Goal: Task Accomplishment & Management: Manage account settings

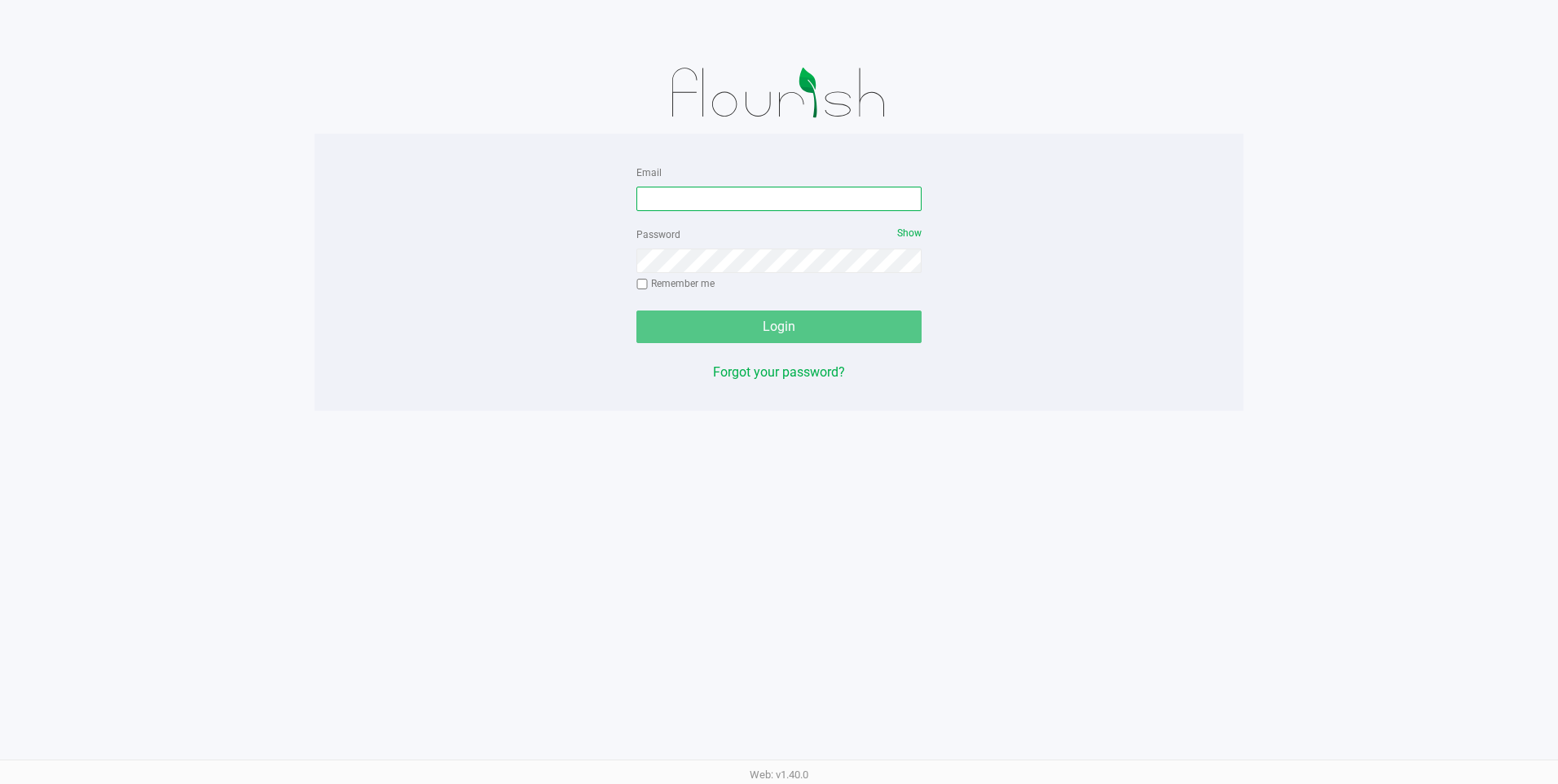
click at [766, 205] on input "Email" at bounding box center [779, 199] width 285 height 25
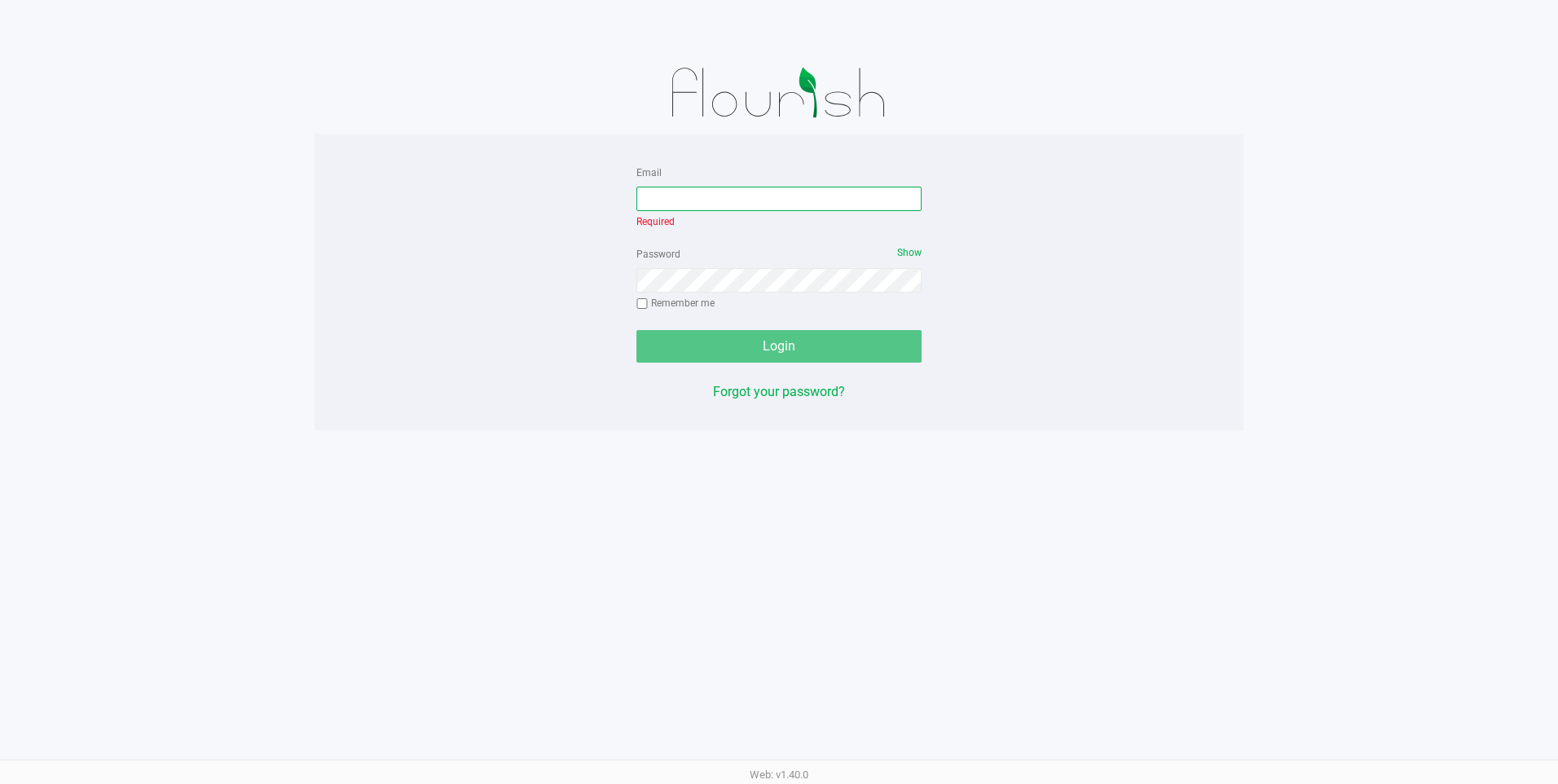
click at [761, 204] on input "Email" at bounding box center [779, 199] width 285 height 25
type input "[EMAIL_ADDRESS][DOMAIN_NAME]"
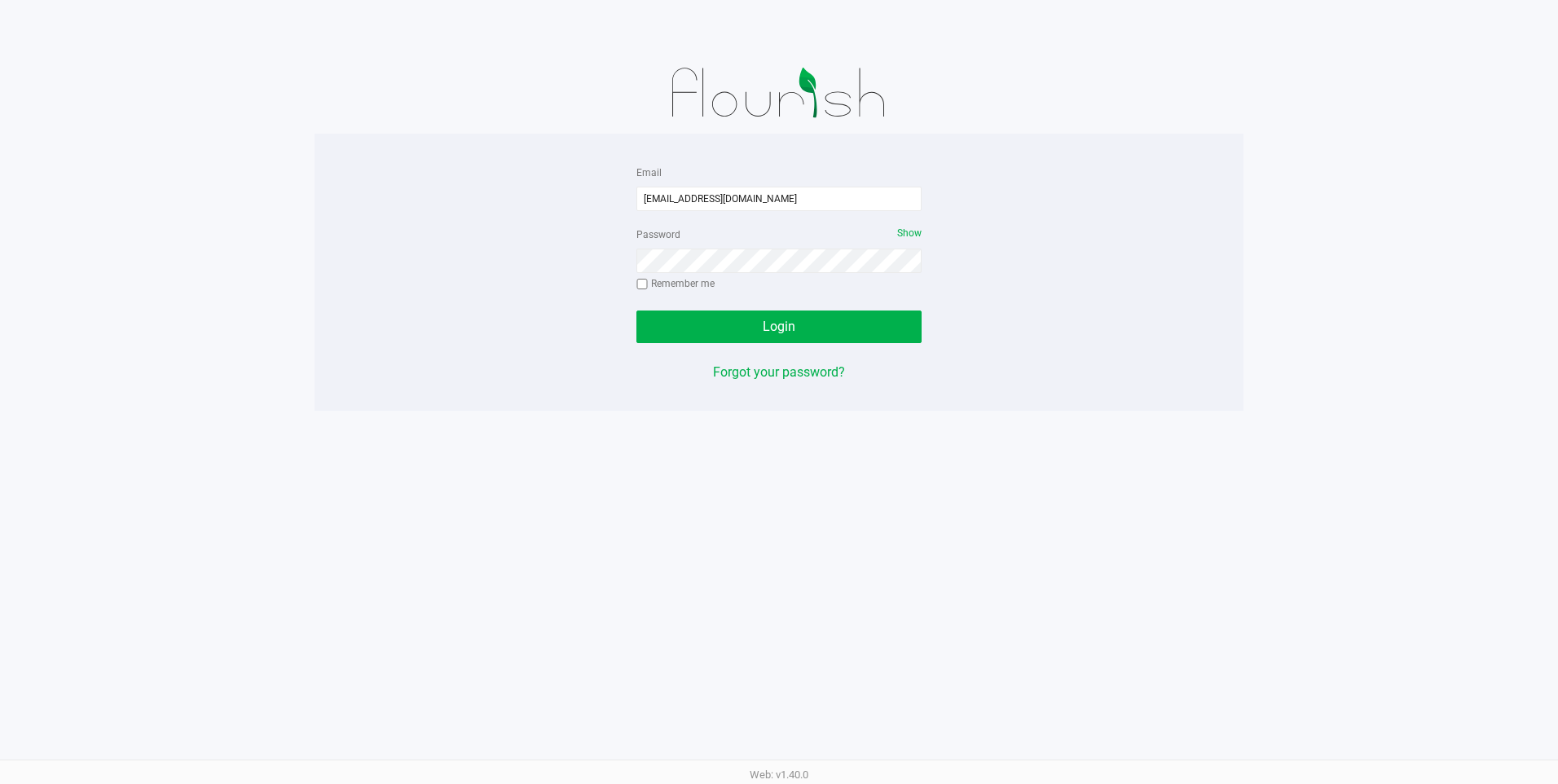
click at [664, 279] on label "Remember me" at bounding box center [675, 283] width 78 height 14
click at [648, 279] on input "Remember me" at bounding box center [641, 284] width 11 height 11
checkbox input "true"
click at [668, 318] on button "Login" at bounding box center [779, 326] width 285 height 32
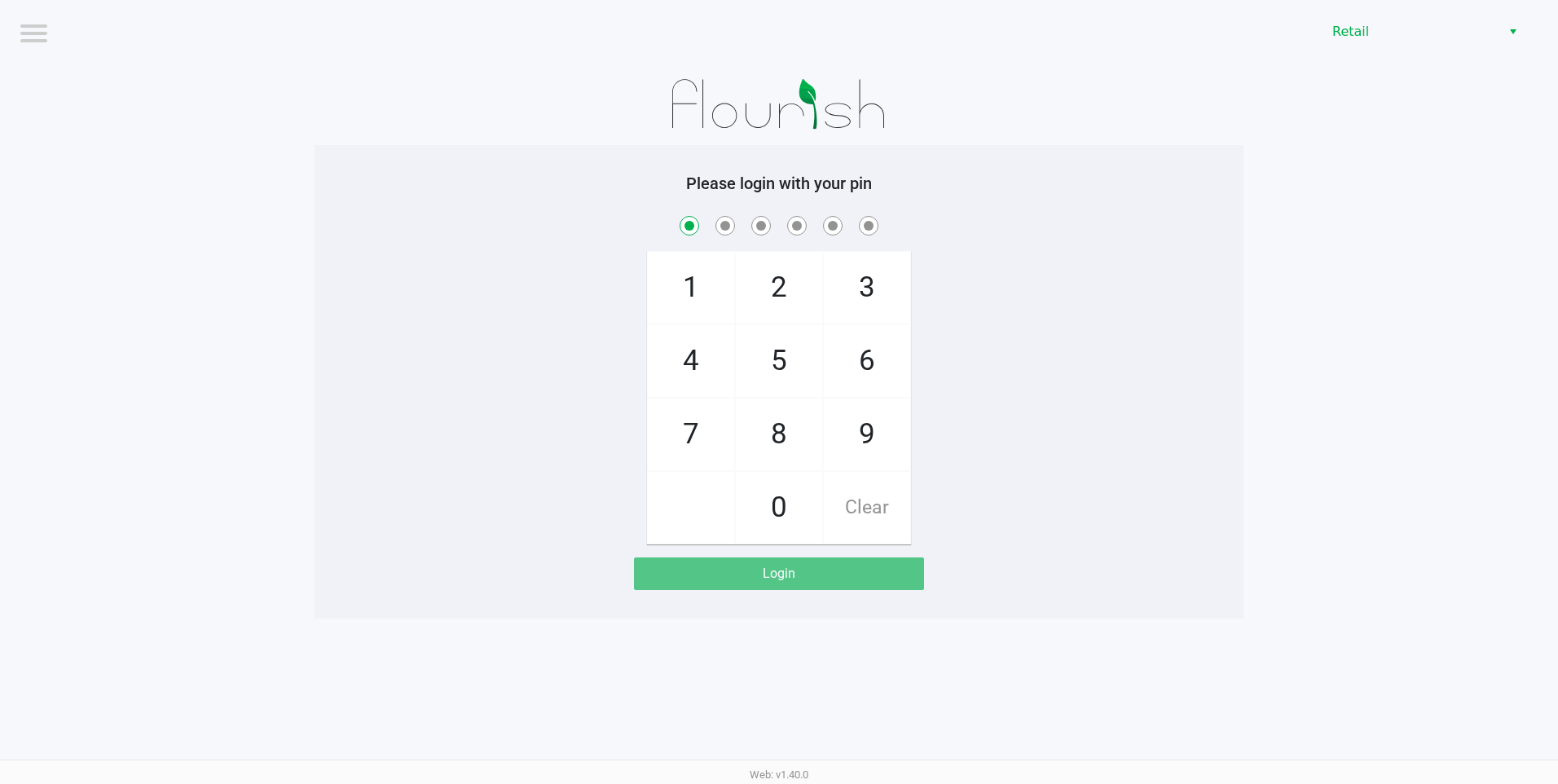
checkbox input "true"
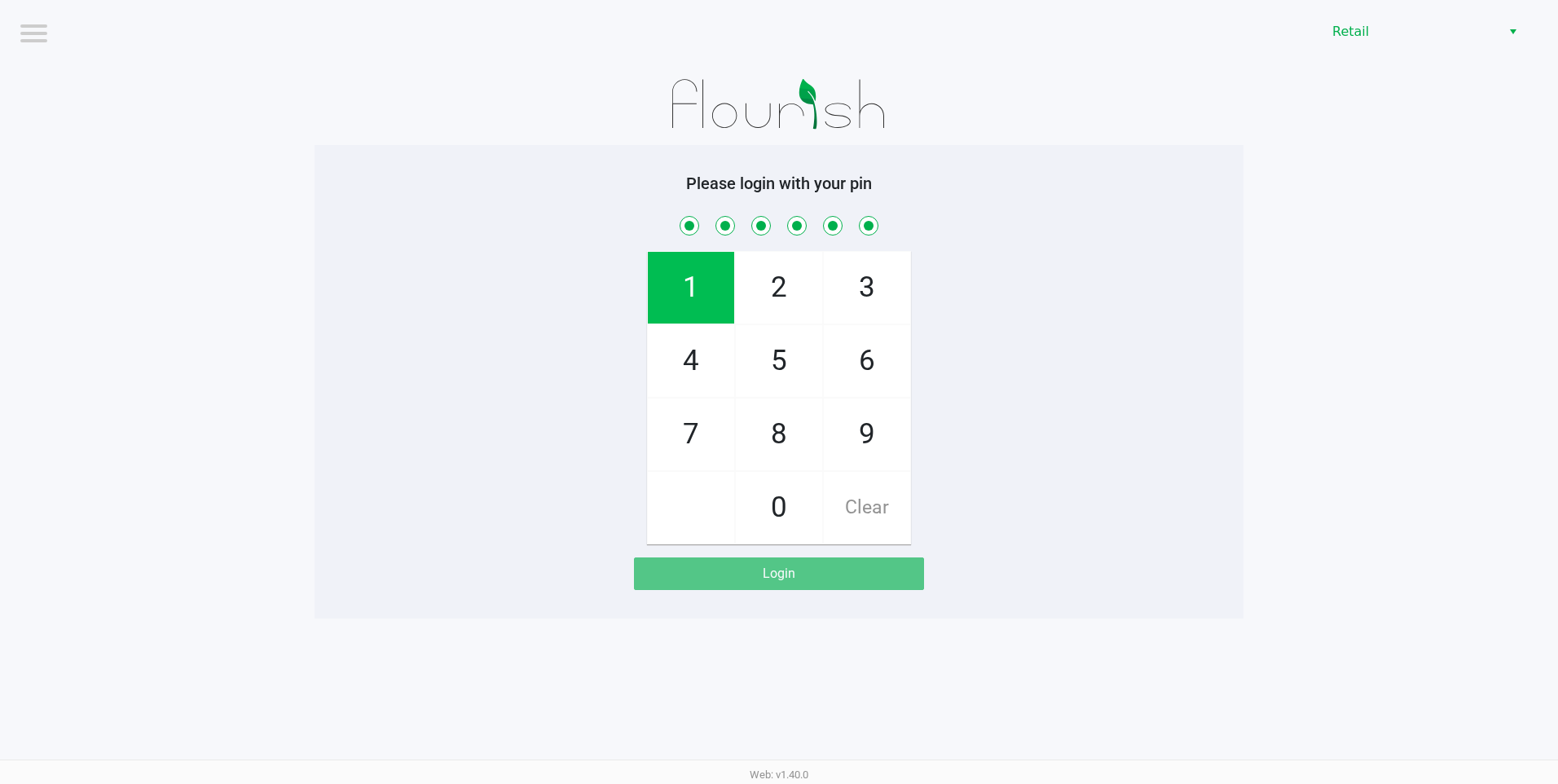
checkbox input "true"
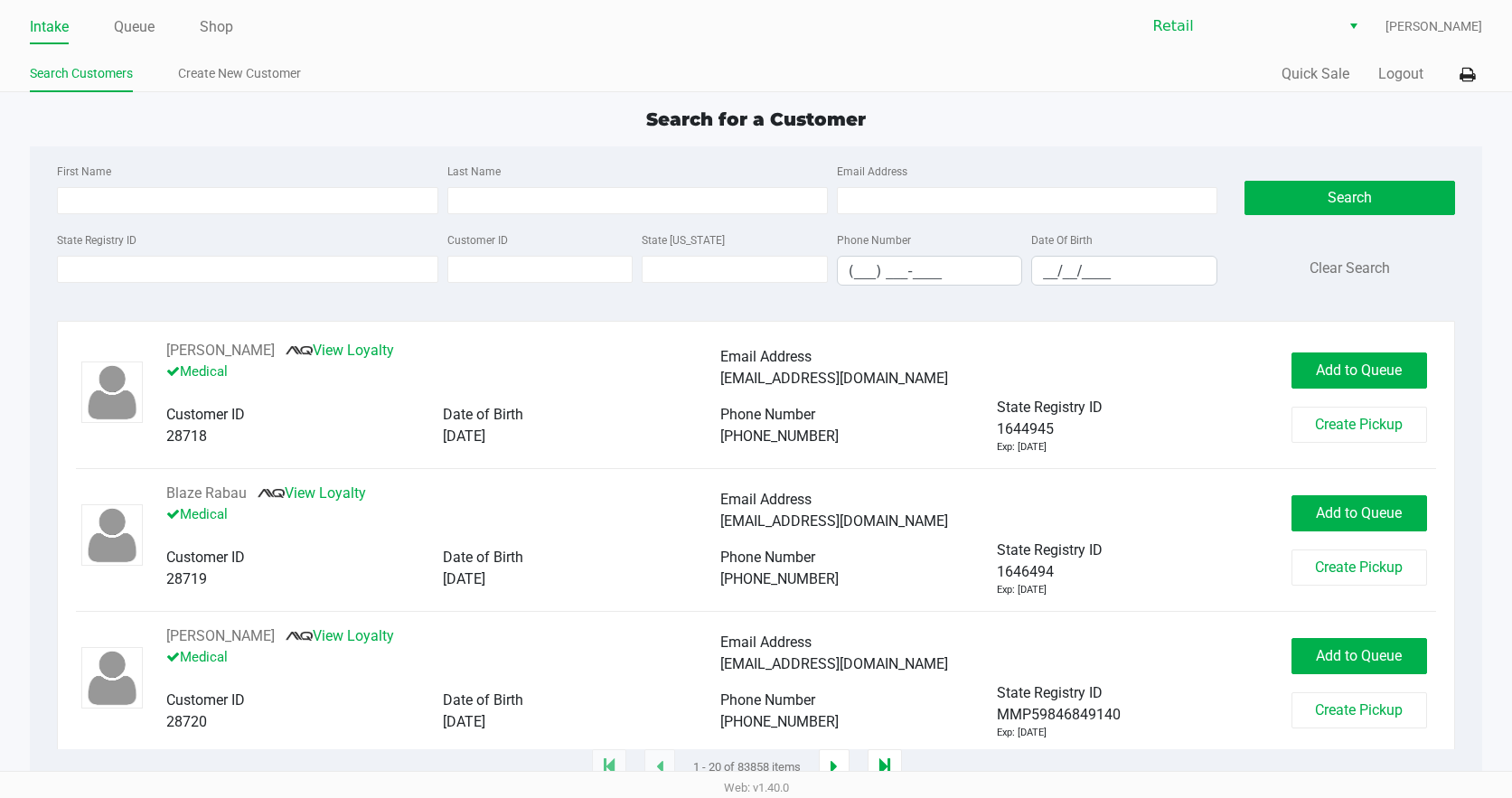
click at [492, 177] on label "Last Name" at bounding box center [474, 171] width 54 height 16
click at [492, 187] on input "Last Name" at bounding box center [638, 201] width 381 height 27
click at [498, 200] on input "Last Name" at bounding box center [638, 201] width 381 height 27
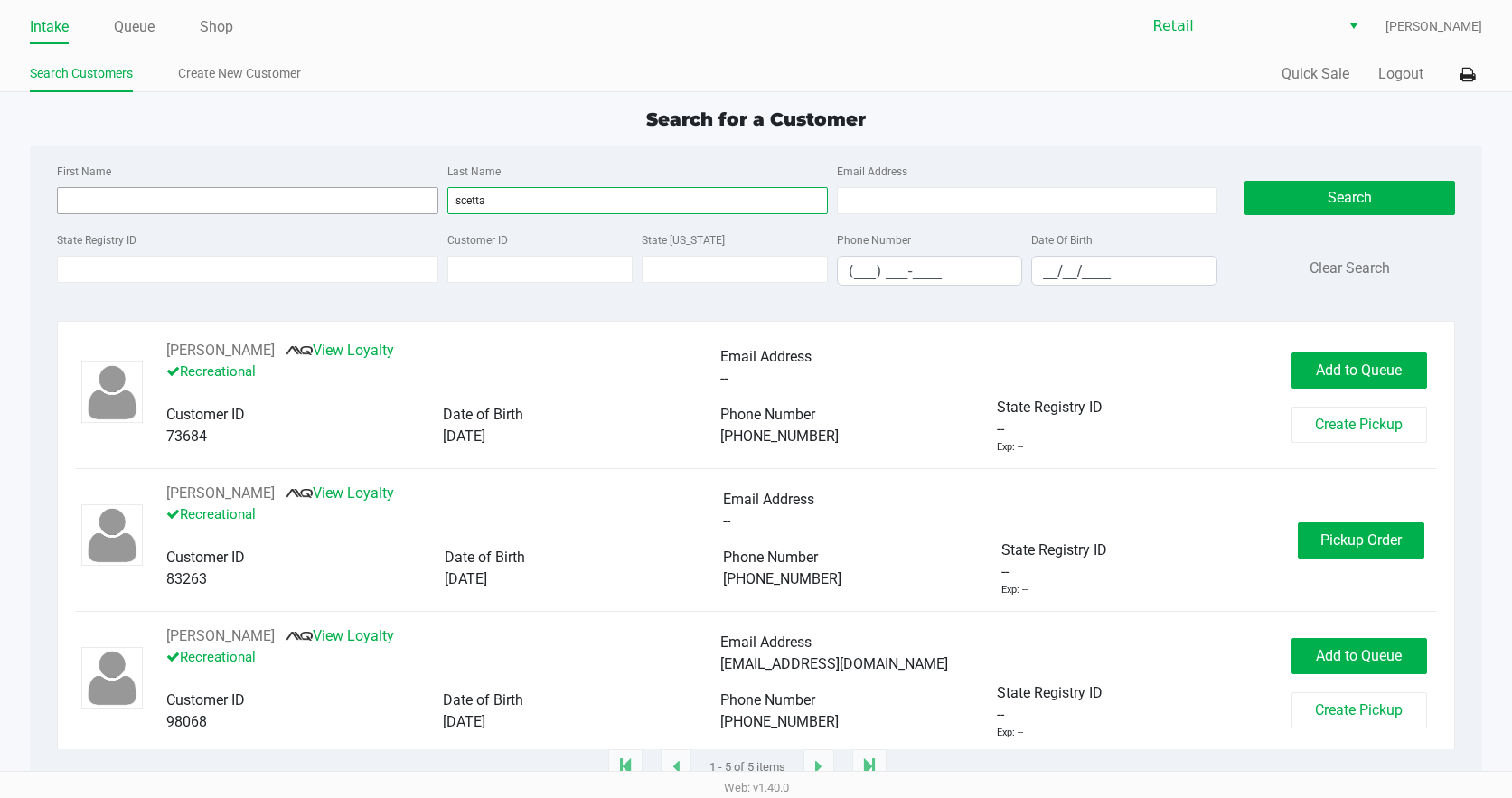
type input "scetta"
click at [258, 197] on input "First Name" at bounding box center [247, 201] width 381 height 27
click at [1320, 546] on span "Pickup Order" at bounding box center [1360, 540] width 81 height 17
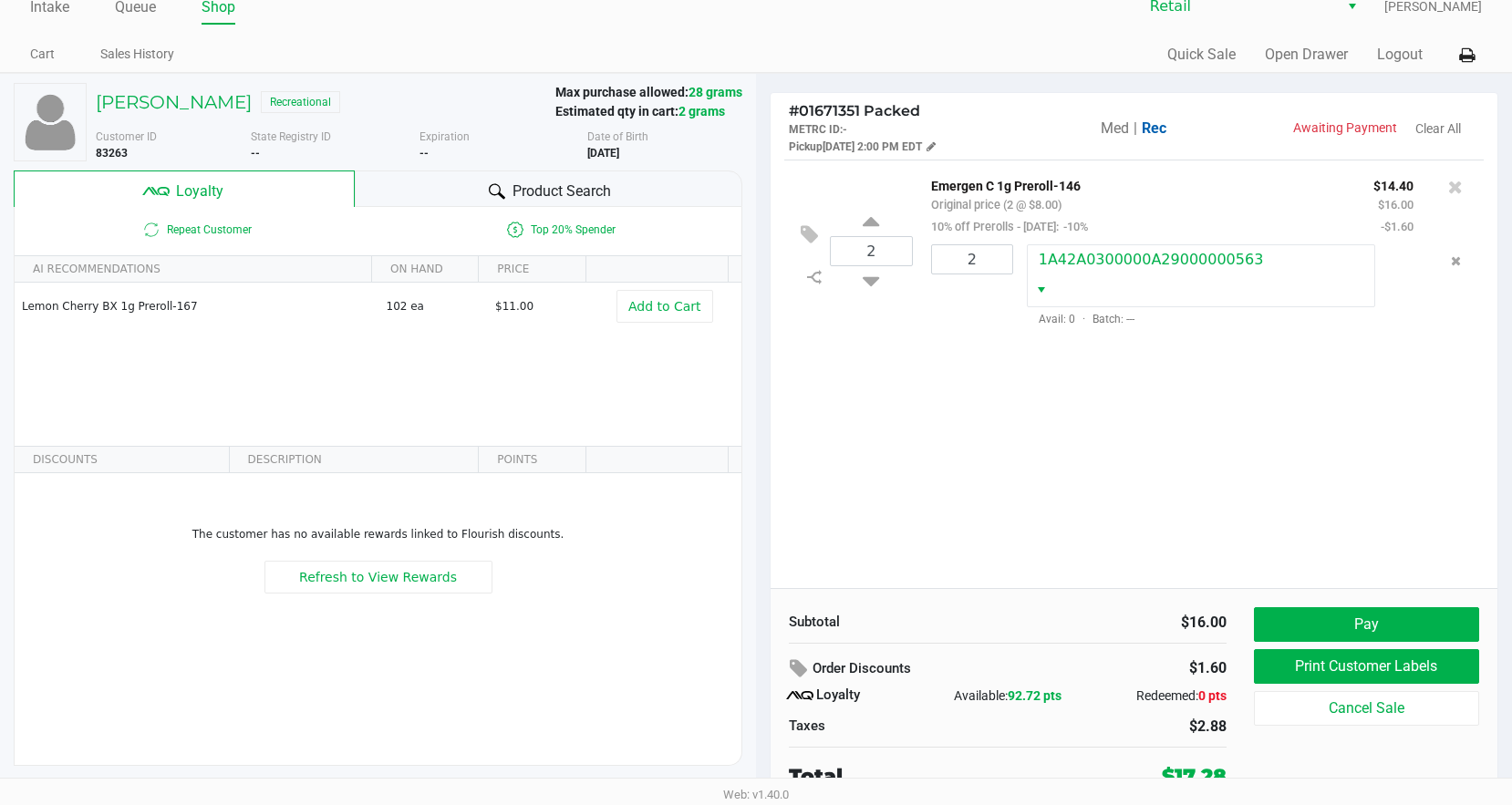
scroll to position [26, 0]
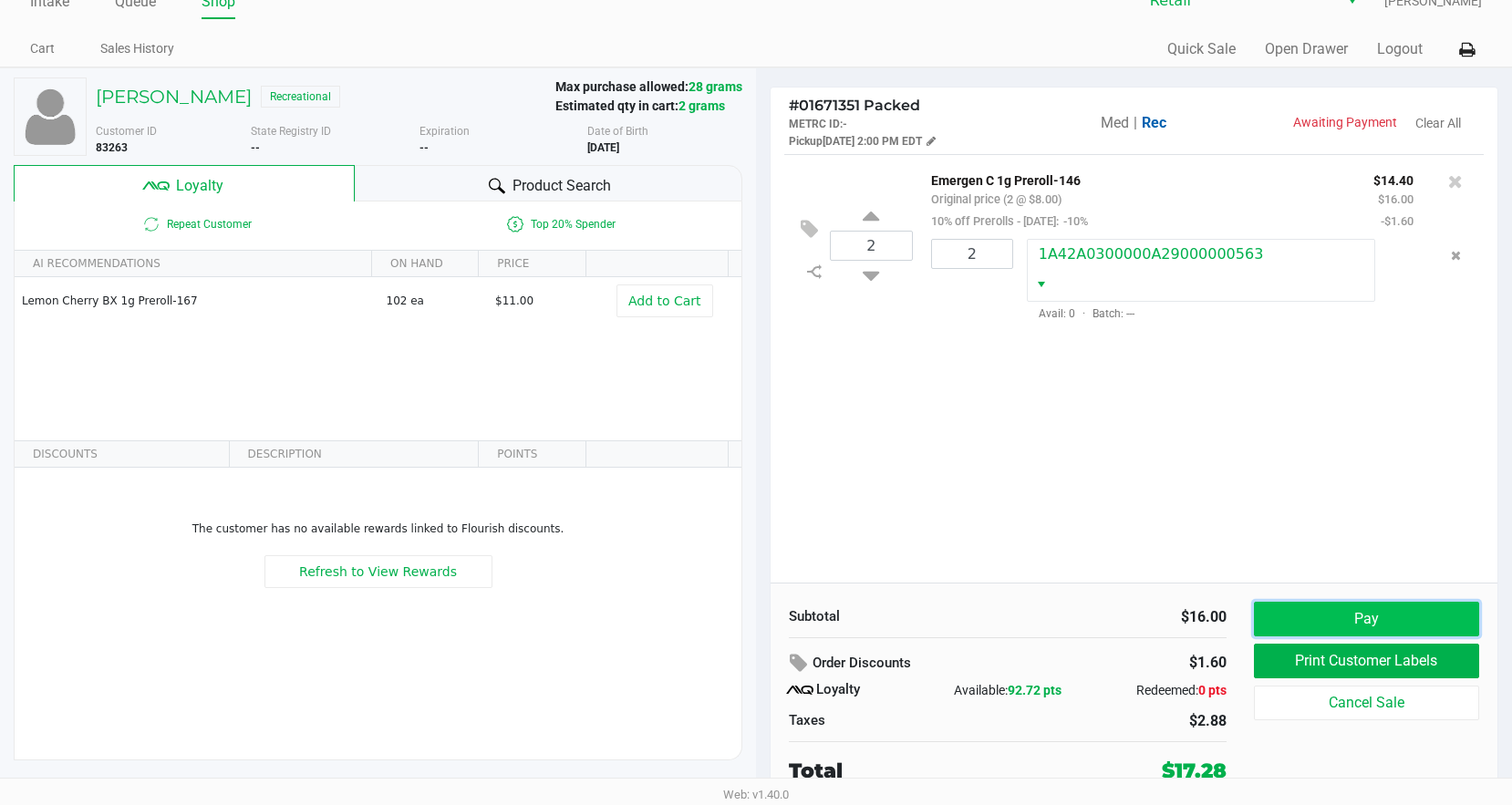
click at [1287, 612] on button "Pay" at bounding box center [1367, 619] width 225 height 34
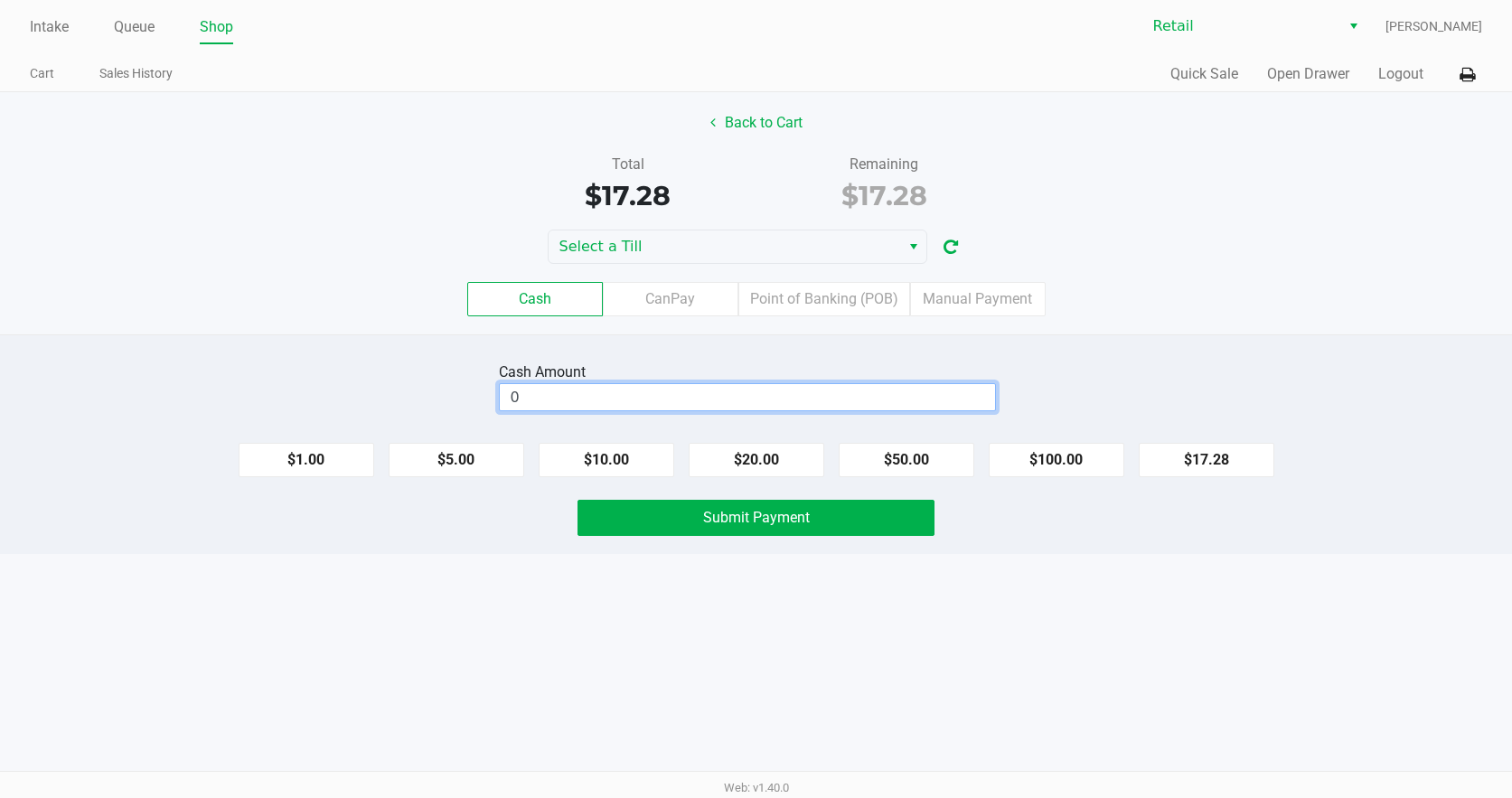
click at [982, 395] on input "0" at bounding box center [747, 398] width 496 height 26
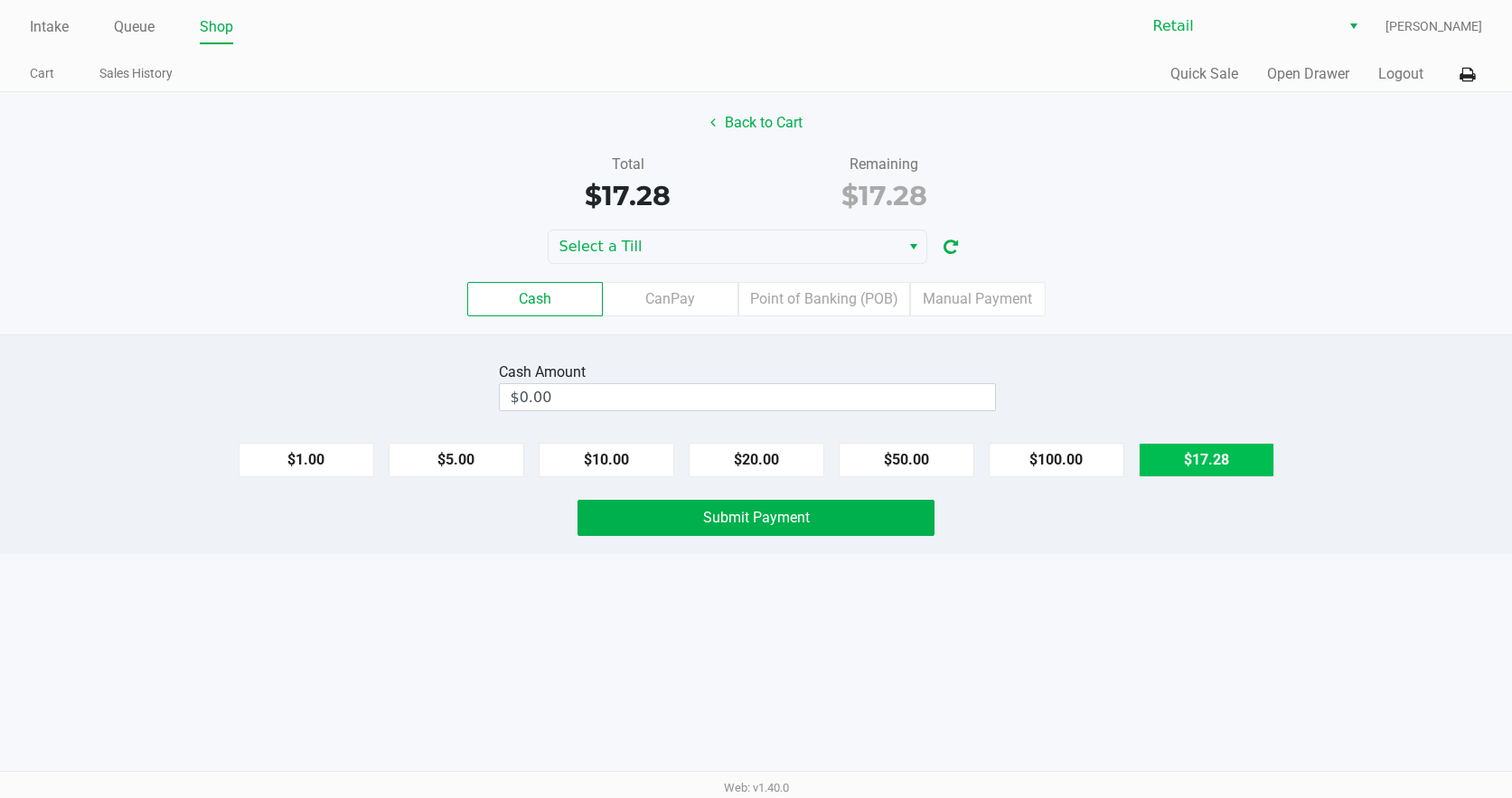
click at [1191, 457] on button "$17.28" at bounding box center [1207, 460] width 136 height 34
type input "$17.28"
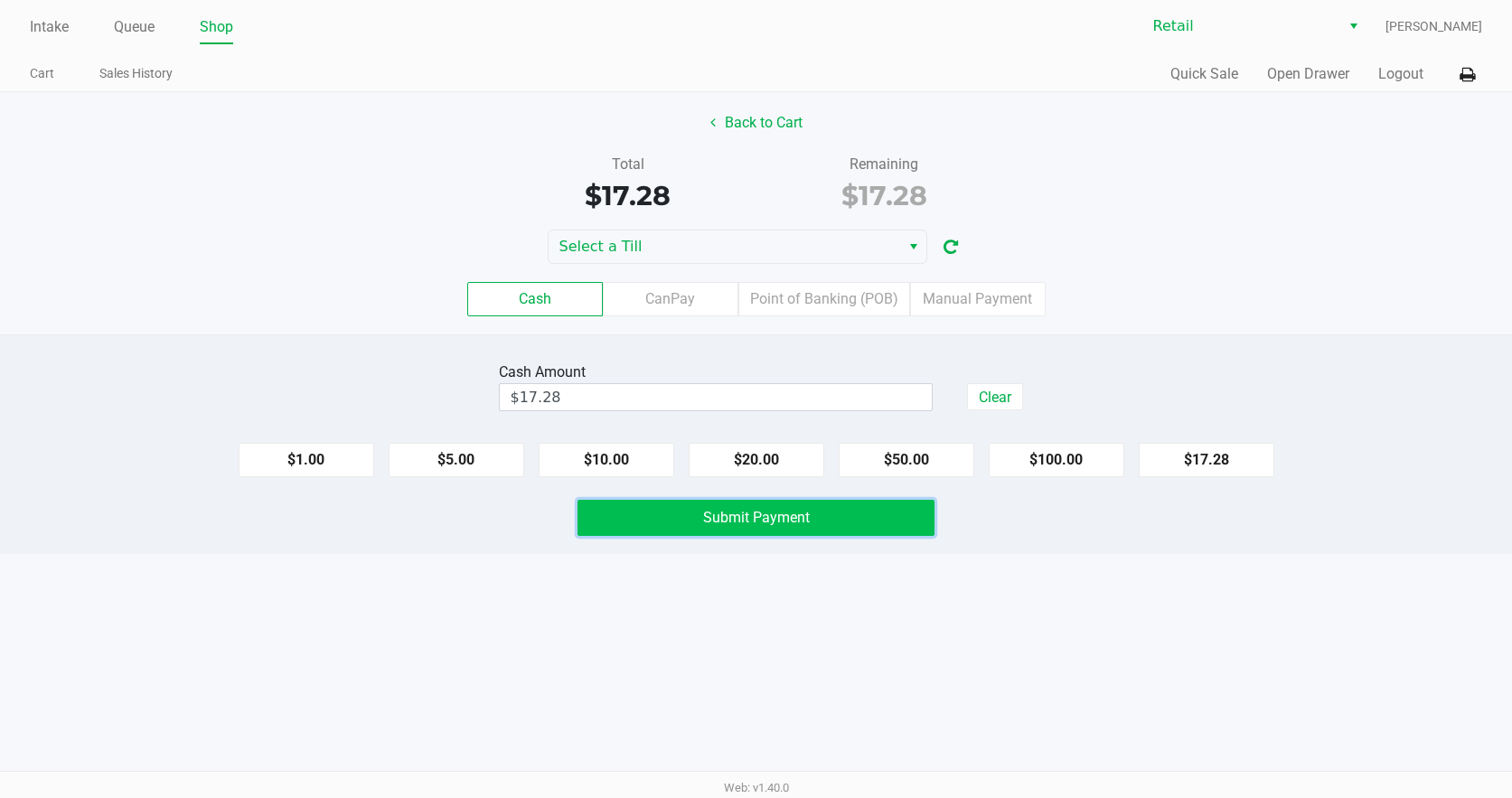
click at [904, 503] on button "Submit Payment" at bounding box center [756, 517] width 358 height 36
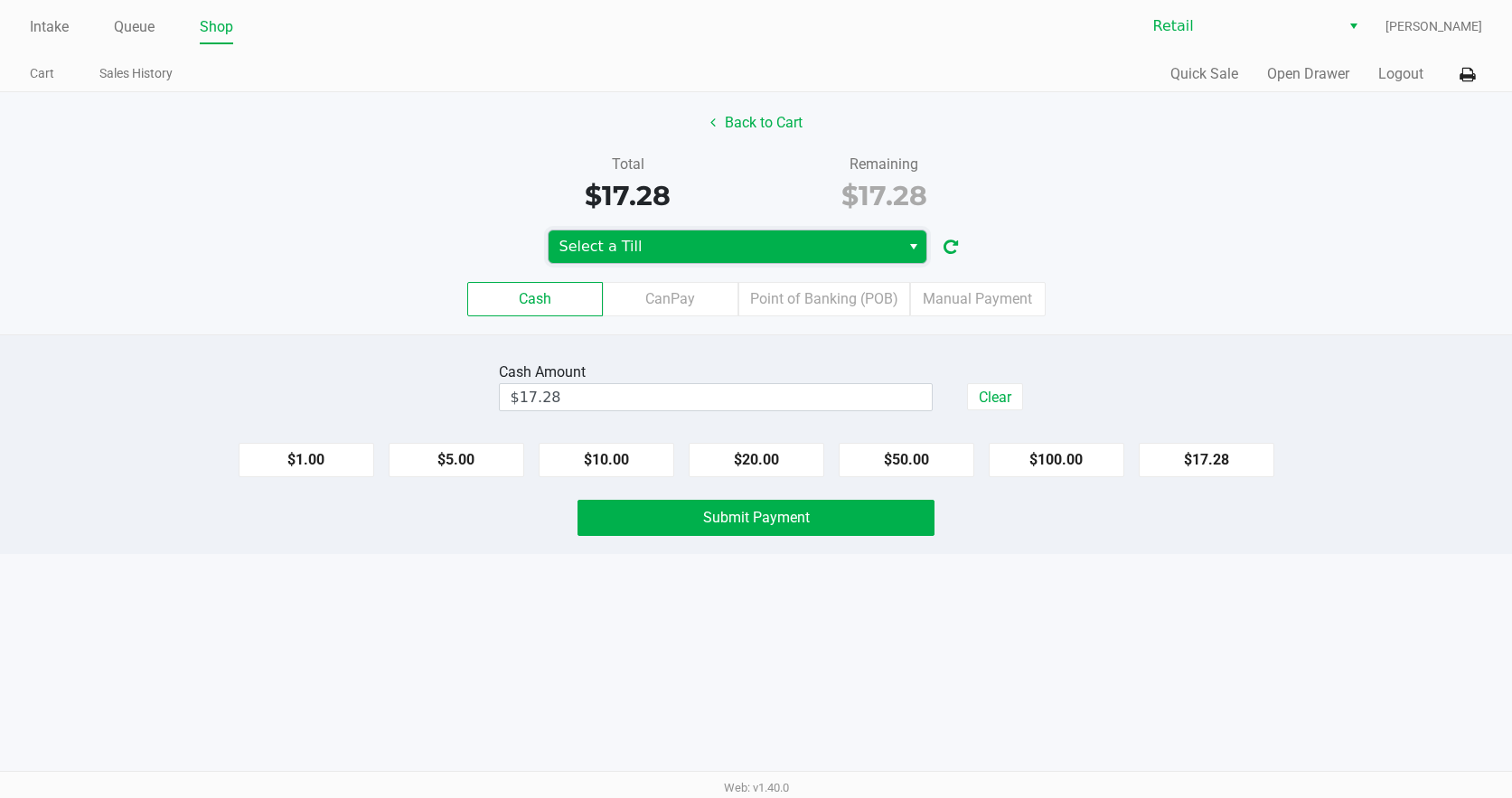
click at [858, 241] on span "Select a Till" at bounding box center [724, 246] width 330 height 22
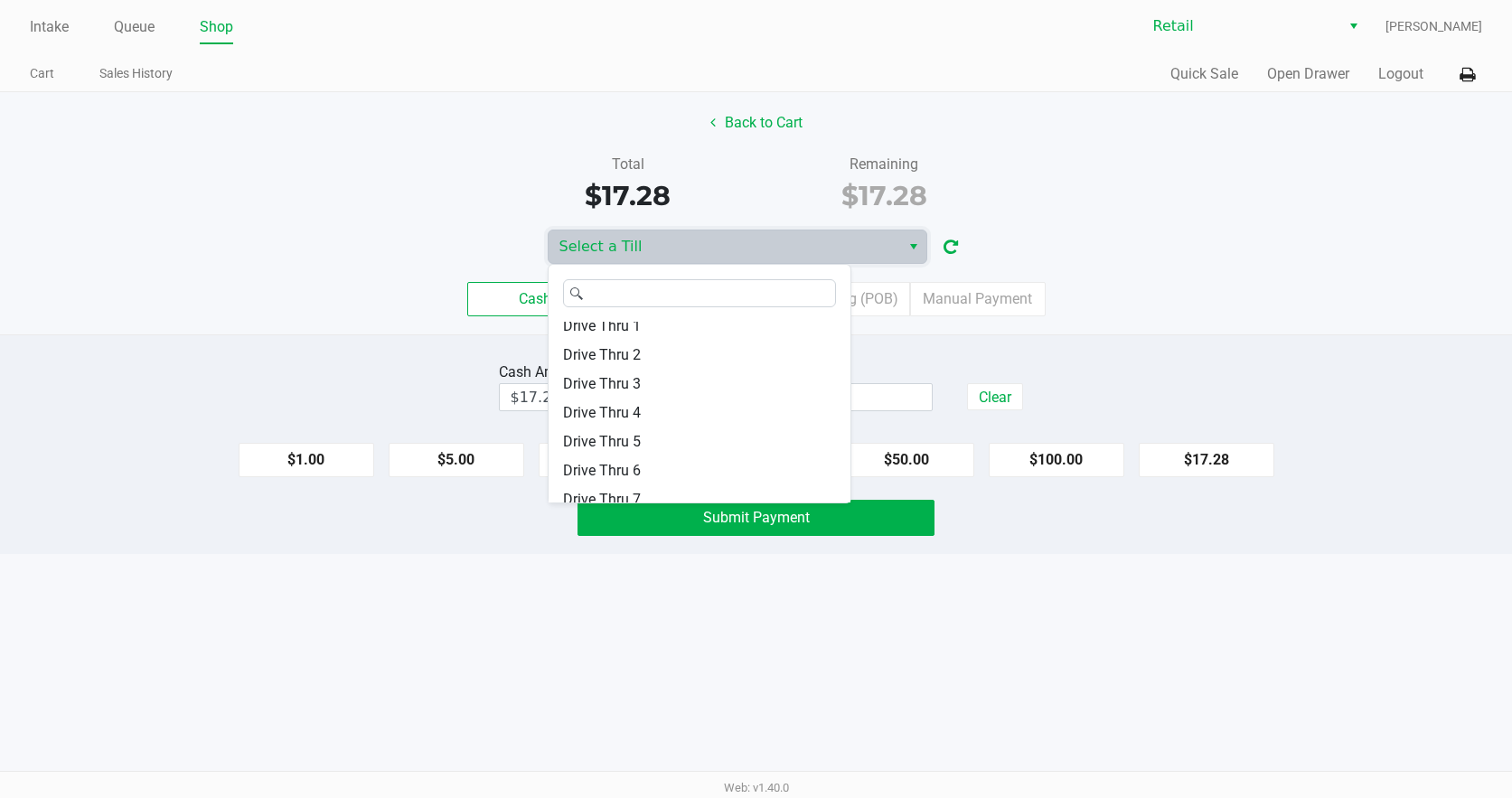
scroll to position [271, 0]
click at [683, 353] on li "Drive Thru 2" at bounding box center [699, 354] width 301 height 29
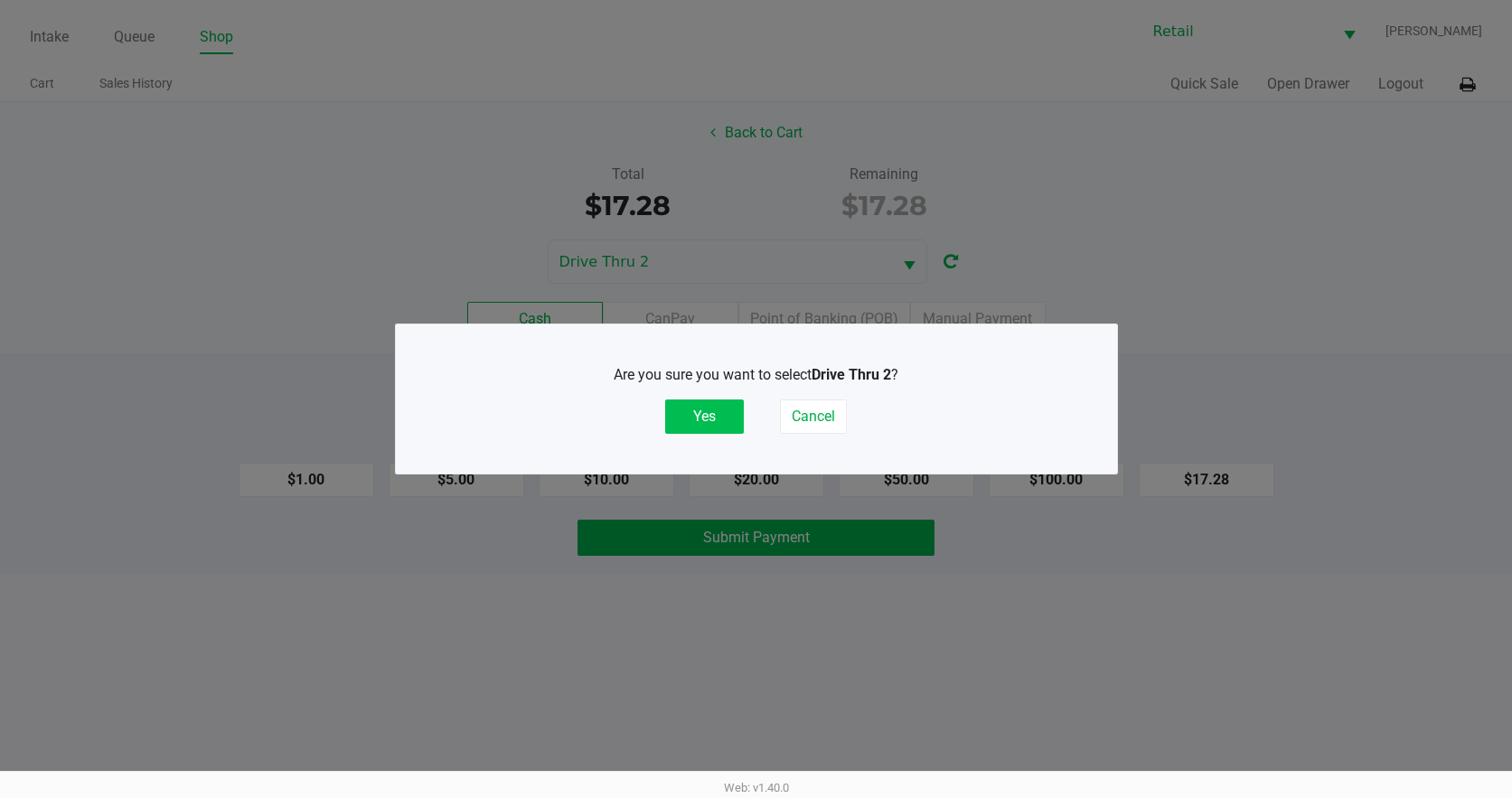
click at [701, 415] on button "Yes" at bounding box center [704, 416] width 78 height 34
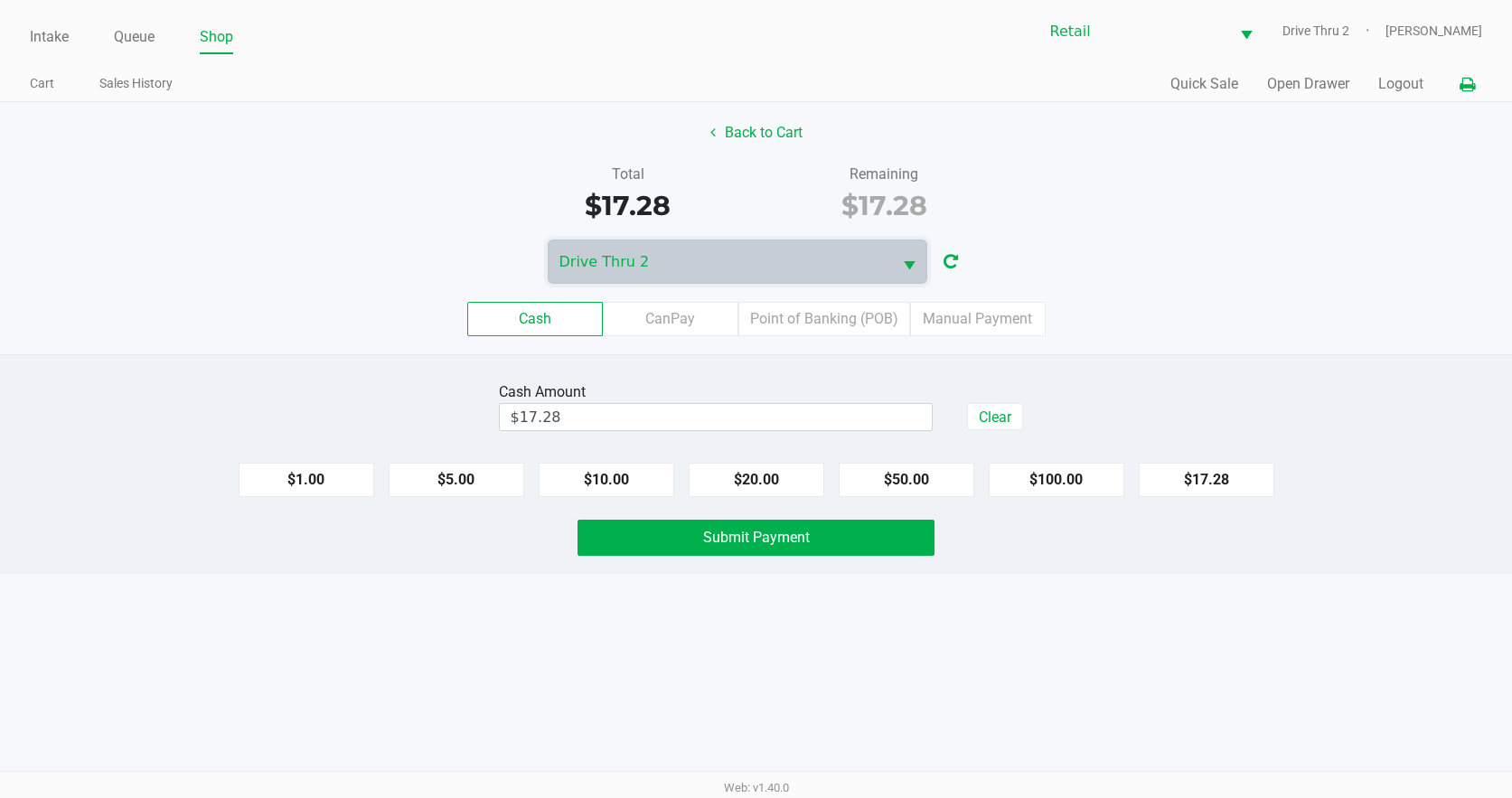
click at [1456, 84] on button at bounding box center [1467, 84] width 30 height 33
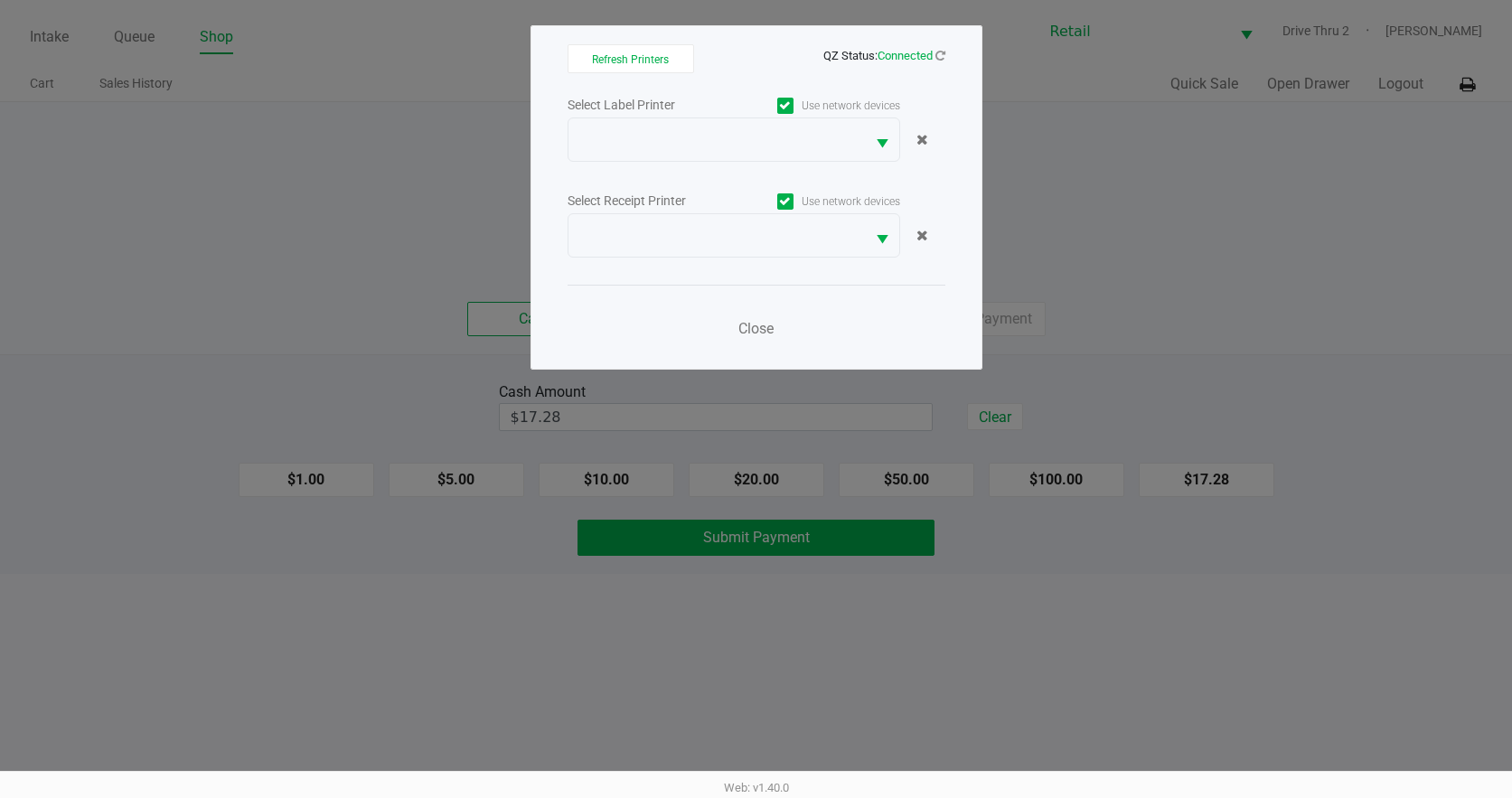
click at [884, 196] on label "Use network devices" at bounding box center [817, 201] width 166 height 16
click at [0, 0] on input "Use network devices" at bounding box center [0, 0] width 0 height 0
click at [837, 98] on label "Use network devices" at bounding box center [817, 106] width 166 height 16
click at [0, 0] on input "Use network devices" at bounding box center [0, 0] width 0 height 0
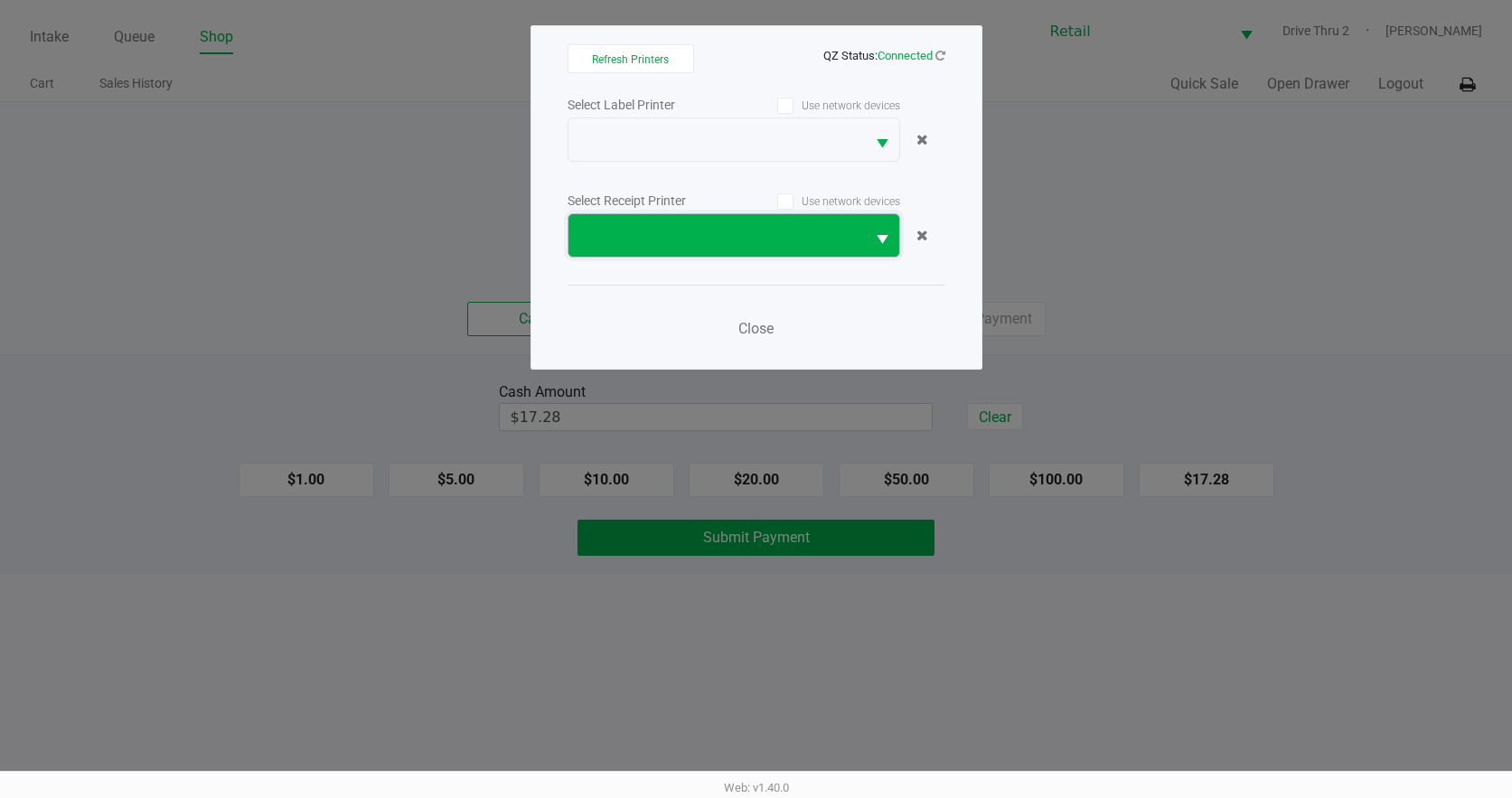
click at [746, 251] on span at bounding box center [716, 235] width 297 height 42
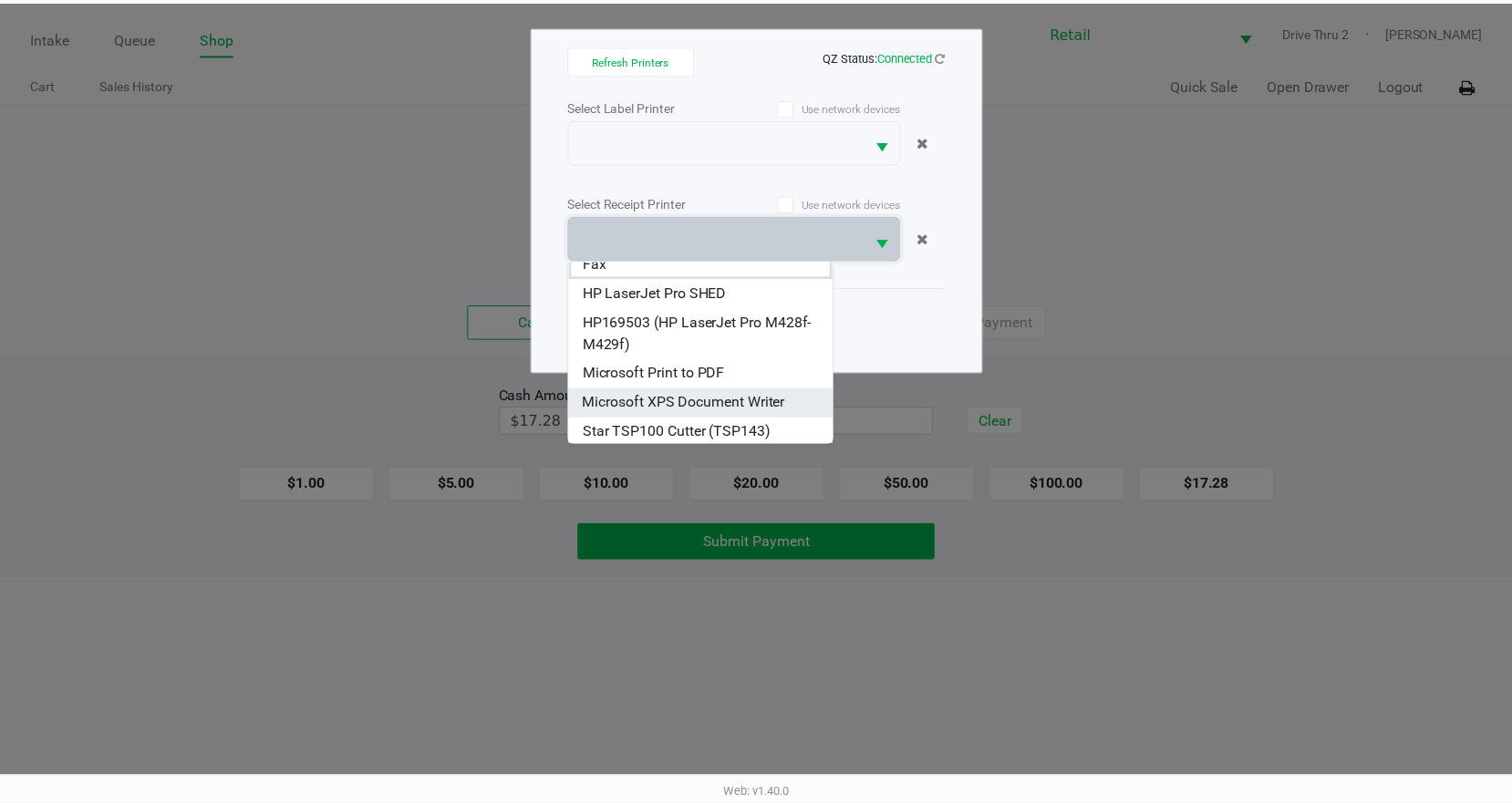
scroll to position [14, 0]
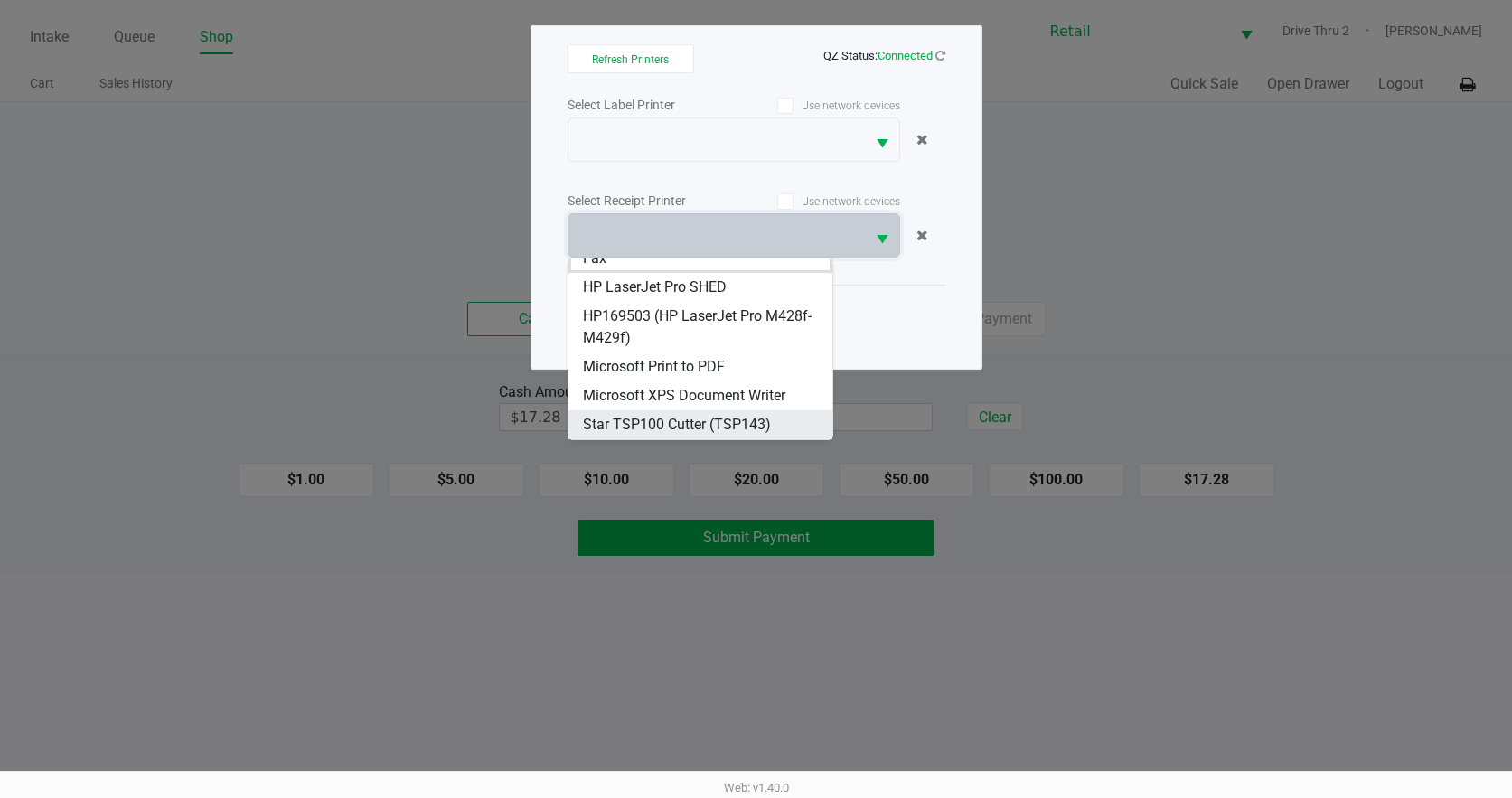
click at [679, 420] on span "Star TSP100 Cutter (TSP143)" at bounding box center [677, 424] width 188 height 22
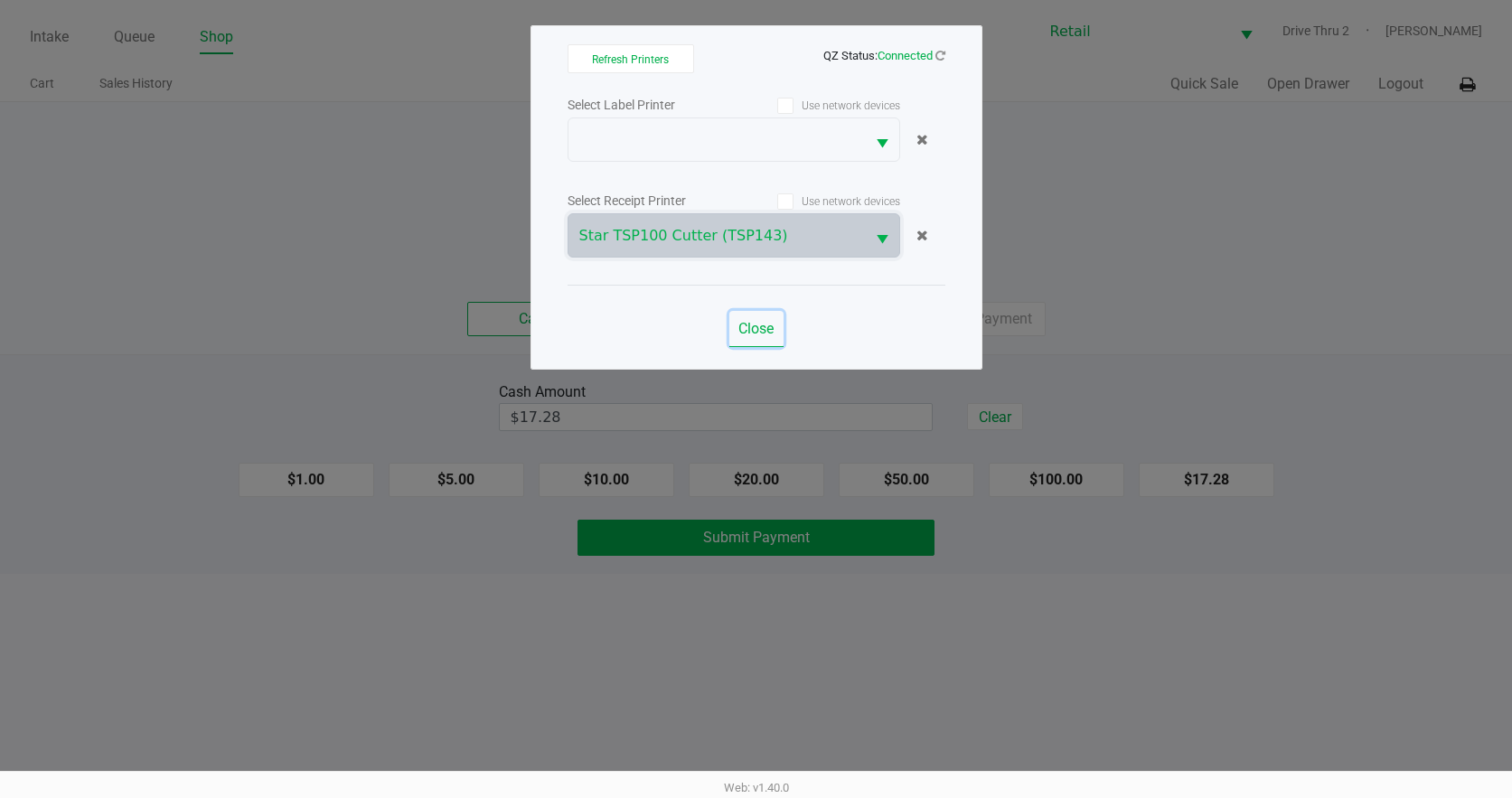
click at [737, 337] on button "Close" at bounding box center [756, 329] width 55 height 36
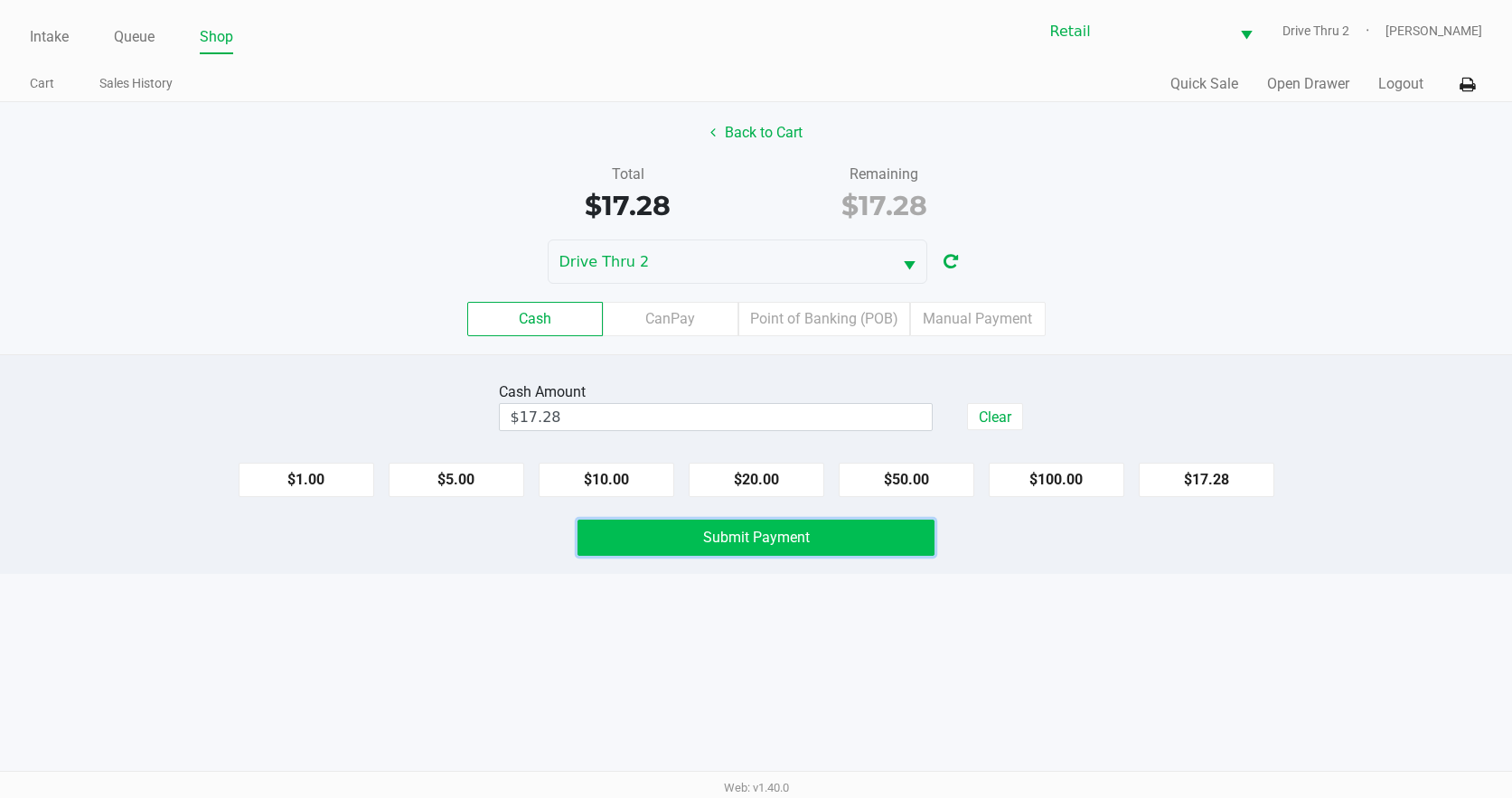
click at [654, 535] on button "Submit Payment" at bounding box center [756, 538] width 358 height 36
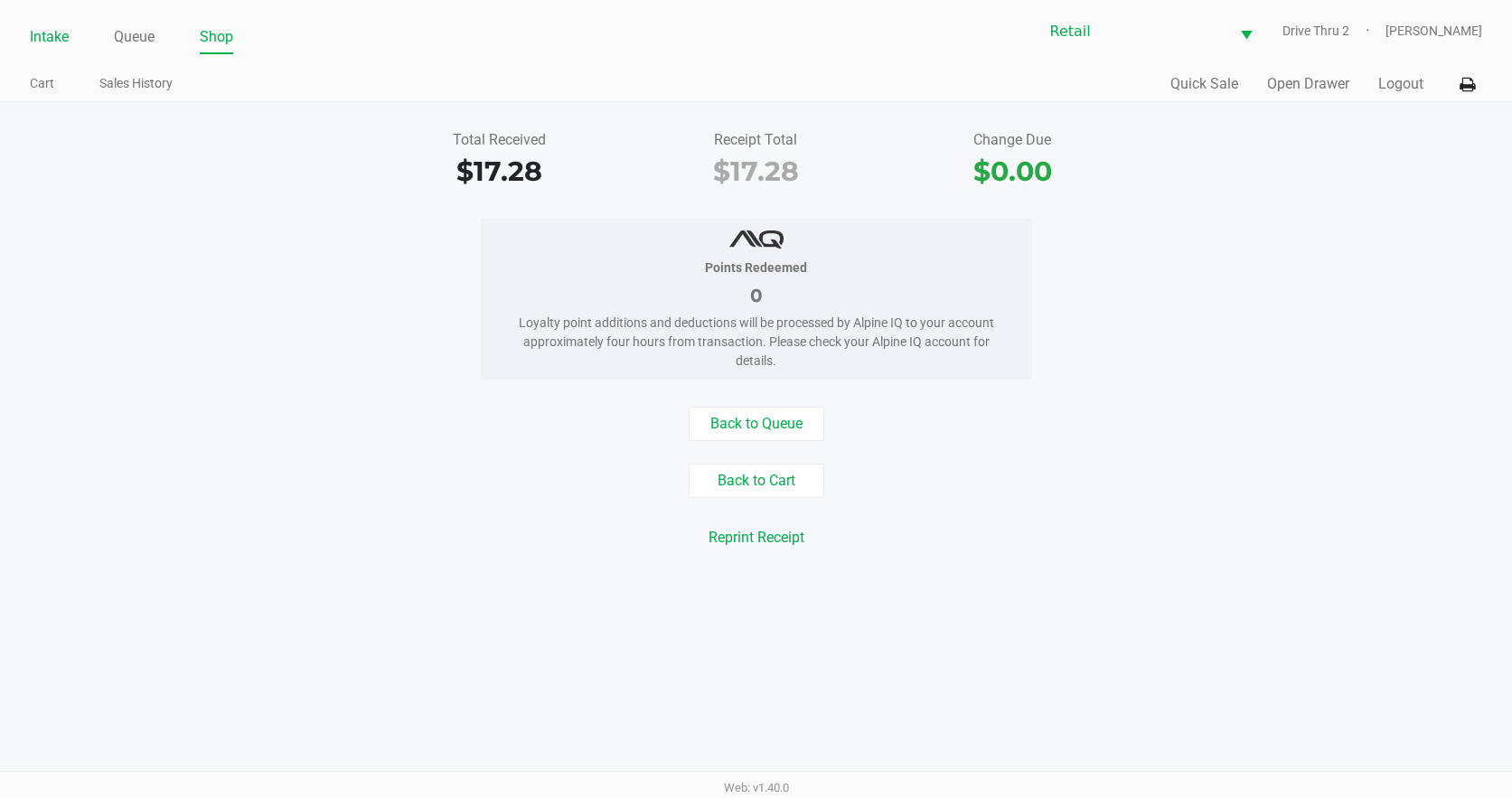
click at [56, 30] on link "Intake" at bounding box center [49, 37] width 39 height 25
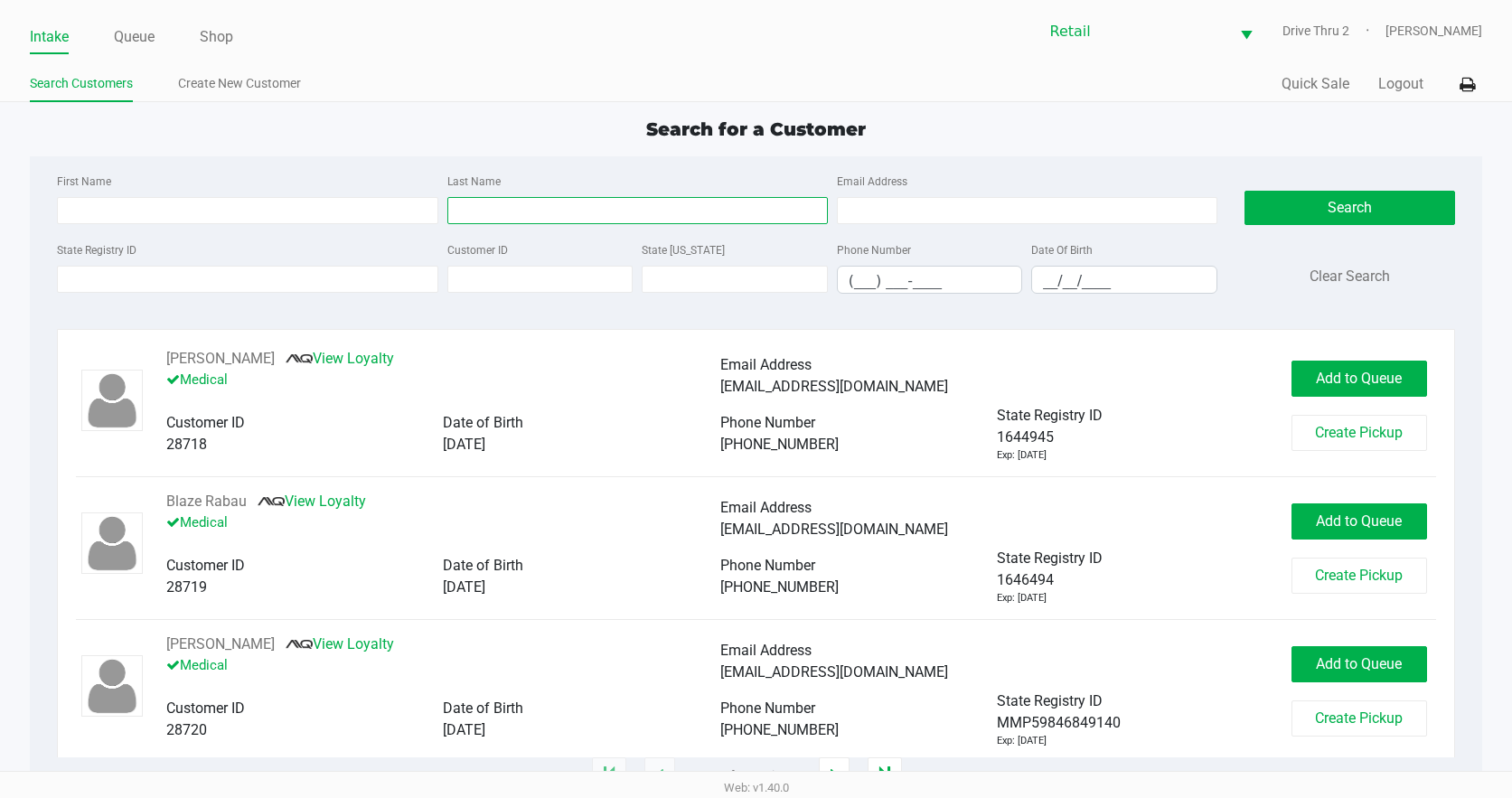
click at [453, 217] on input "Last Name" at bounding box center [638, 210] width 381 height 27
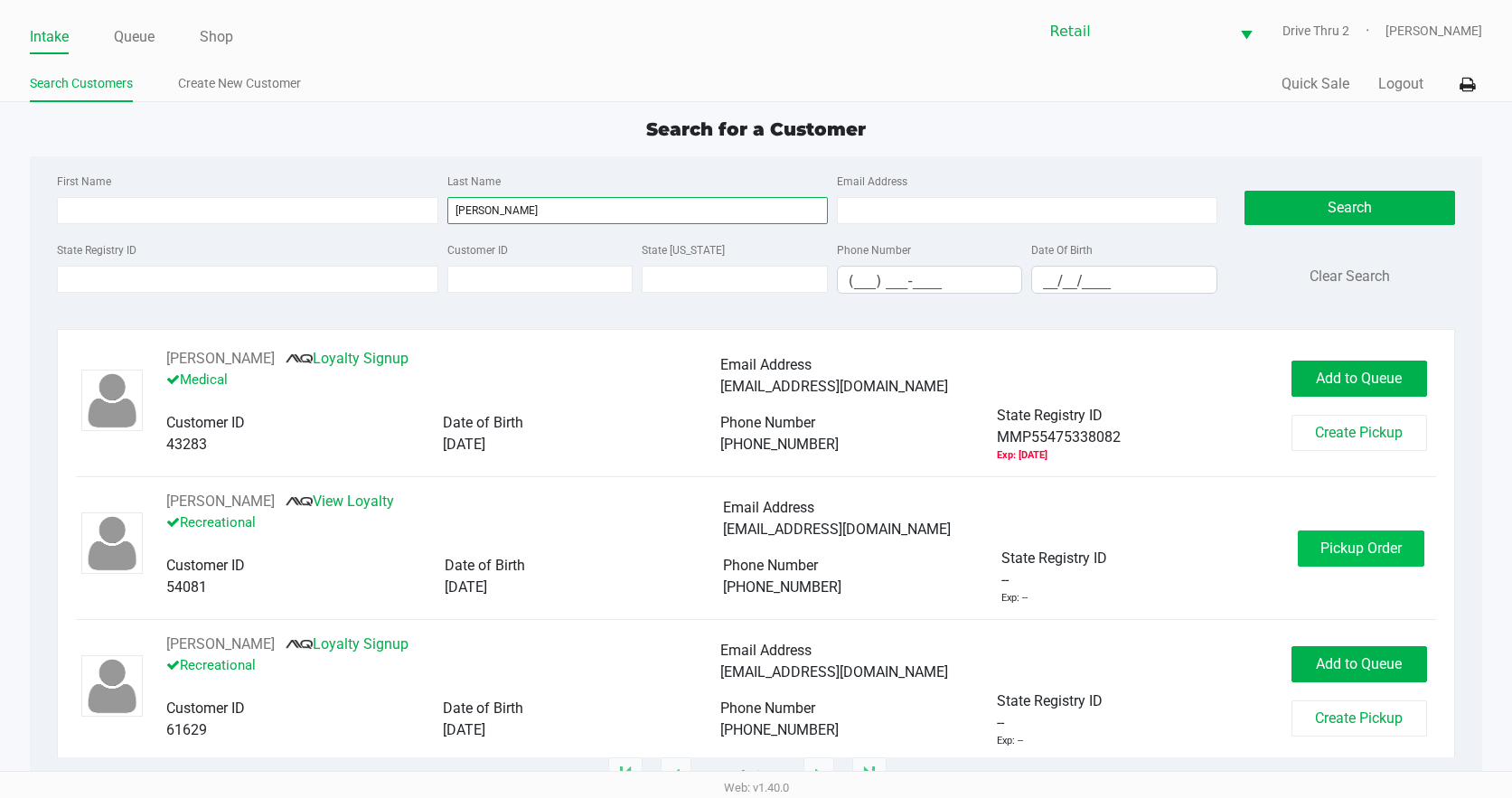
type input "massei"
click at [1335, 547] on span "Pickup Order" at bounding box center [1360, 548] width 81 height 17
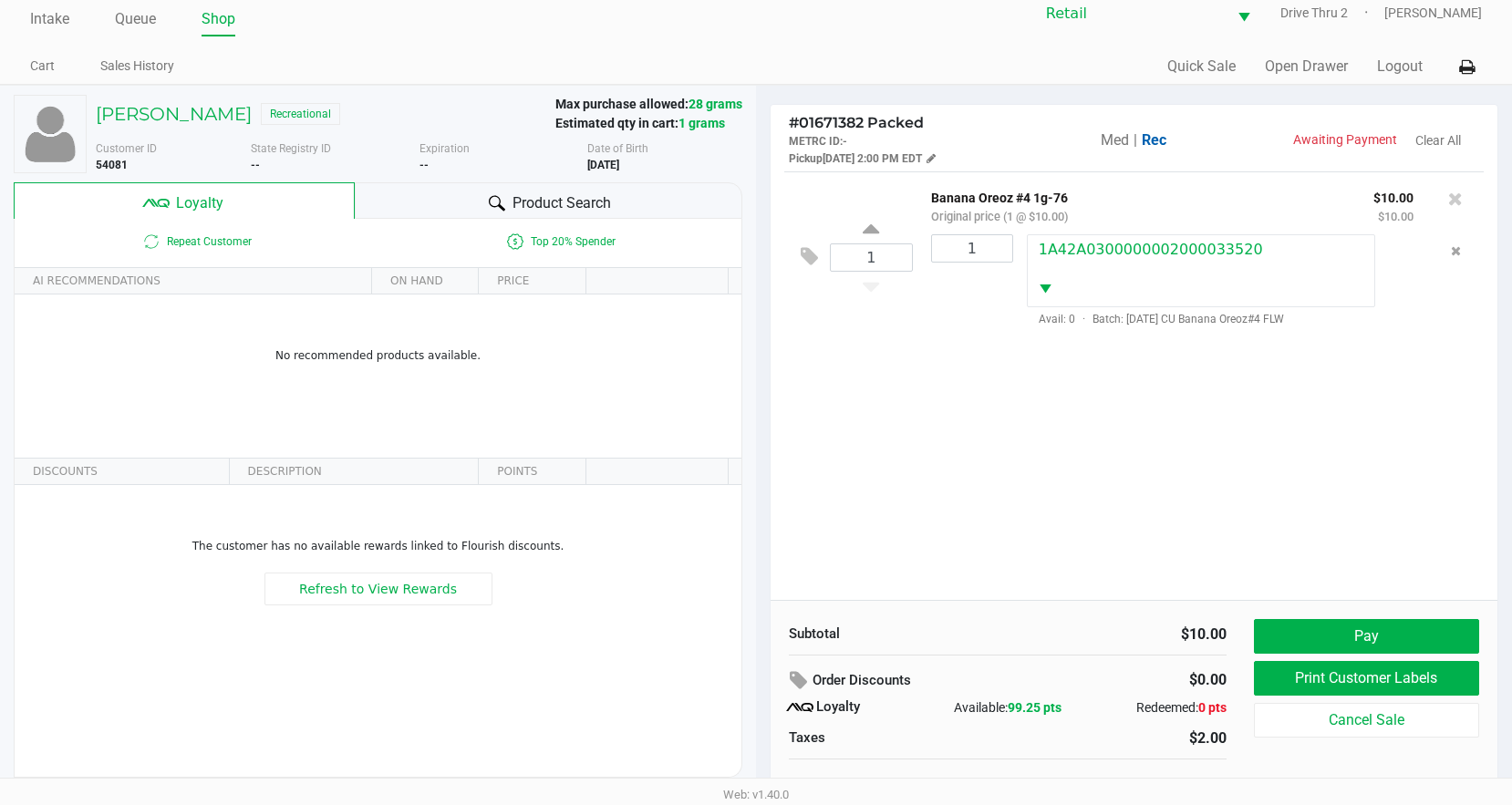
scroll to position [35, 0]
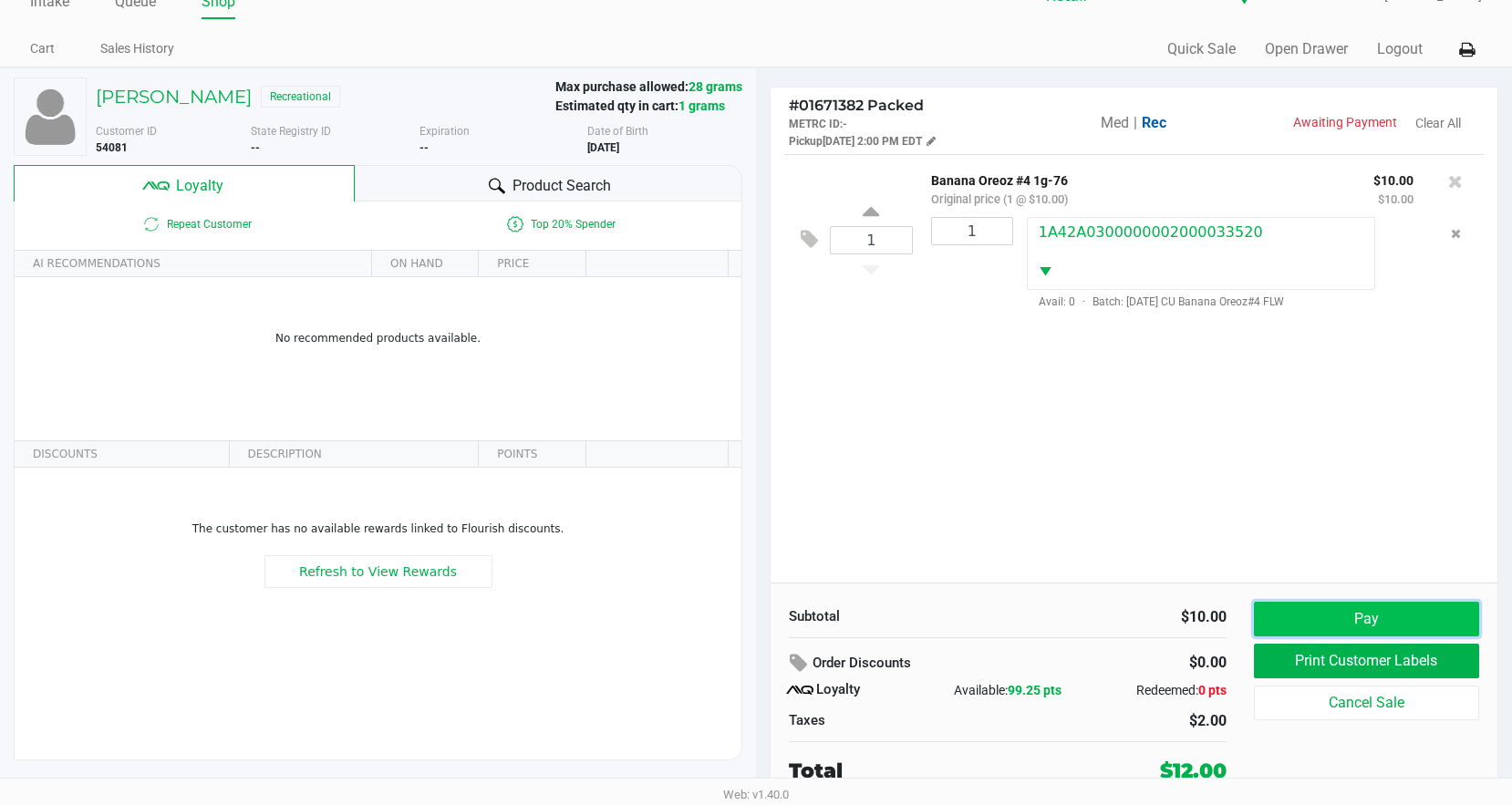
click at [1344, 613] on button "Pay" at bounding box center [1367, 619] width 225 height 34
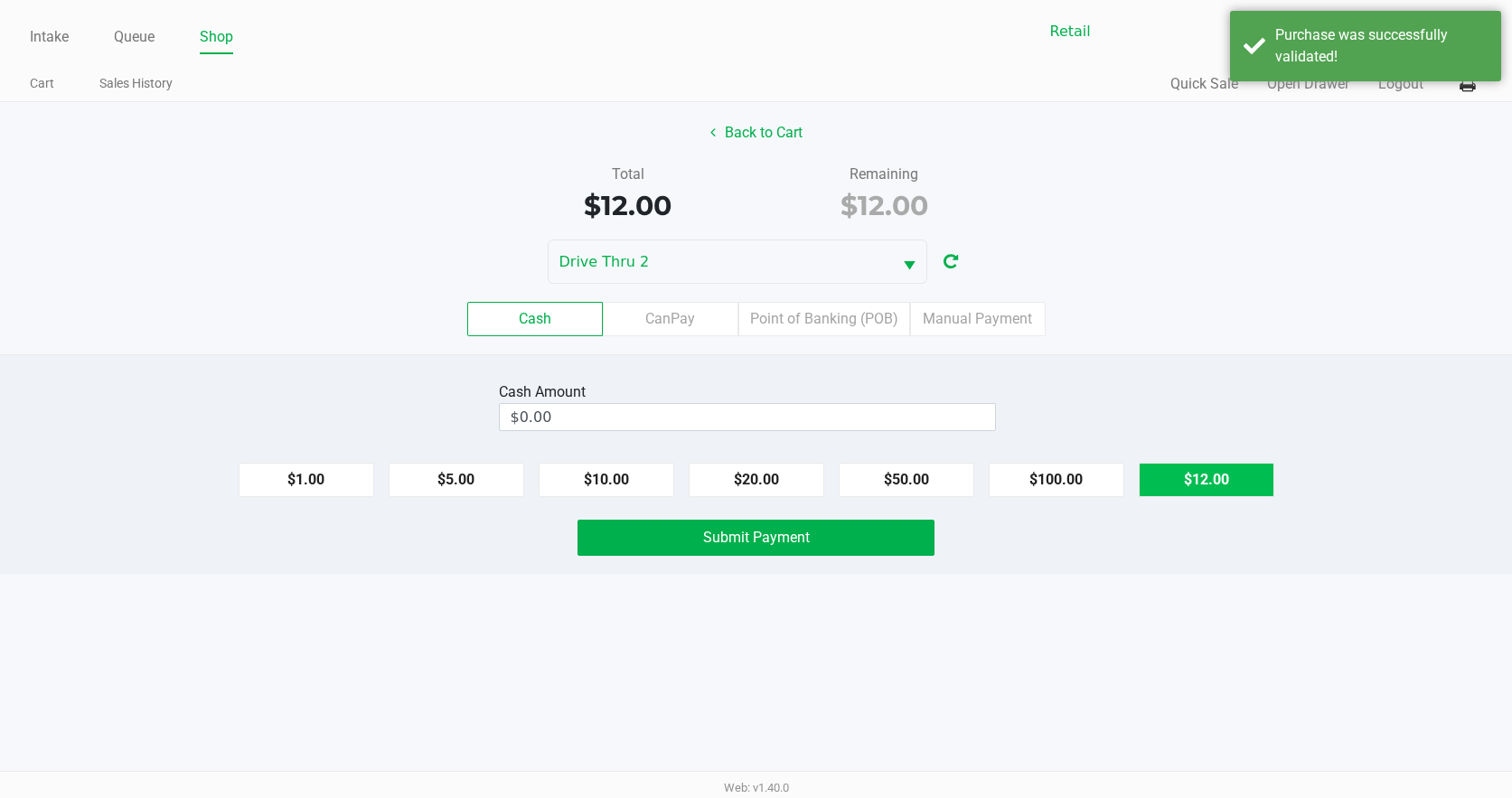
click at [1183, 472] on button "$12.00" at bounding box center [1207, 480] width 136 height 34
type input "$12.00"
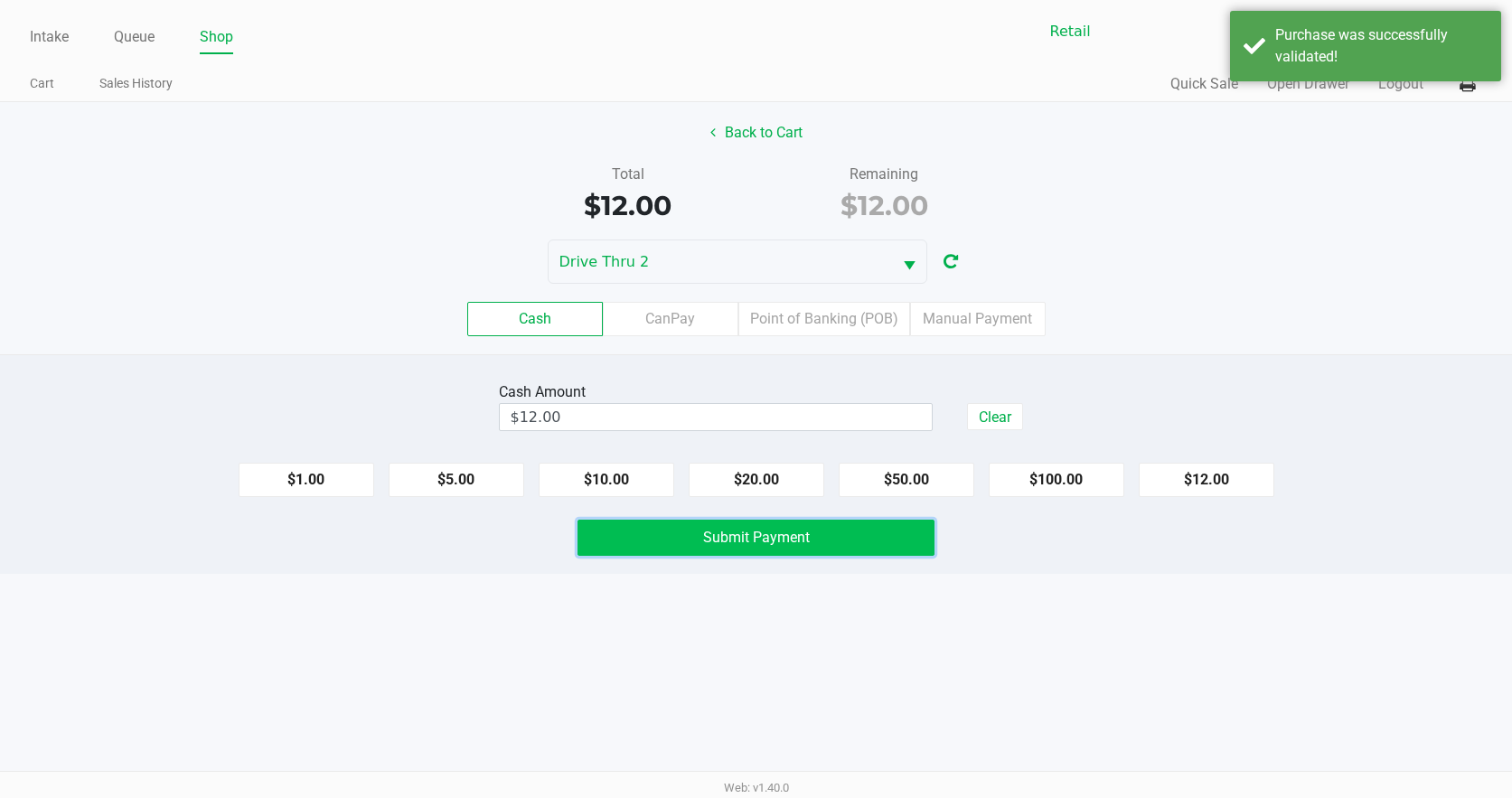
click at [904, 529] on button "Submit Payment" at bounding box center [756, 538] width 358 height 36
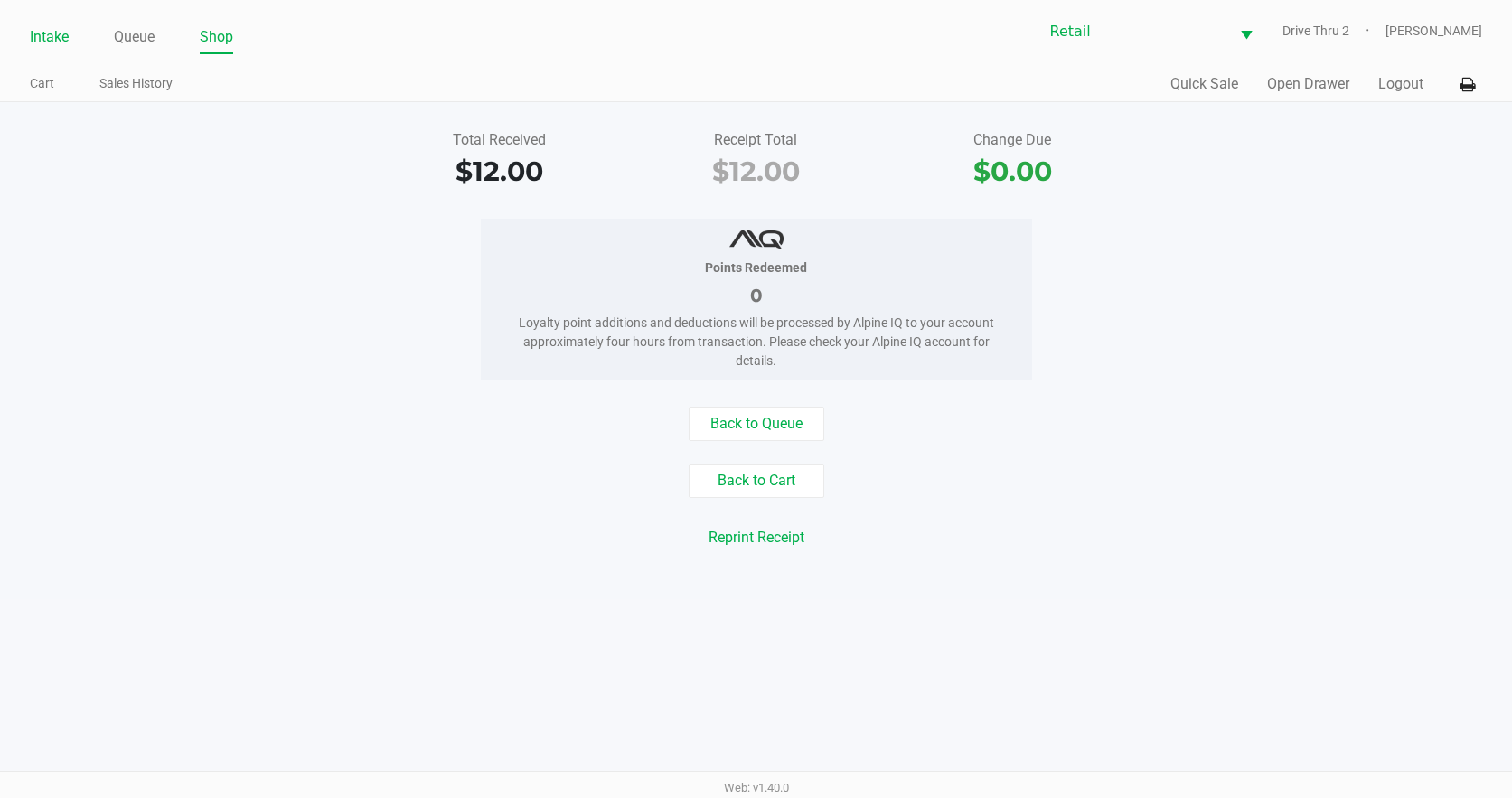
click at [54, 31] on link "Intake" at bounding box center [49, 37] width 39 height 25
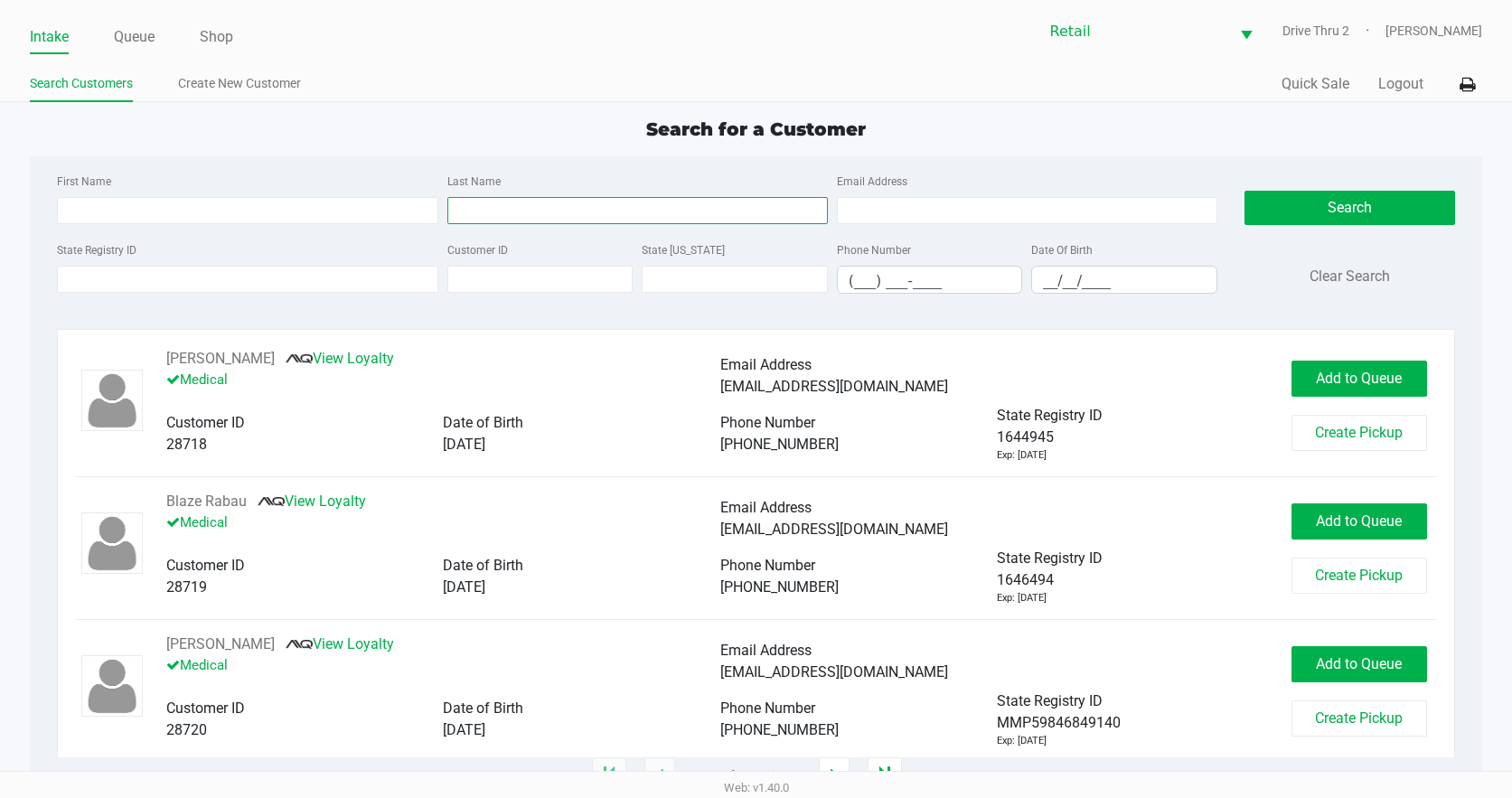
click at [482, 211] on input "Last Name" at bounding box center [638, 210] width 381 height 27
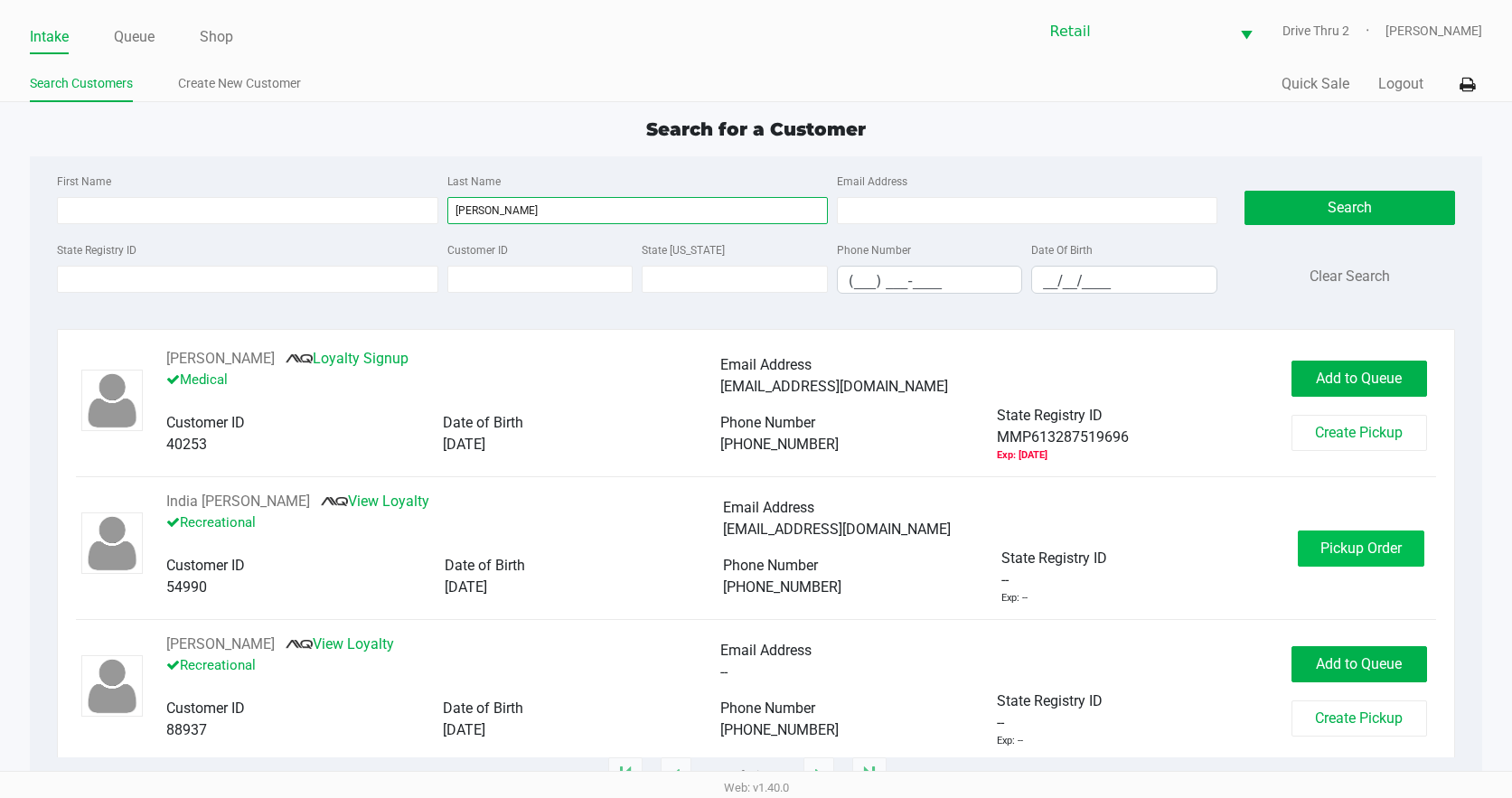
type input "rougas"
click at [1340, 549] on span "Pickup Order" at bounding box center [1360, 548] width 81 height 17
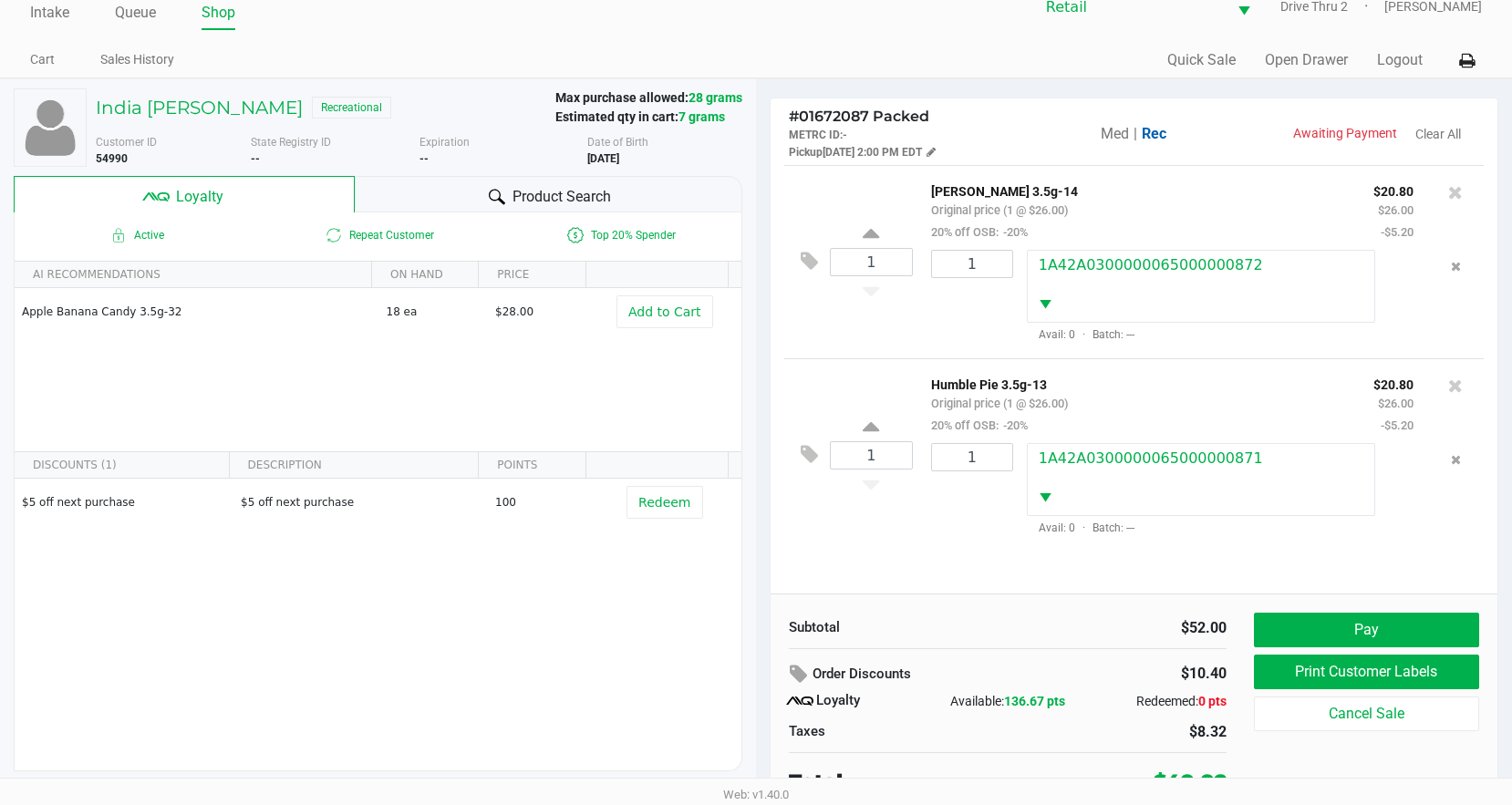
scroll to position [35, 0]
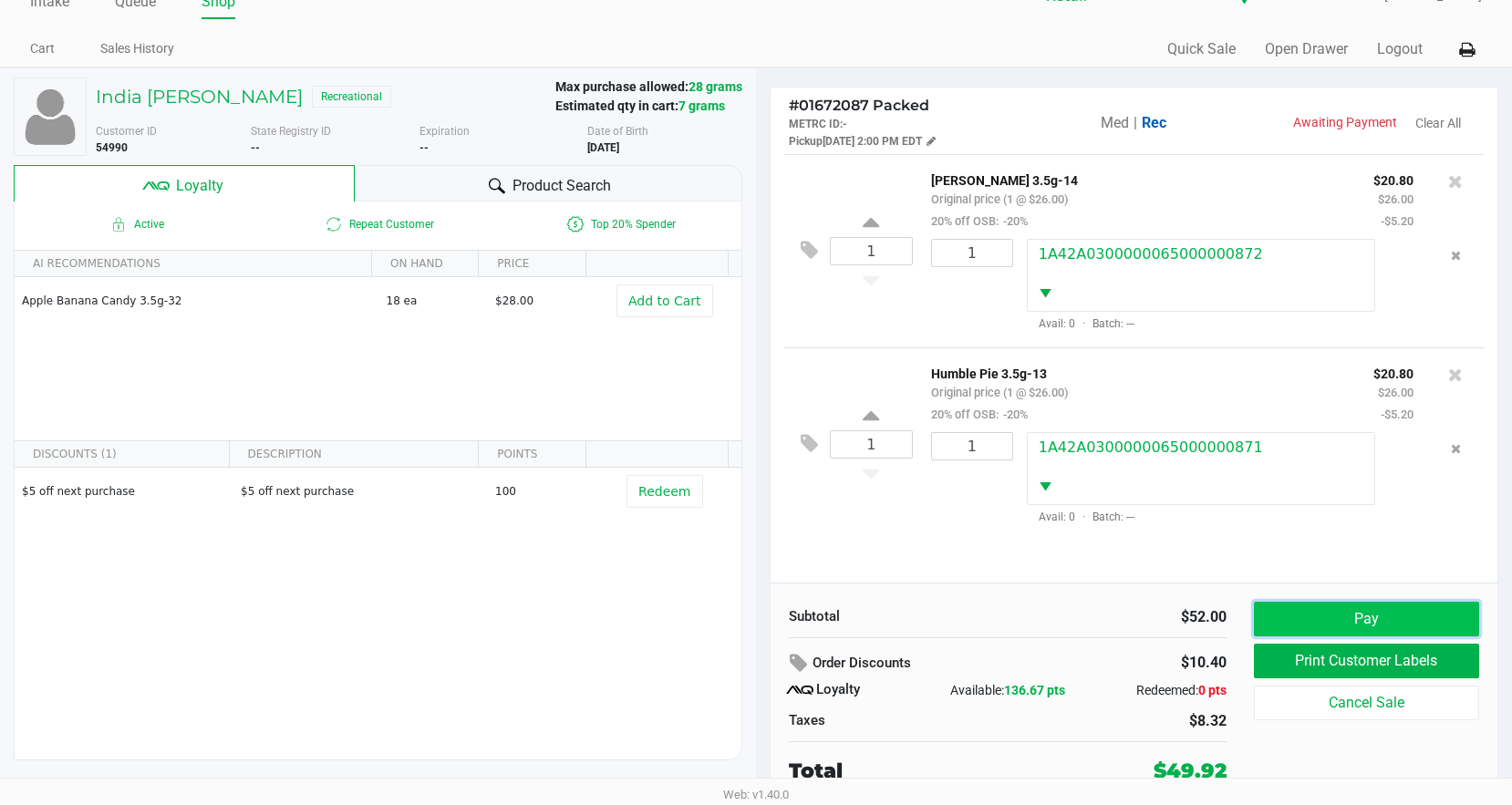
click at [1331, 611] on button "Pay" at bounding box center [1367, 619] width 225 height 34
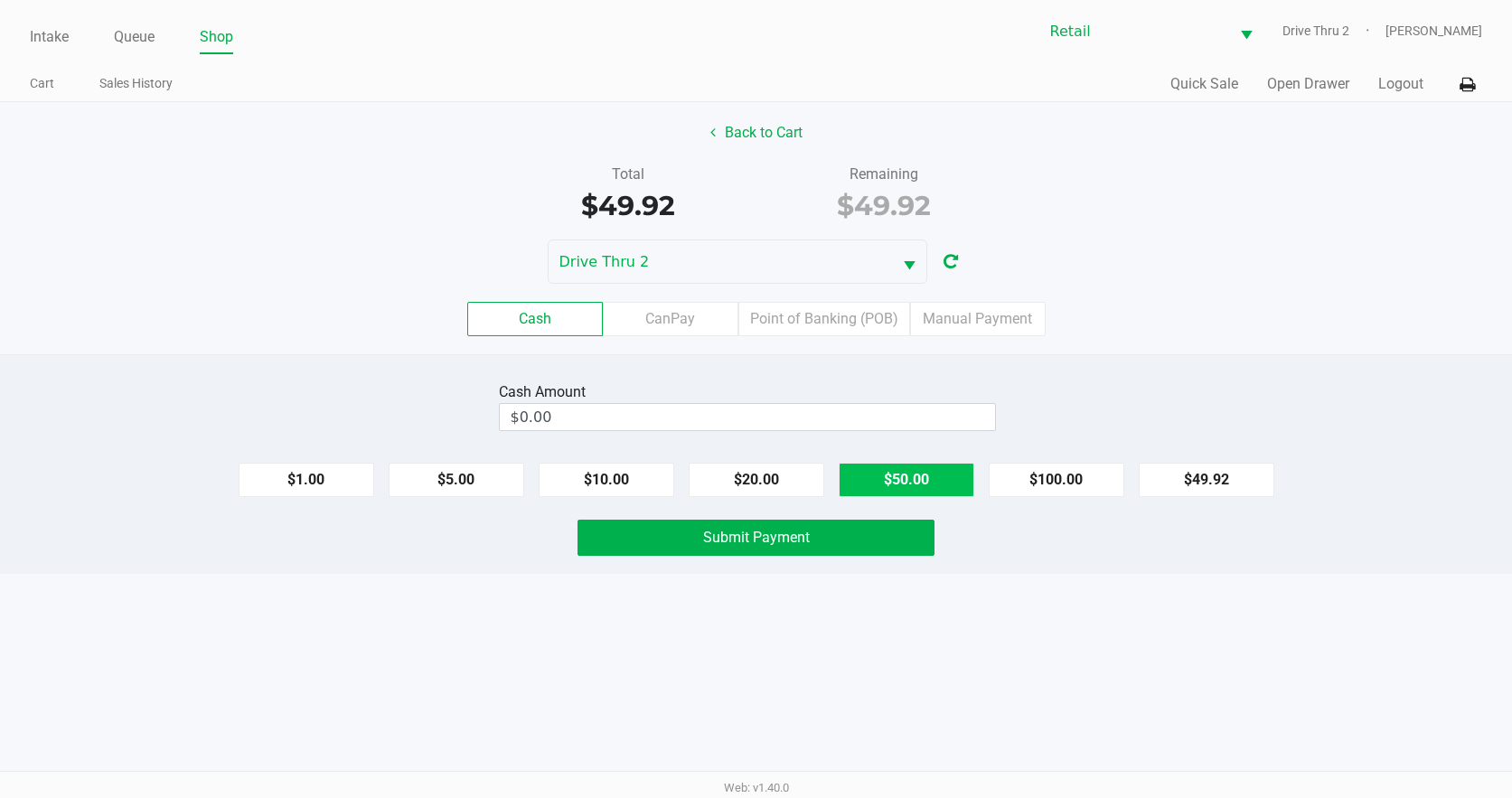
click at [938, 474] on button "$50.00" at bounding box center [906, 480] width 136 height 34
type input "$50.00"
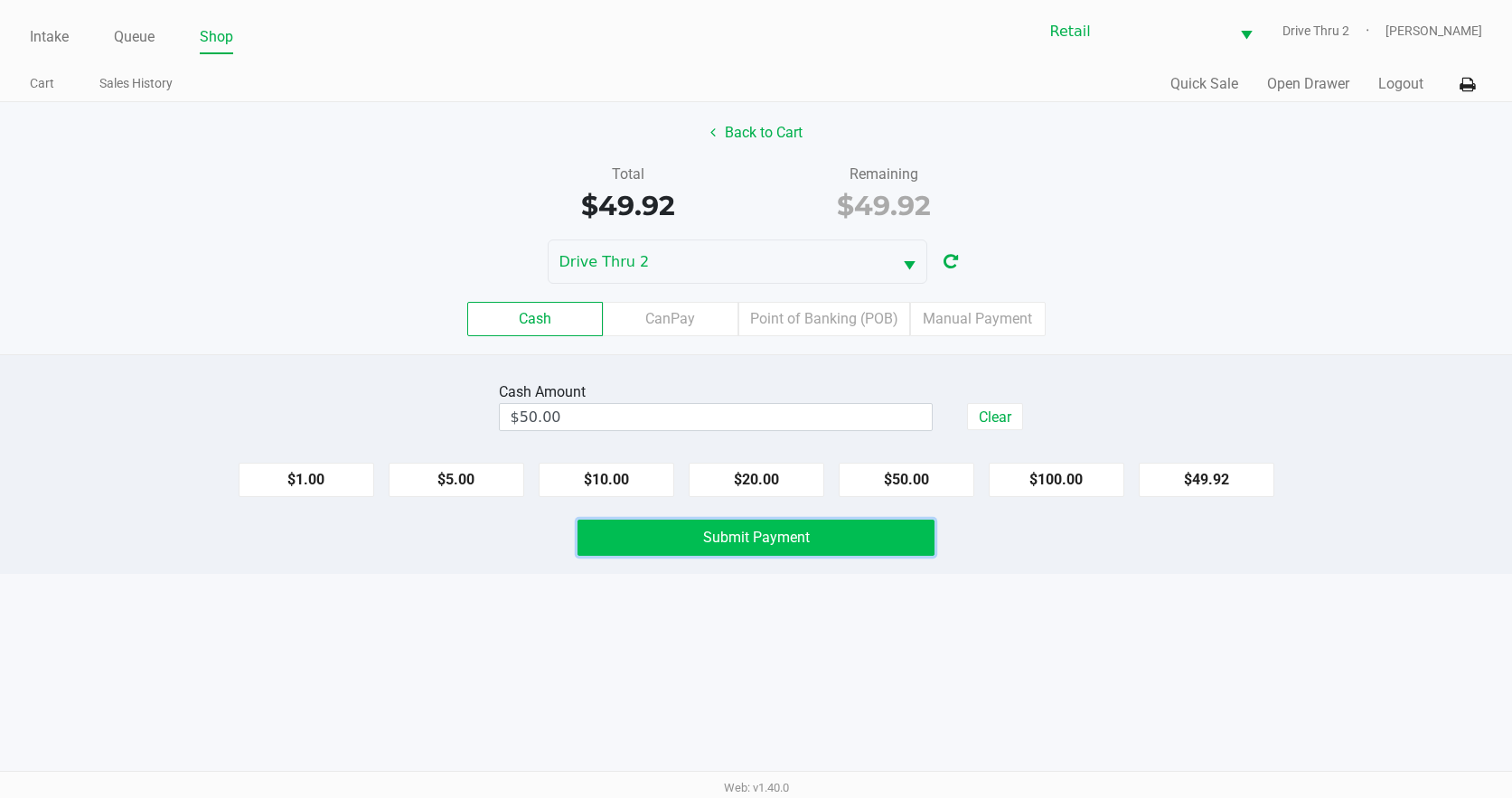
click at [851, 542] on button "Submit Payment" at bounding box center [756, 538] width 358 height 36
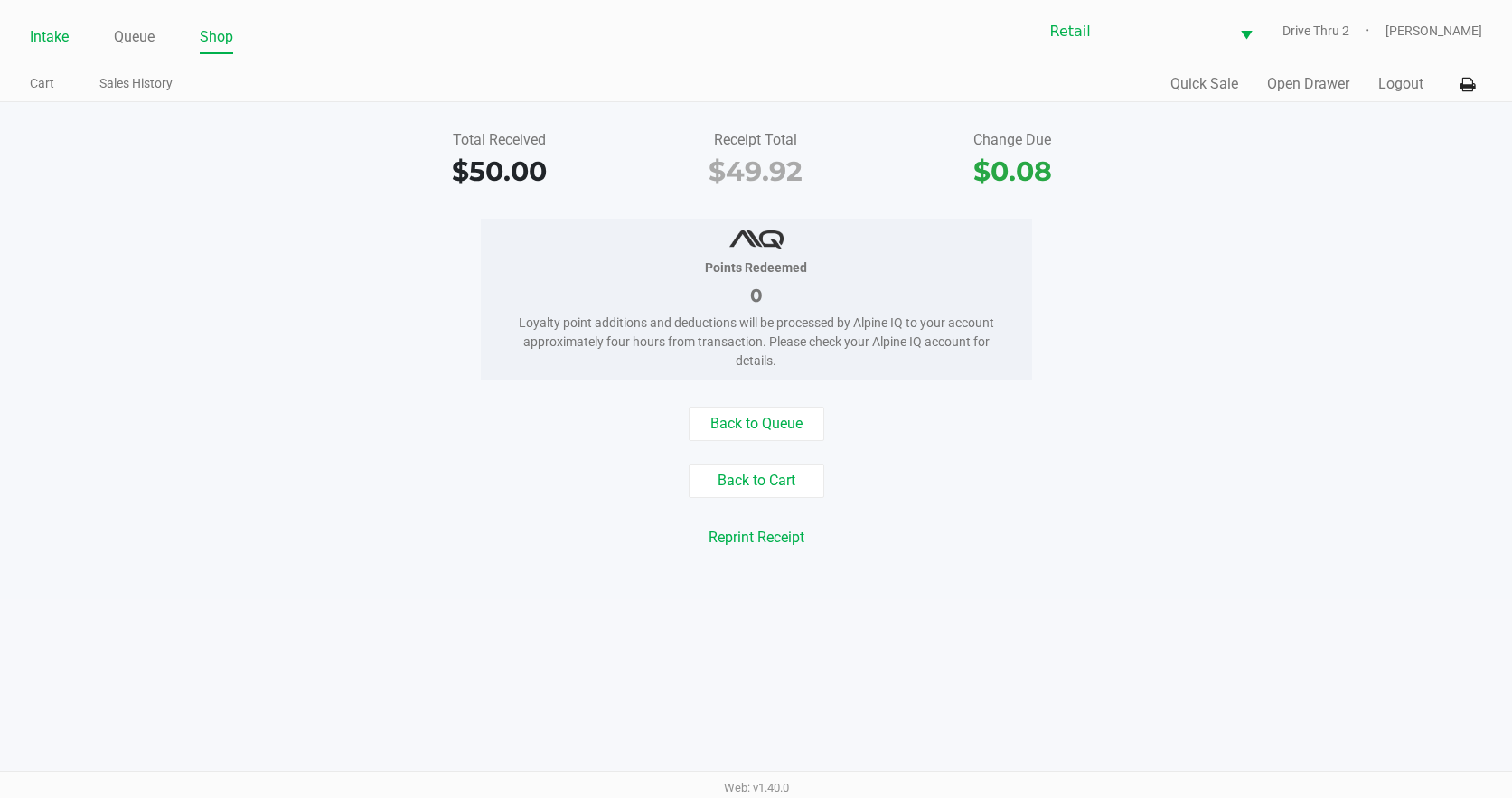
click at [47, 41] on link "Intake" at bounding box center [49, 37] width 39 height 25
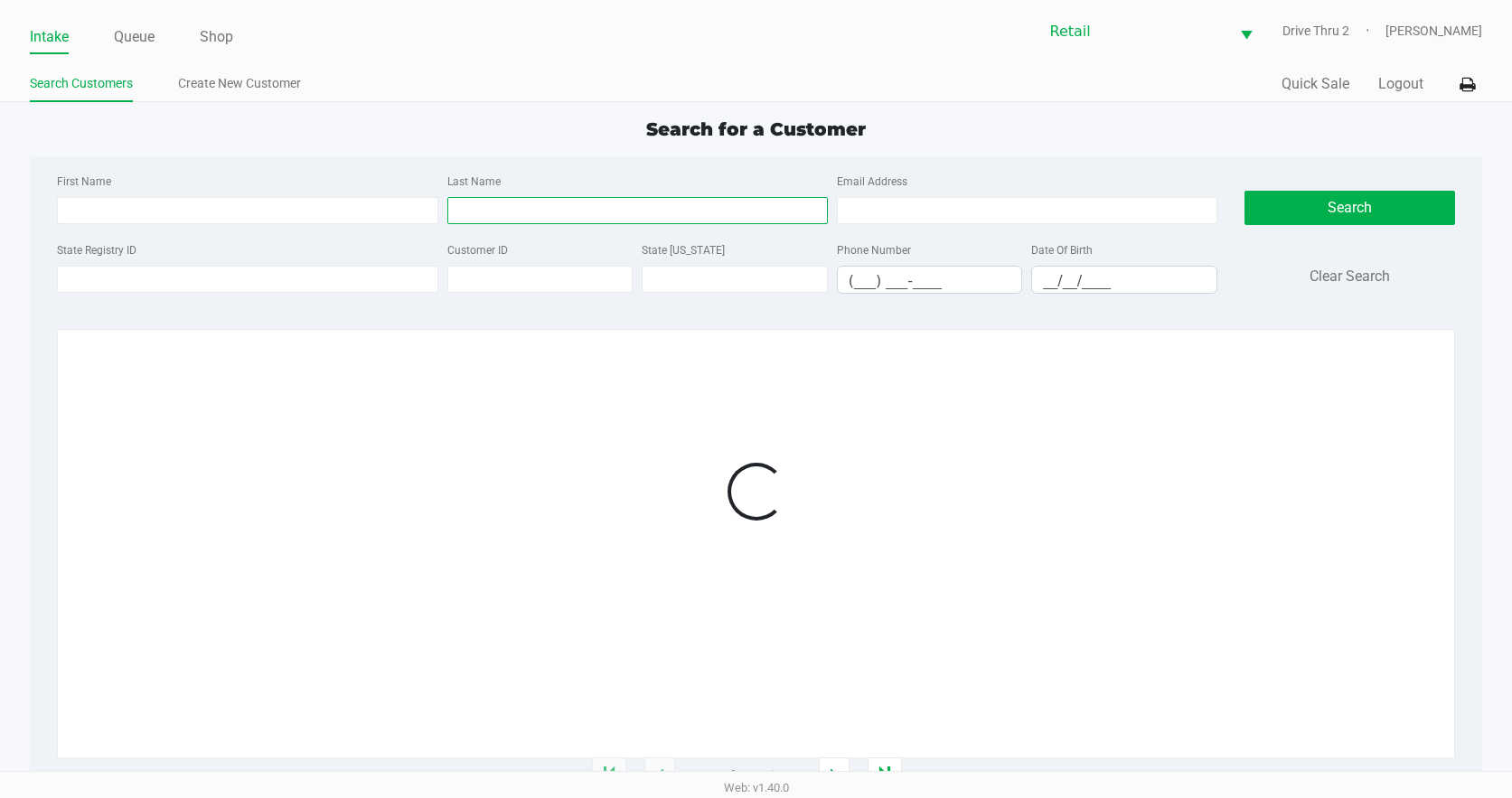
click at [656, 208] on input "Last Name" at bounding box center [638, 210] width 381 height 27
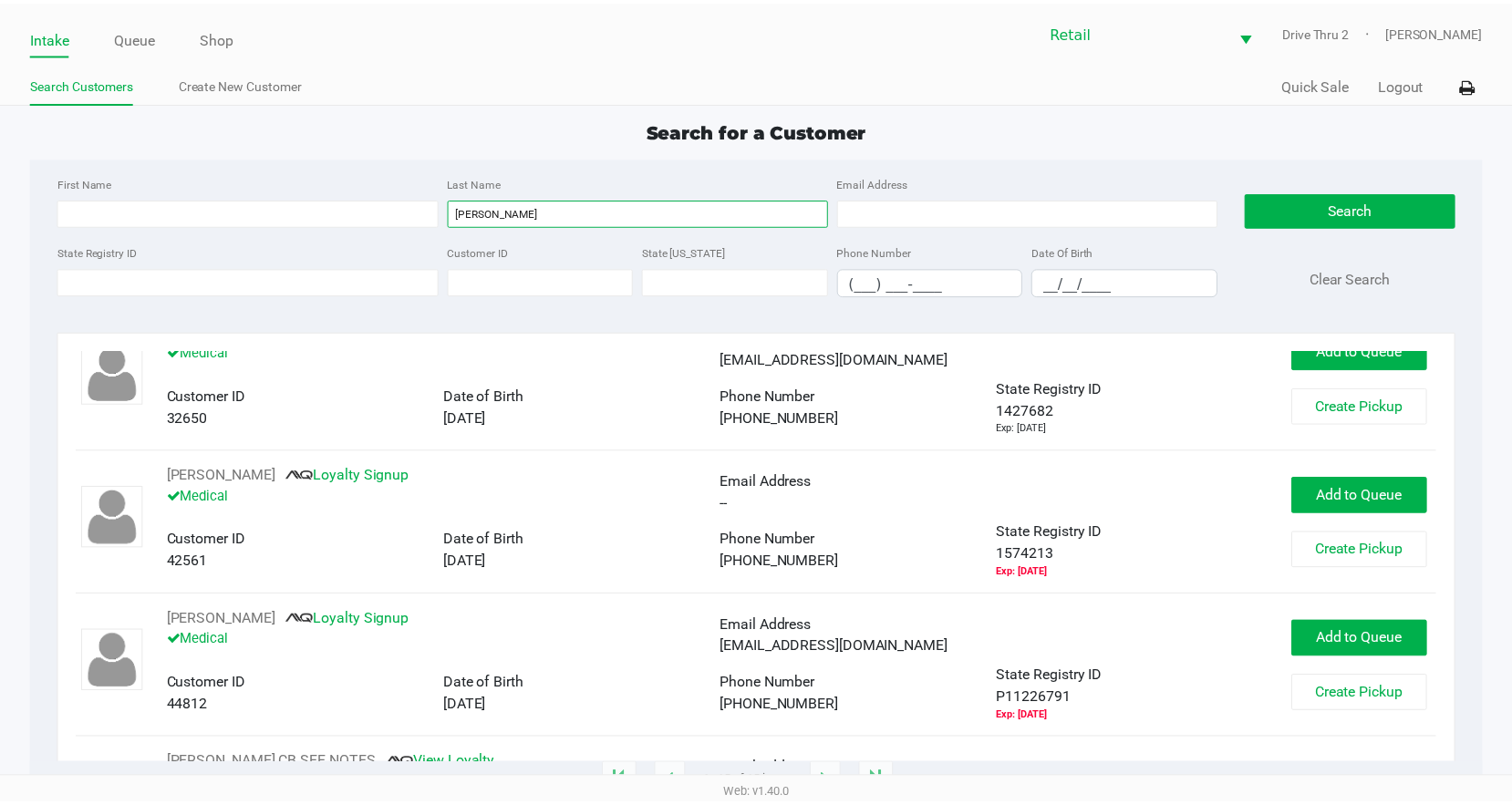
scroll to position [182, 0]
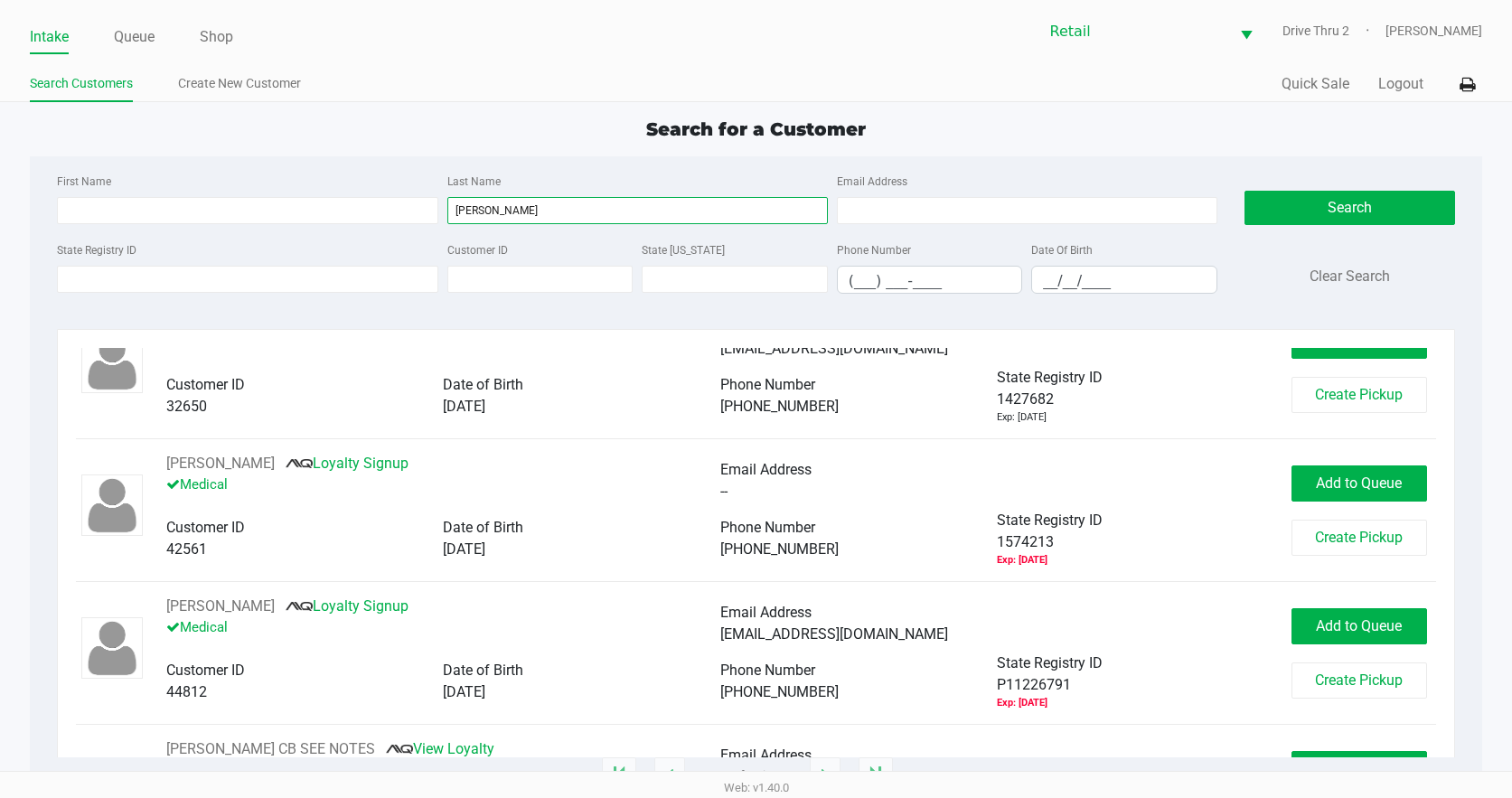
type input "griffith"
click at [431, 193] on div "First Name" at bounding box center [247, 197] width 389 height 55
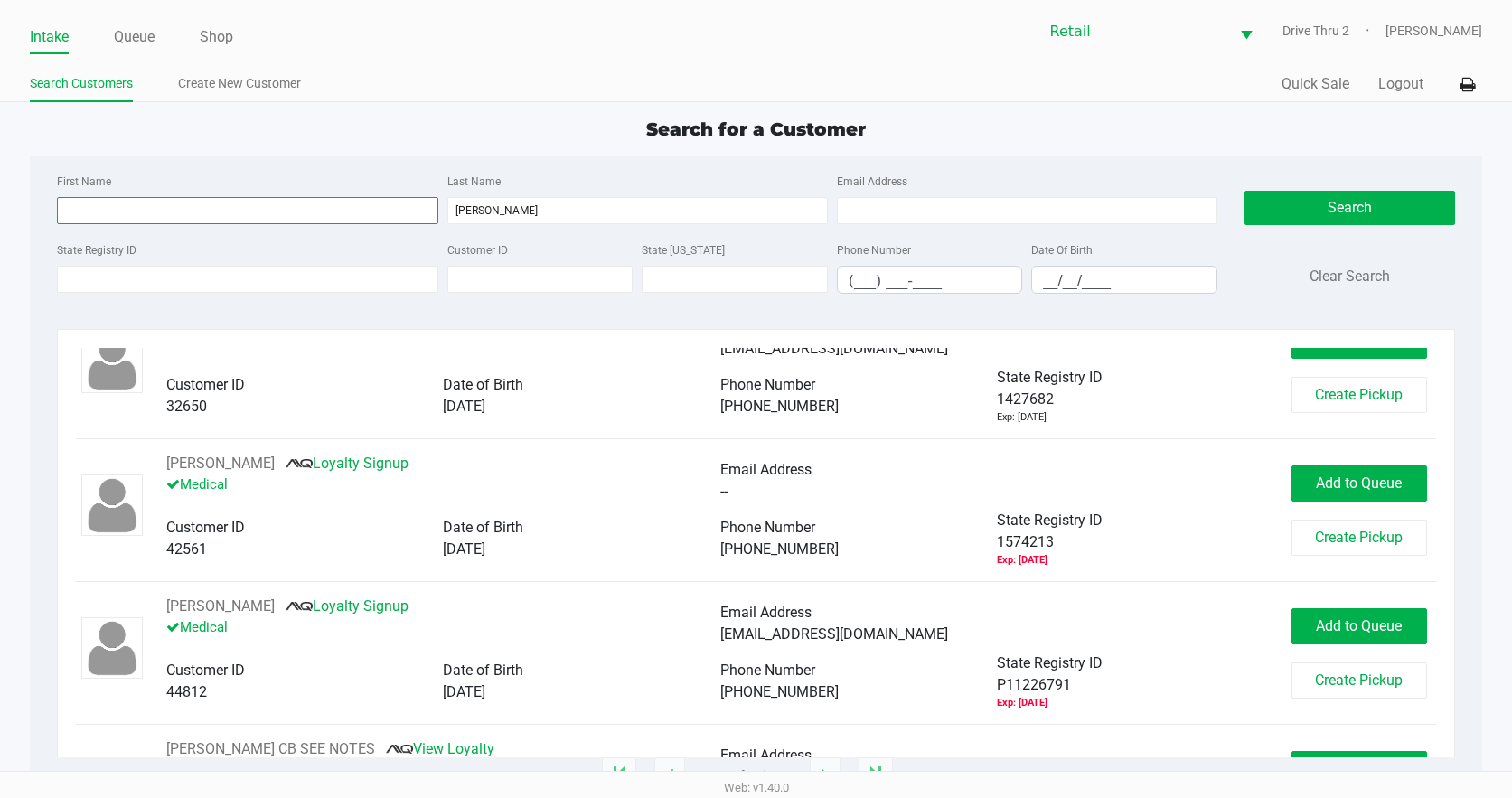
click at [413, 199] on input "First Name" at bounding box center [247, 210] width 381 height 27
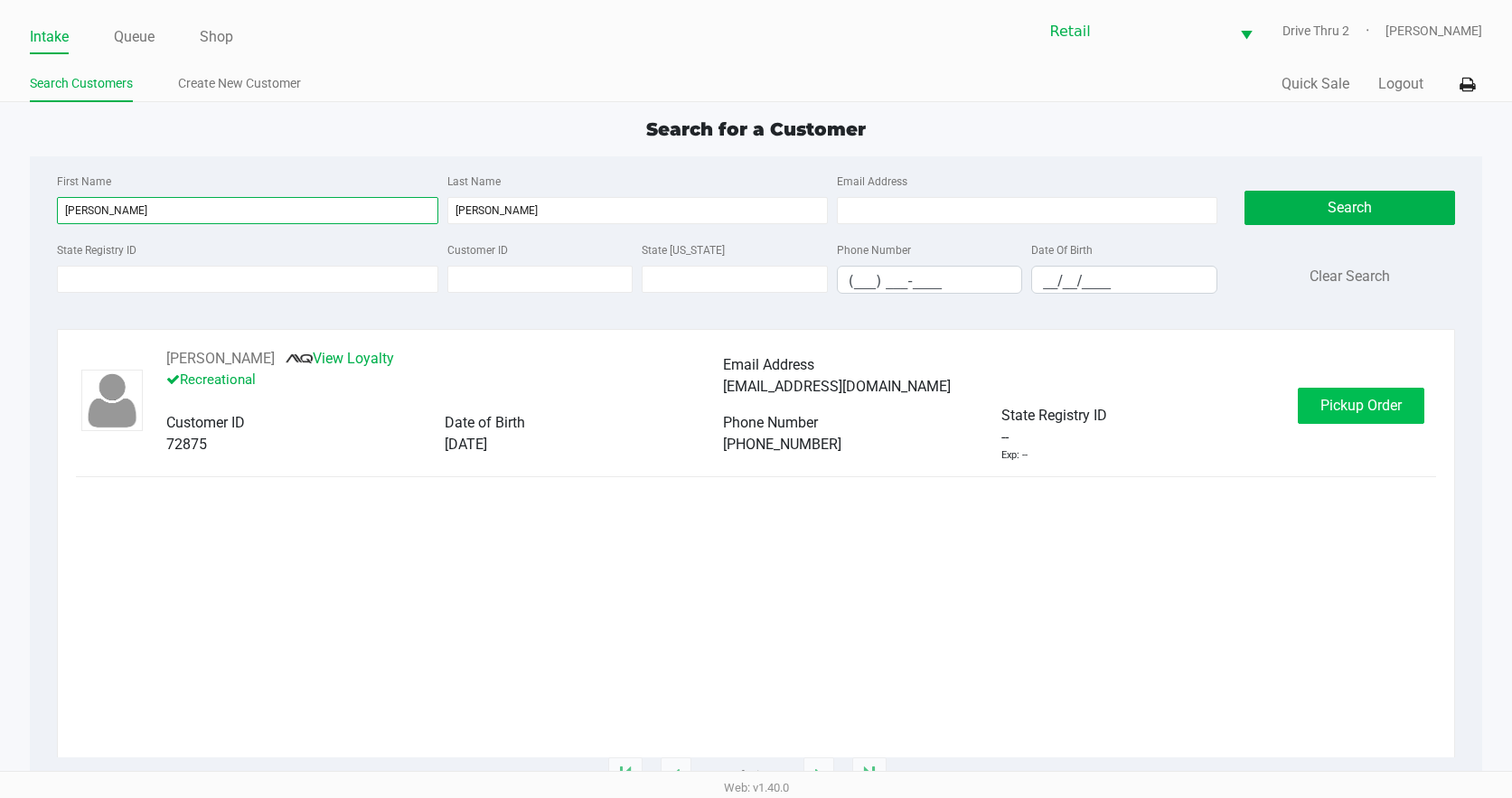
type input "lisa"
click at [1358, 392] on button "Pickup Order" at bounding box center [1360, 406] width 126 height 36
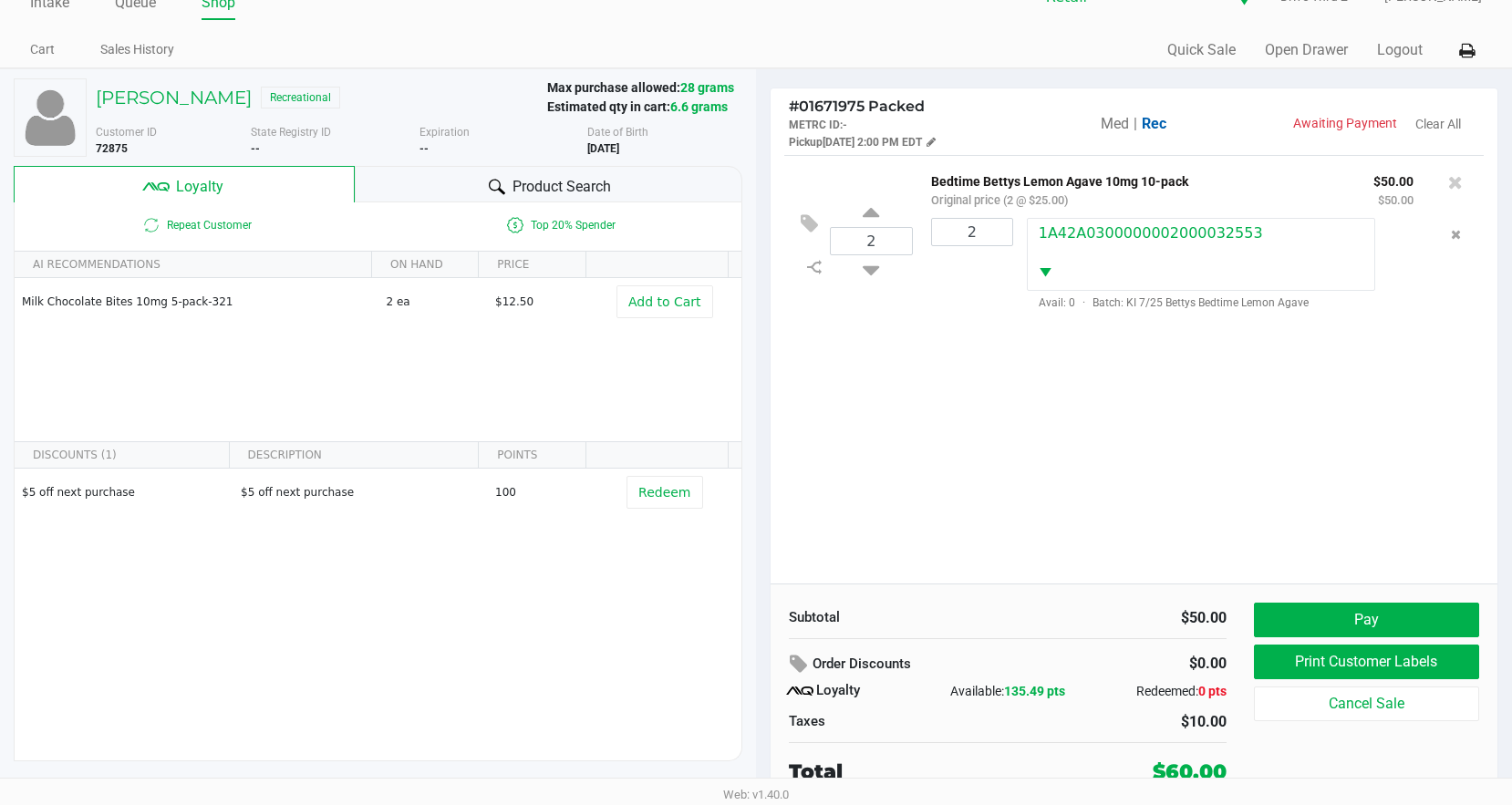
scroll to position [35, 0]
click at [47, 10] on link "Intake" at bounding box center [49, 1] width 39 height 26
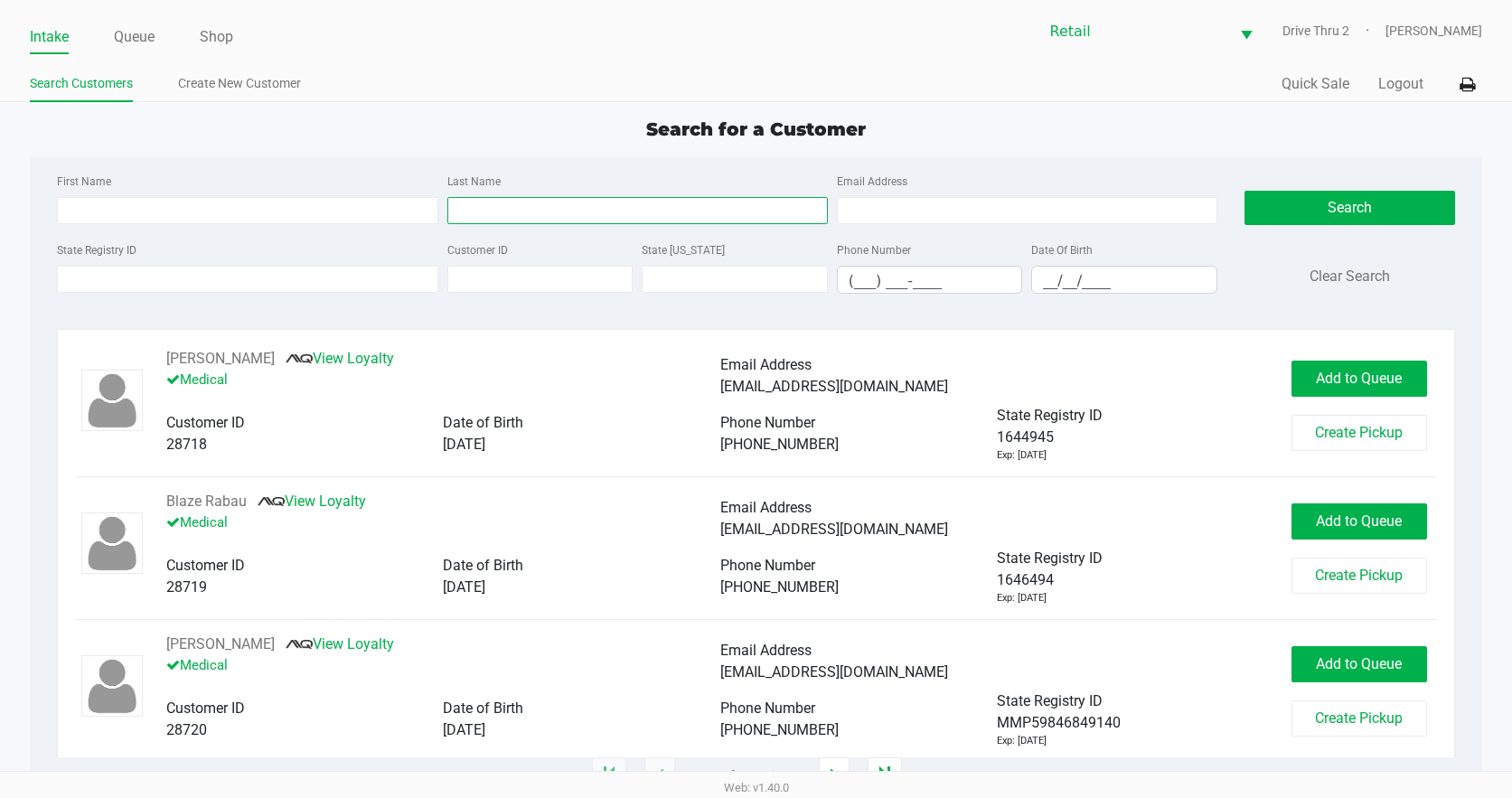
click at [613, 220] on input "Last Name" at bounding box center [638, 210] width 381 height 27
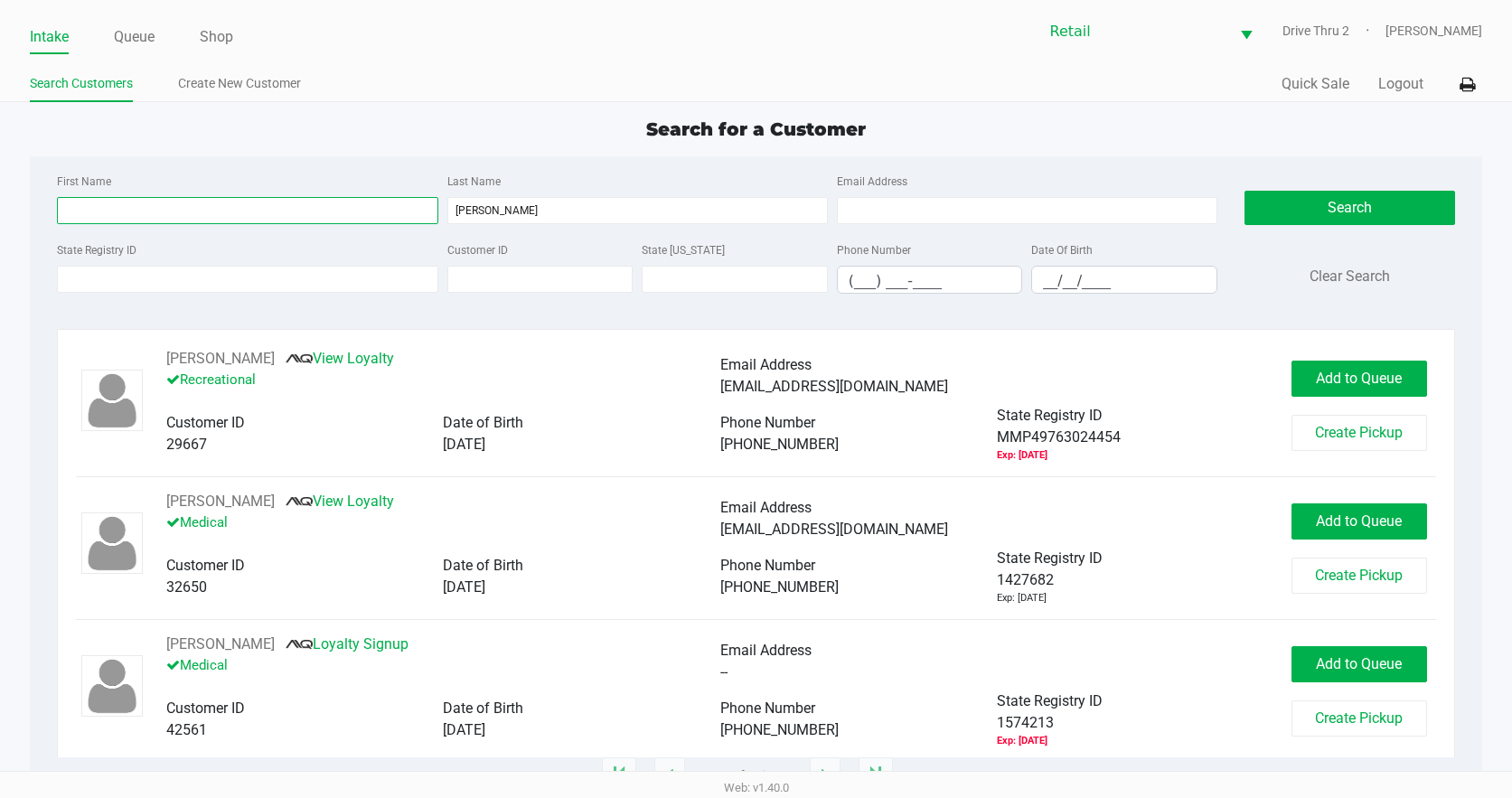
click at [297, 204] on input "First Name" at bounding box center [247, 210] width 381 height 27
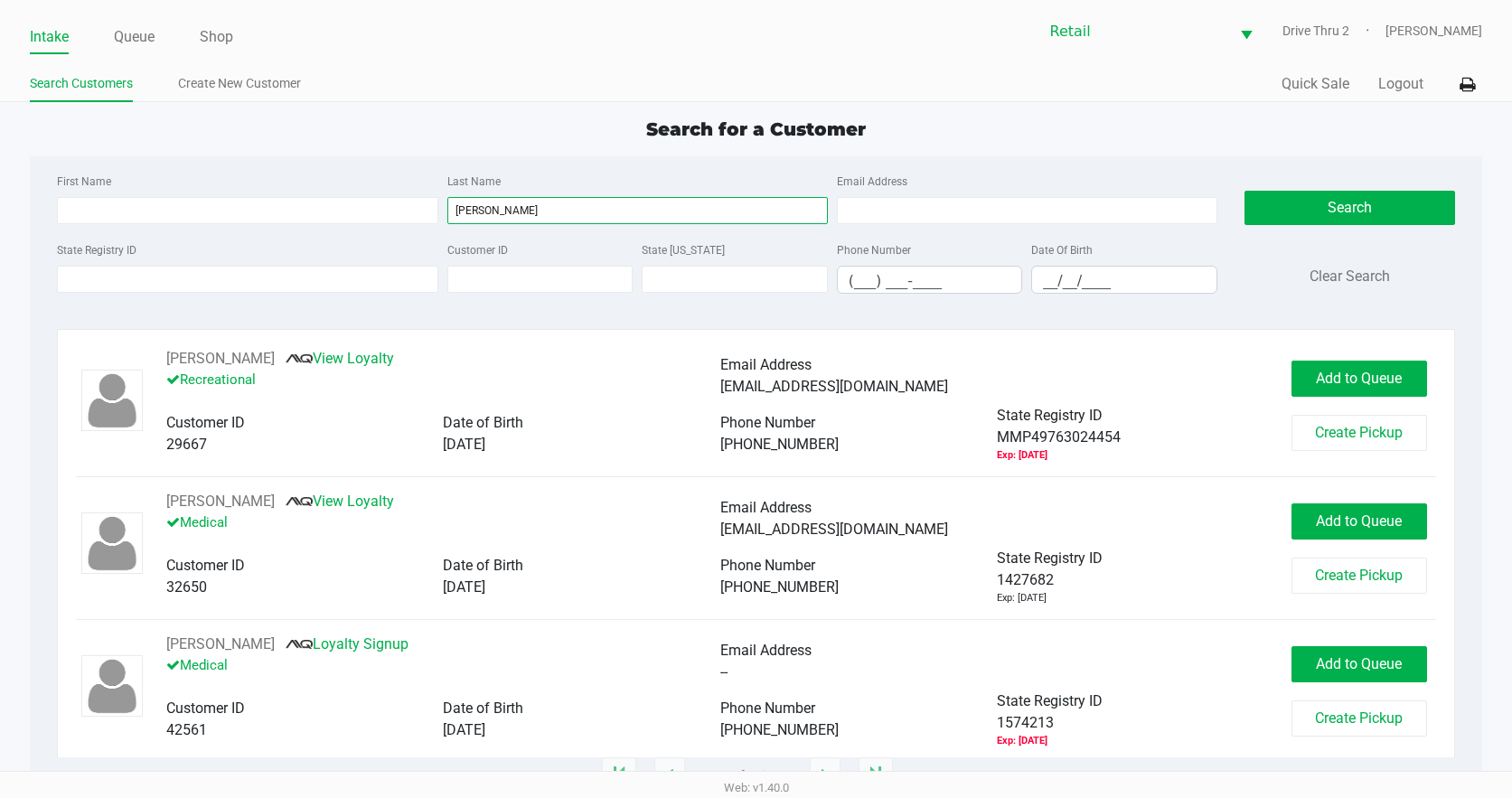
click at [592, 220] on input "griffith" at bounding box center [638, 210] width 381 height 27
type input "g"
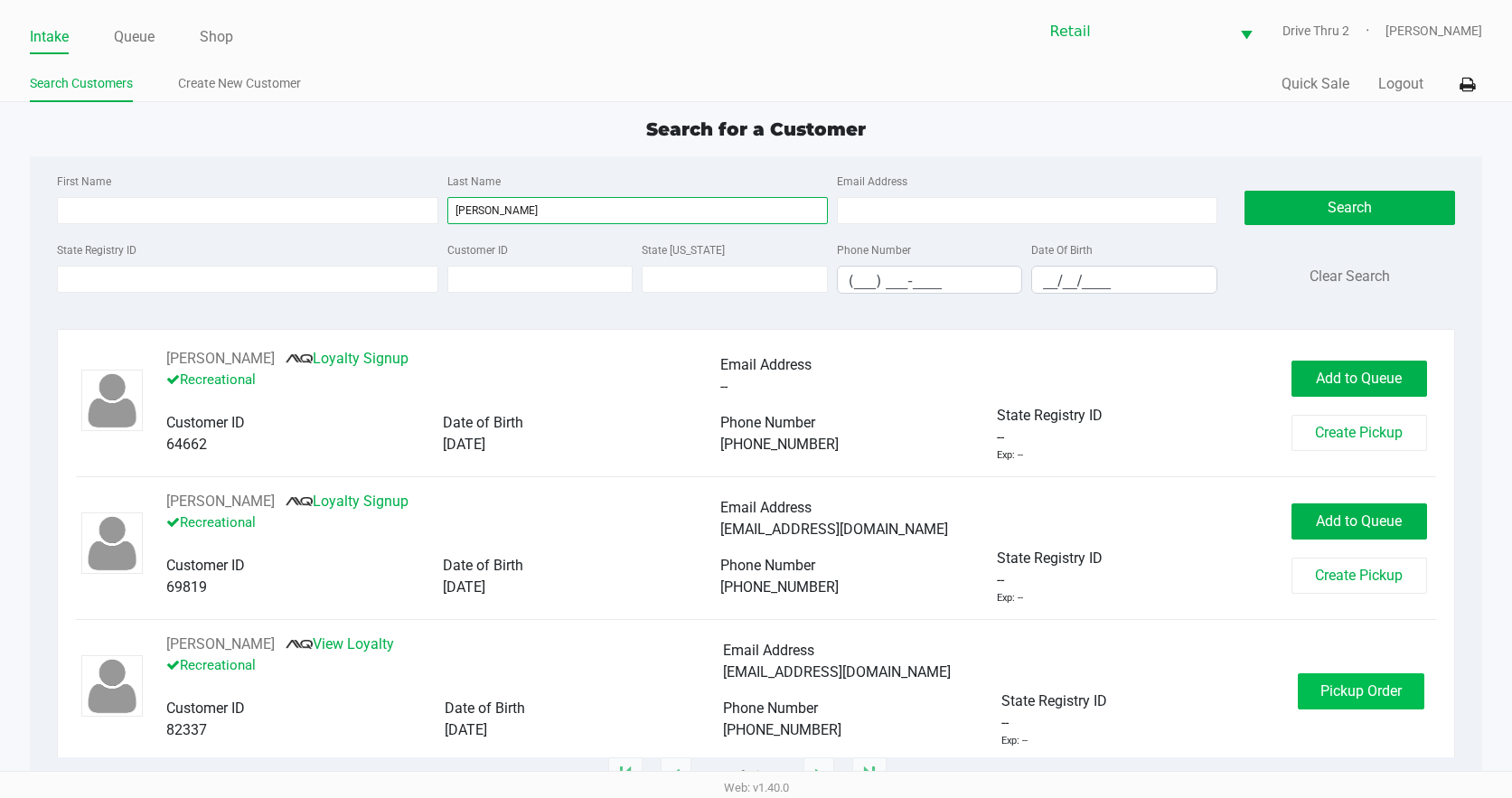
type input "gilliard"
click at [1325, 692] on span "Pickup Order" at bounding box center [1360, 691] width 81 height 17
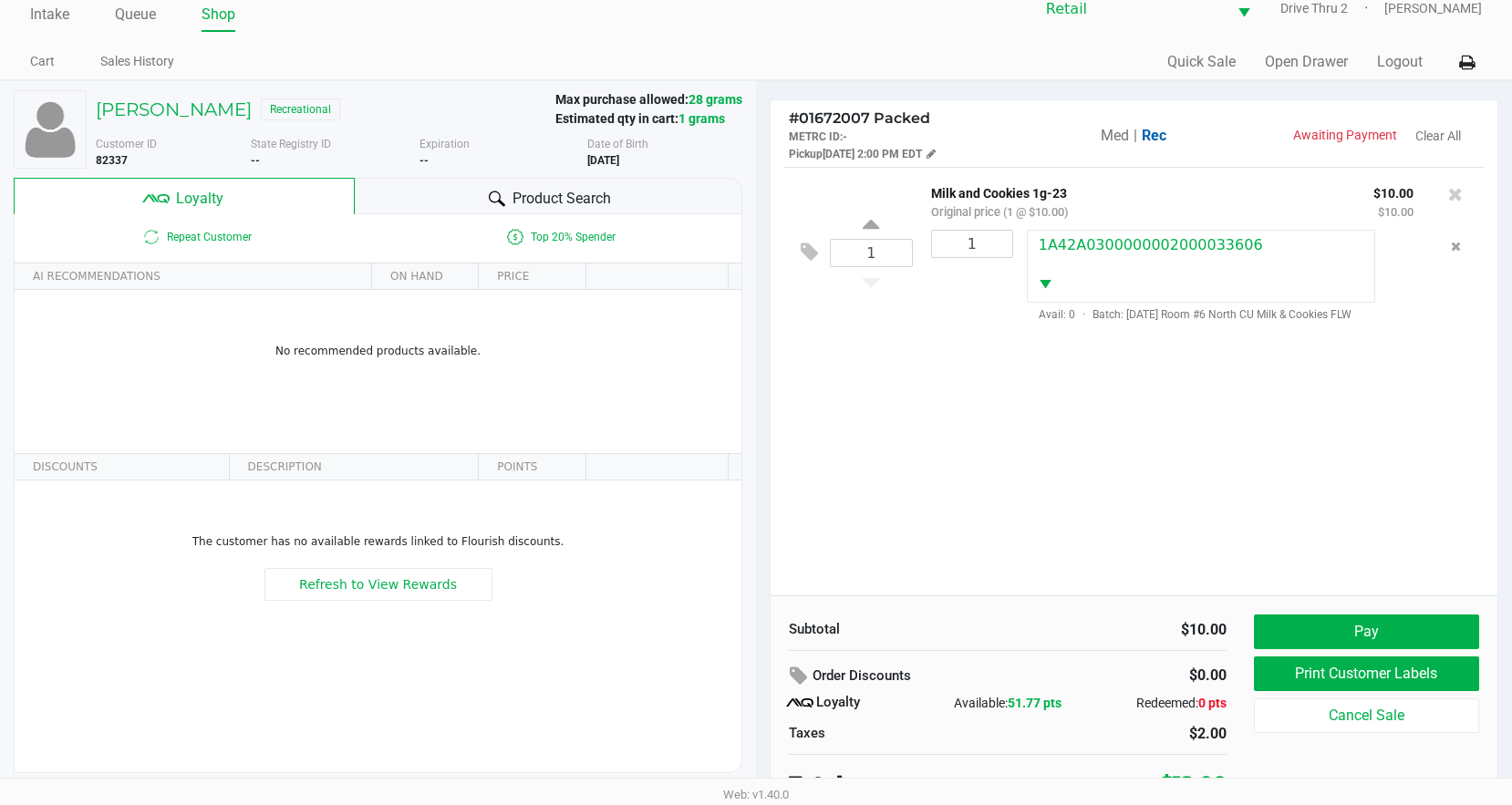
scroll to position [35, 0]
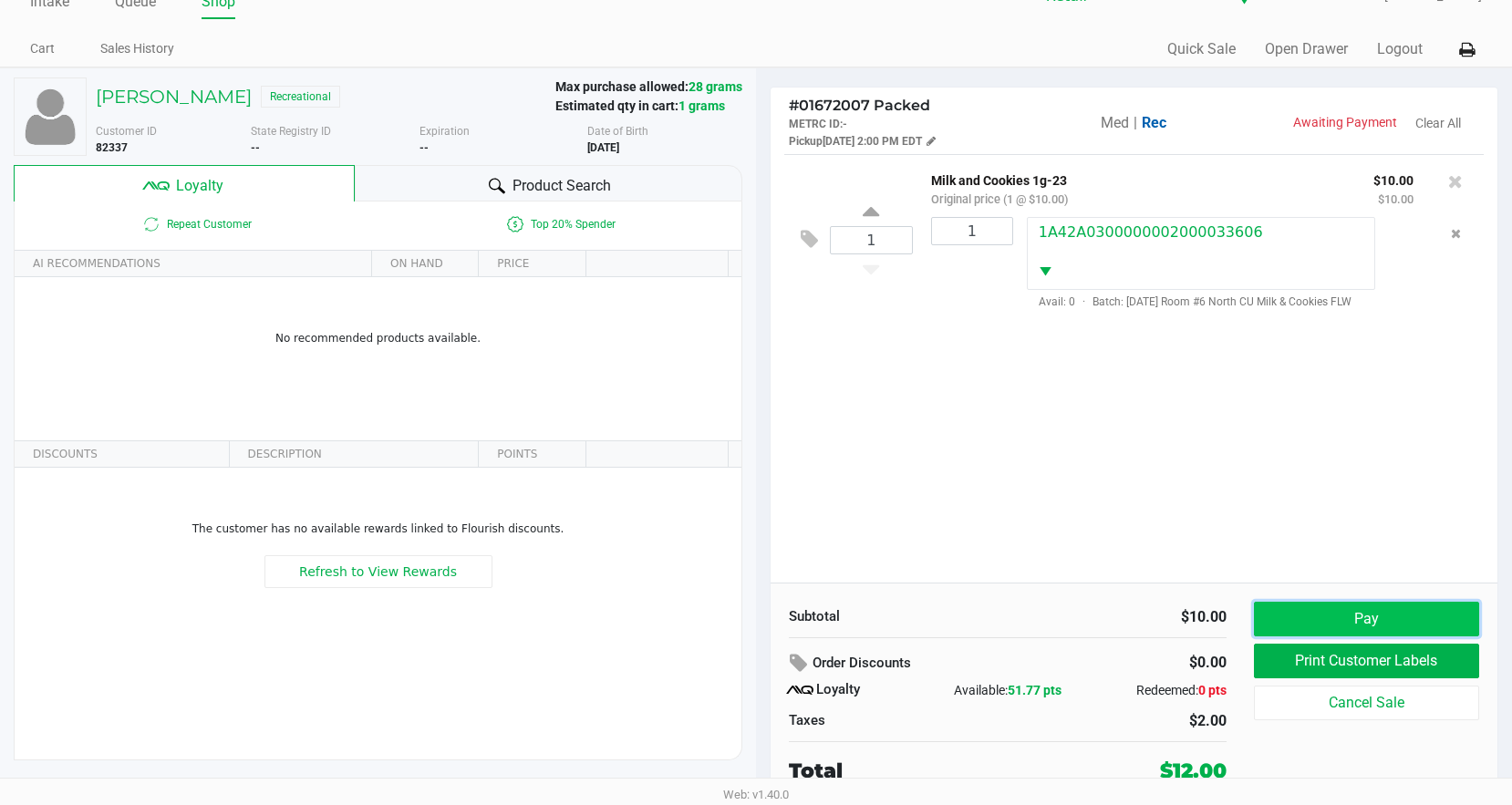
click at [1262, 610] on button "Pay" at bounding box center [1367, 619] width 225 height 34
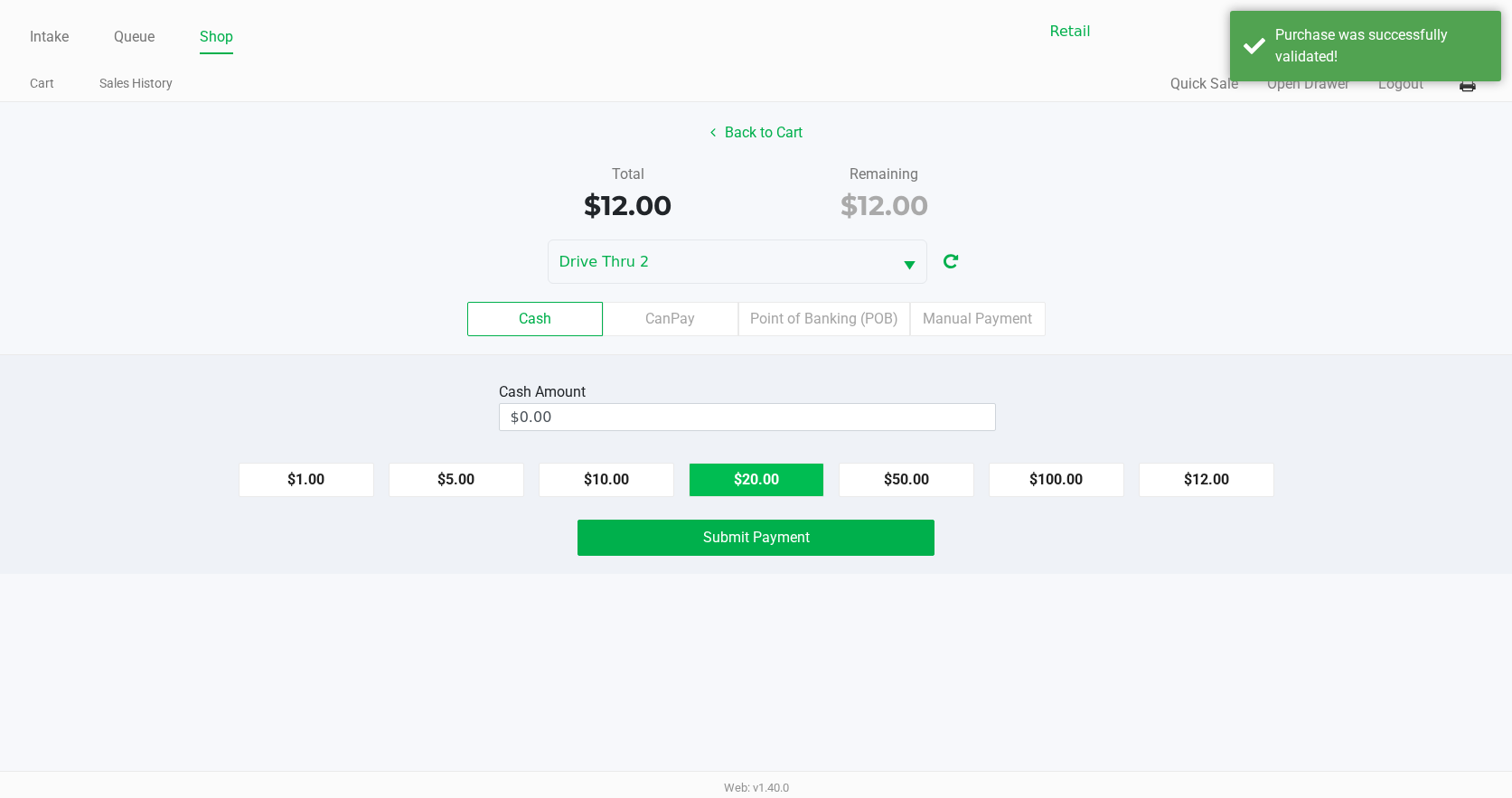
click at [775, 468] on button "$20.00" at bounding box center [756, 480] width 136 height 34
type input "$20.00"
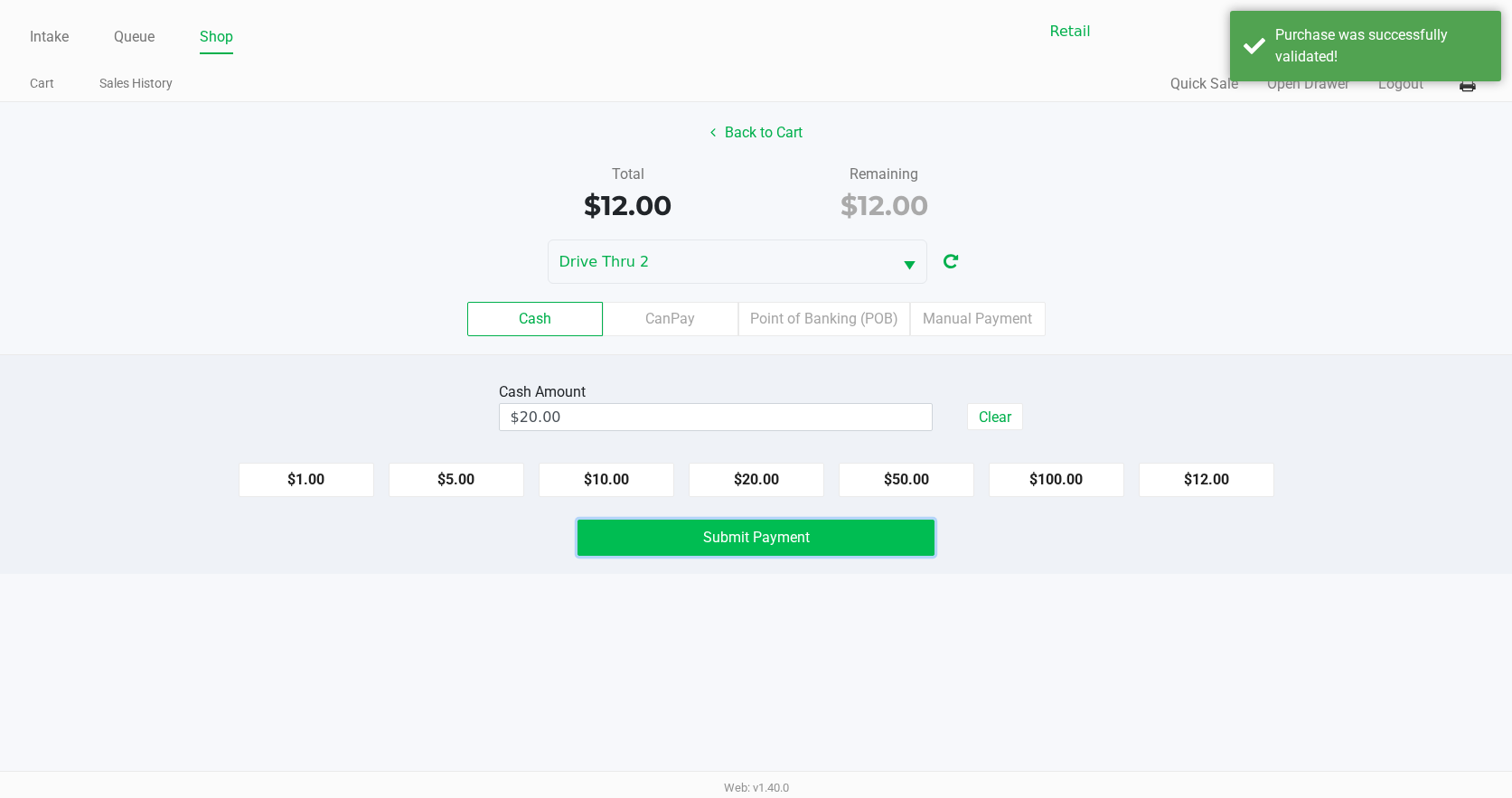
click at [742, 530] on span "Submit Payment" at bounding box center [756, 537] width 106 height 17
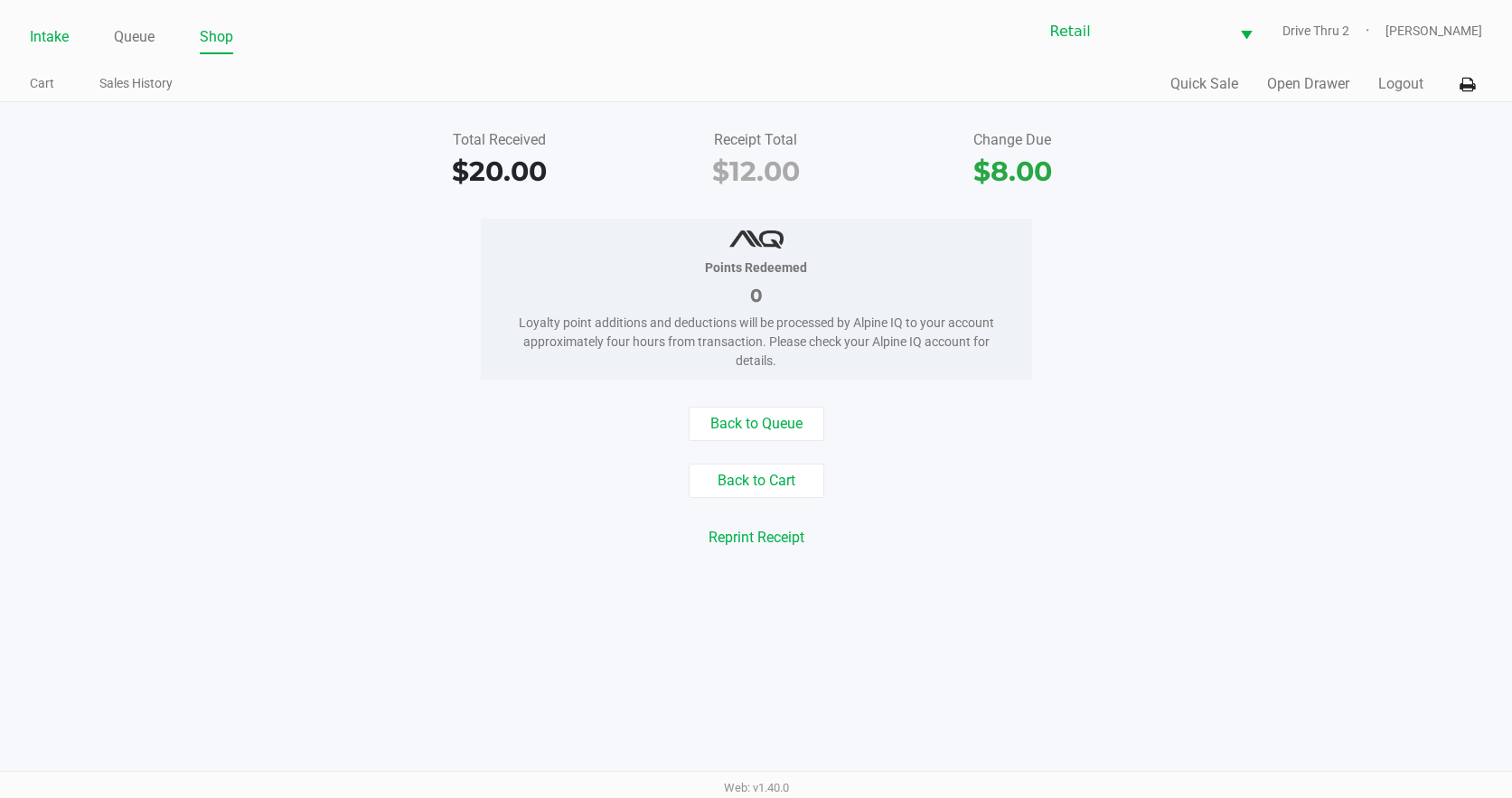
click at [60, 35] on link "Intake" at bounding box center [49, 37] width 39 height 25
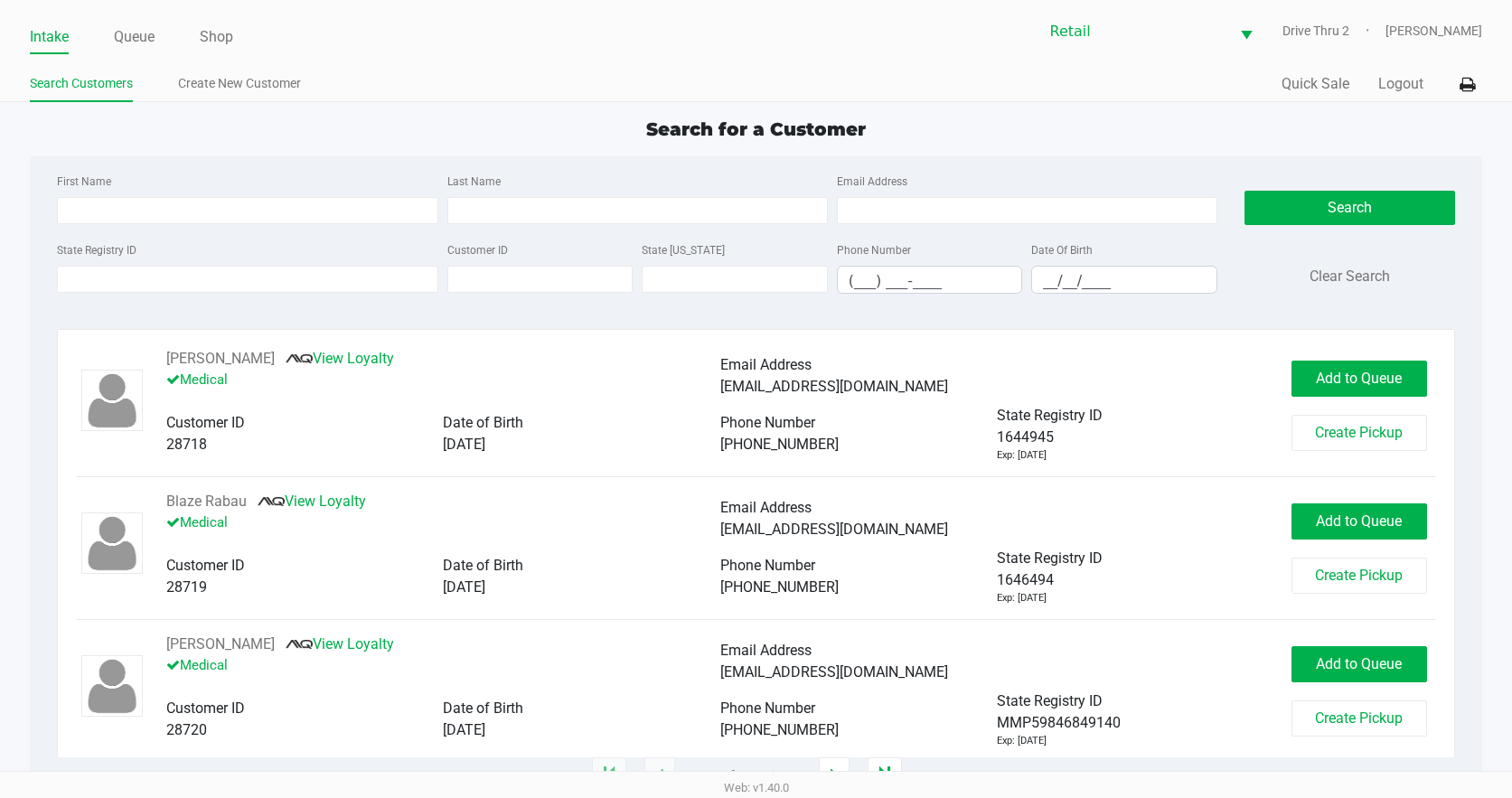
click at [720, 189] on div "Last Name" at bounding box center [637, 197] width 389 height 55
click at [724, 204] on input "Last Name" at bounding box center [638, 210] width 381 height 27
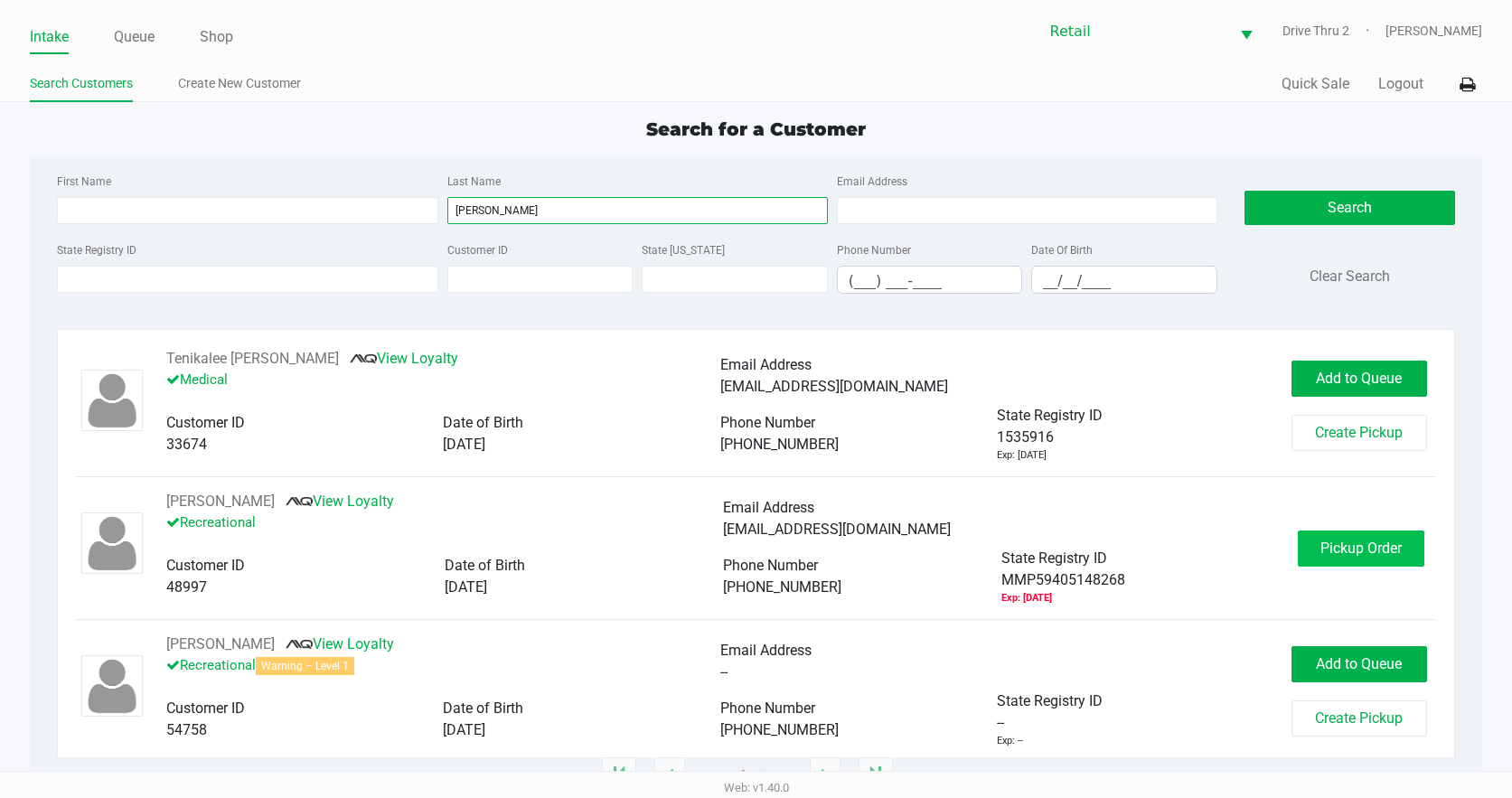
type input "mclain"
click at [1341, 559] on button "Pickup Order" at bounding box center [1360, 548] width 126 height 36
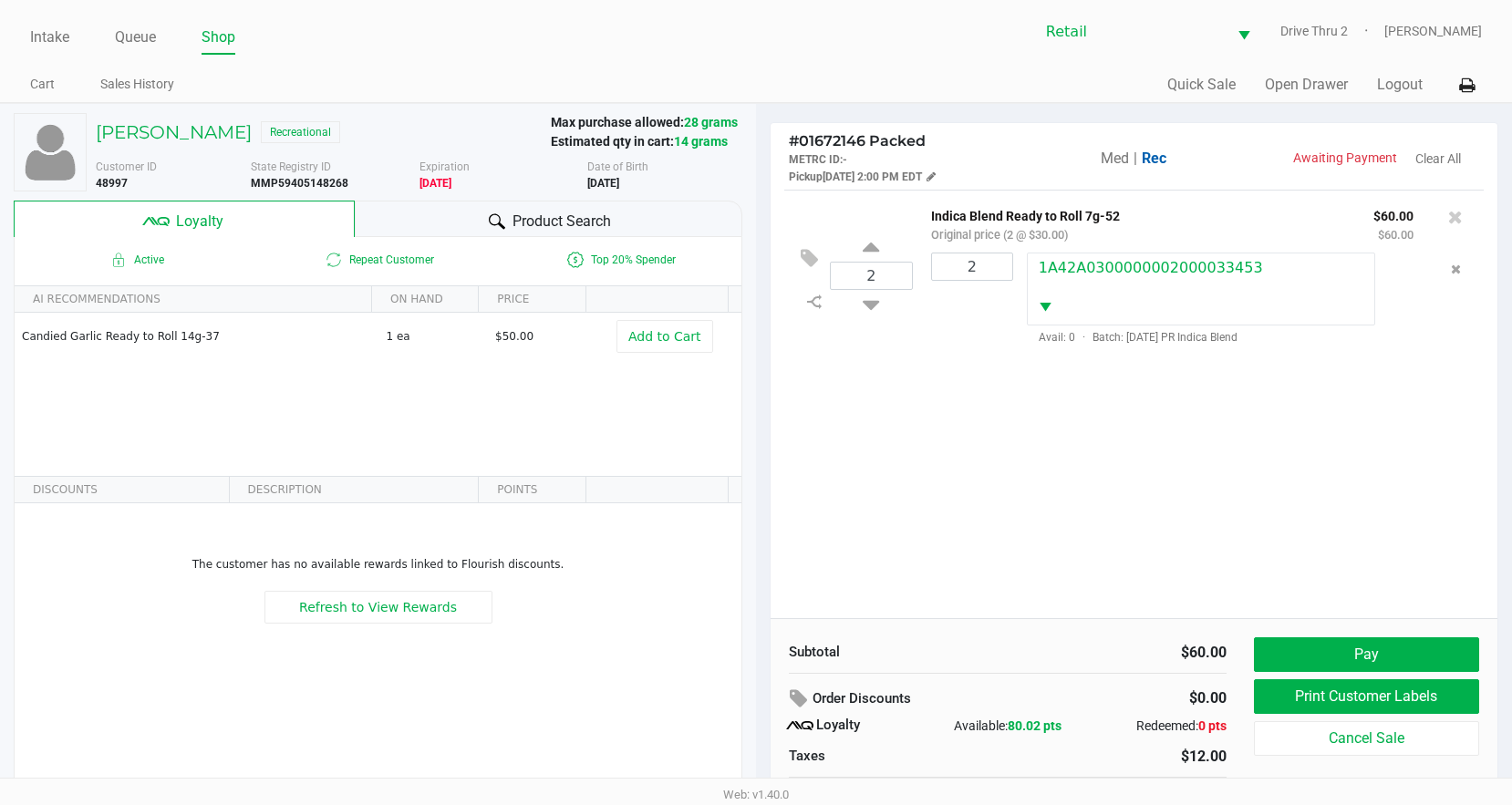
scroll to position [35, 0]
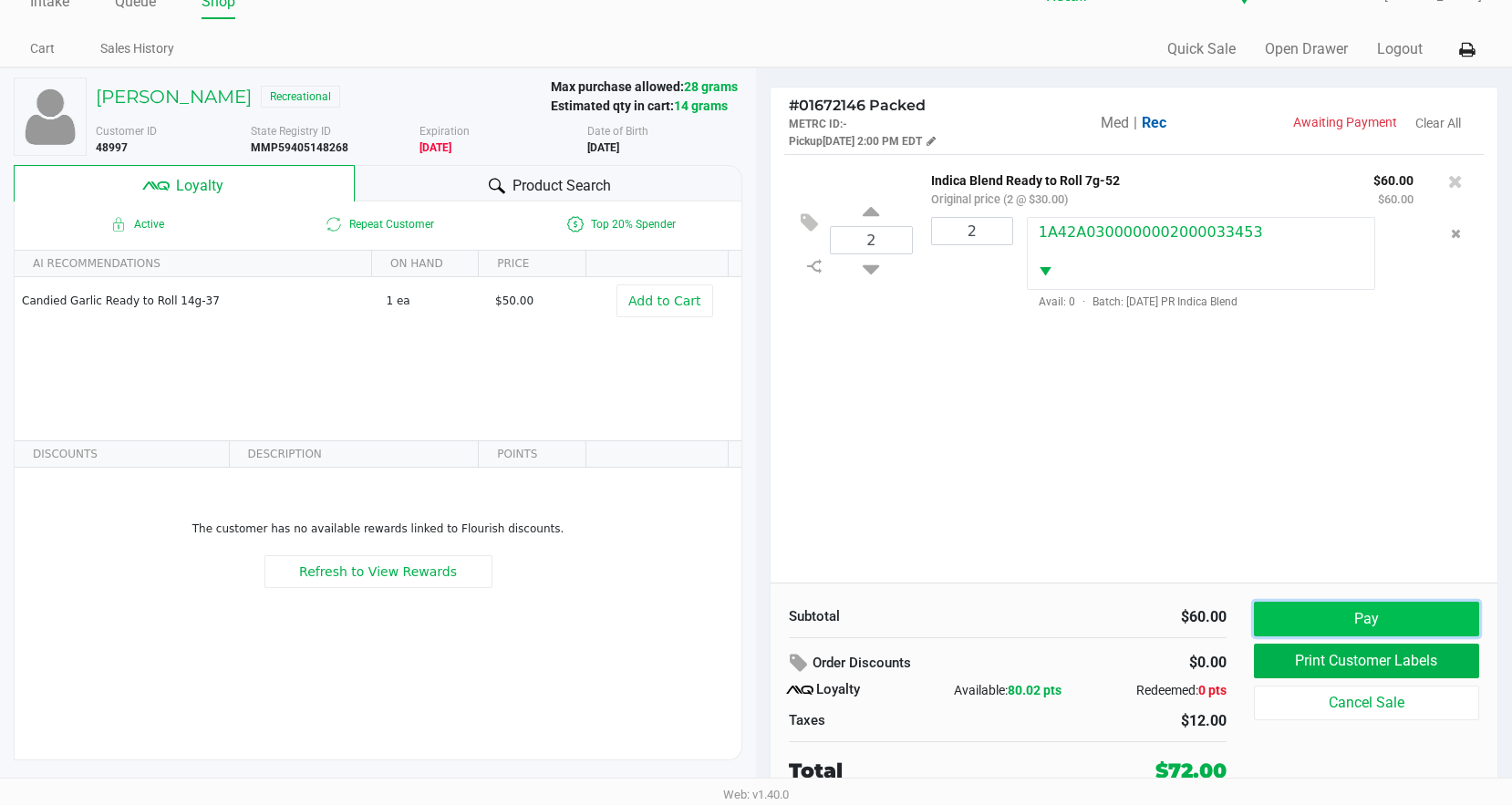
click at [1286, 609] on button "Pay" at bounding box center [1367, 619] width 225 height 34
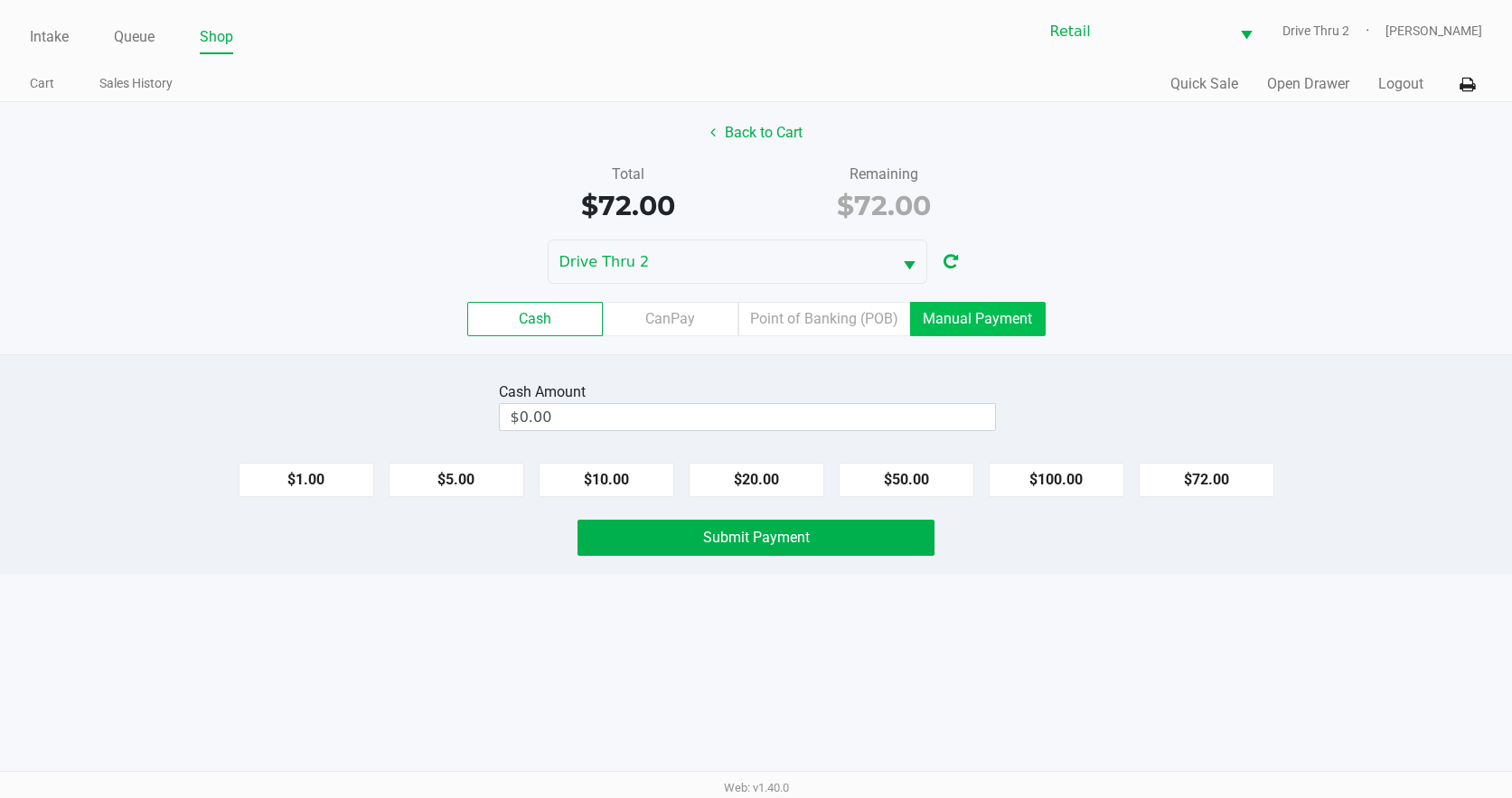
click at [955, 318] on label "Manual Payment" at bounding box center [978, 318] width 136 height 34
click at [0, 0] on 8 "Manual Payment" at bounding box center [0, 0] width 0 height 0
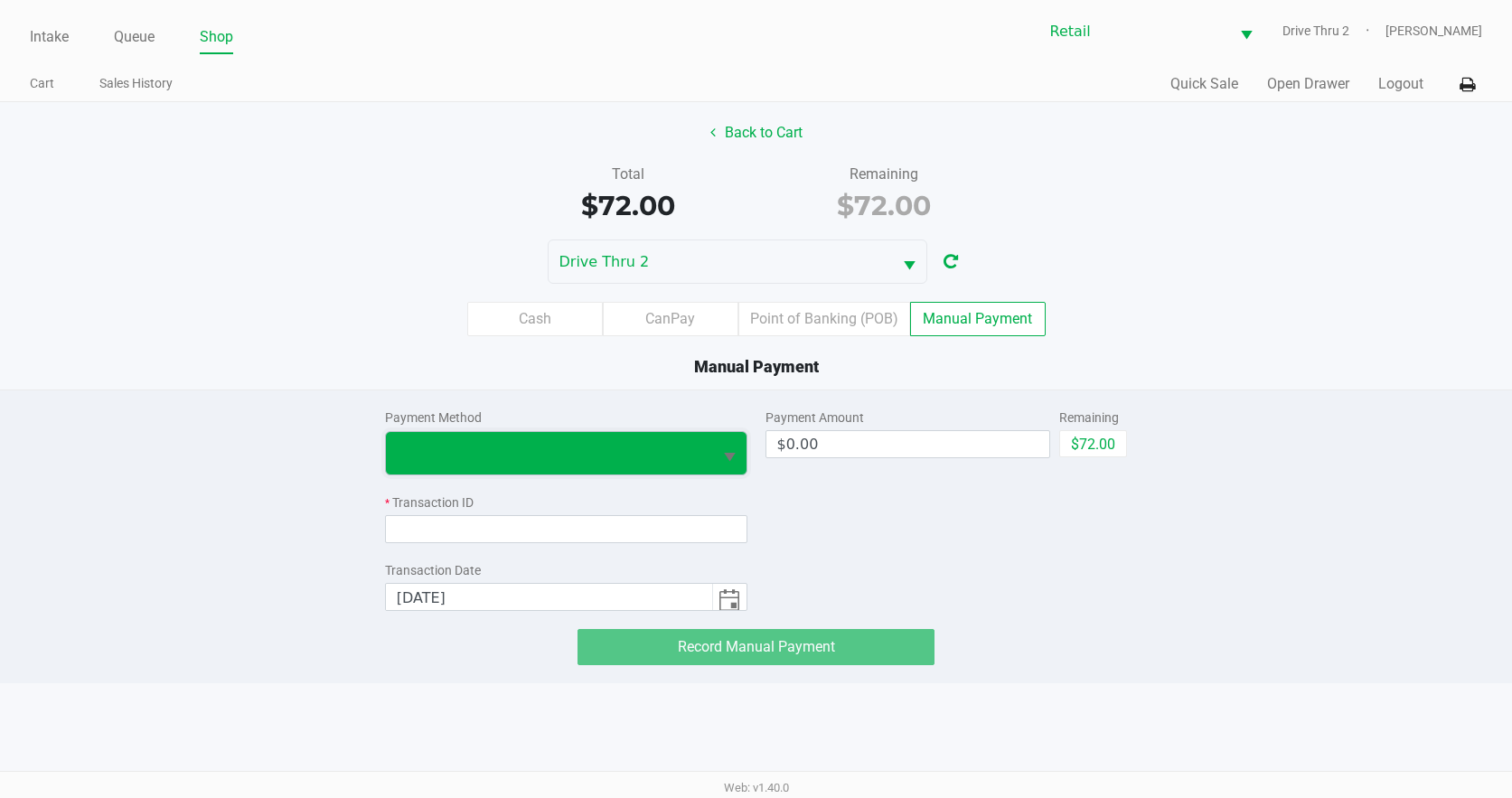
click at [610, 448] on span at bounding box center [548, 452] width 304 height 22
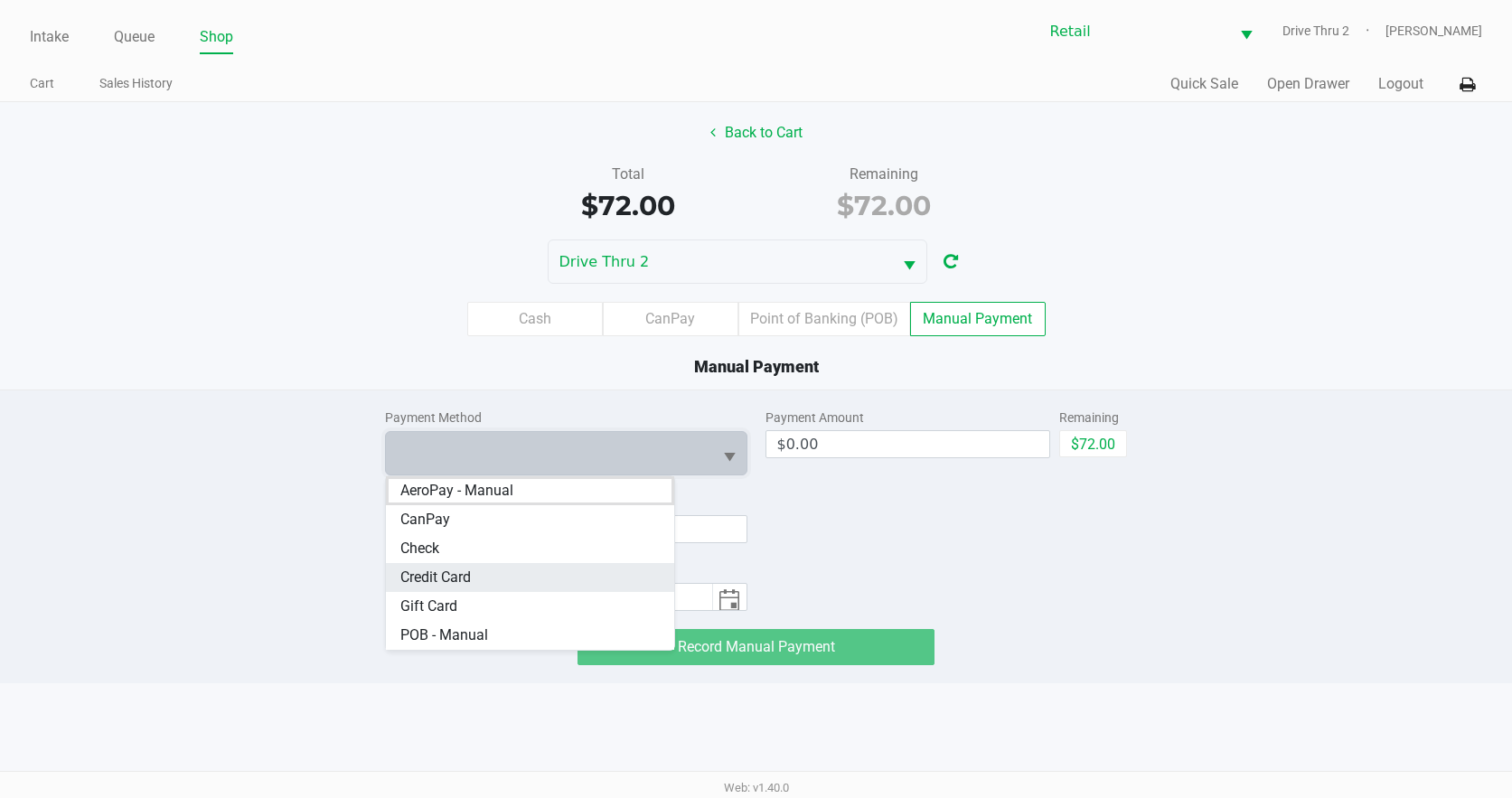
click at [436, 577] on span "Credit Card" at bounding box center [435, 577] width 71 height 22
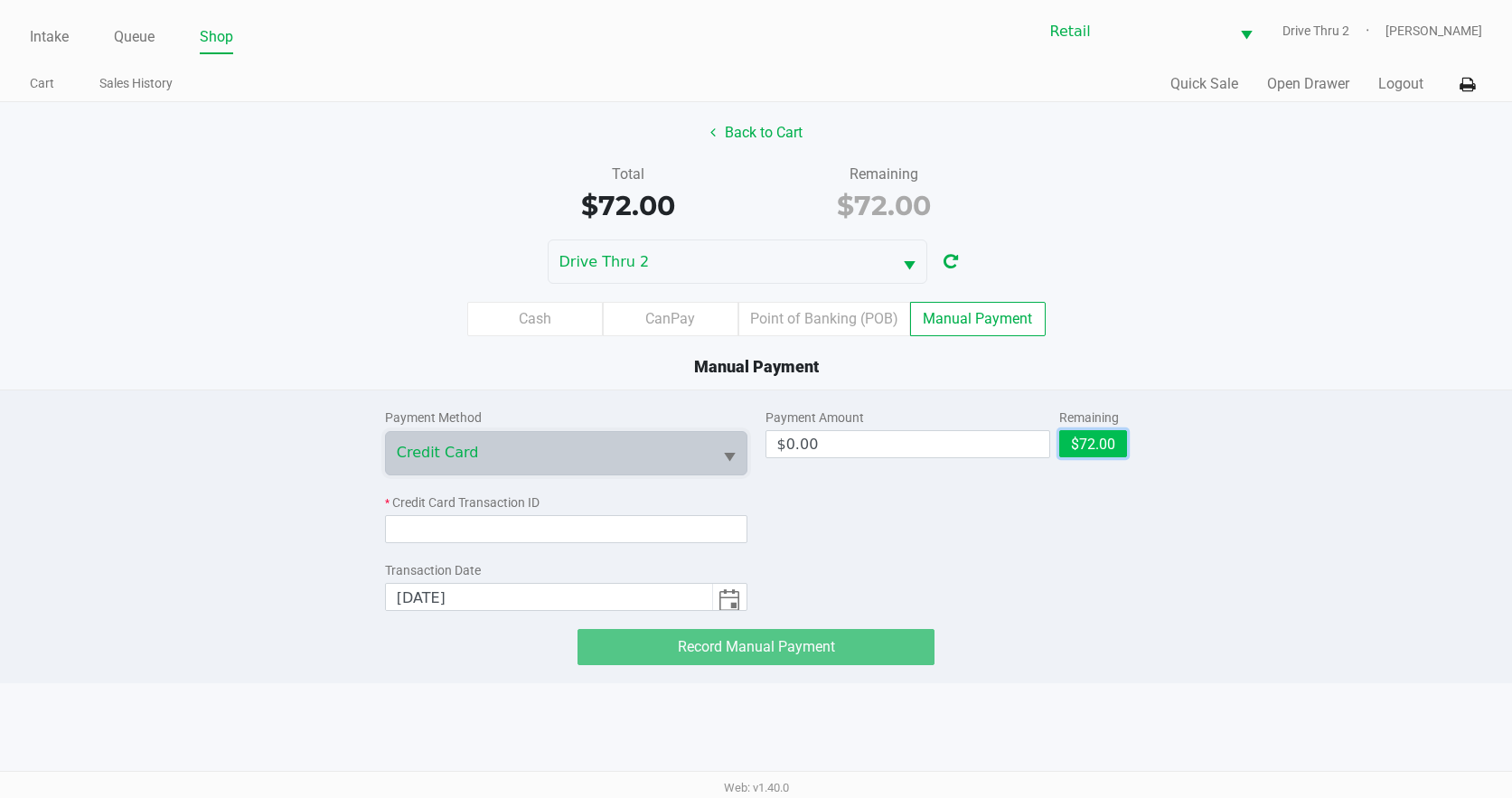
click at [1078, 441] on button "$72.00" at bounding box center [1093, 444] width 68 height 27
type input "$72.00"
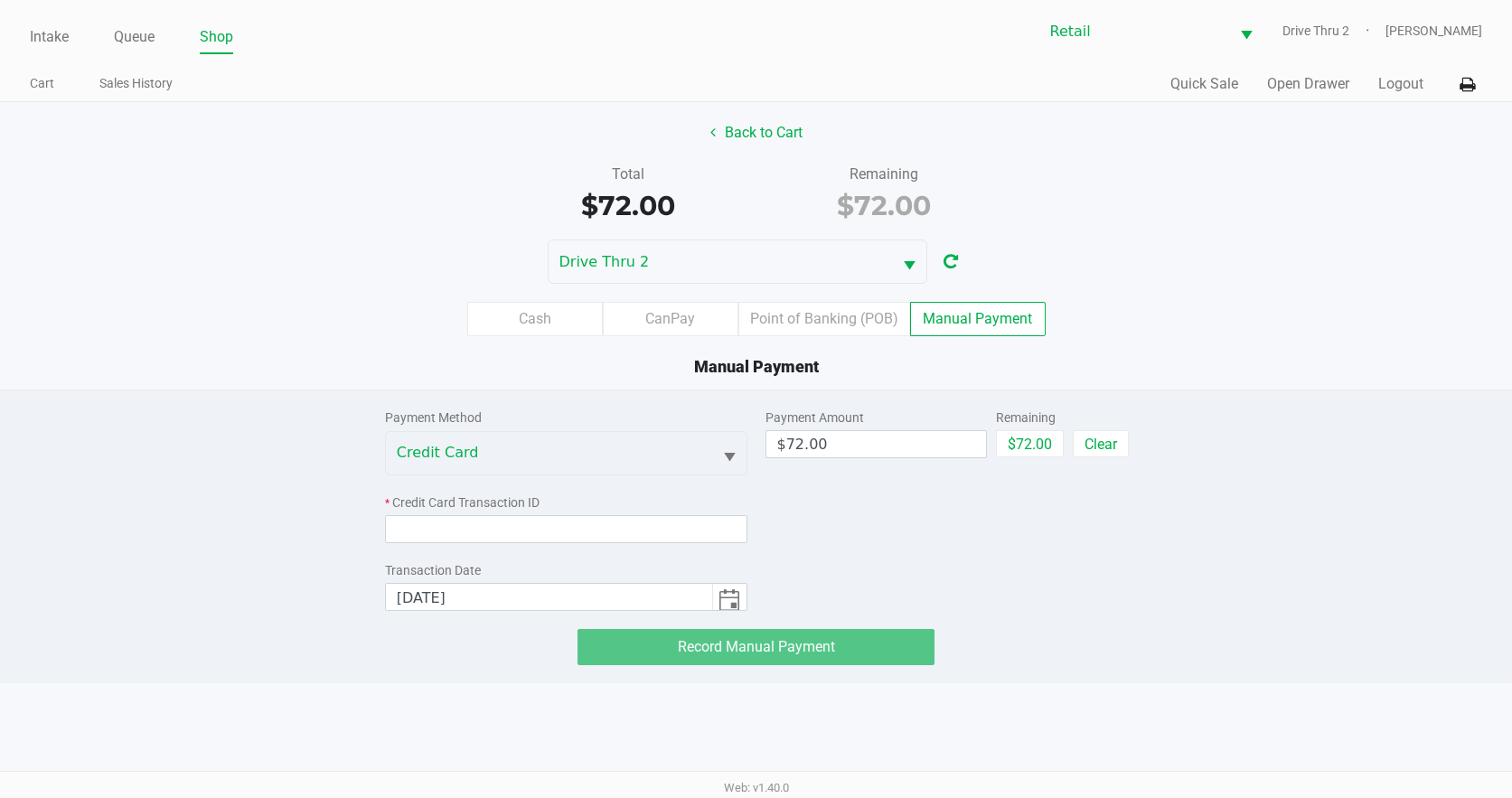
click at [592, 513] on div "* Credit Card Transaction ID" at bounding box center [566, 518] width 363 height 50
drag, startPoint x: 592, startPoint y: 513, endPoint x: 590, endPoint y: 539, distance: 26.1
click at [590, 539] on input at bounding box center [566, 529] width 363 height 28
click at [591, 534] on input at bounding box center [566, 529] width 363 height 28
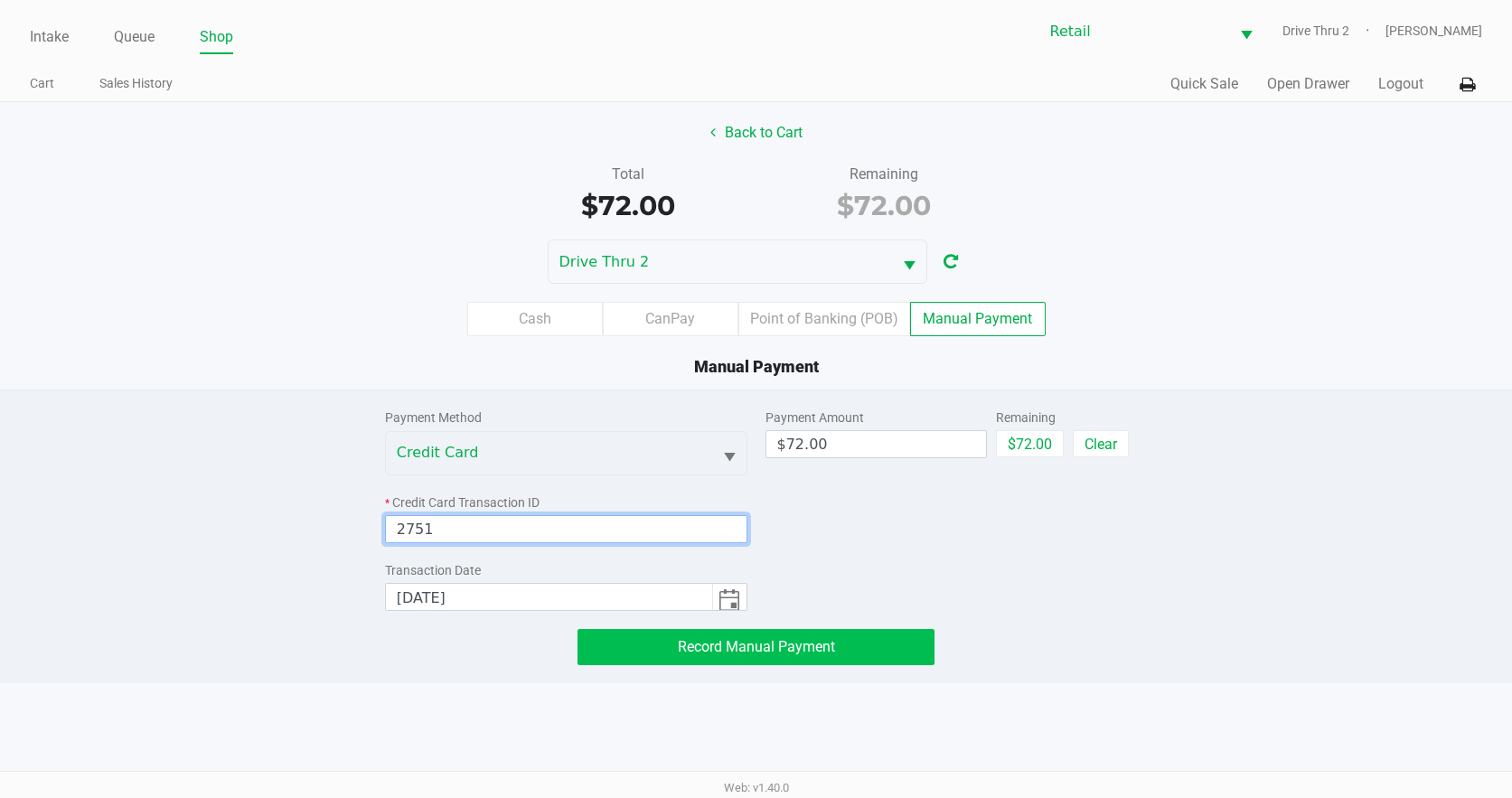
type input "2751"
click at [722, 651] on span "Record Manual Payment" at bounding box center [756, 646] width 157 height 17
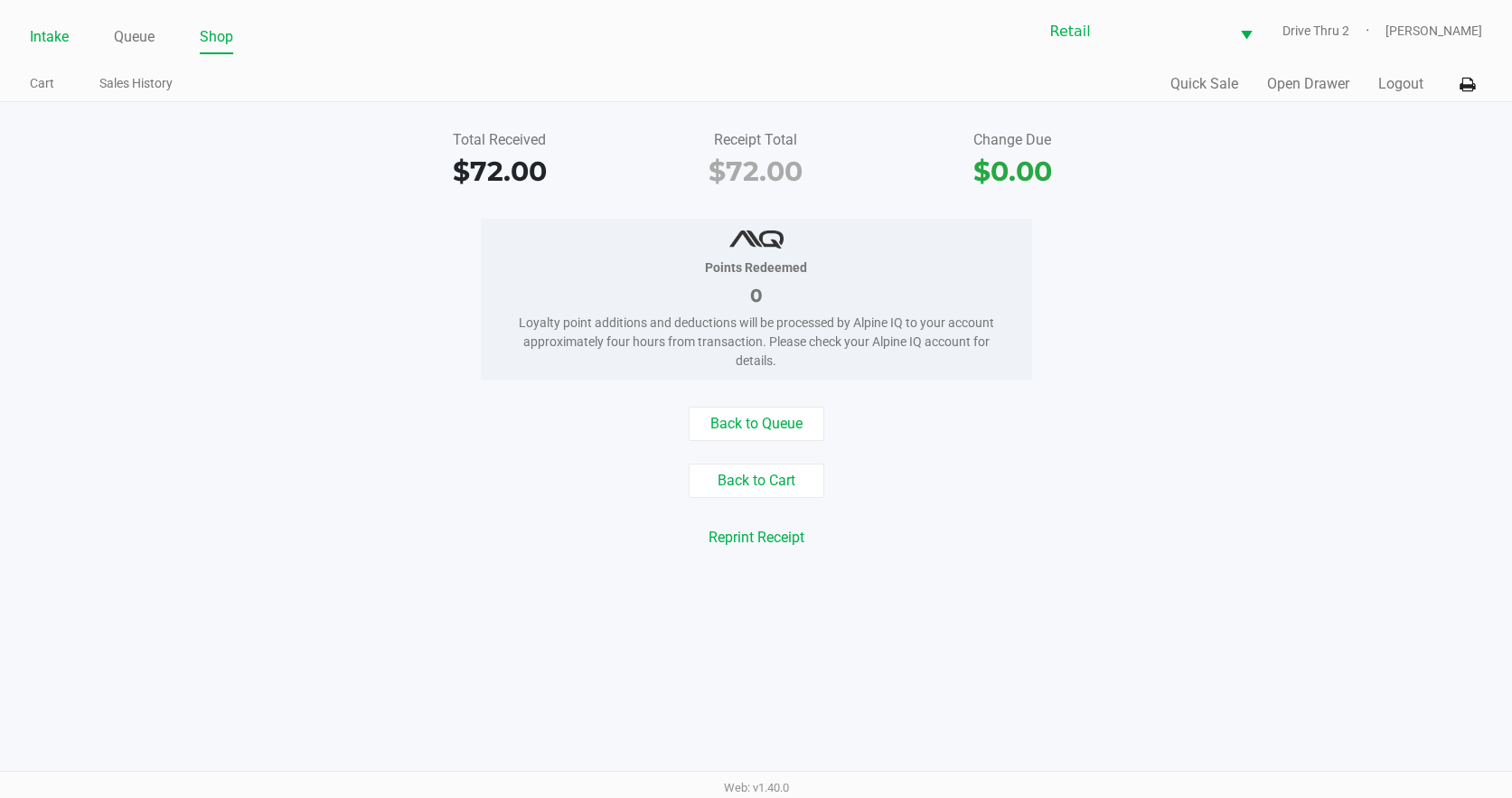
click at [39, 33] on link "Intake" at bounding box center [49, 37] width 39 height 25
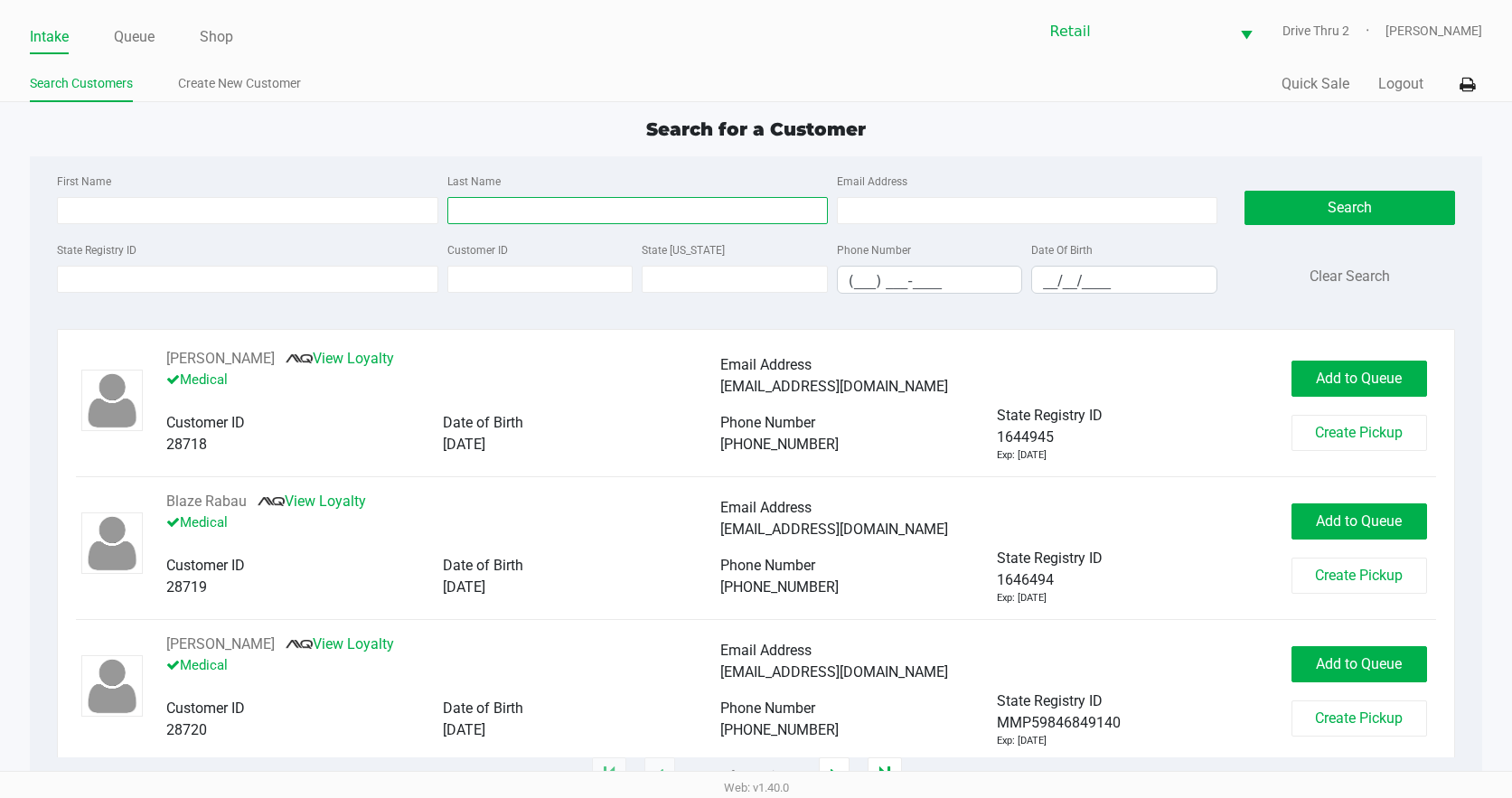
click at [527, 204] on input "Last Name" at bounding box center [638, 210] width 381 height 27
type input "anthony"
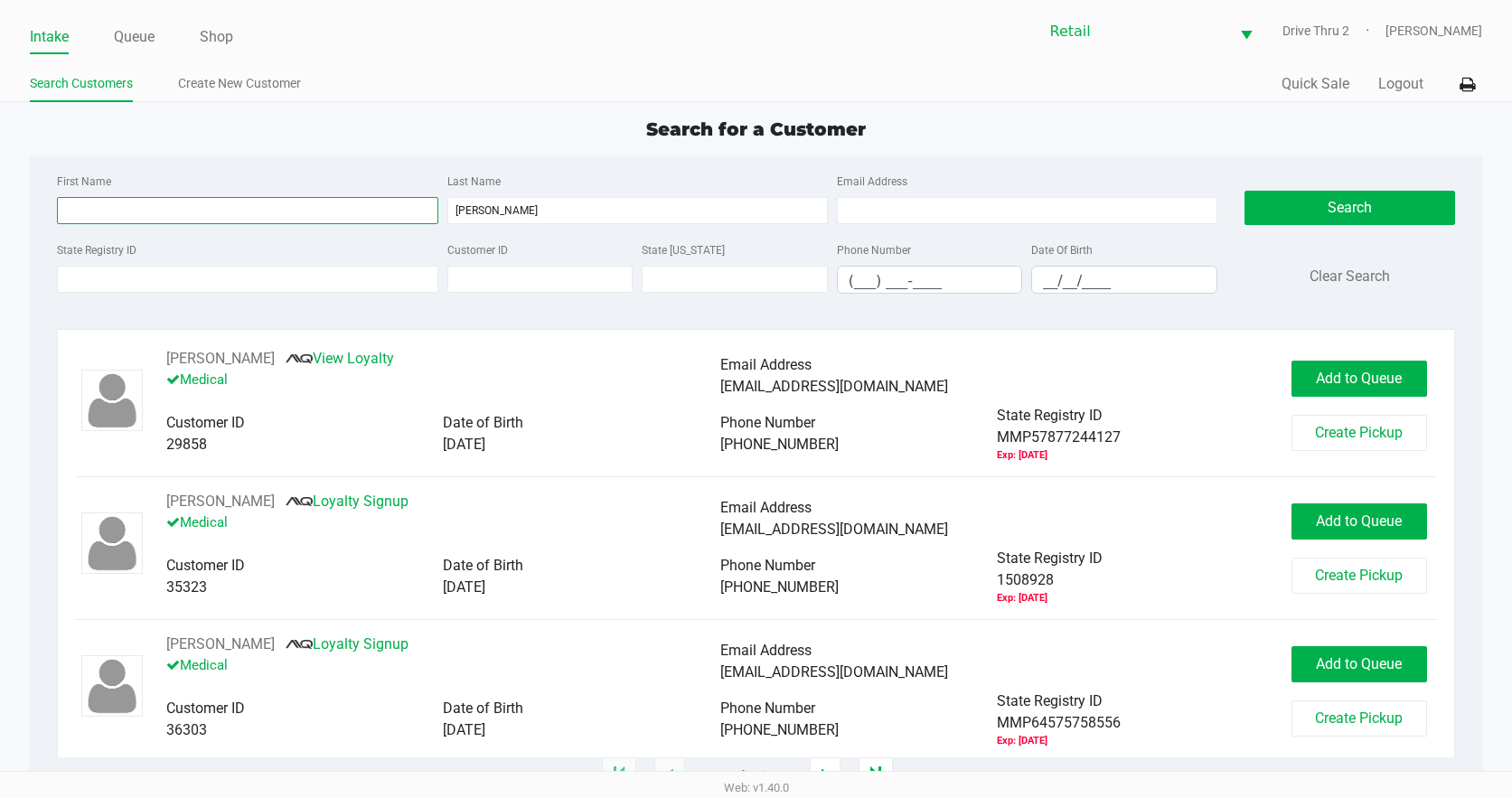
click at [387, 214] on input "First Name" at bounding box center [247, 210] width 381 height 27
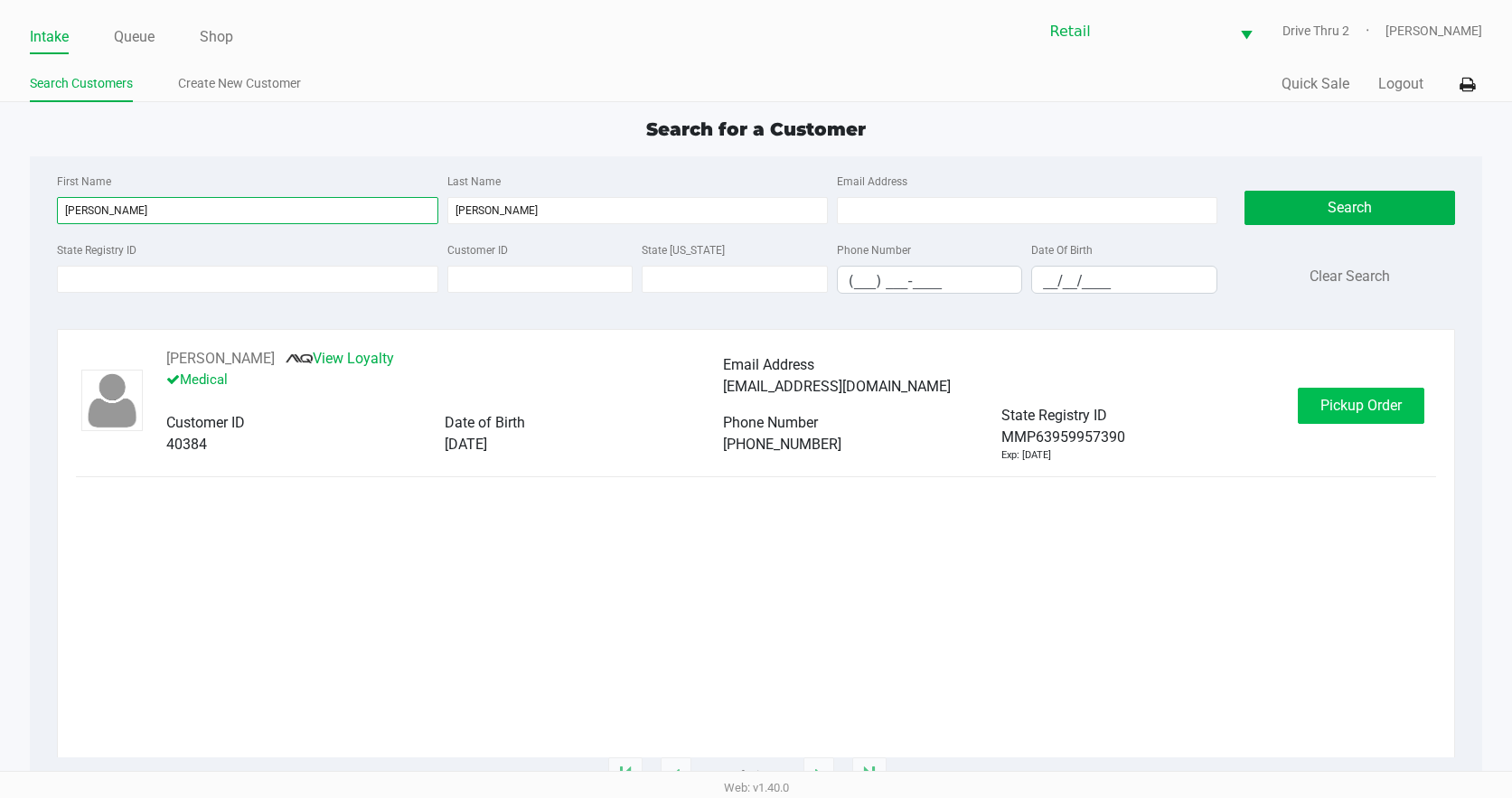
type input "janine"
click at [1336, 409] on span "Pickup Order" at bounding box center [1360, 405] width 81 height 17
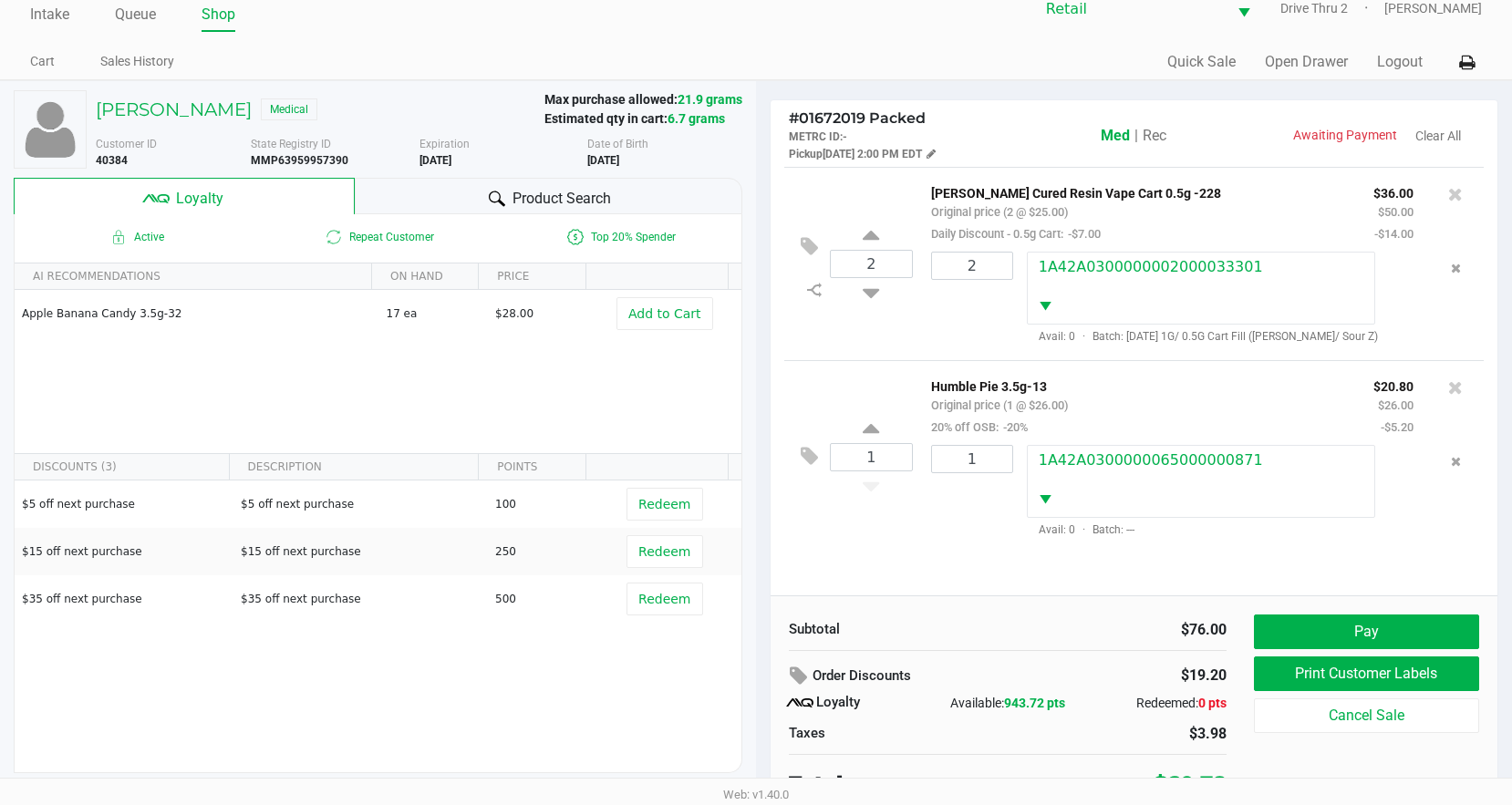
scroll to position [35, 0]
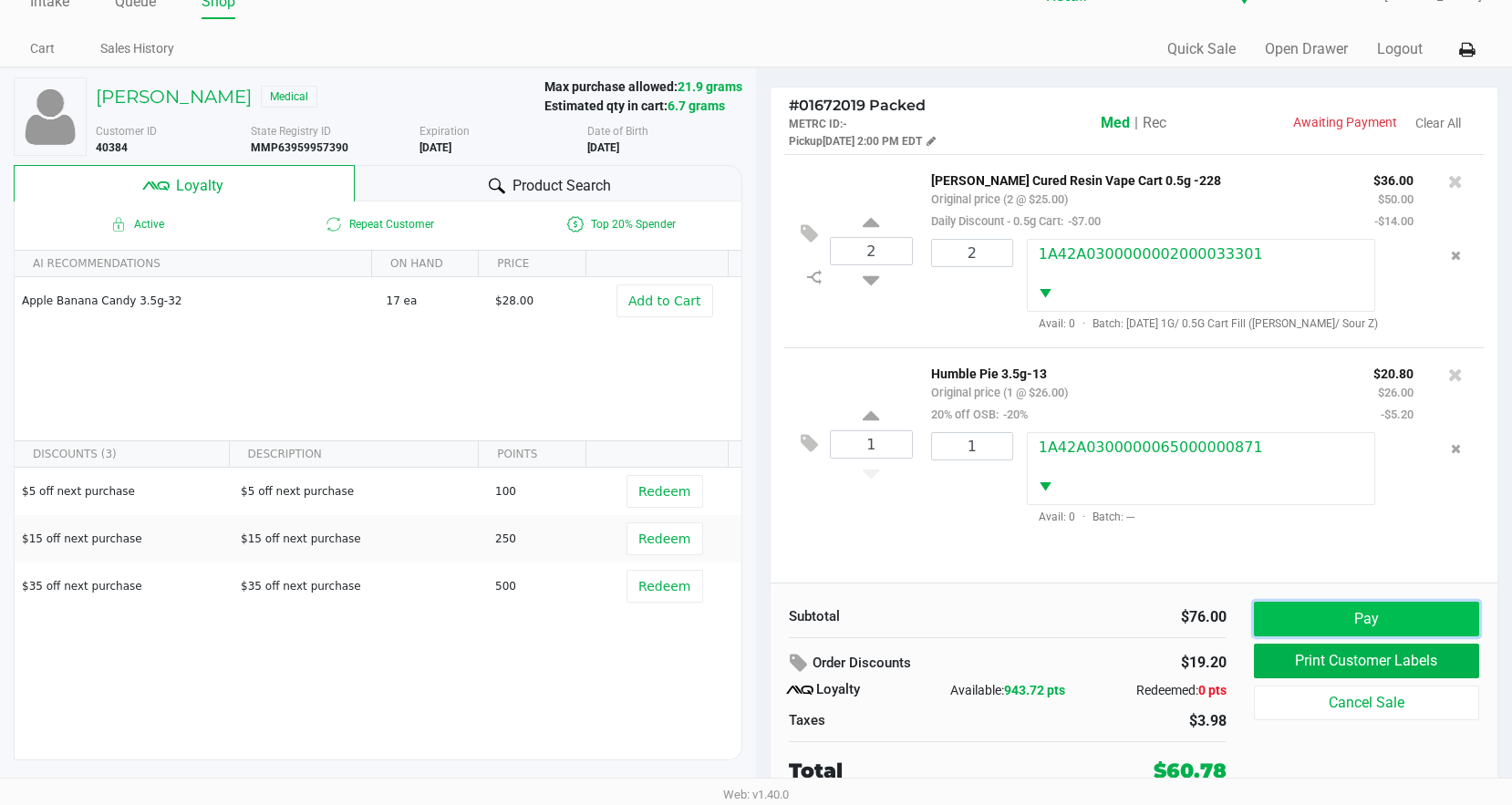
click at [1313, 622] on button "Pay" at bounding box center [1367, 619] width 225 height 34
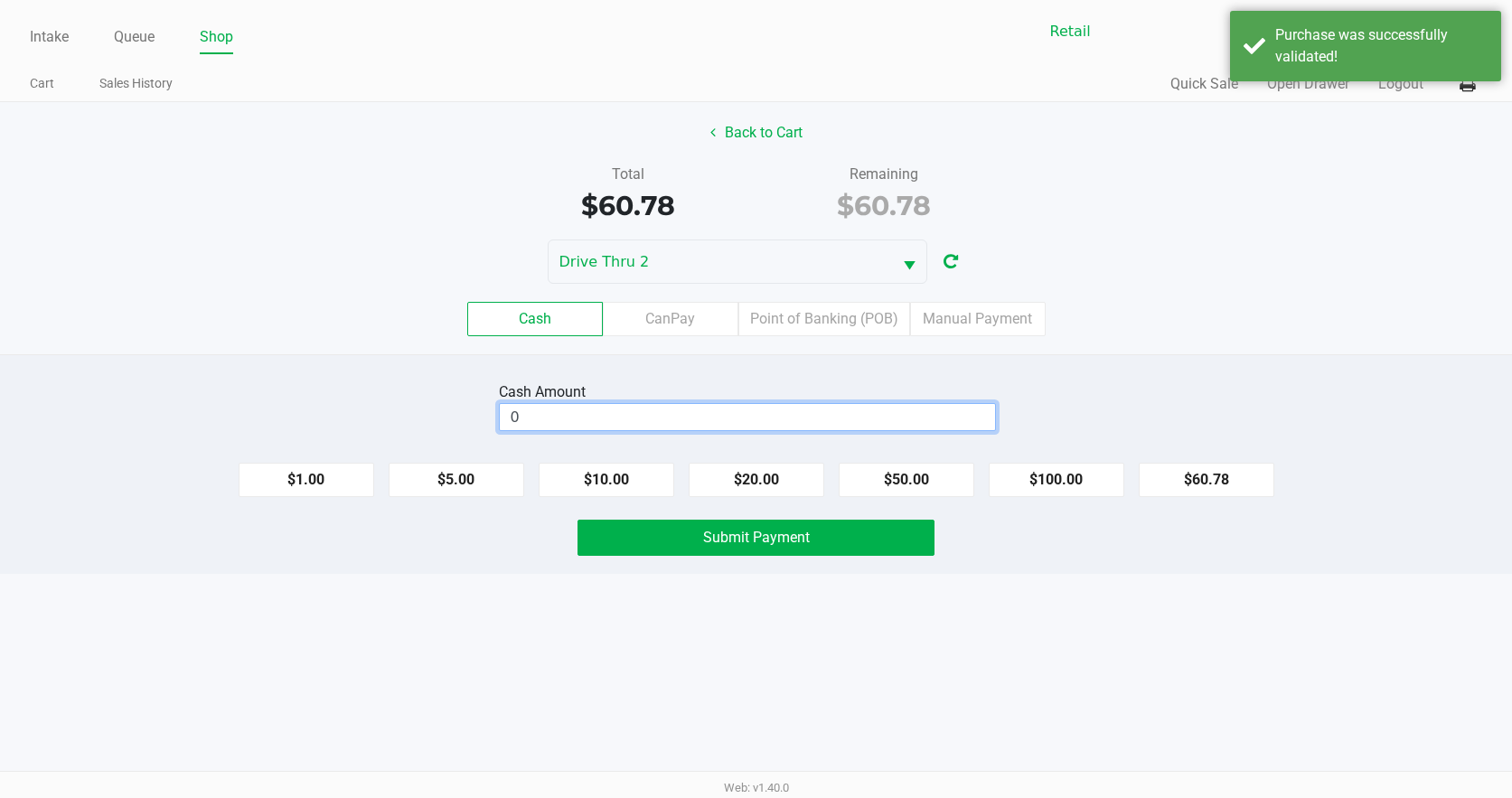
click at [941, 407] on input "0" at bounding box center [747, 417] width 496 height 26
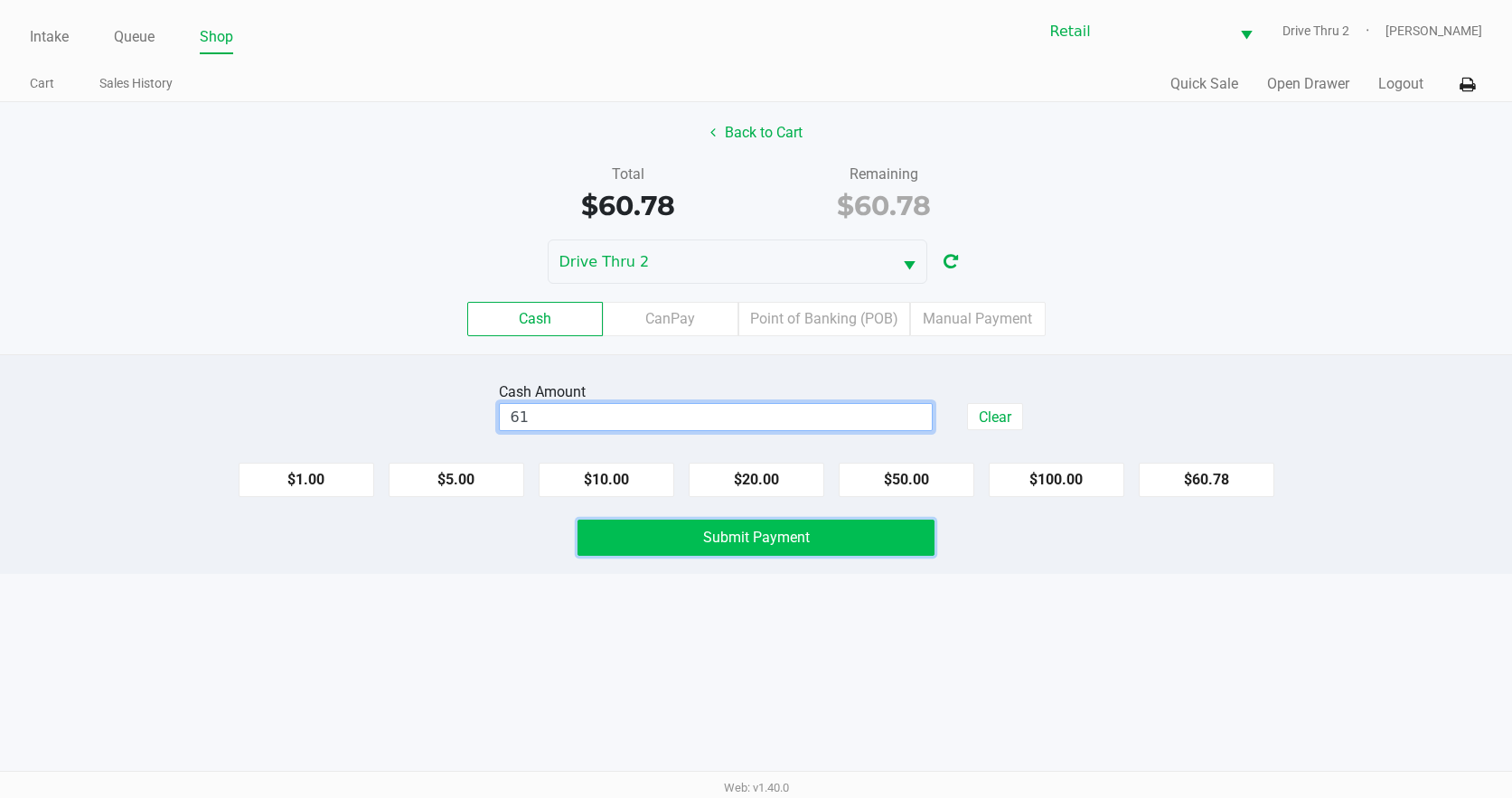
type input "$61.00"
click at [870, 538] on button "Submit Payment" at bounding box center [756, 538] width 358 height 36
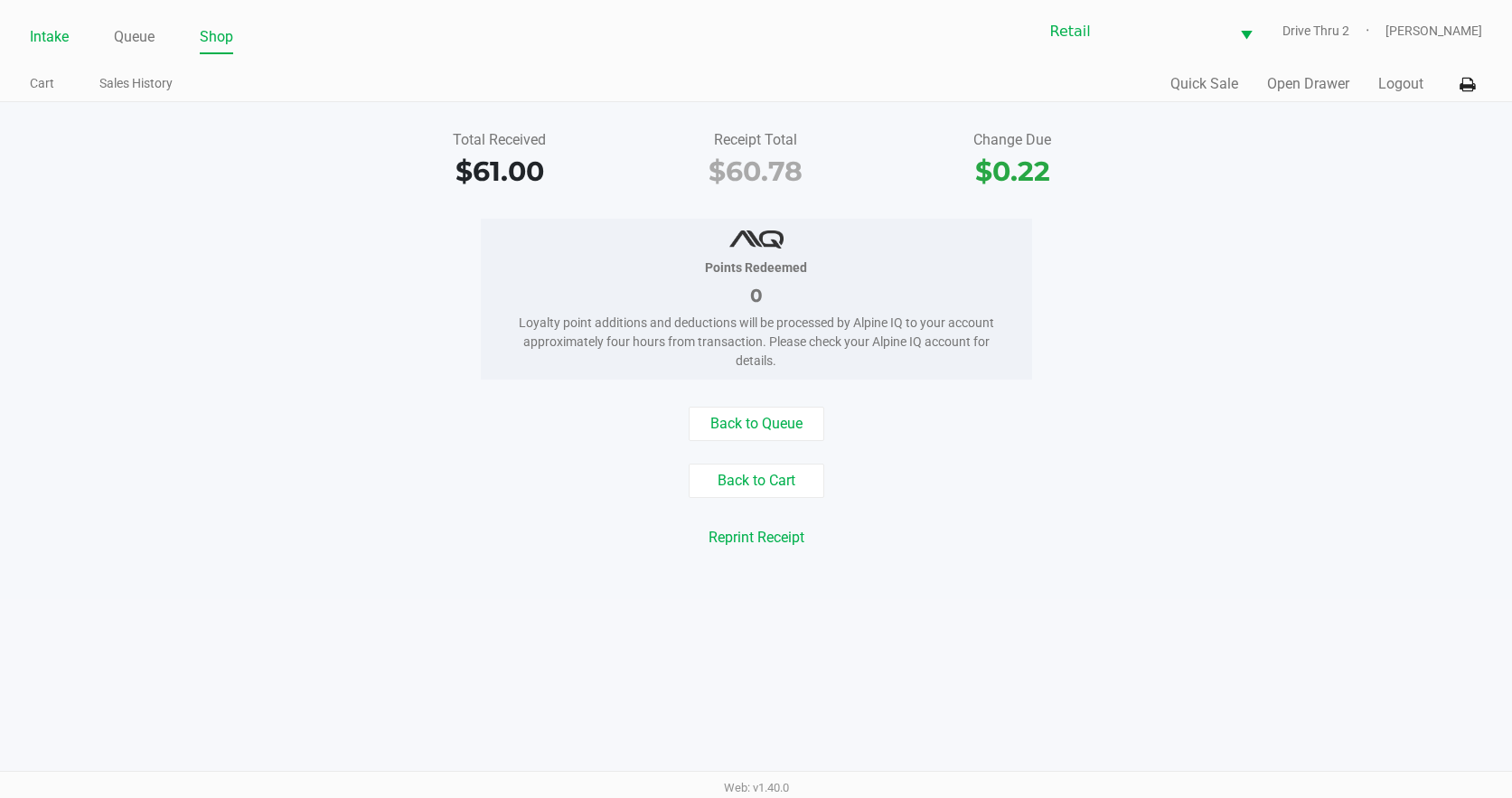
click at [61, 35] on link "Intake" at bounding box center [49, 37] width 39 height 25
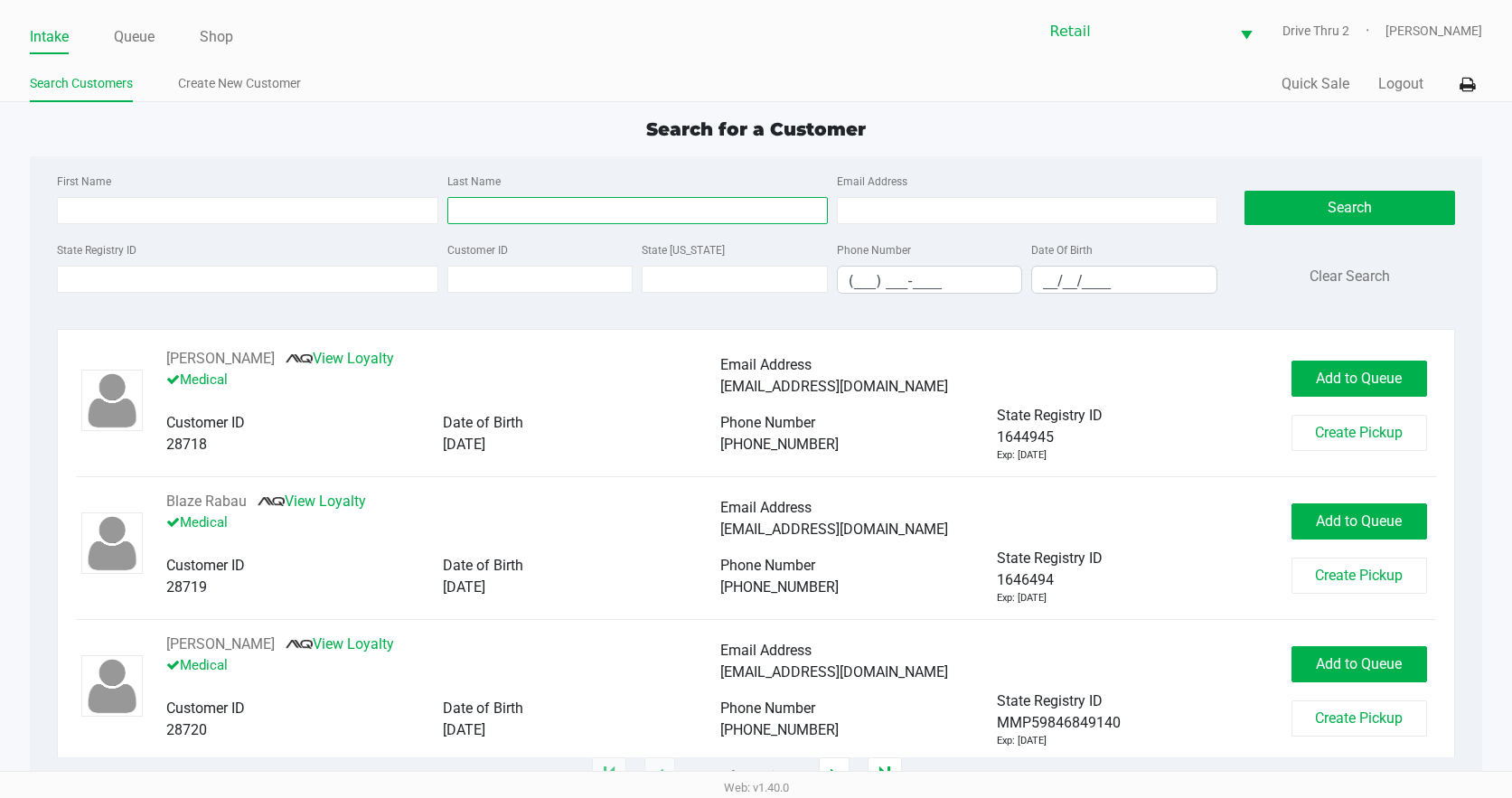
click at [554, 220] on input "Last Name" at bounding box center [638, 210] width 381 height 27
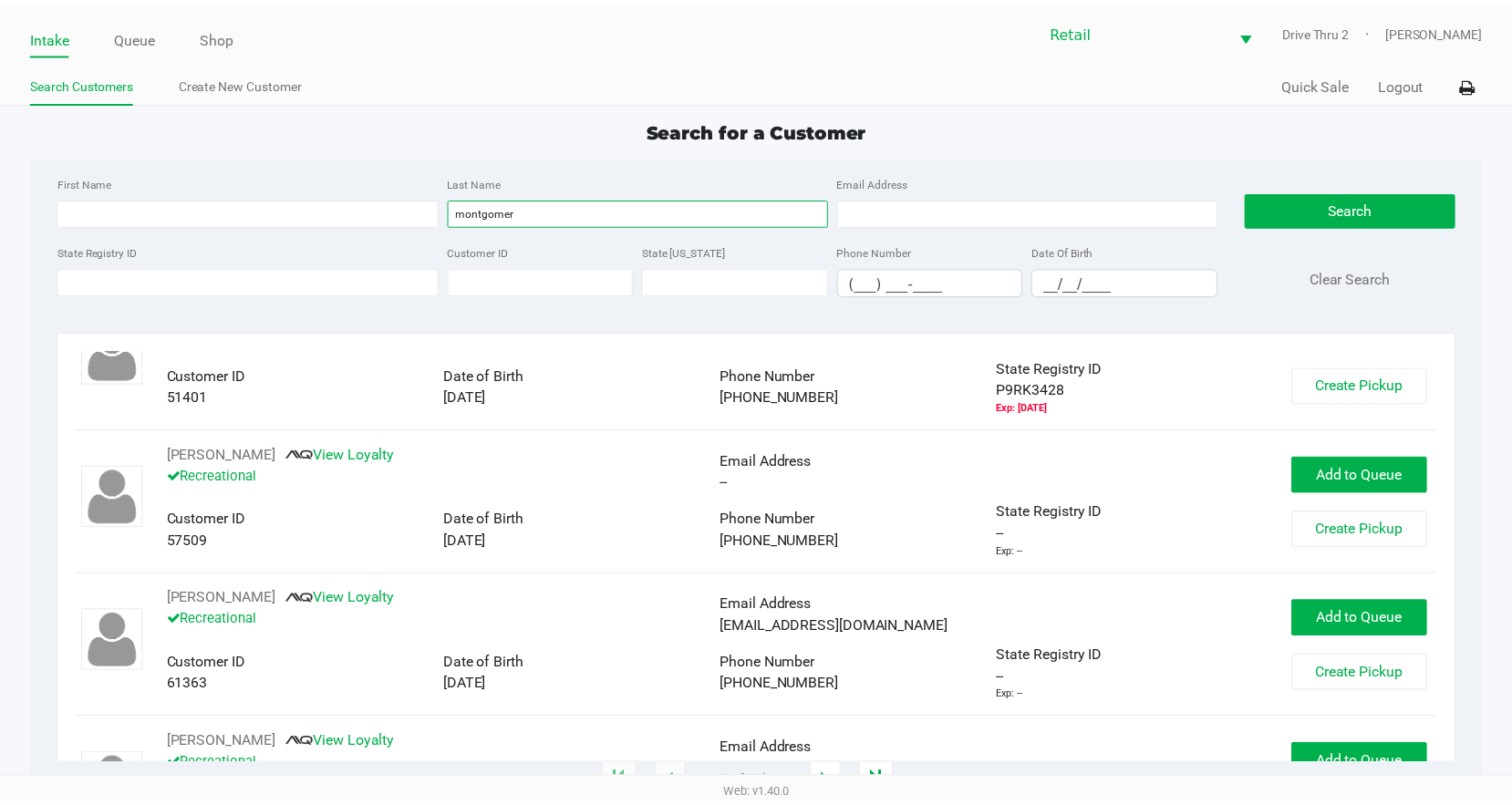
scroll to position [638, 0]
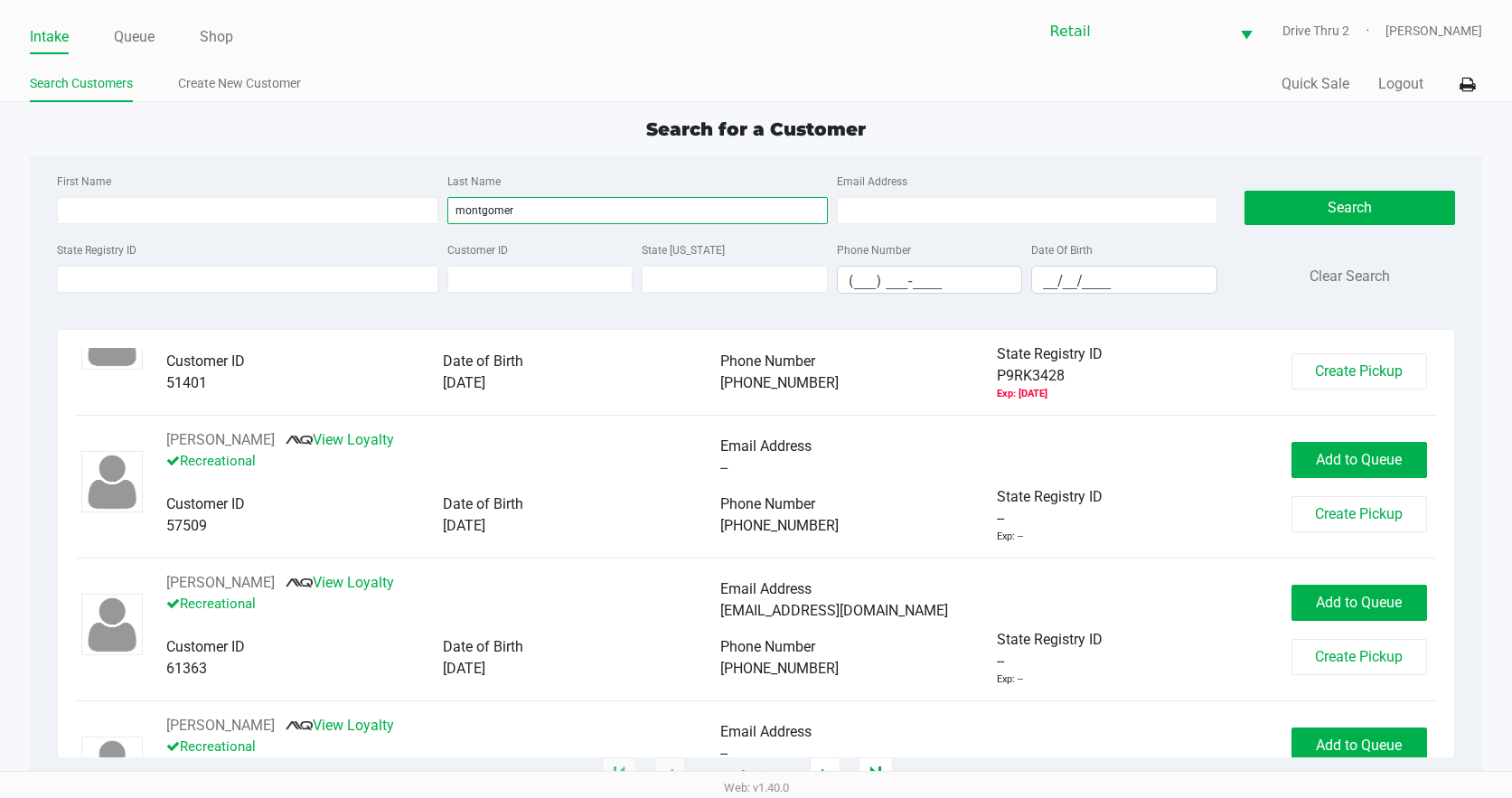
type input "montgomer"
drag, startPoint x: 321, startPoint y: 224, endPoint x: 322, endPoint y: 212, distance: 12.0
click at [321, 217] on div "First Name Last Name montgomer Email Address" at bounding box center [637, 204] width 1168 height 69
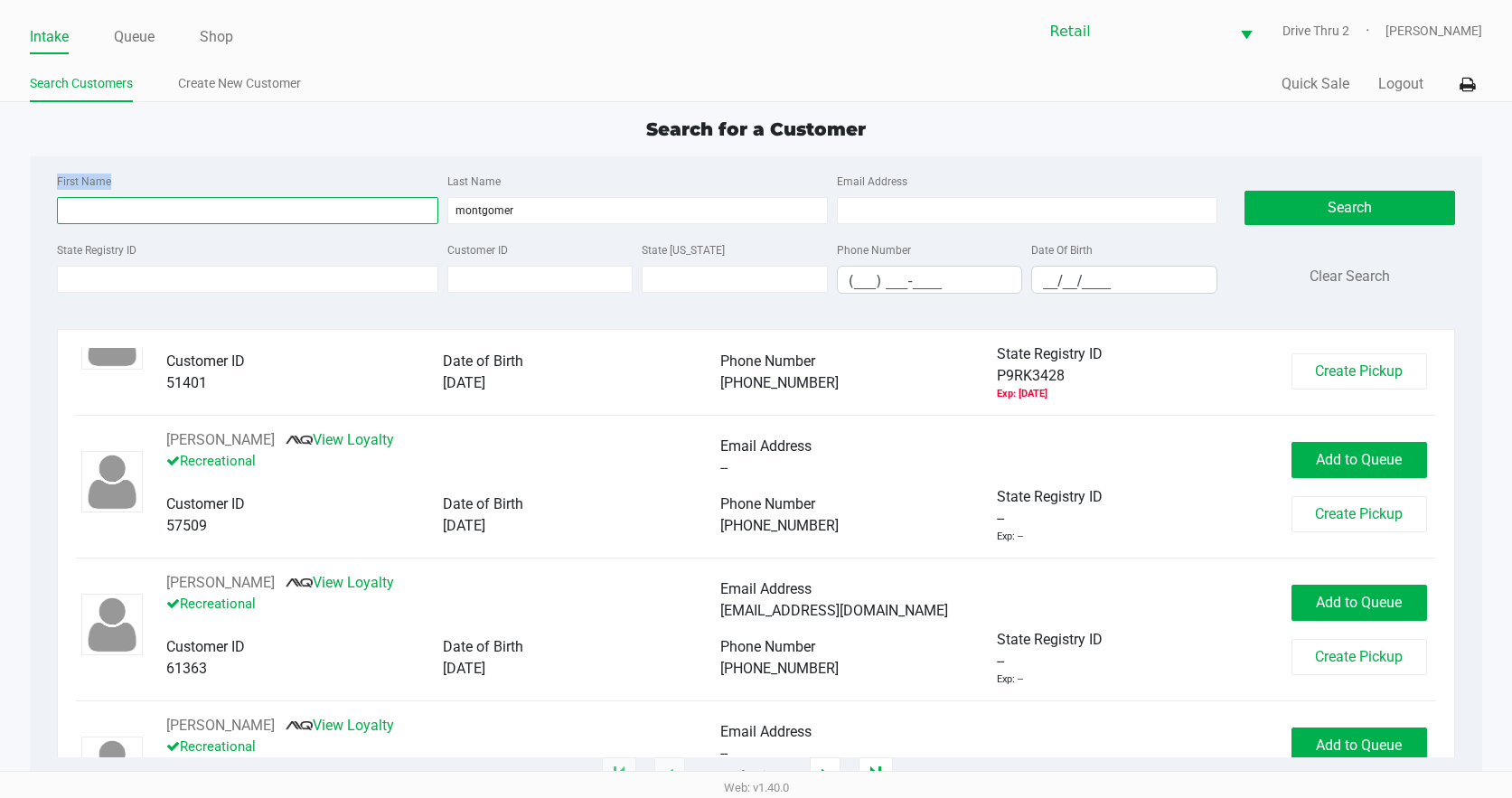
click at [323, 205] on input "First Name" at bounding box center [247, 210] width 381 height 27
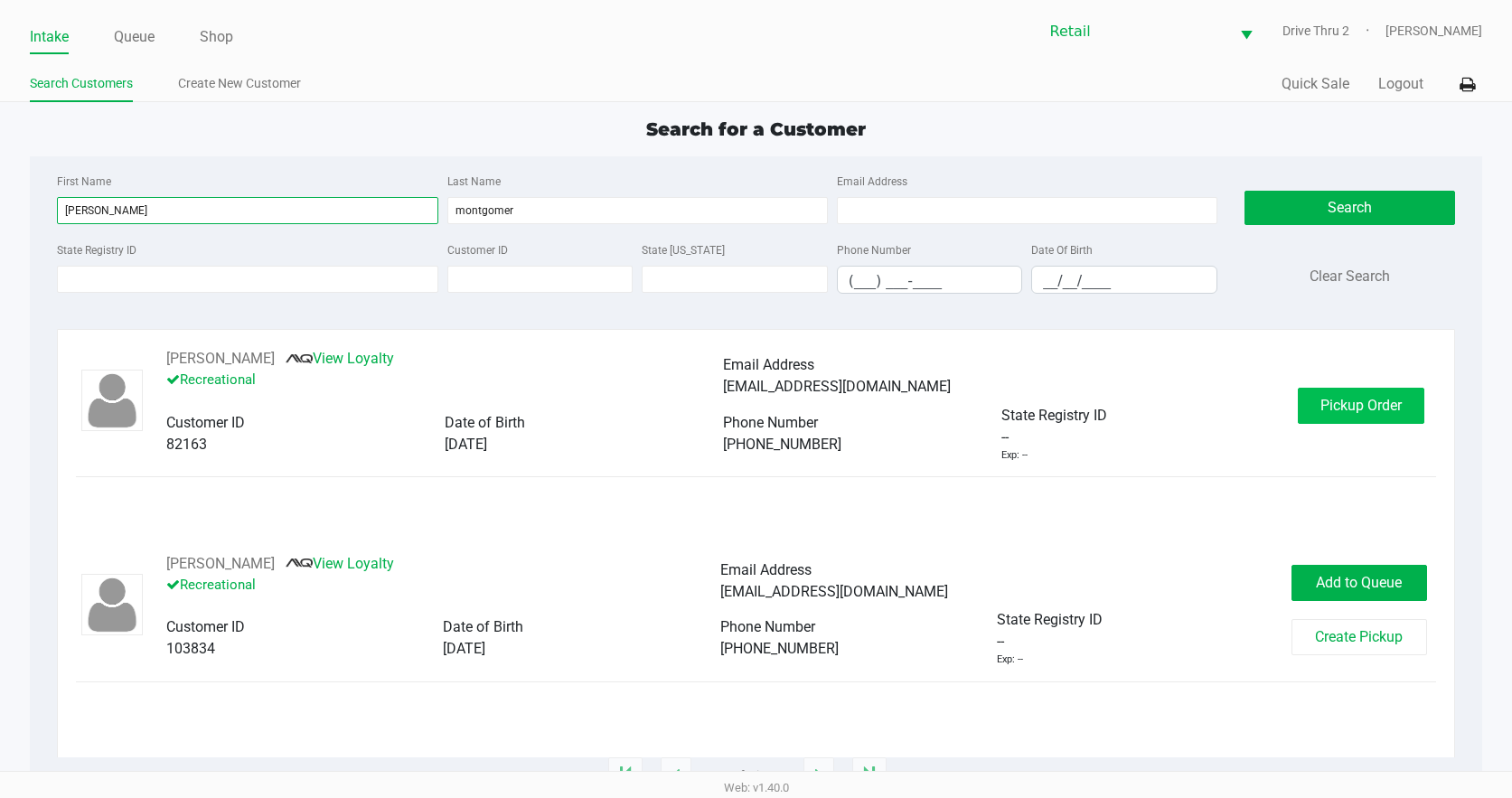
type input "dylan"
click at [1311, 402] on button "Pickup Order" at bounding box center [1360, 406] width 126 height 36
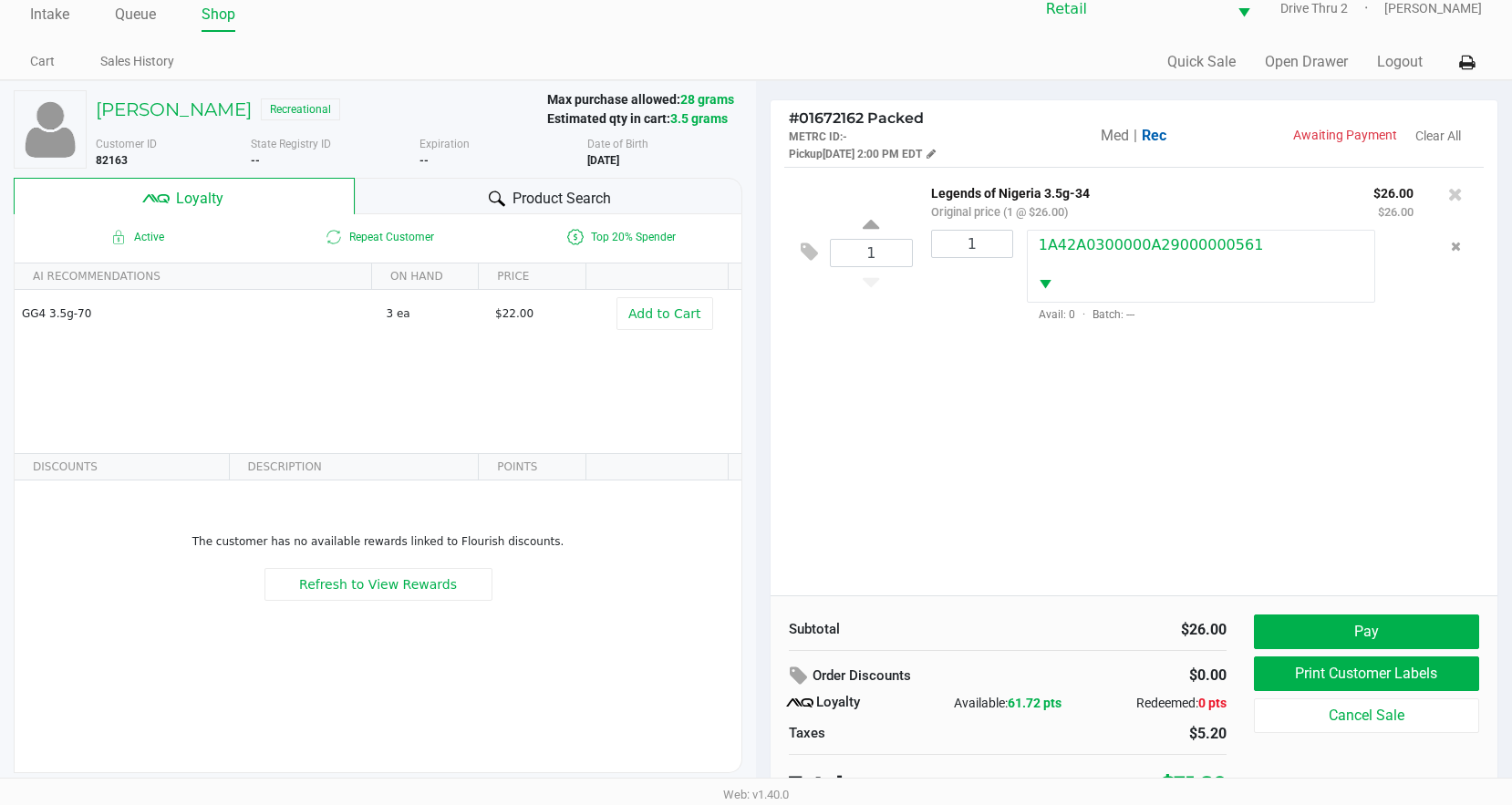
scroll to position [35, 0]
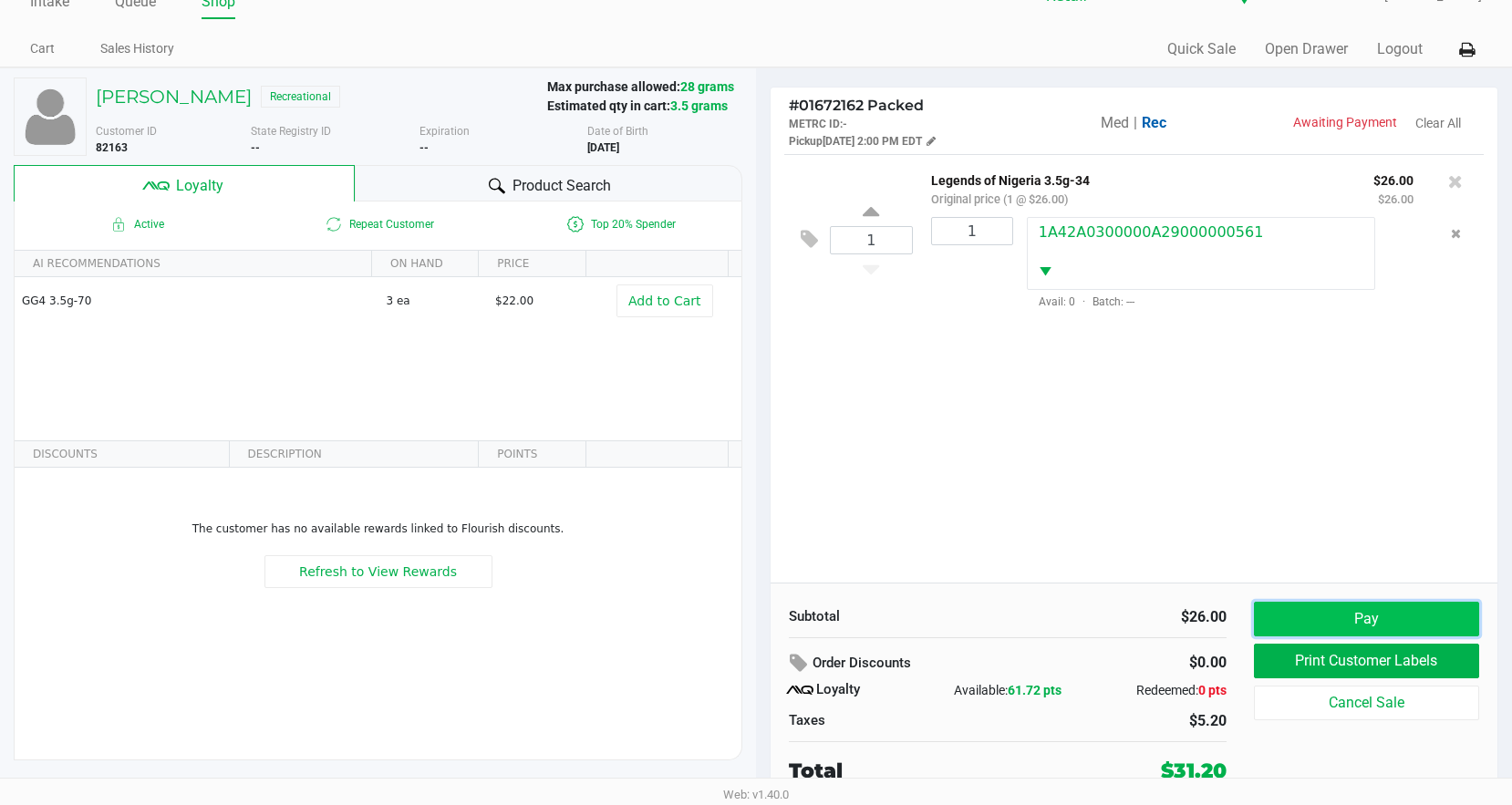
click at [1328, 628] on button "Pay" at bounding box center [1367, 619] width 225 height 34
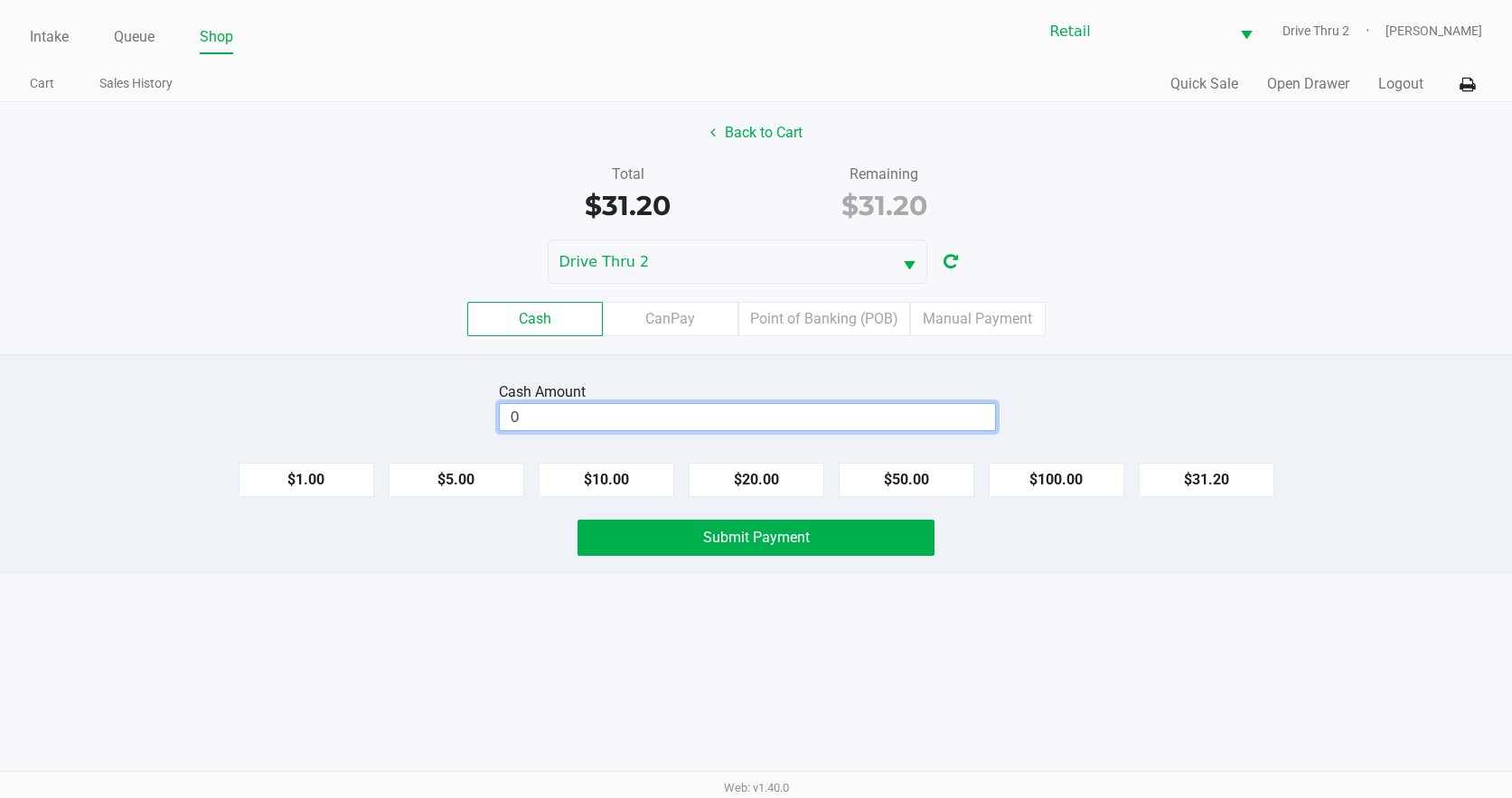
click at [664, 425] on input "0" at bounding box center [747, 417] width 496 height 26
type input "$32.00"
click at [674, 533] on button "Submit Payment" at bounding box center [756, 538] width 358 height 36
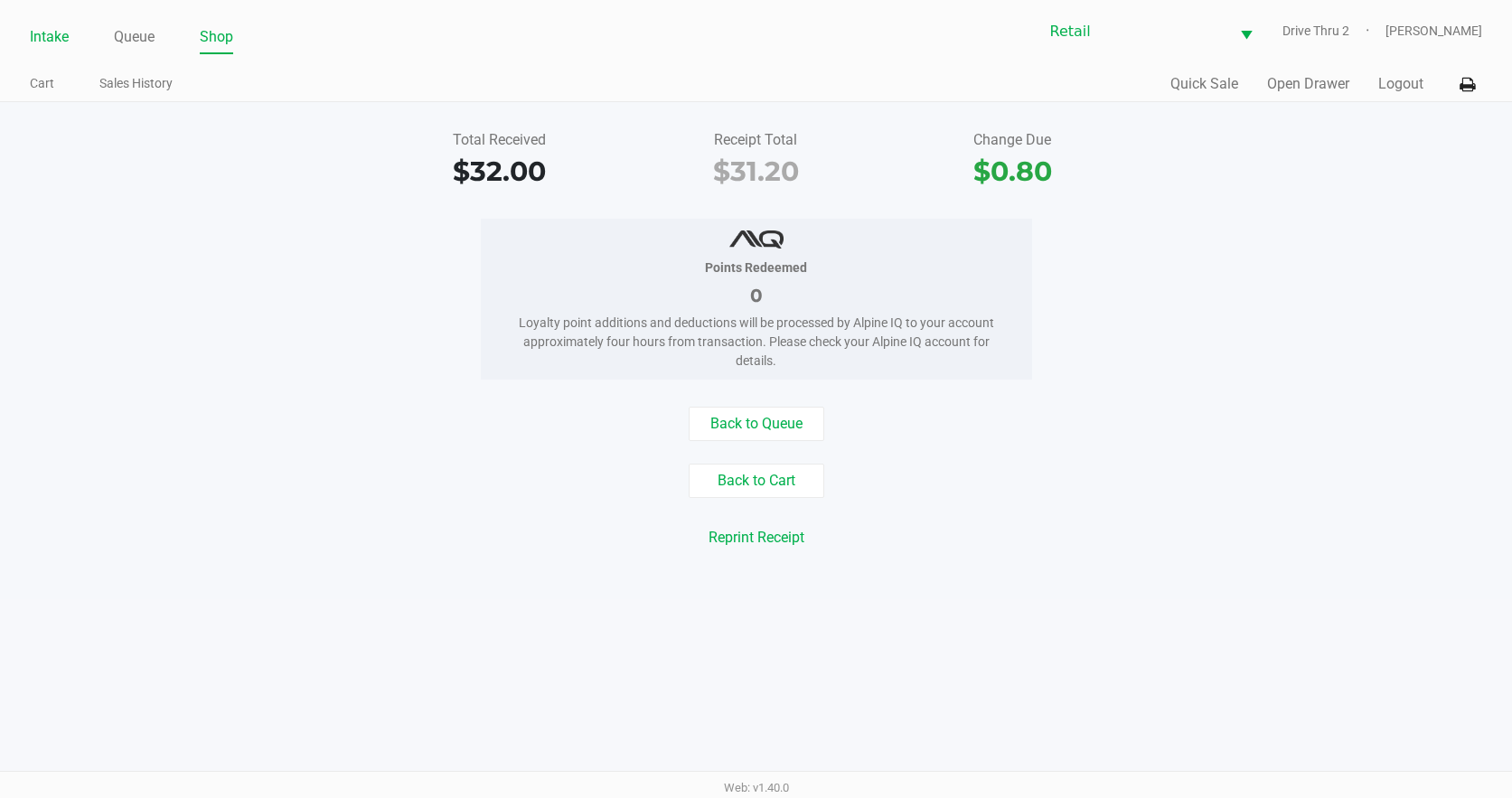
click at [42, 34] on link "Intake" at bounding box center [49, 37] width 39 height 25
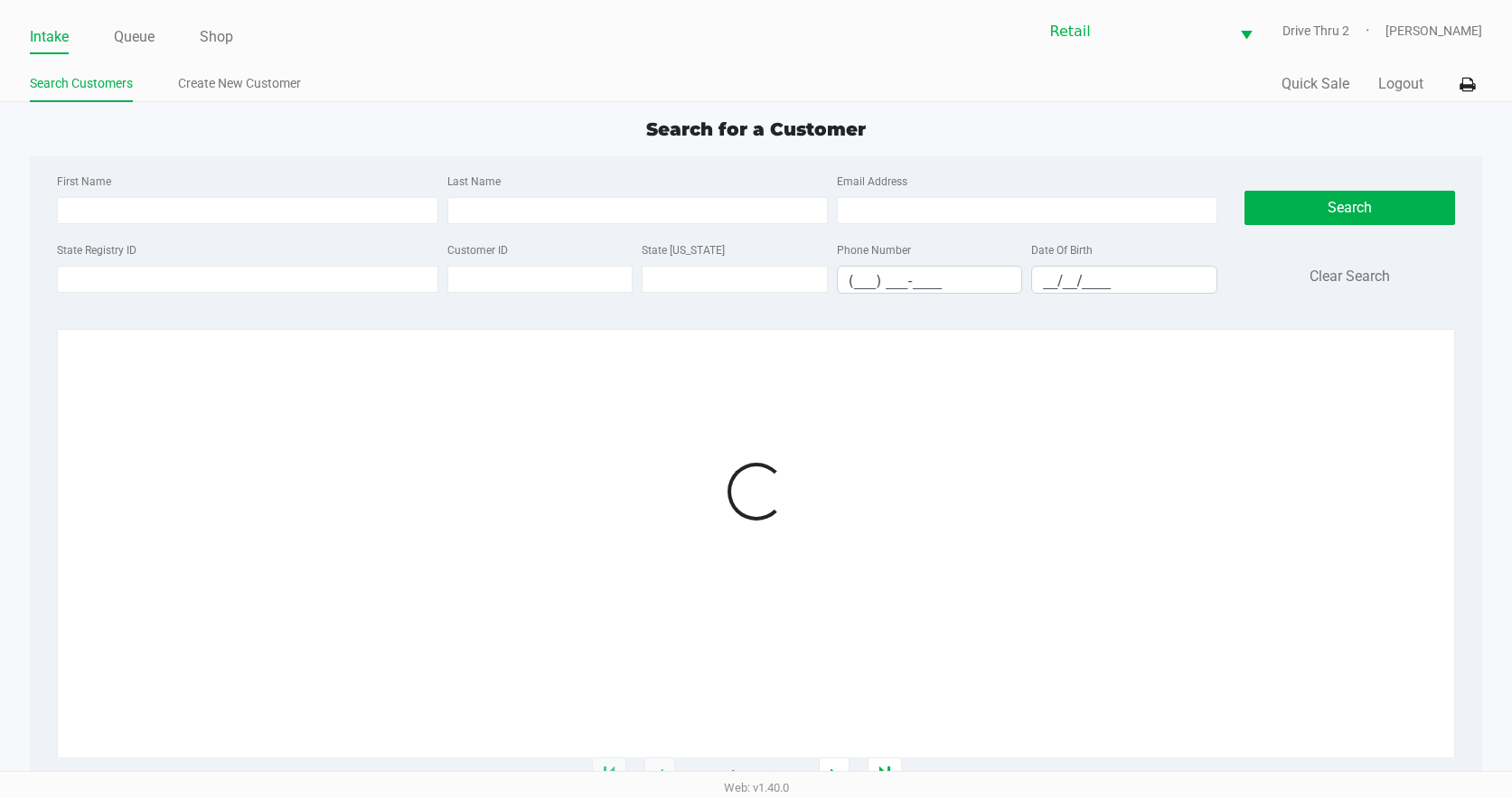
click at [567, 146] on div "Search for a Customer First Name Last Name Email Address State Registry ID Cust…" at bounding box center [756, 446] width 1452 height 660
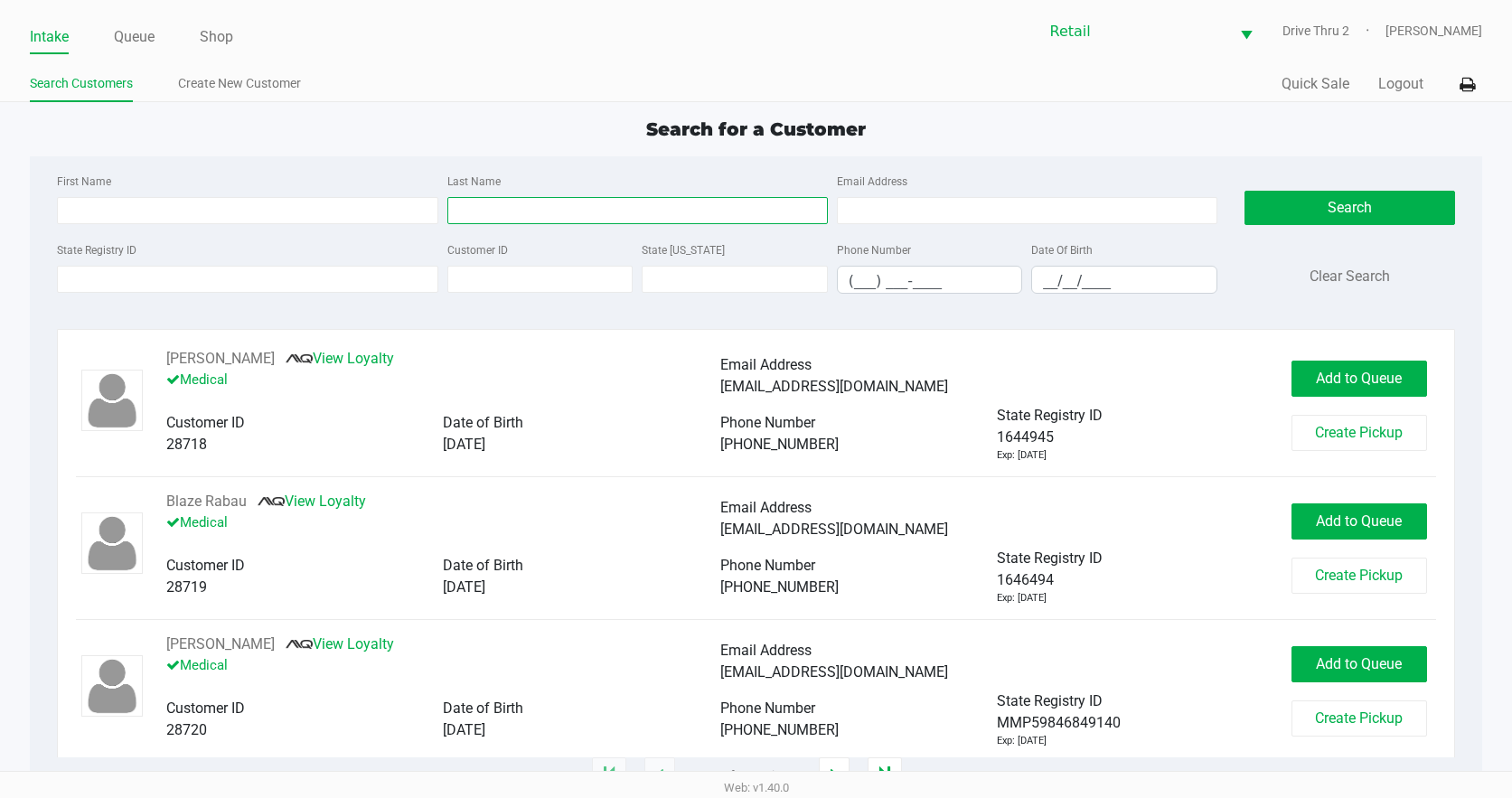
click at [570, 208] on input "Last Name" at bounding box center [638, 210] width 381 height 27
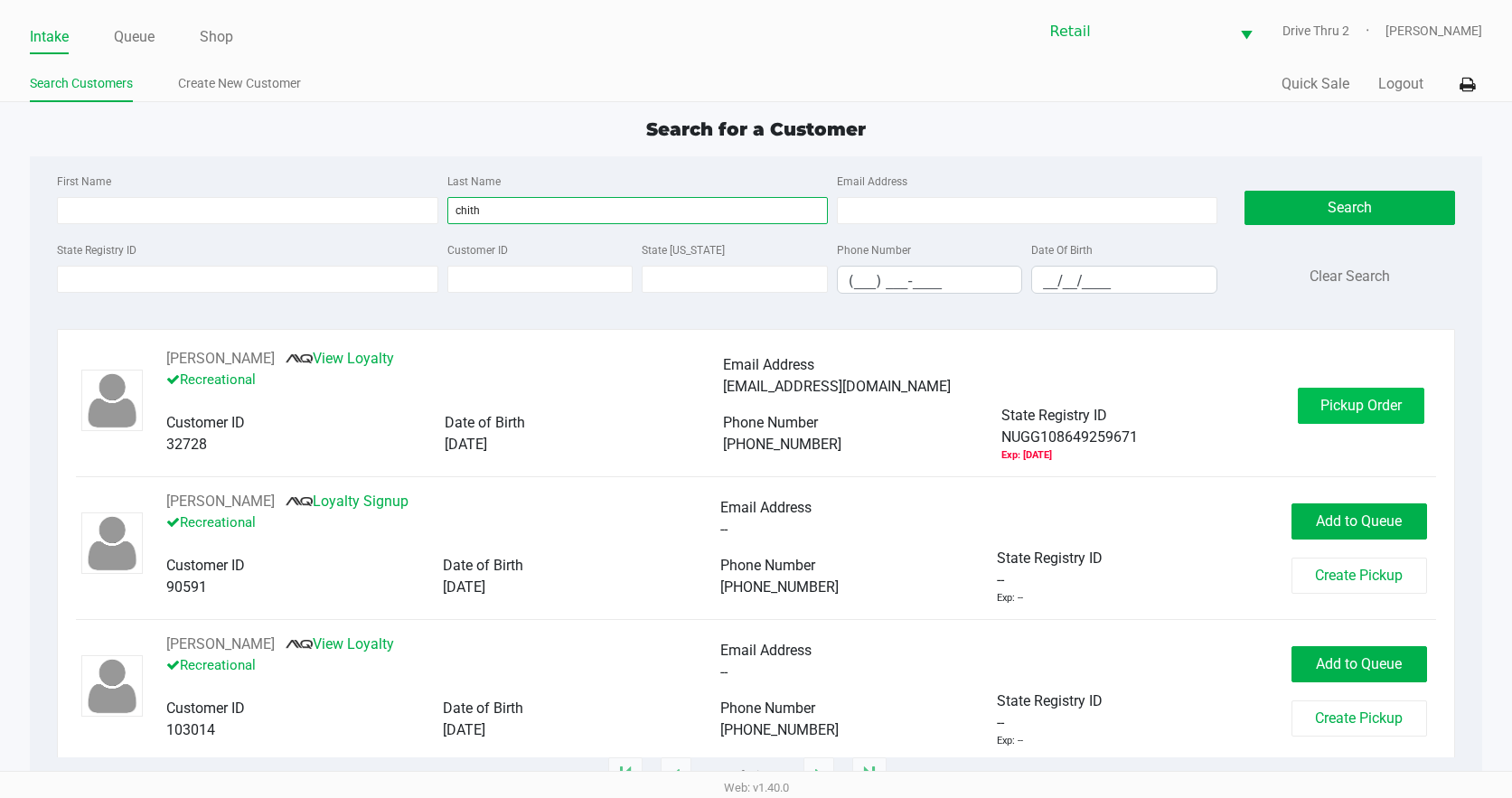
type input "chith"
click at [1332, 397] on span "Pickup Order" at bounding box center [1360, 405] width 81 height 17
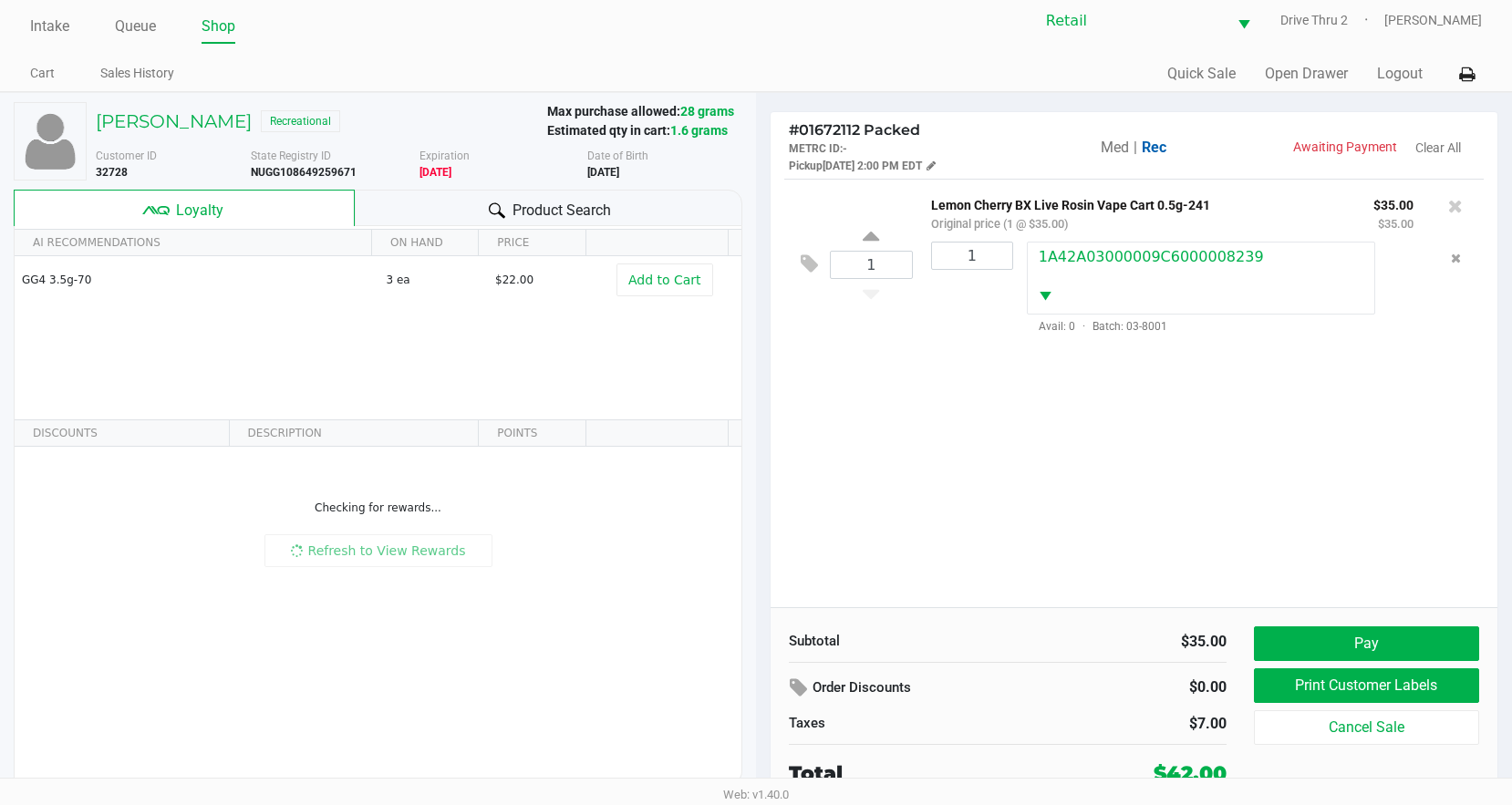
scroll to position [13, 0]
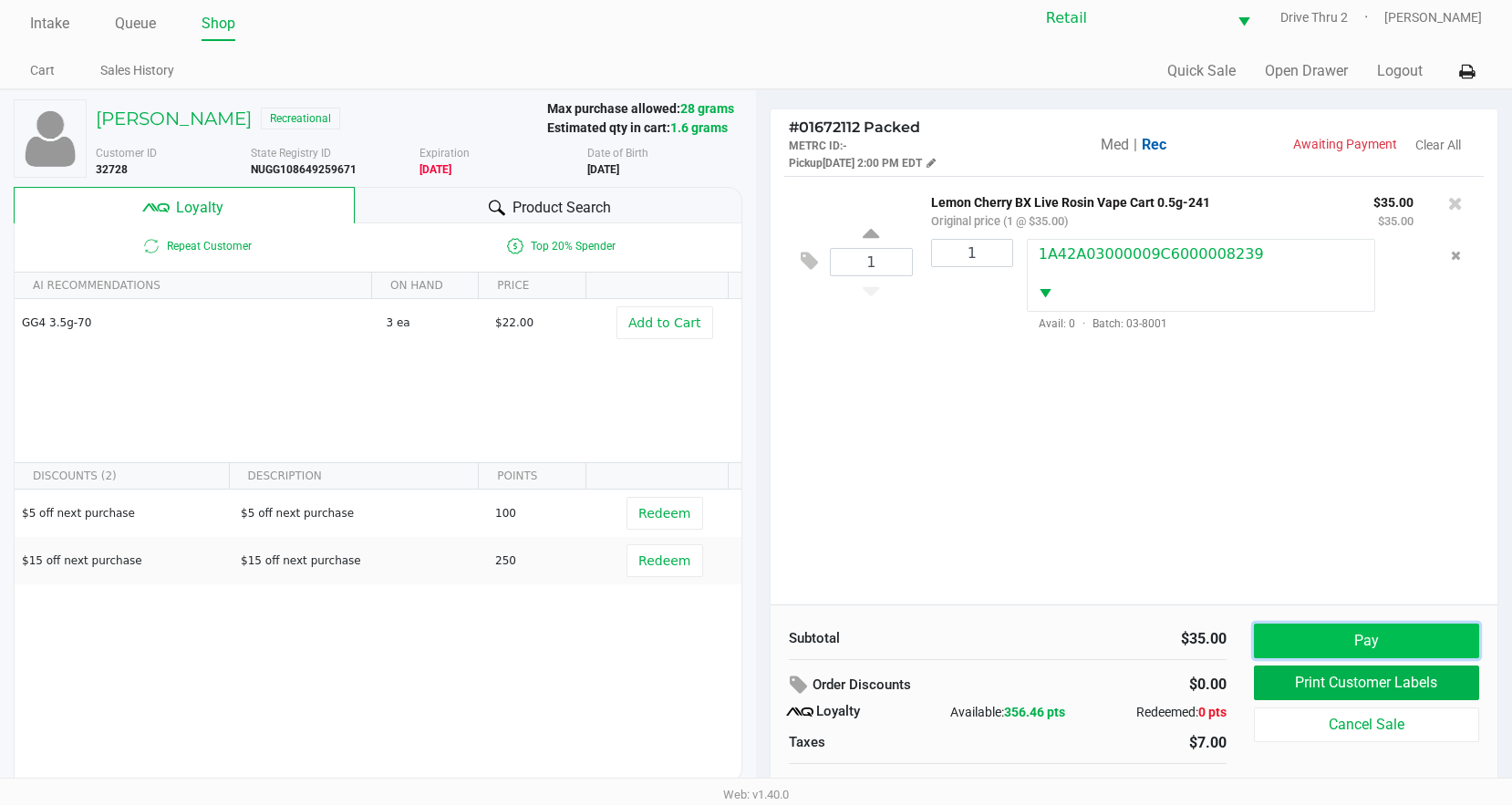
click at [1289, 648] on button "Pay" at bounding box center [1367, 641] width 225 height 34
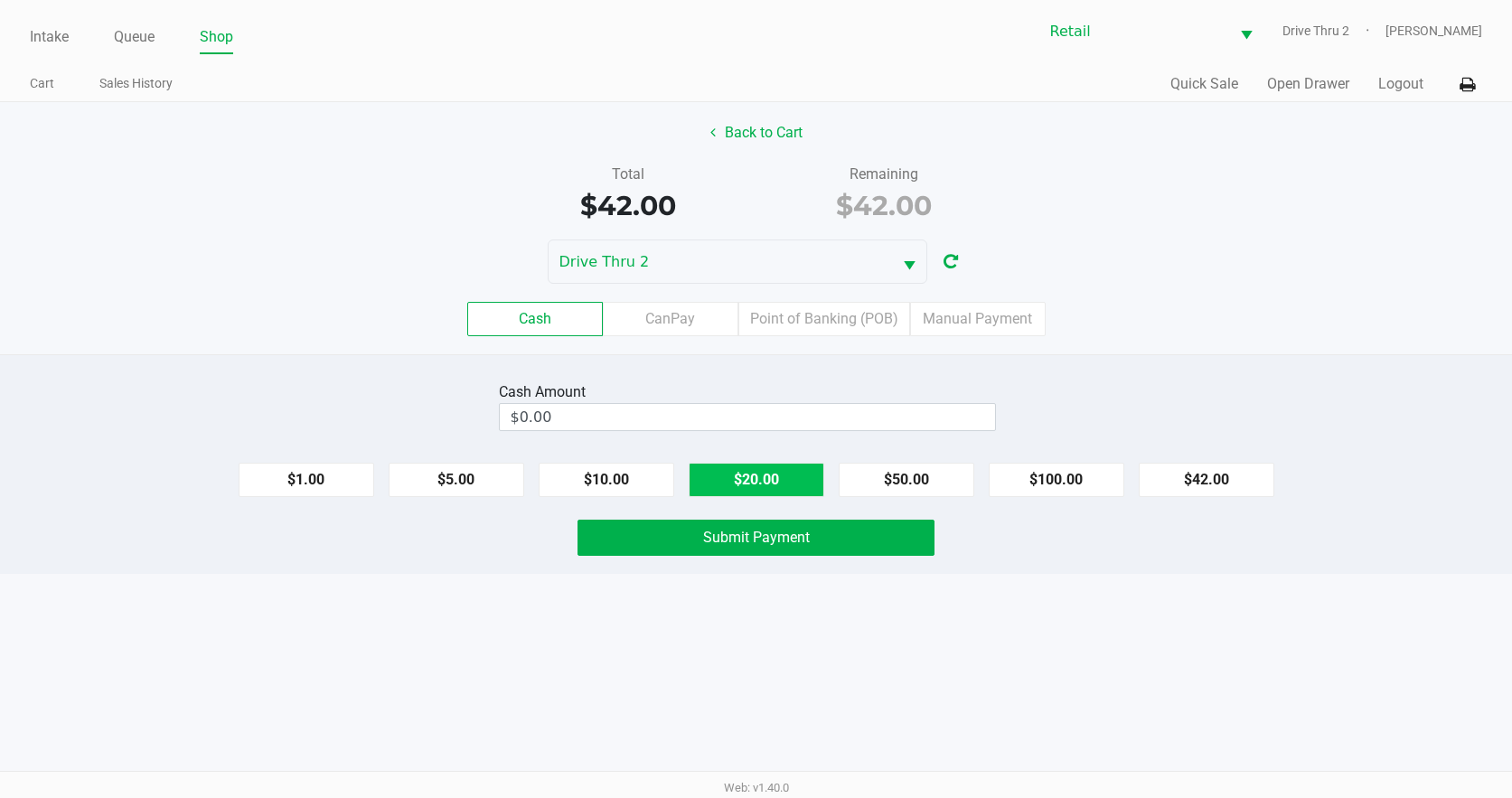
click at [746, 482] on button "$20.00" at bounding box center [756, 480] width 136 height 34
type input "$60.00"
click at [744, 535] on span "Submit Payment" at bounding box center [756, 537] width 106 height 17
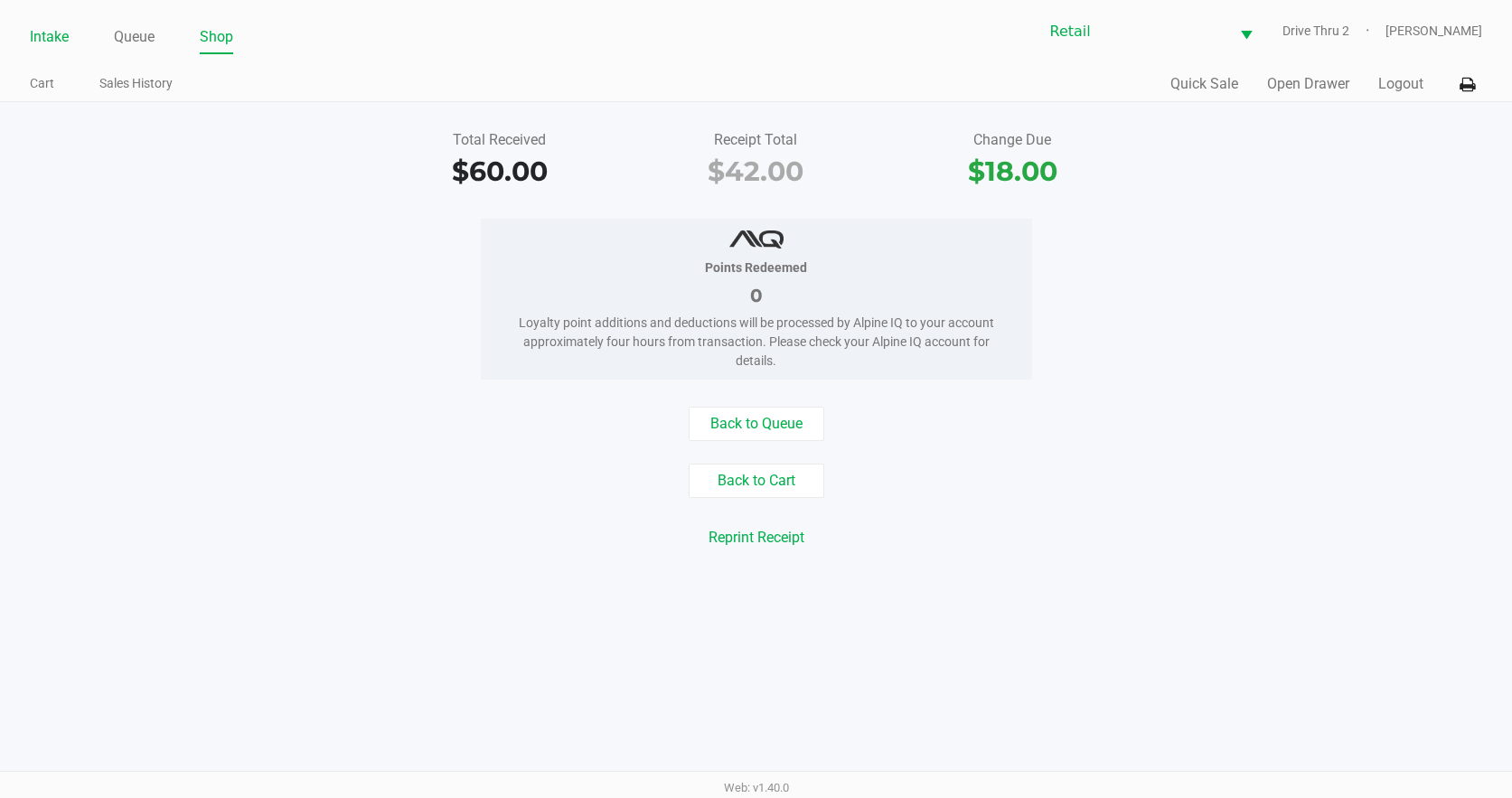
click at [64, 34] on link "Intake" at bounding box center [49, 37] width 39 height 25
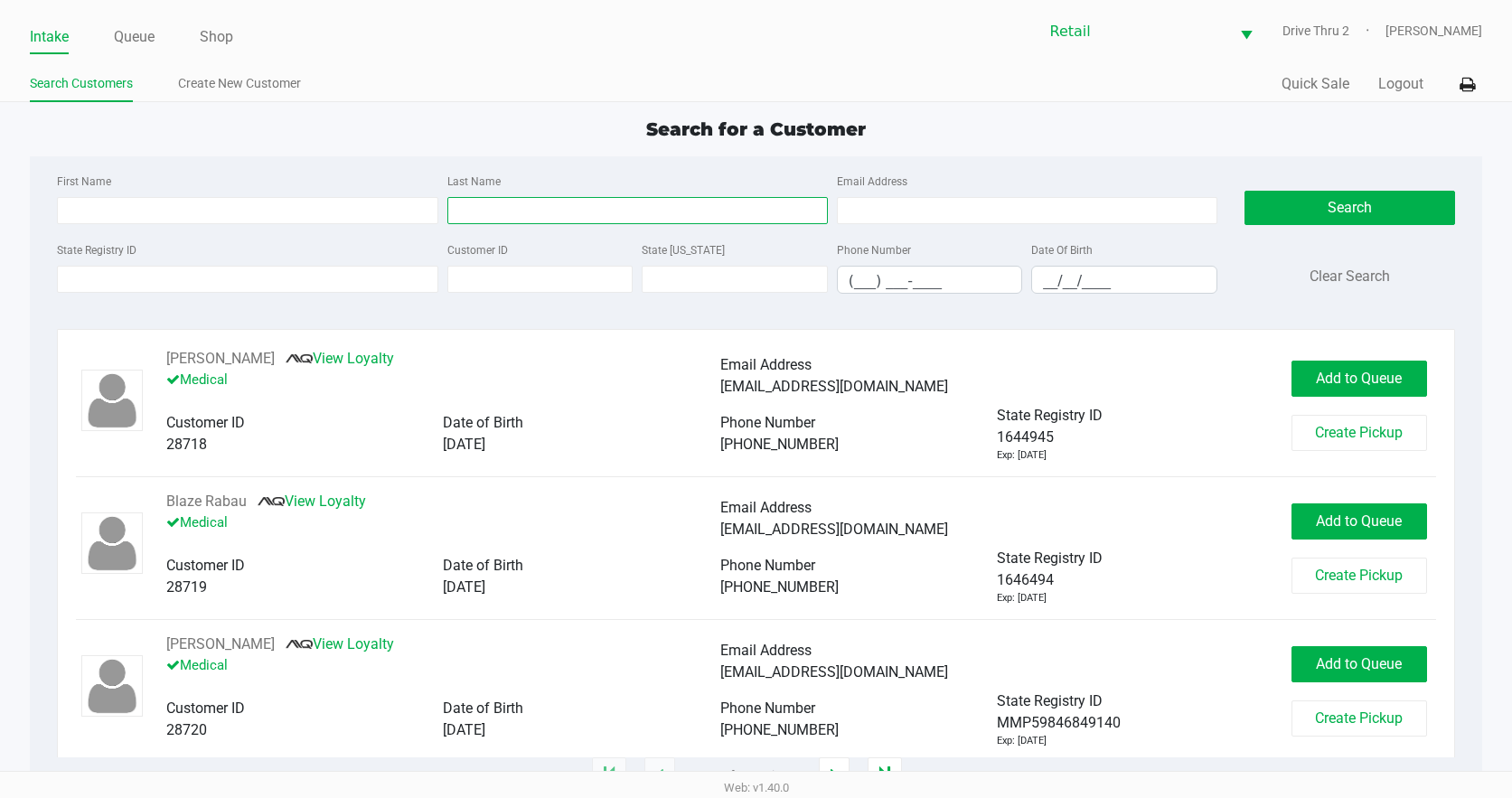
click at [557, 221] on input "Last Name" at bounding box center [638, 210] width 381 height 27
type input "watkins"
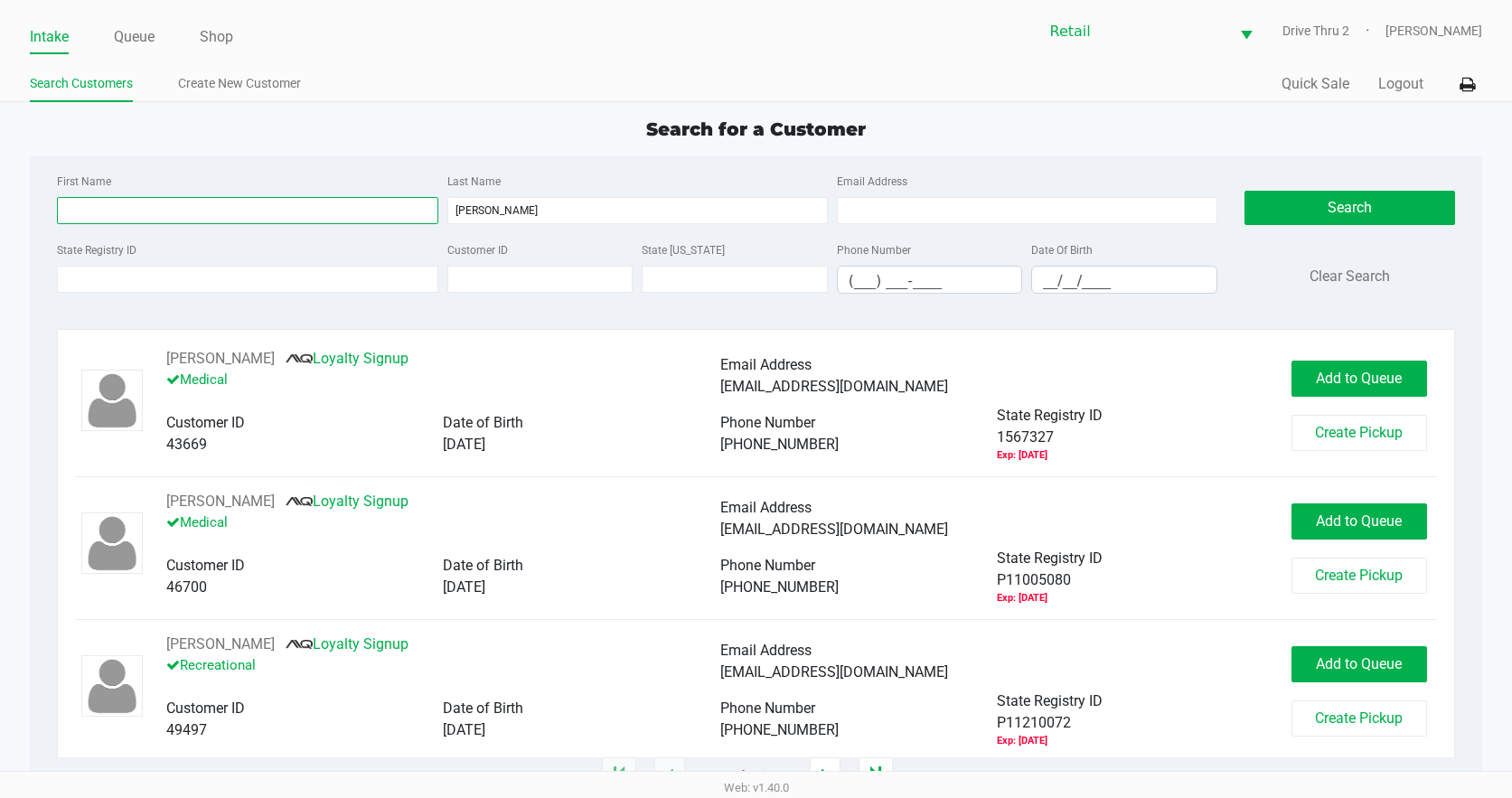
click at [376, 211] on input "First Name" at bounding box center [247, 210] width 381 height 27
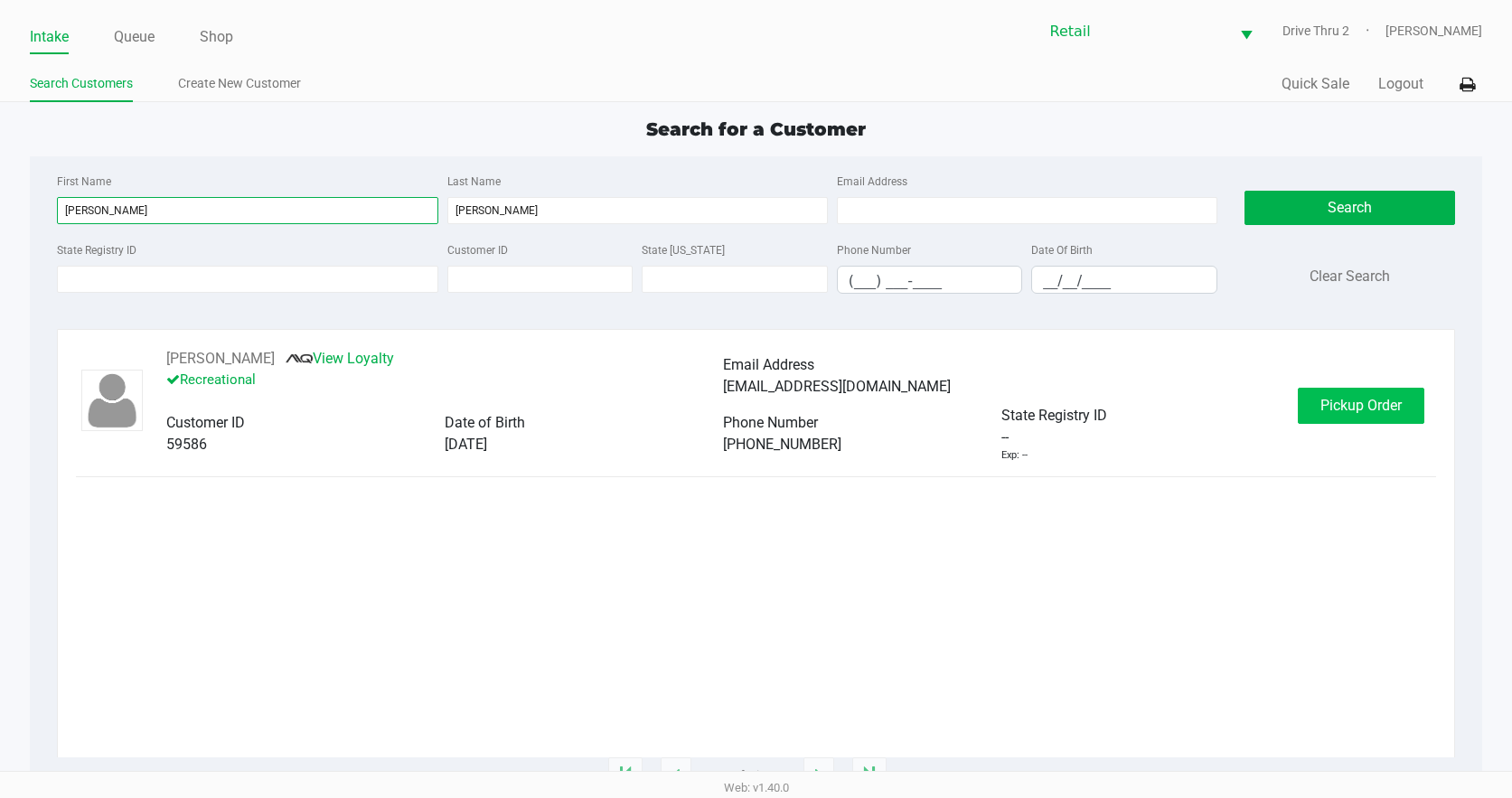
type input "ana"
click at [1354, 414] on button "Pickup Order" at bounding box center [1360, 406] width 126 height 36
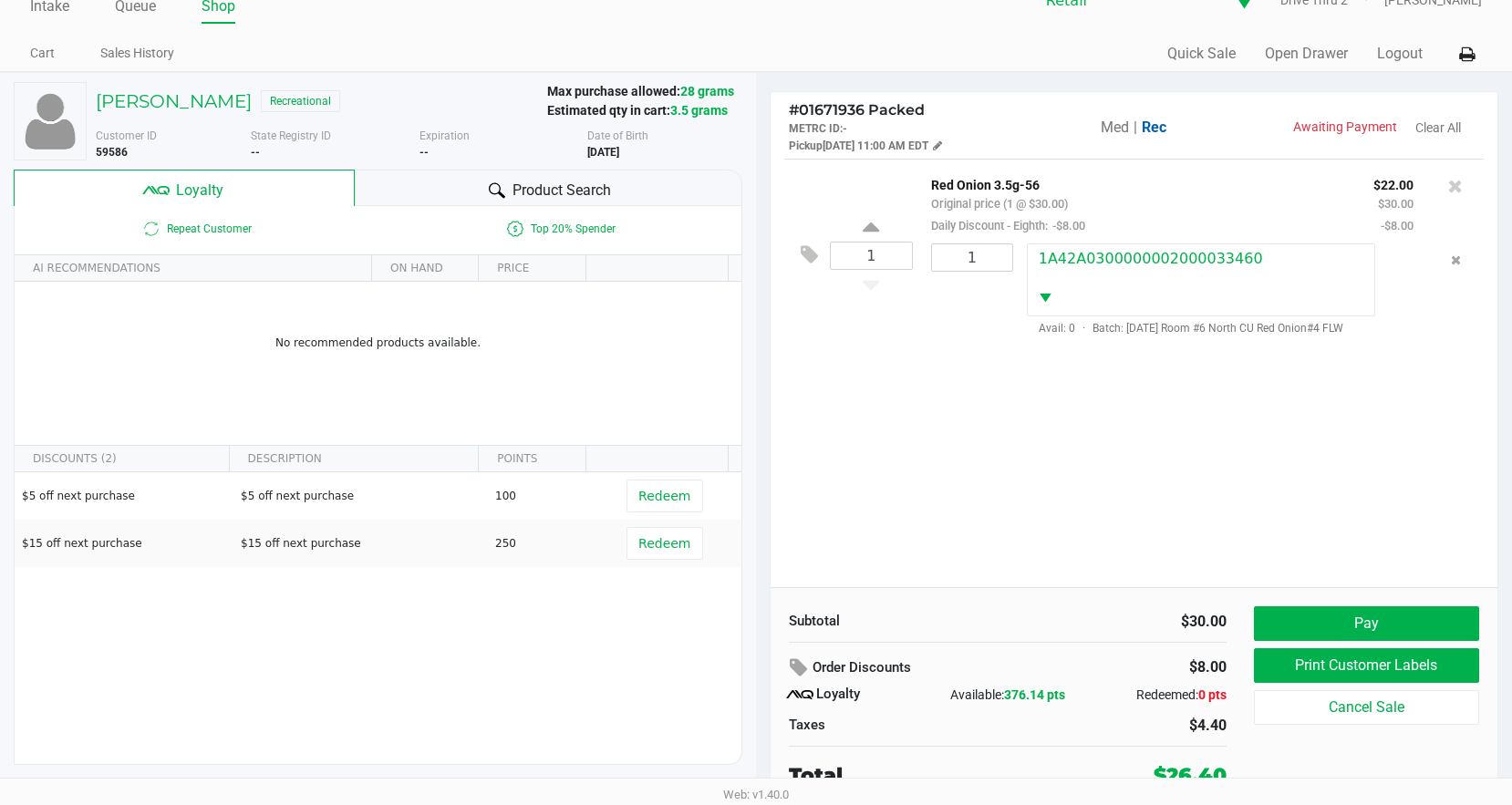
scroll to position [35, 0]
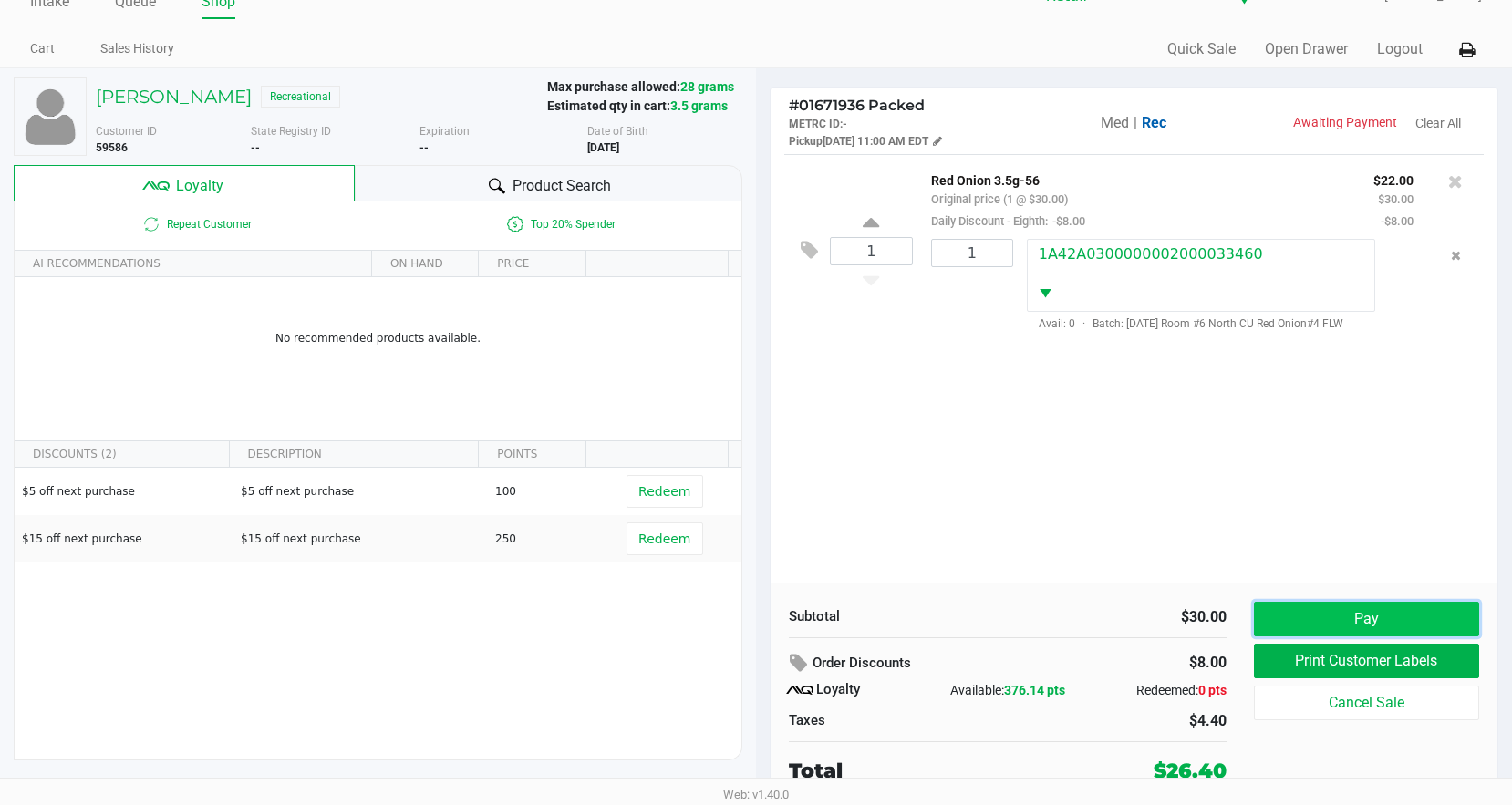
click at [1386, 616] on button "Pay" at bounding box center [1367, 619] width 225 height 34
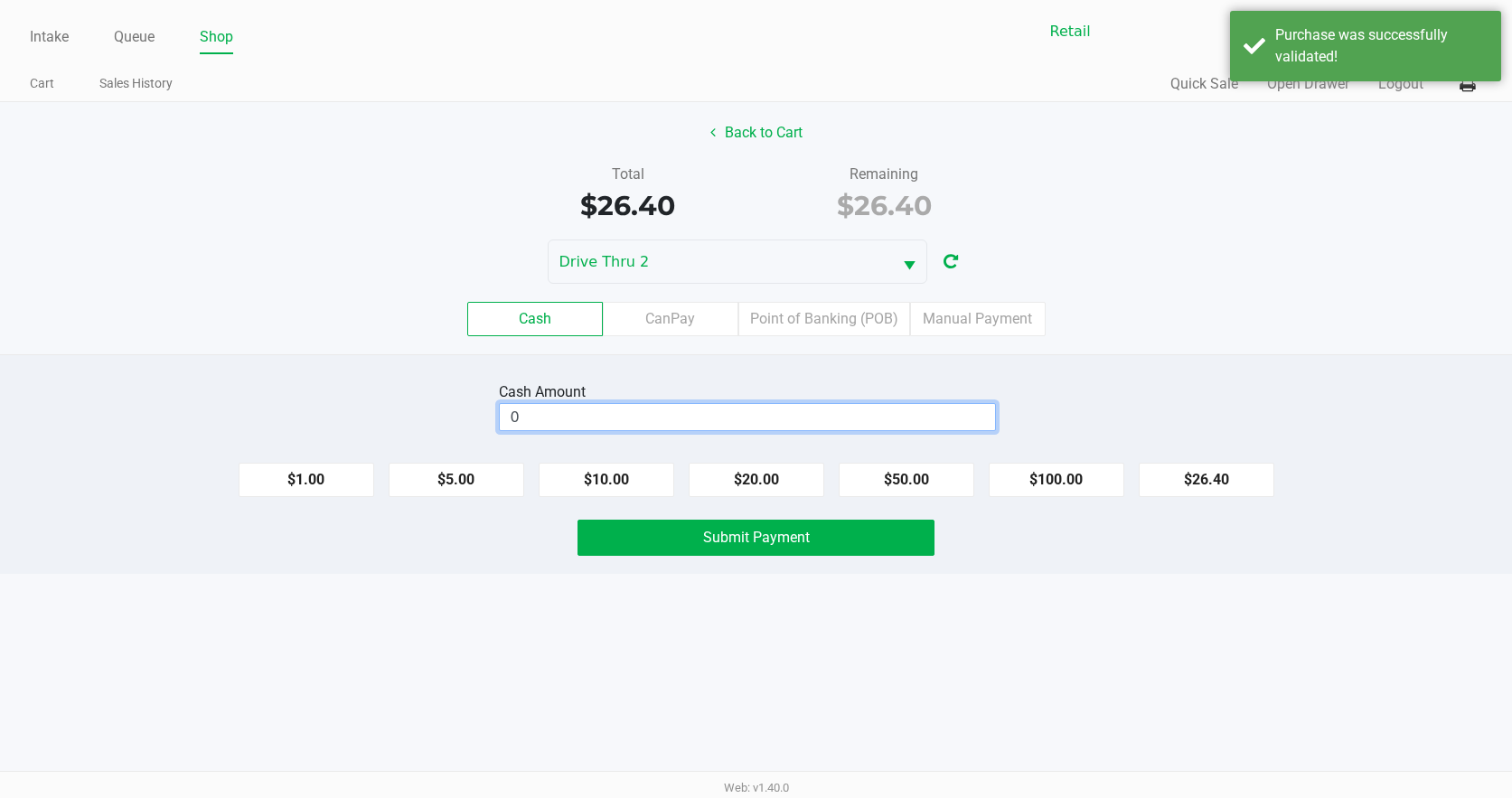
click at [802, 407] on input "0" at bounding box center [747, 417] width 496 height 26
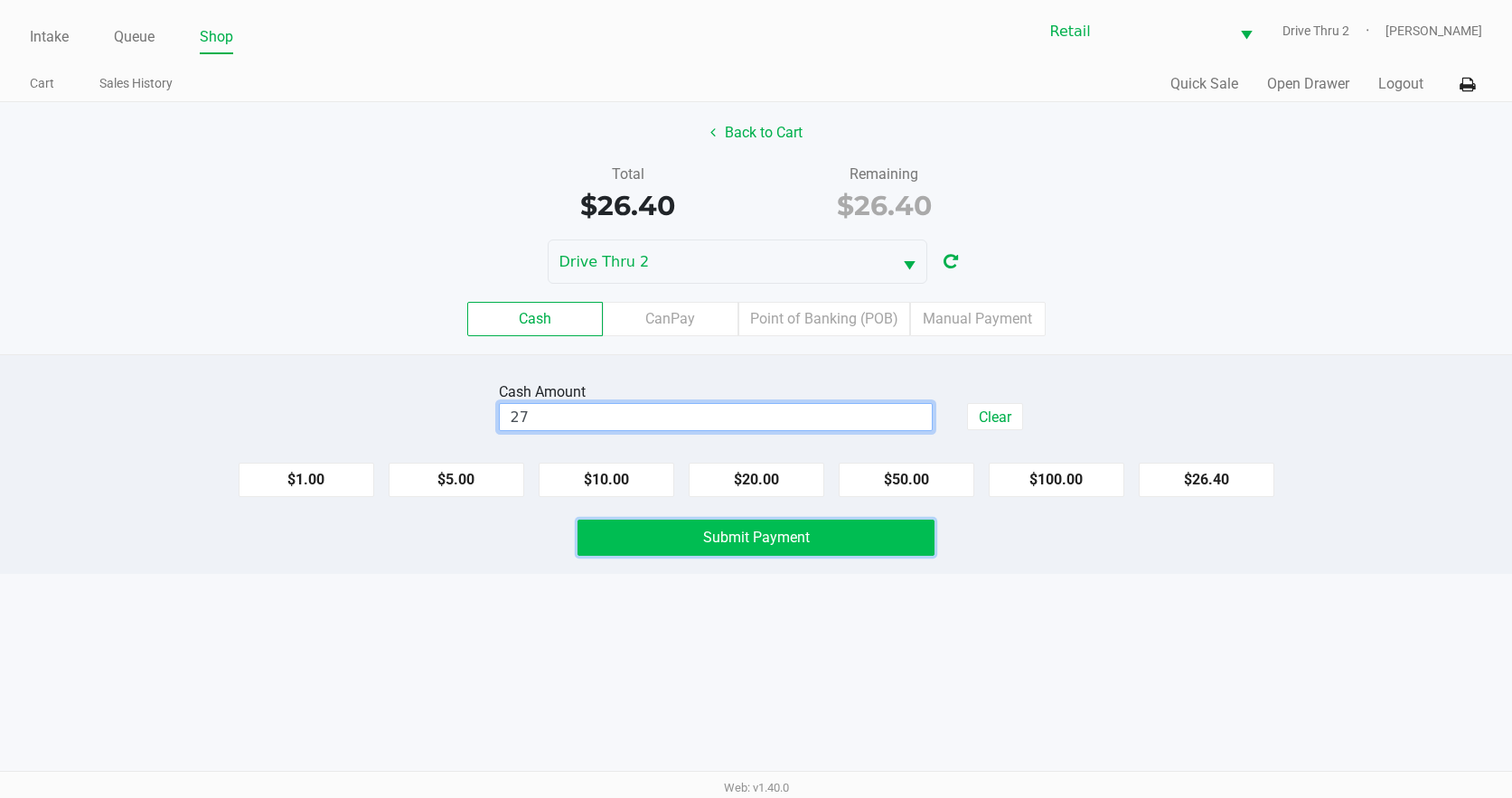
type input "$27.00"
click at [801, 522] on button "Submit Payment" at bounding box center [756, 538] width 358 height 36
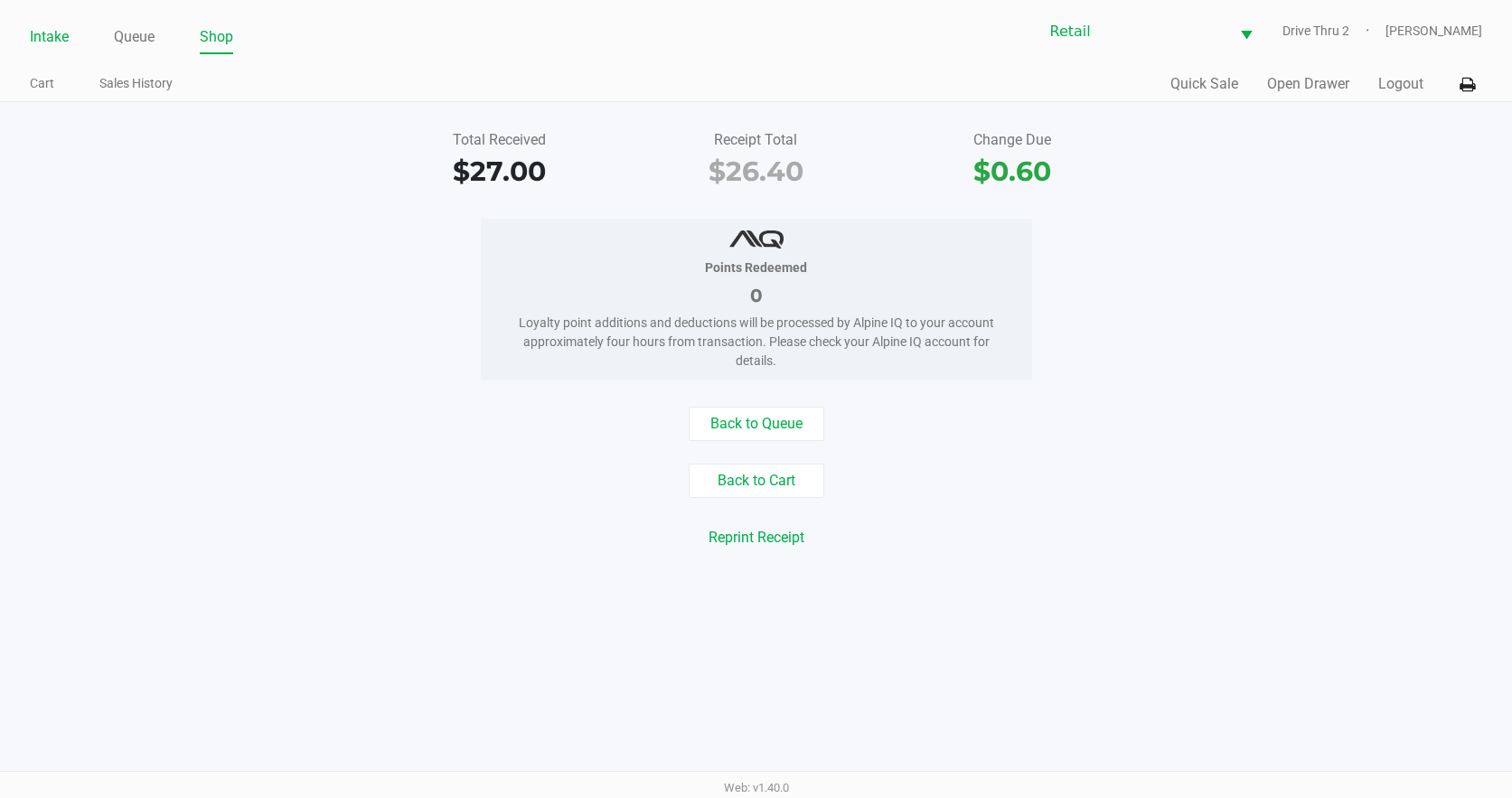
click at [56, 40] on link "Intake" at bounding box center [49, 37] width 39 height 25
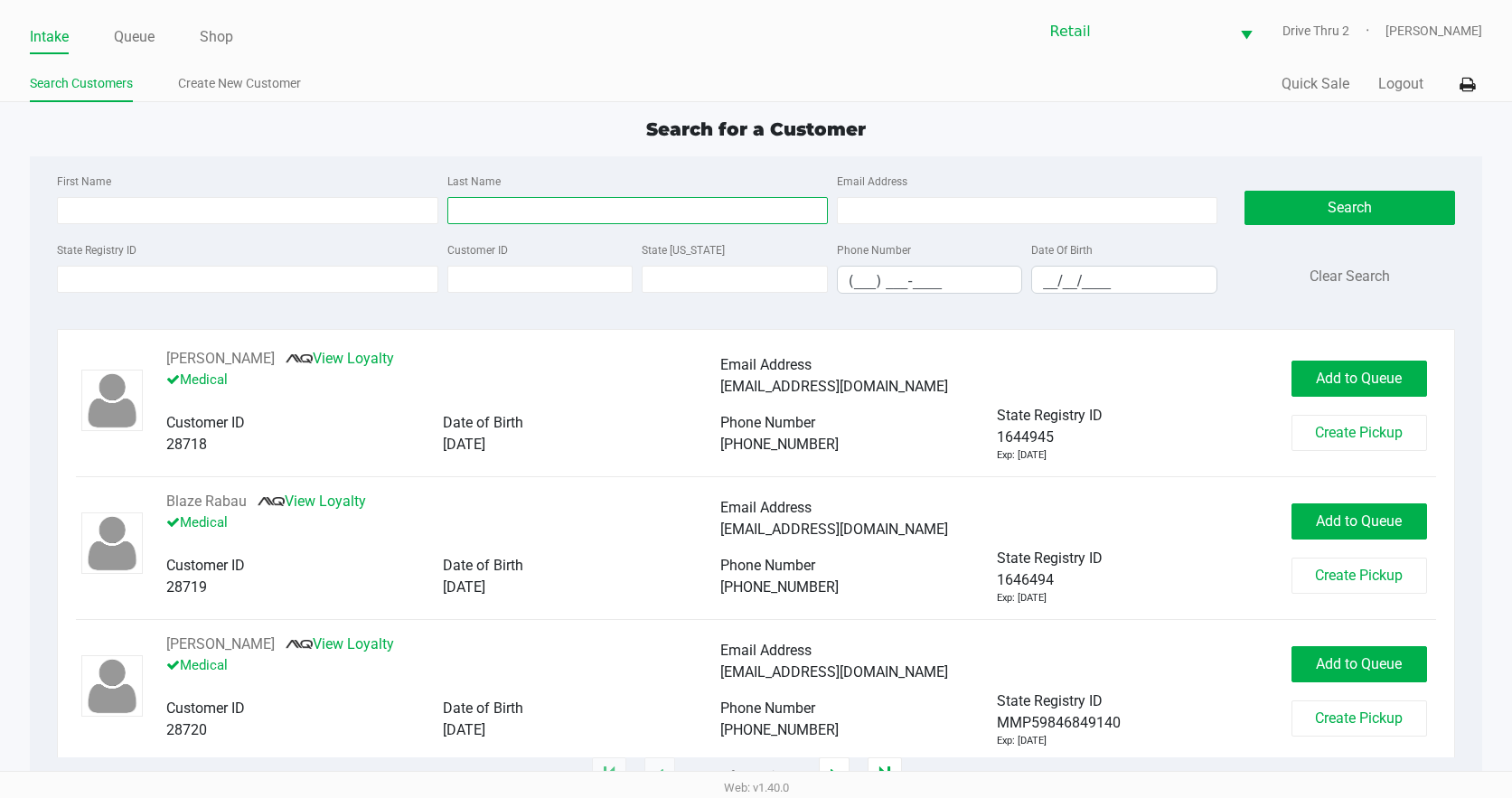
click at [733, 203] on input "Last Name" at bounding box center [638, 210] width 381 height 27
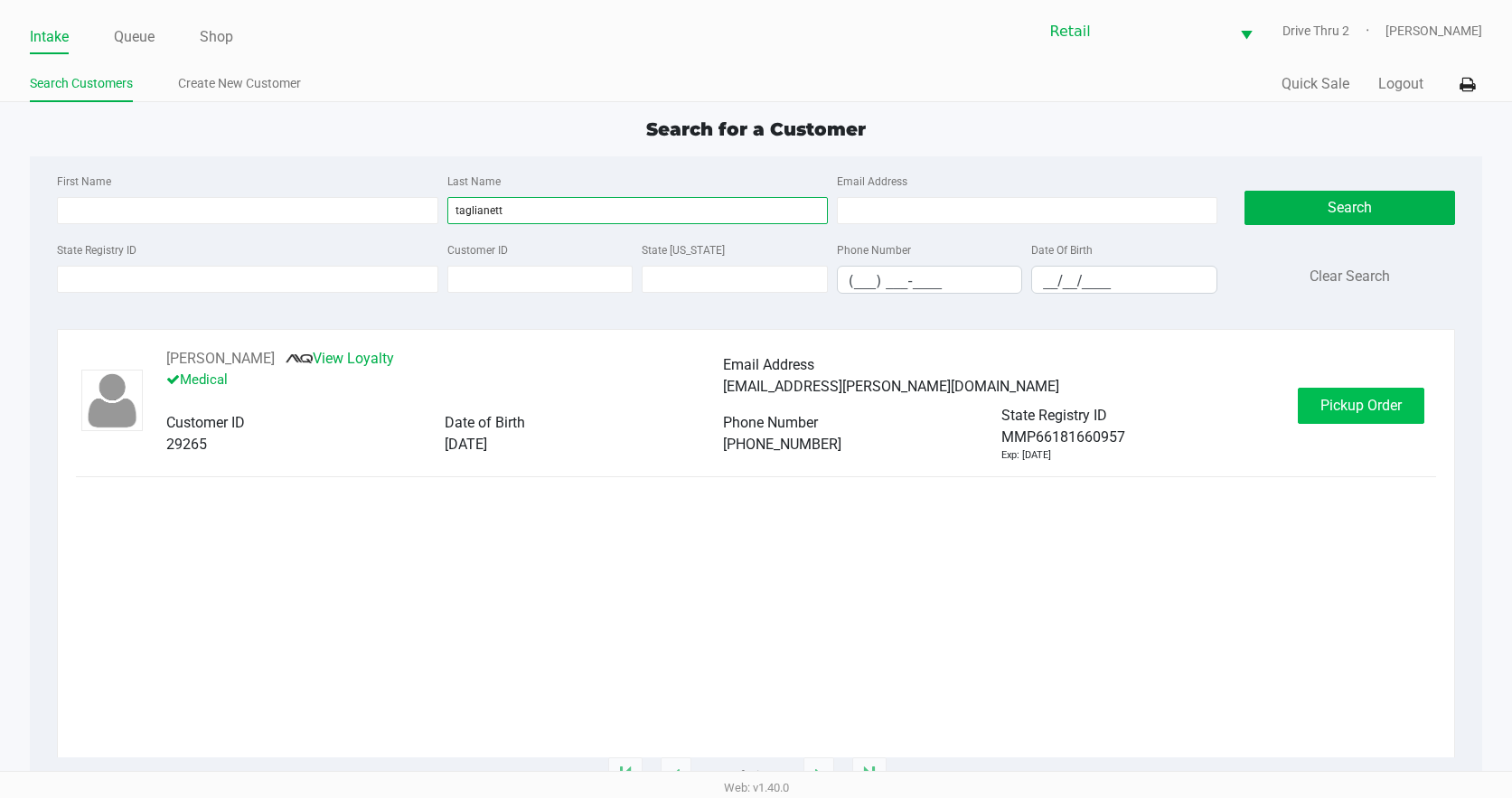
type input "taglianett"
click at [1355, 407] on span "Pickup Order" at bounding box center [1360, 405] width 81 height 17
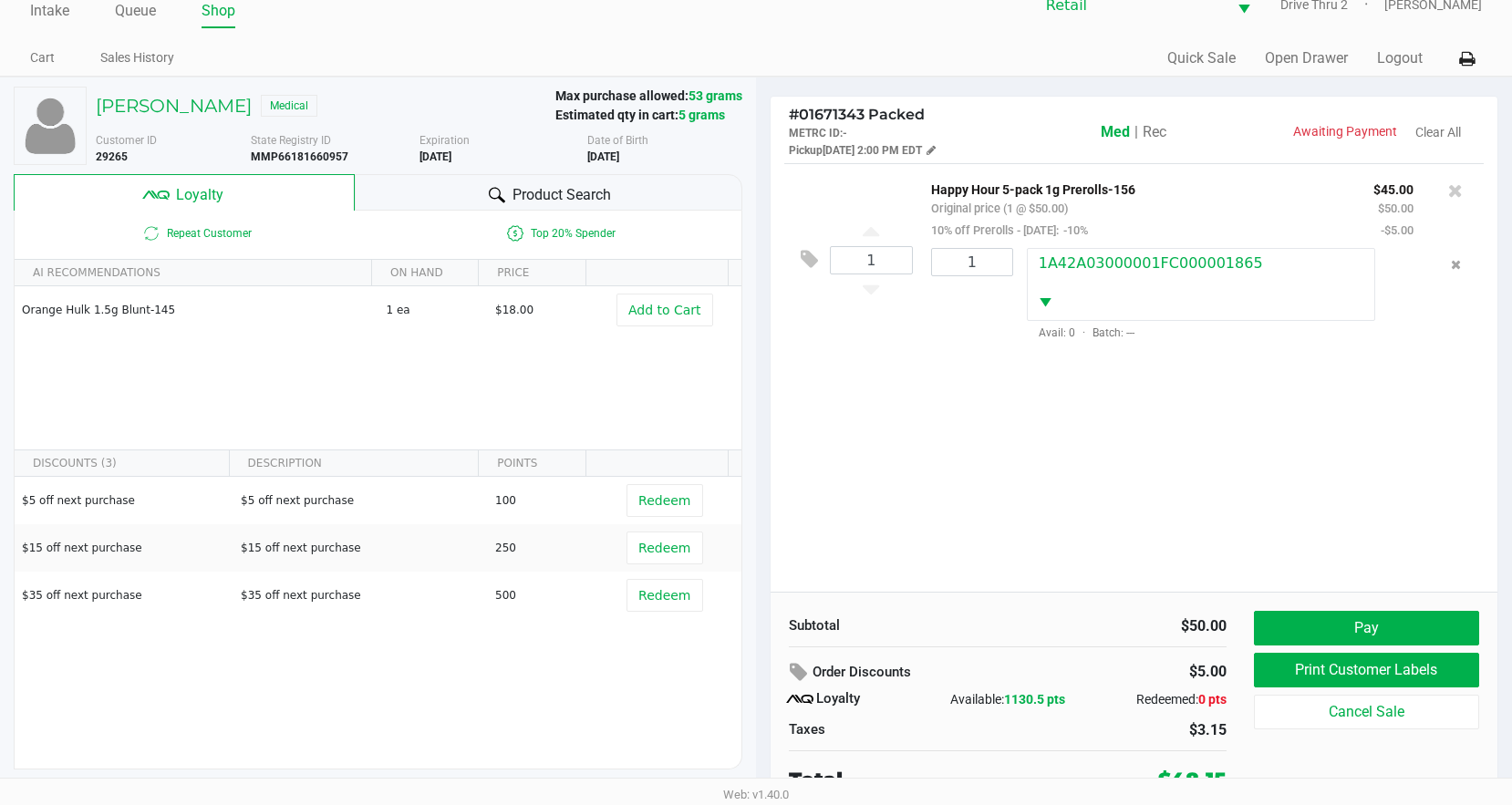
scroll to position [35, 0]
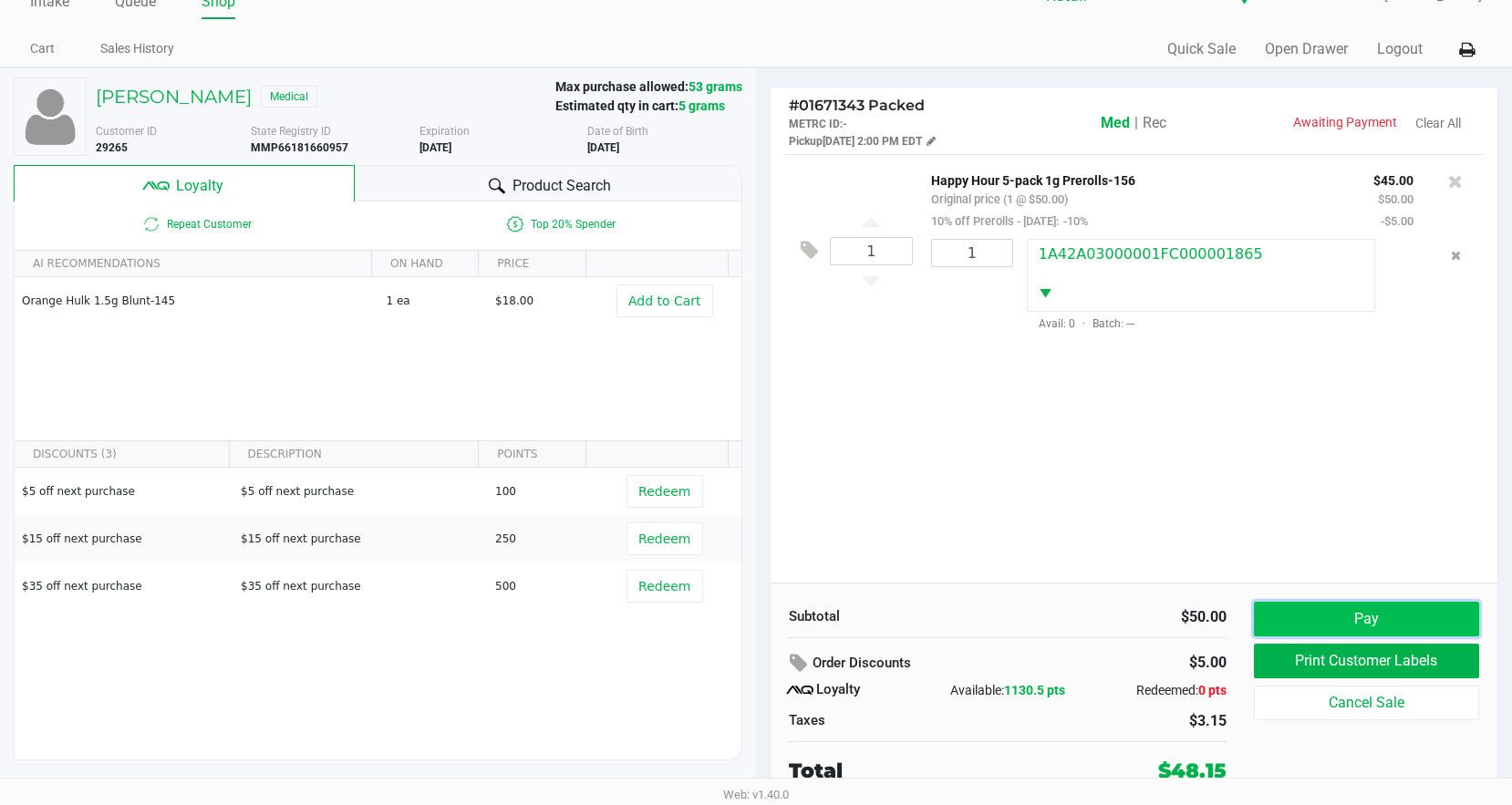
click at [1296, 623] on button "Pay" at bounding box center [1367, 619] width 225 height 34
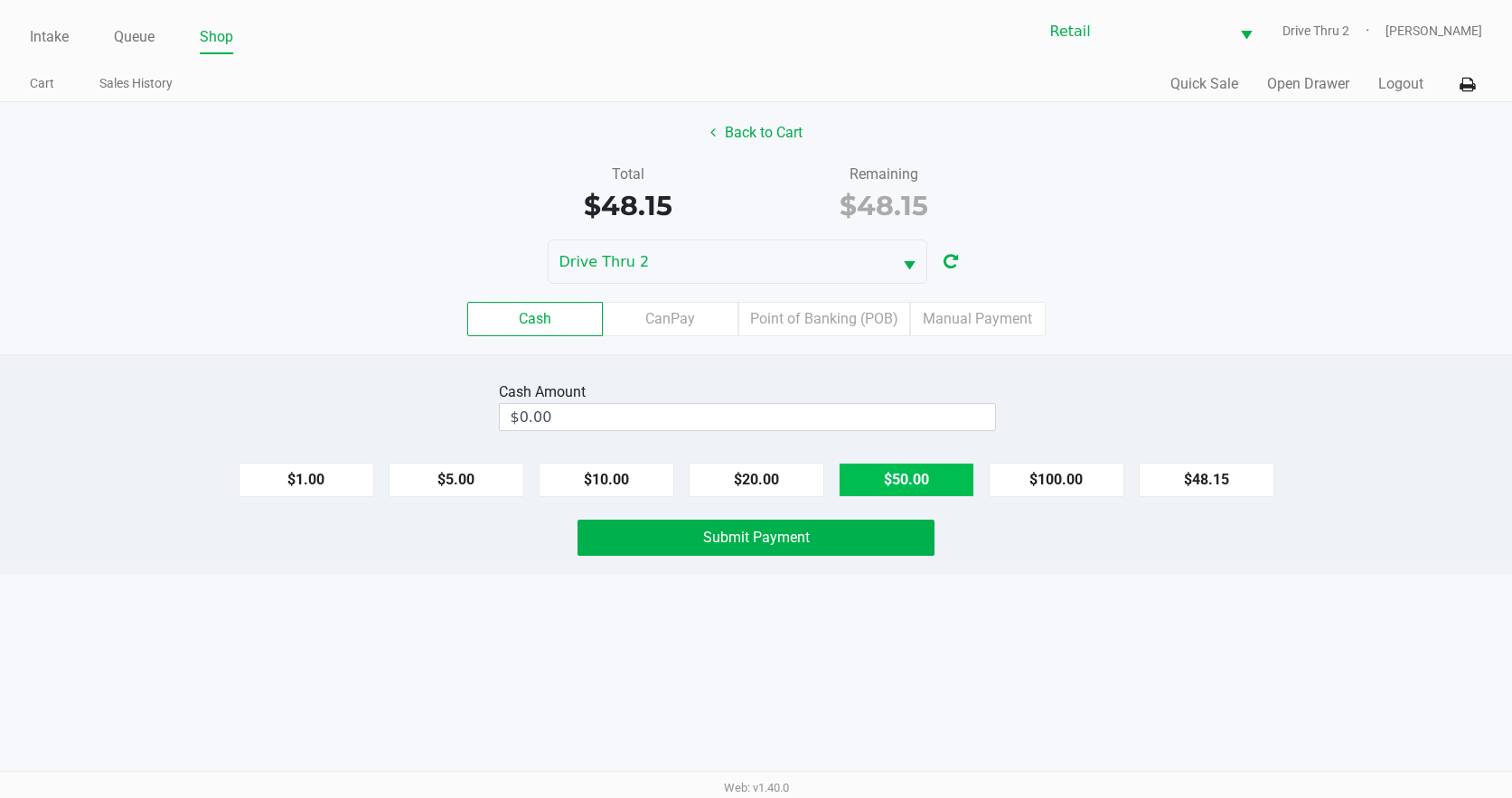
click at [917, 485] on button "$50.00" at bounding box center [906, 480] width 136 height 34
type input "$50.00"
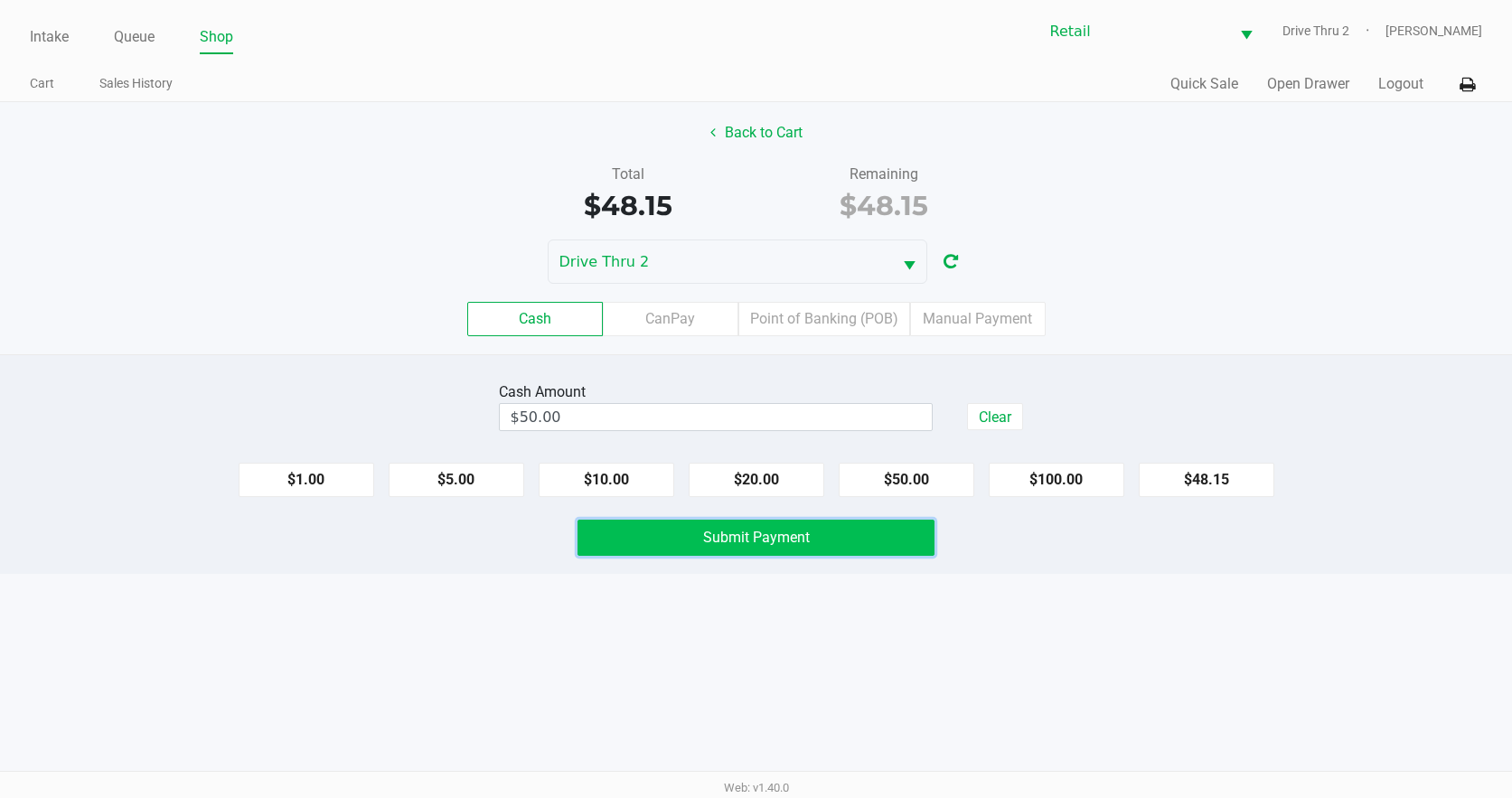
click at [878, 548] on button "Submit Payment" at bounding box center [756, 538] width 358 height 36
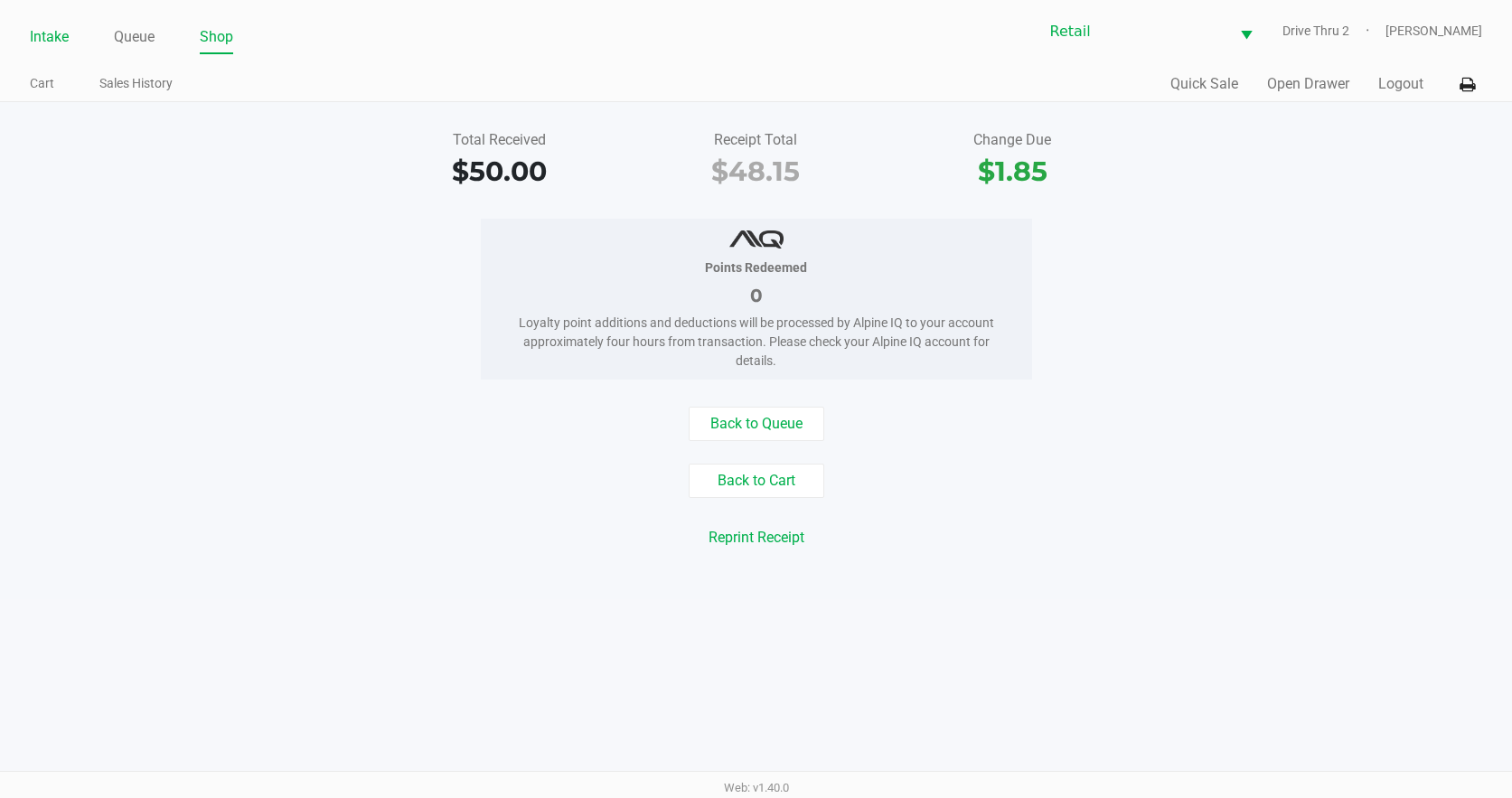
click at [60, 41] on link "Intake" at bounding box center [49, 37] width 39 height 25
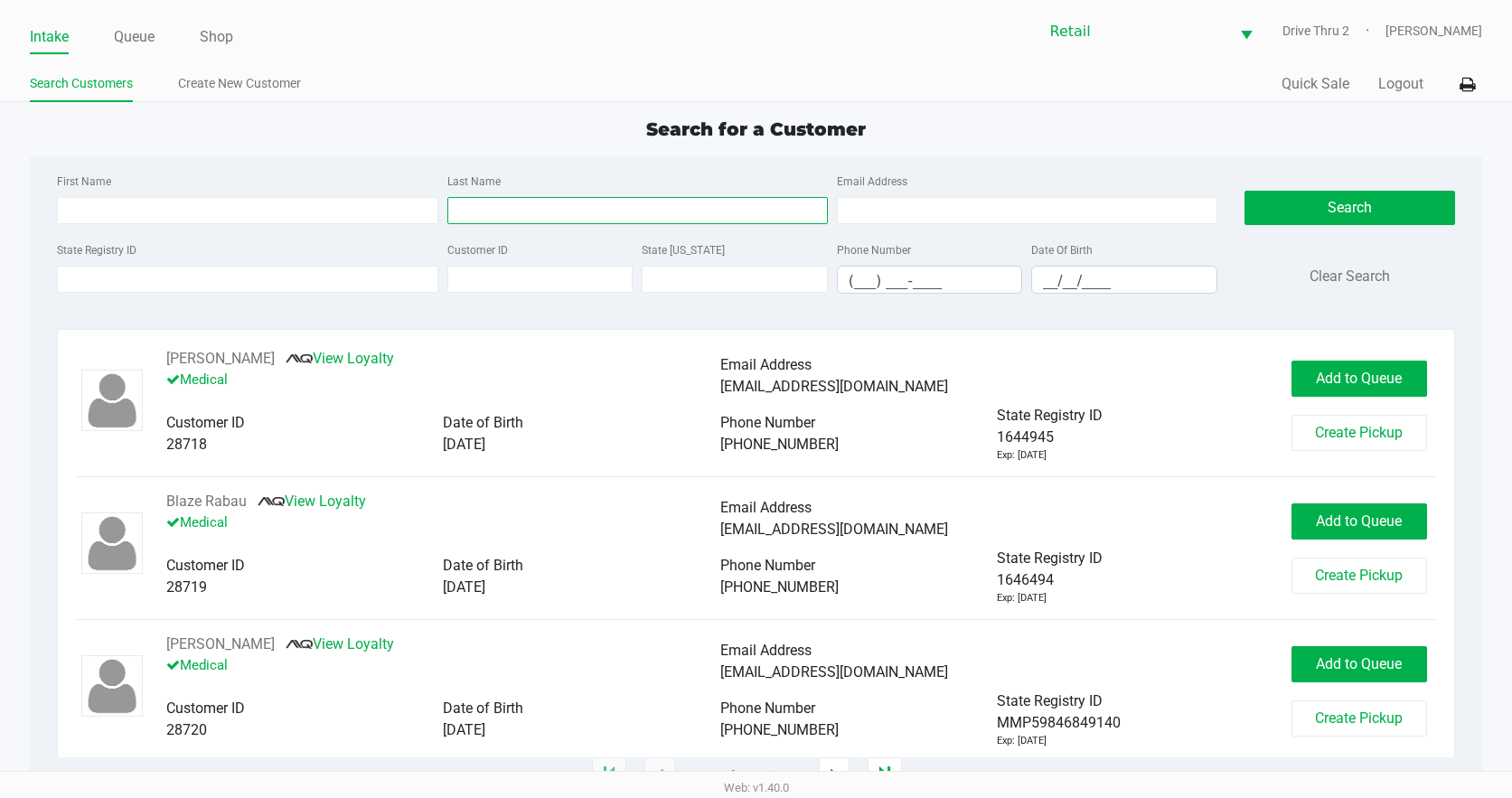
click at [459, 220] on input "Last Name" at bounding box center [638, 210] width 381 height 27
type input "decosta"
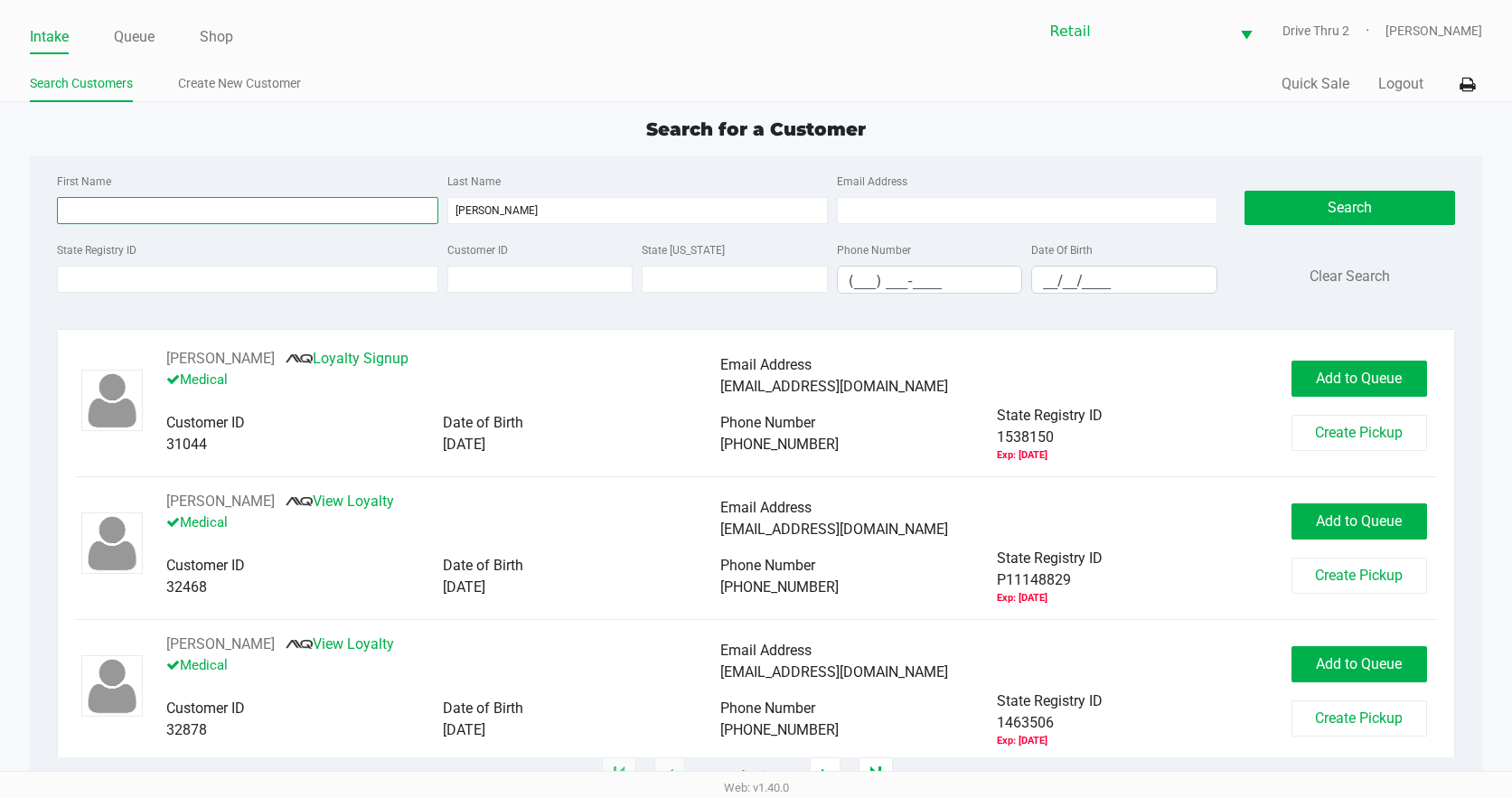
click at [262, 217] on input "First Name" at bounding box center [247, 210] width 381 height 27
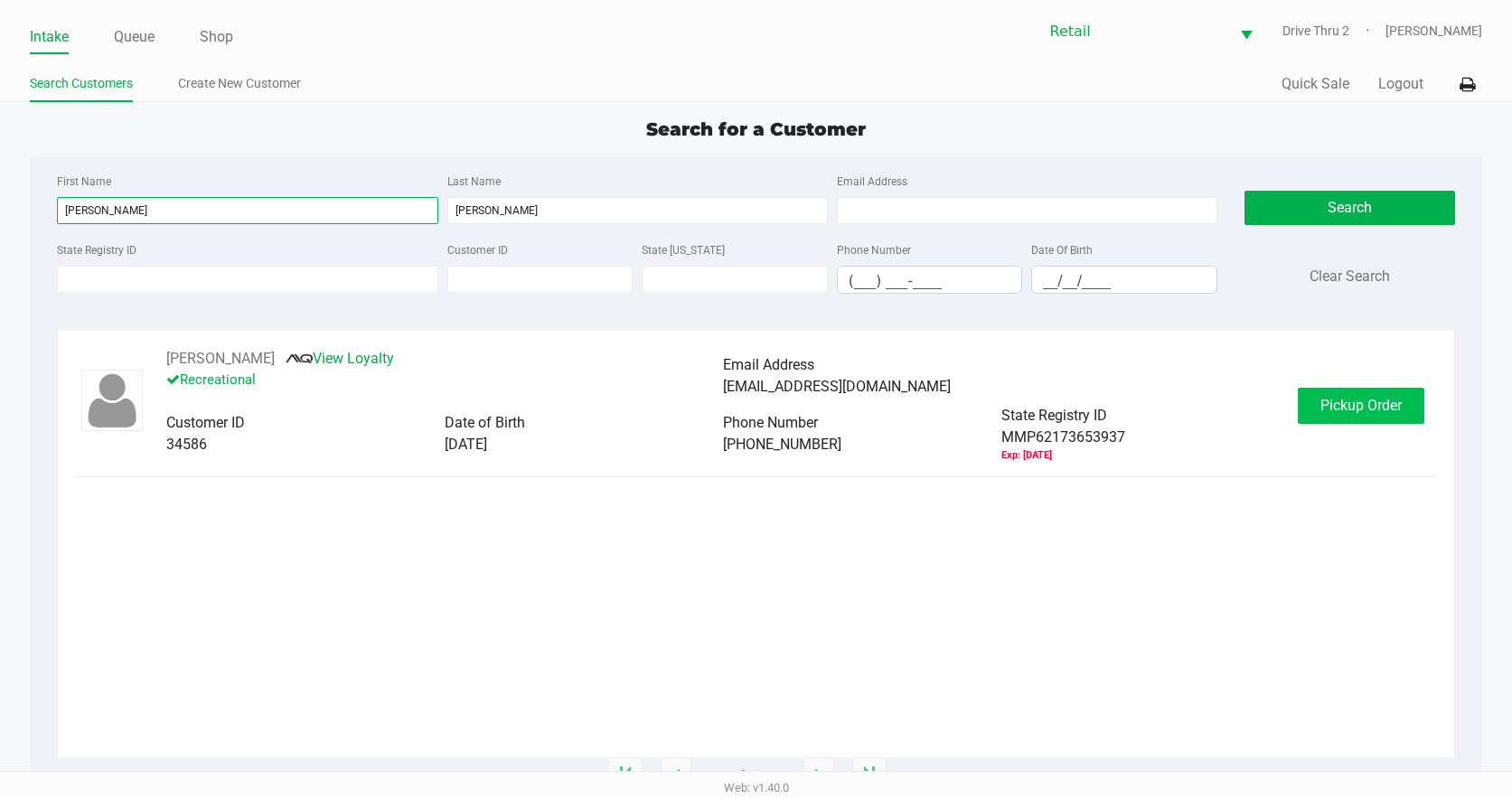
type input "amy"
click at [1341, 410] on span "Pickup Order" at bounding box center [1360, 405] width 81 height 17
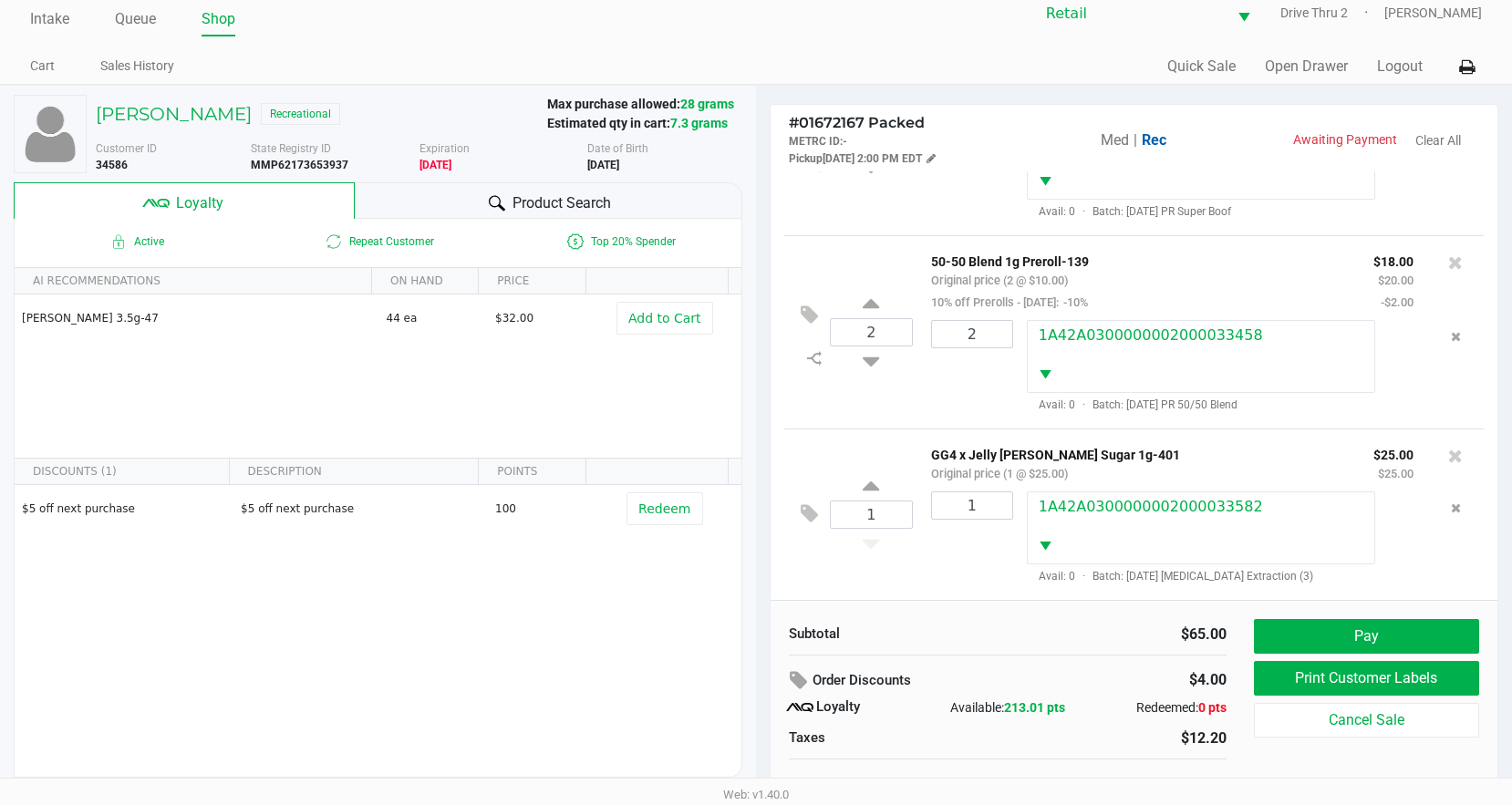
scroll to position [35, 0]
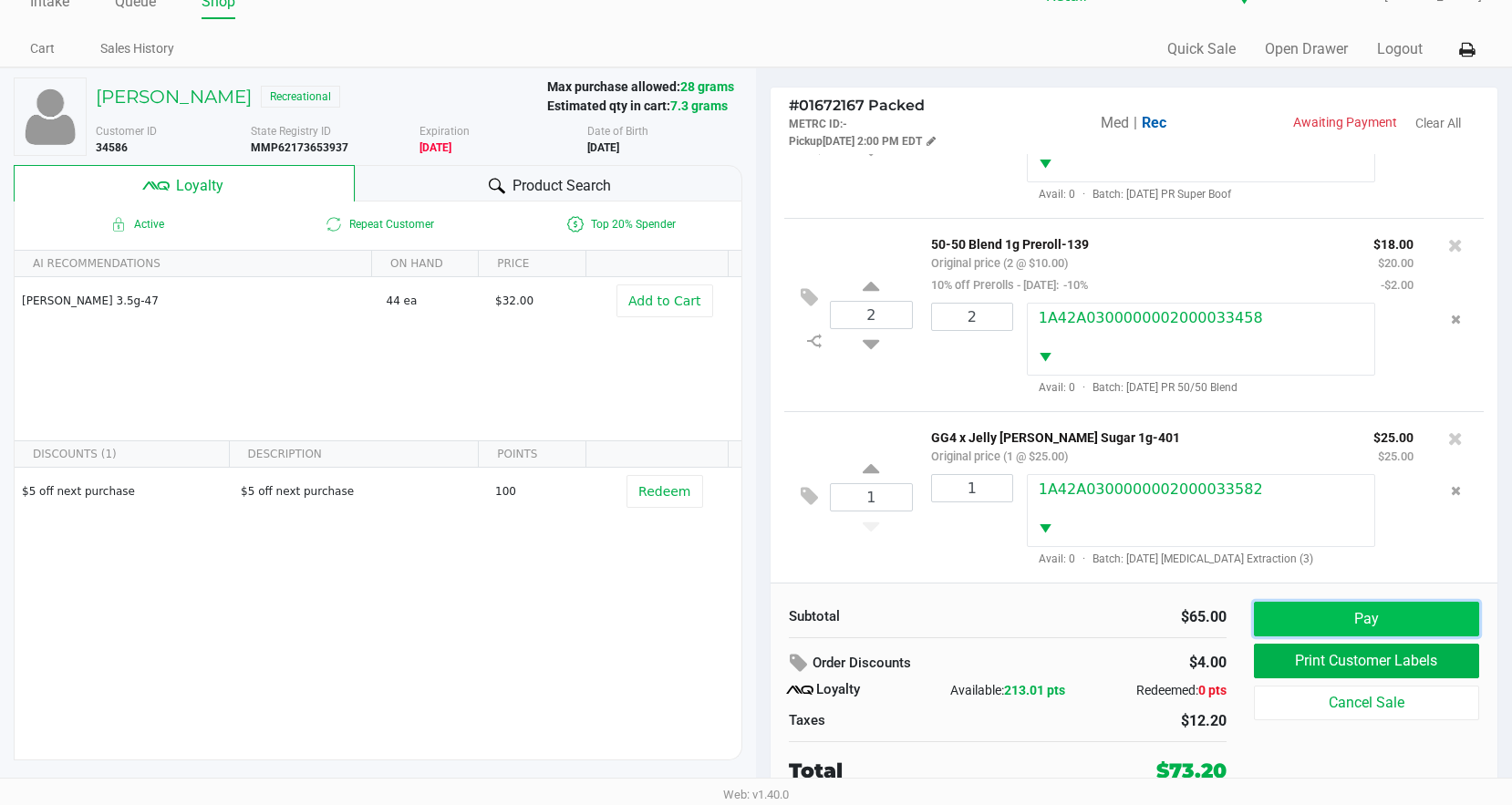
click at [1306, 608] on button "Pay" at bounding box center [1367, 619] width 225 height 34
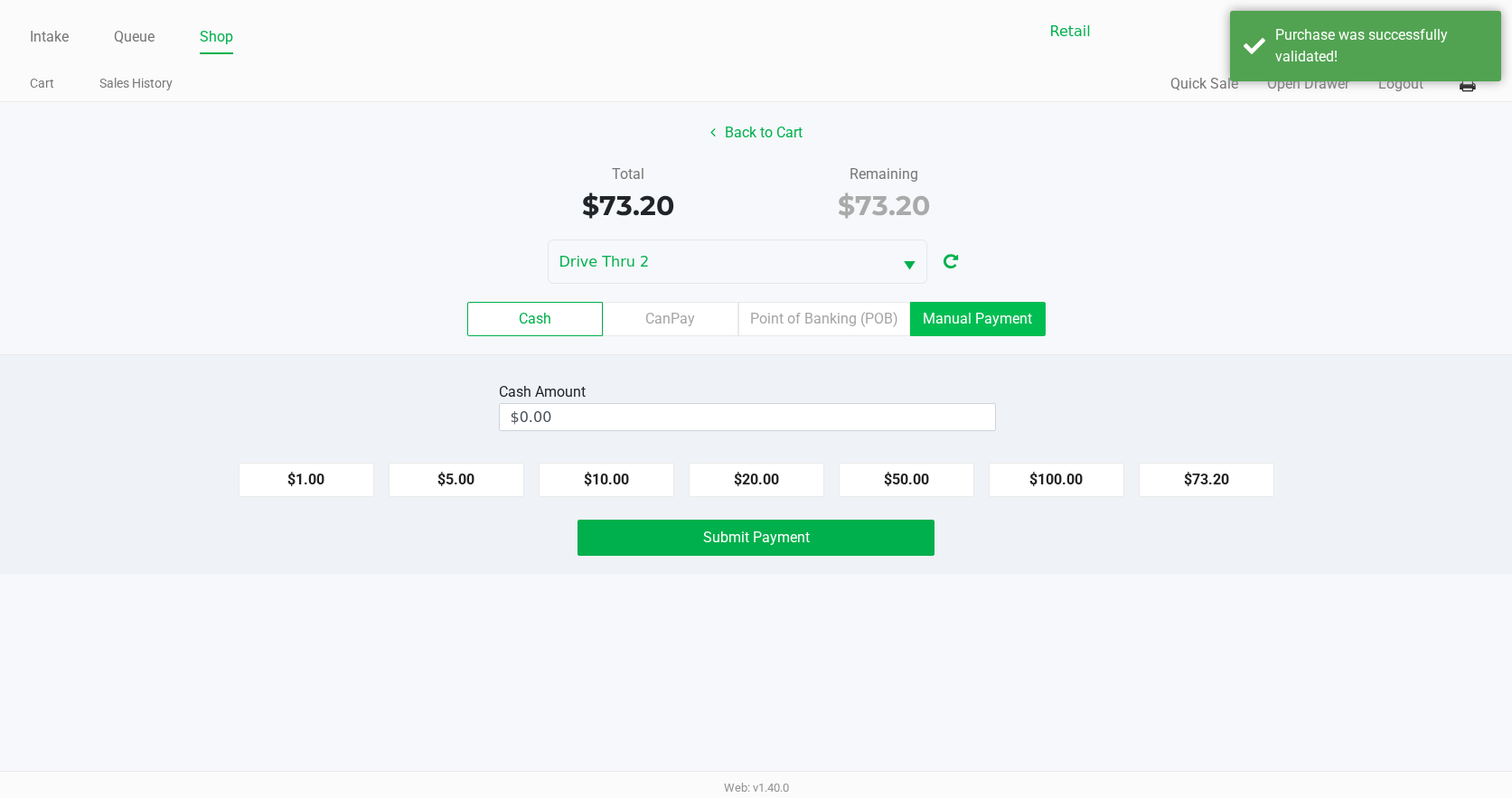
click at [959, 323] on label "Manual Payment" at bounding box center [978, 318] width 136 height 34
click at [0, 0] on 8 "Manual Payment" at bounding box center [0, 0] width 0 height 0
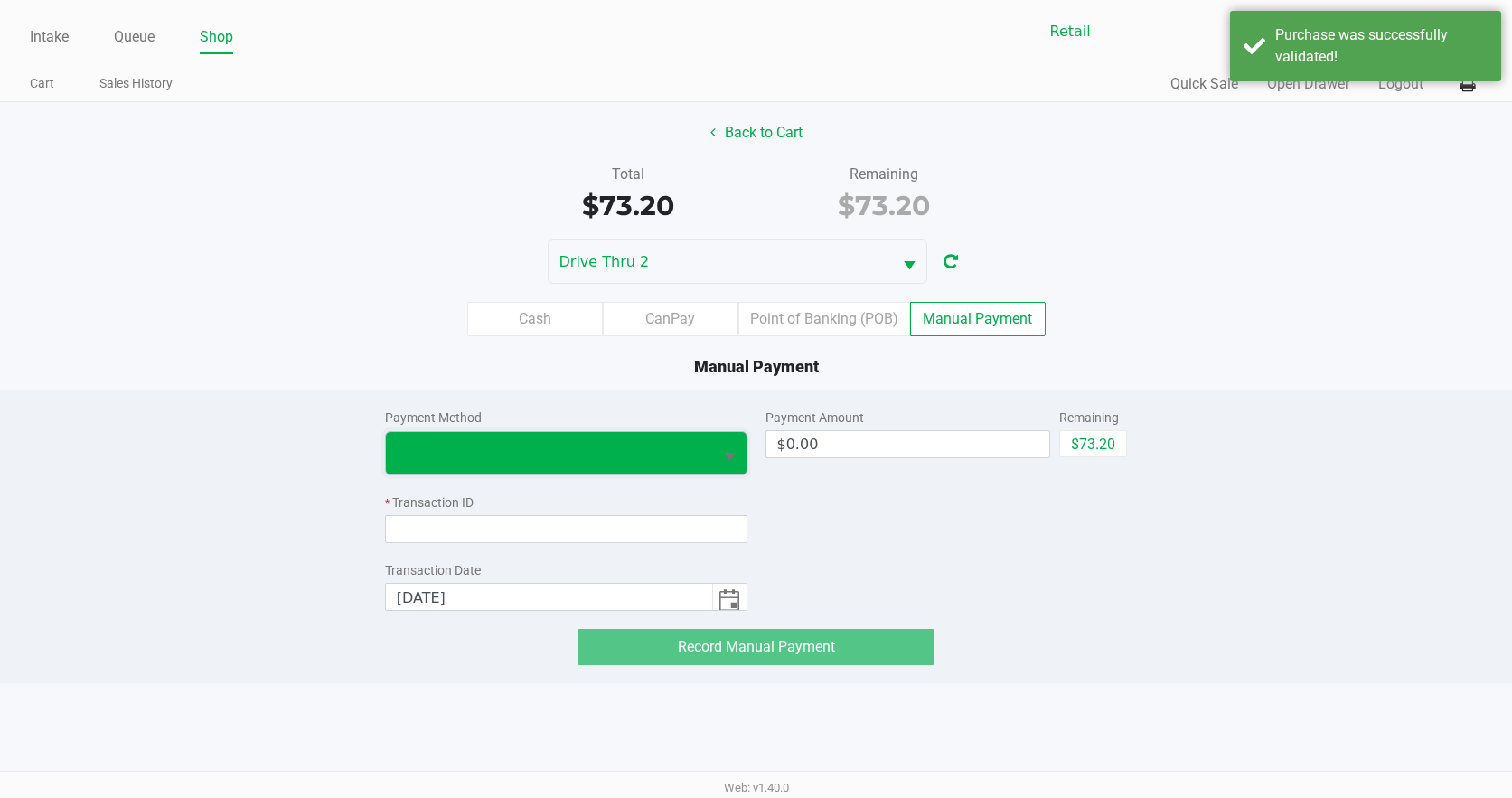
click at [676, 447] on span at bounding box center [548, 452] width 304 height 22
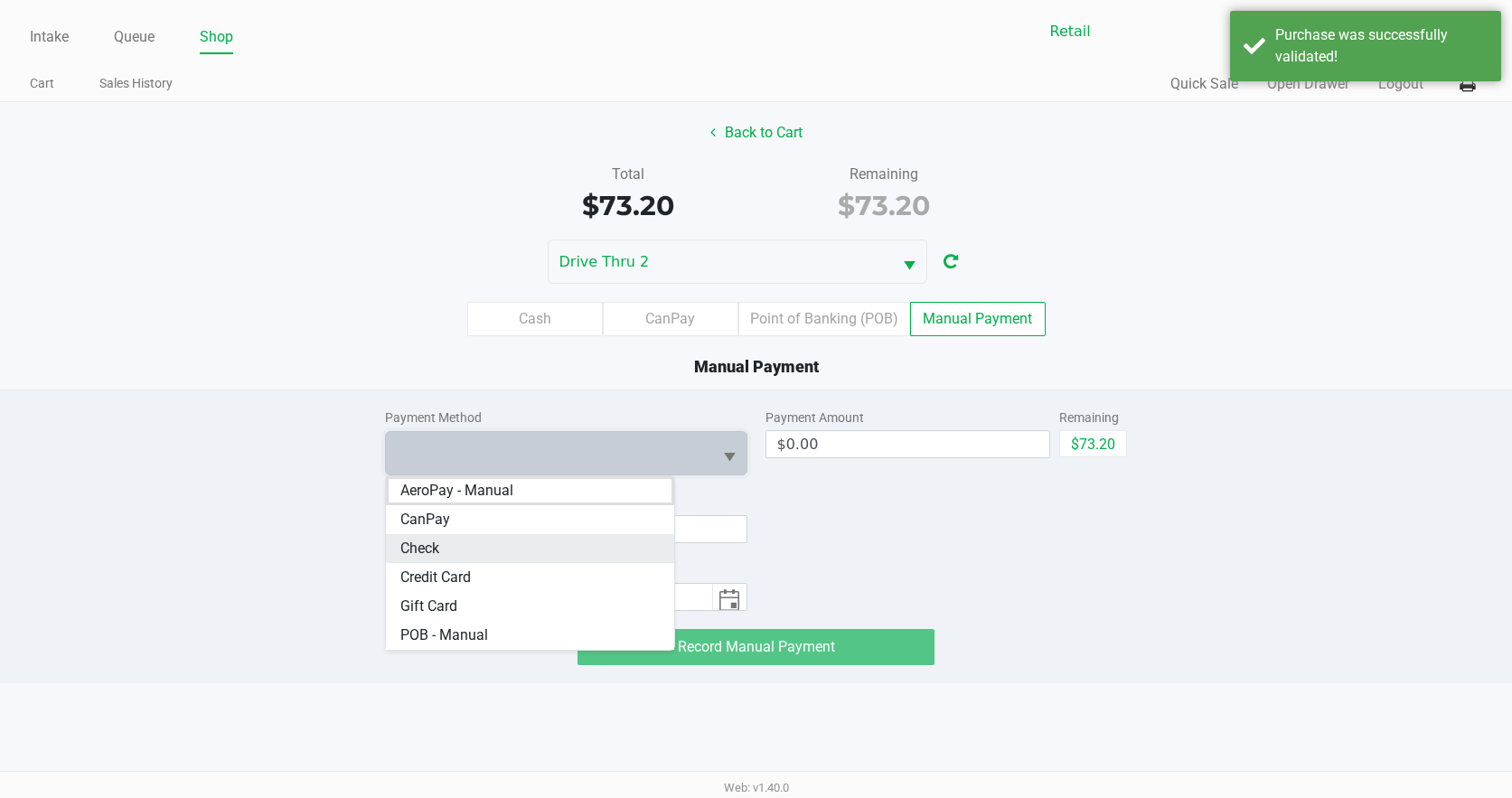
click at [585, 559] on li "Check" at bounding box center [530, 548] width 288 height 29
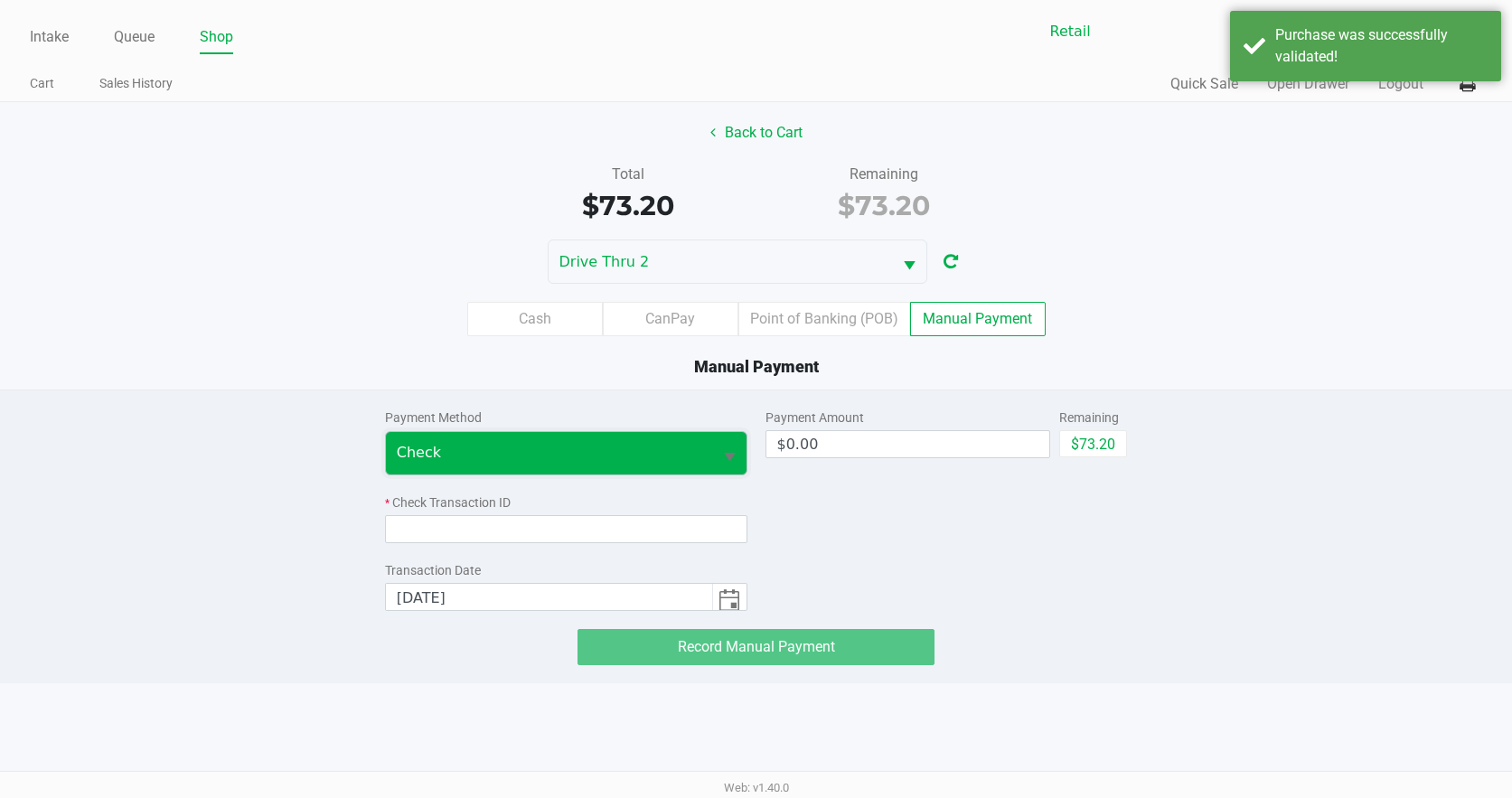
click at [602, 455] on span "Check" at bounding box center [548, 452] width 304 height 22
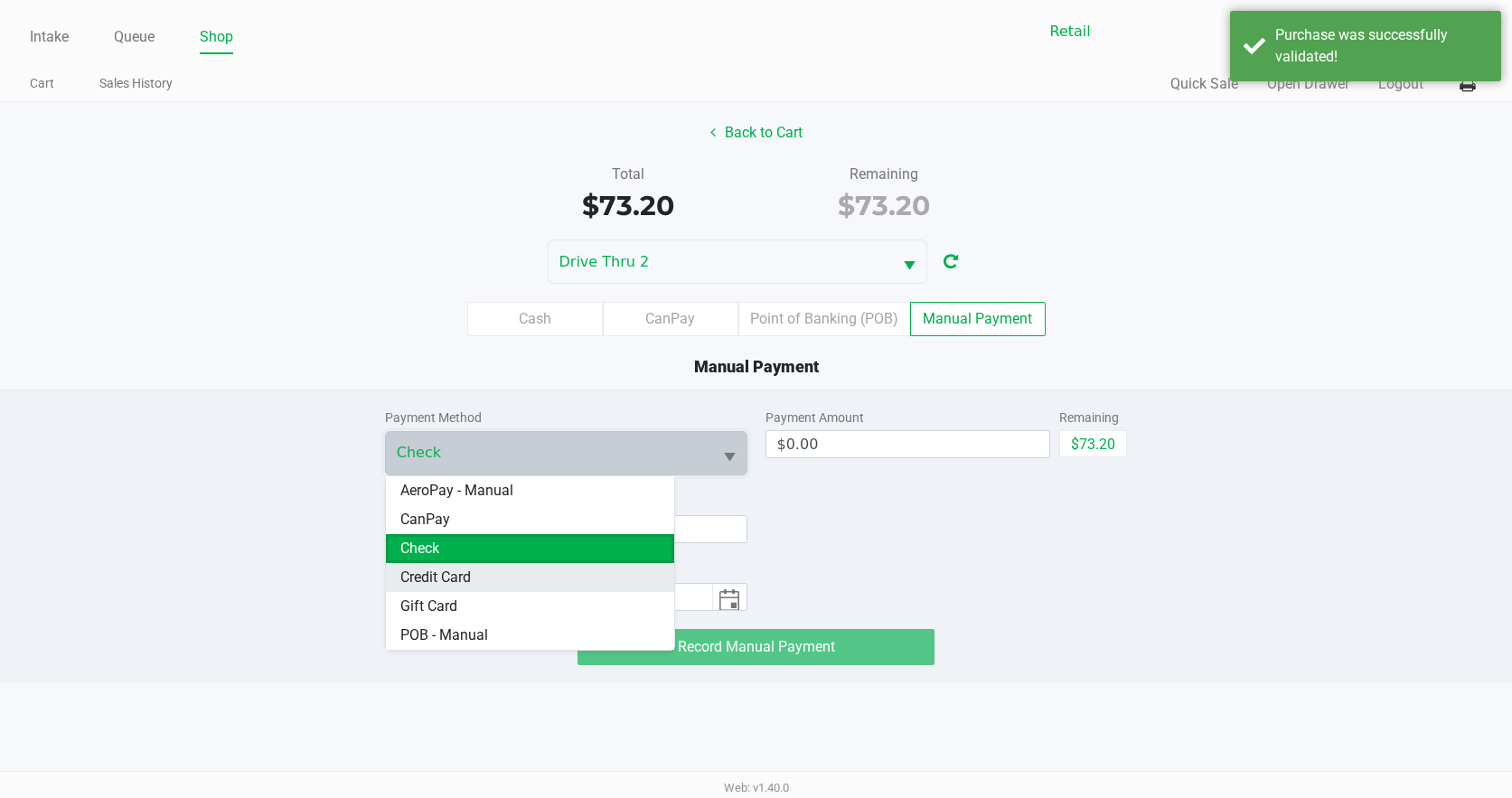
click at [541, 573] on Card "Credit Card" at bounding box center [530, 578] width 288 height 29
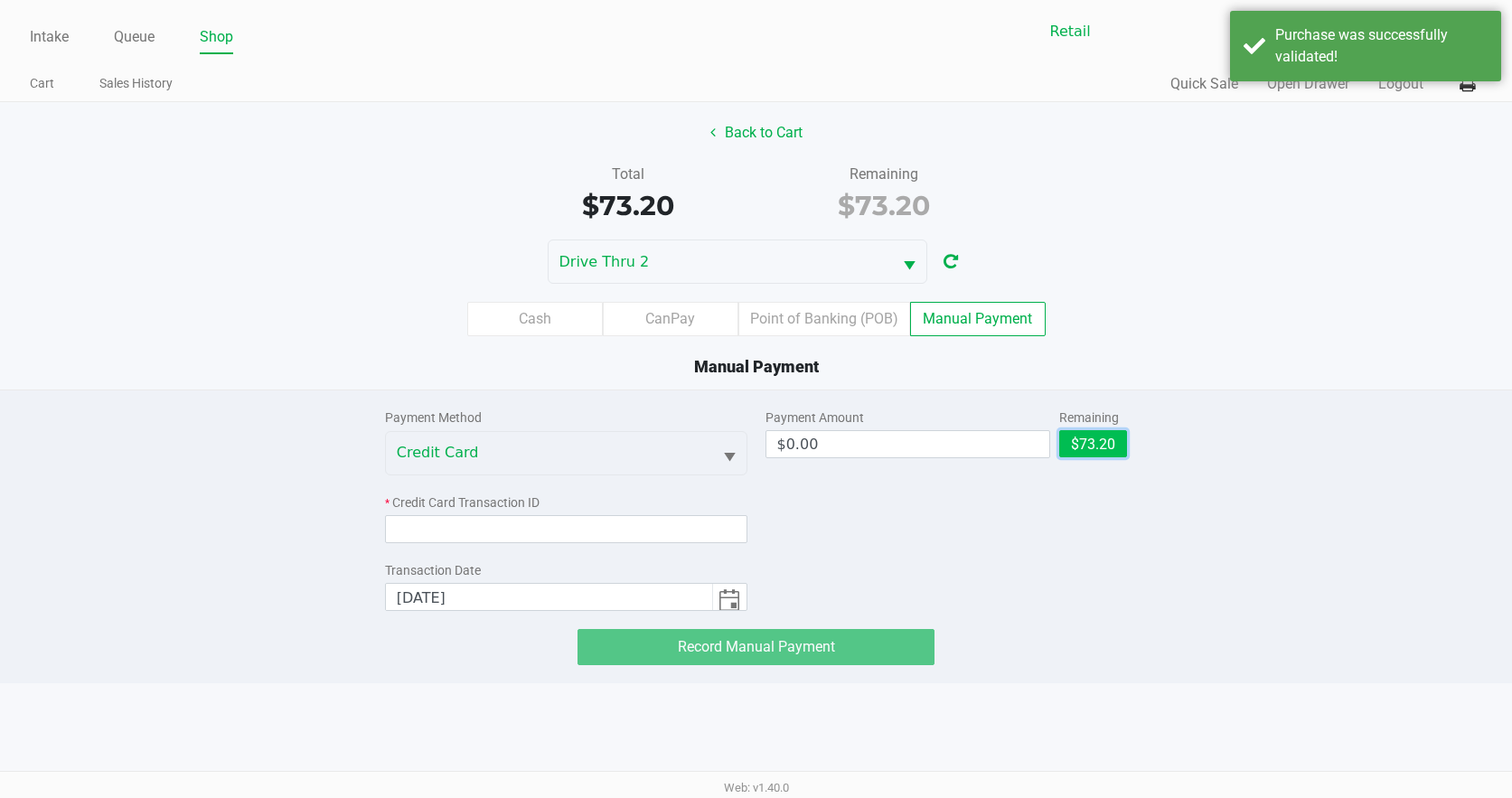
click at [1075, 446] on button "$73.20" at bounding box center [1093, 444] width 68 height 27
type input "$73.20"
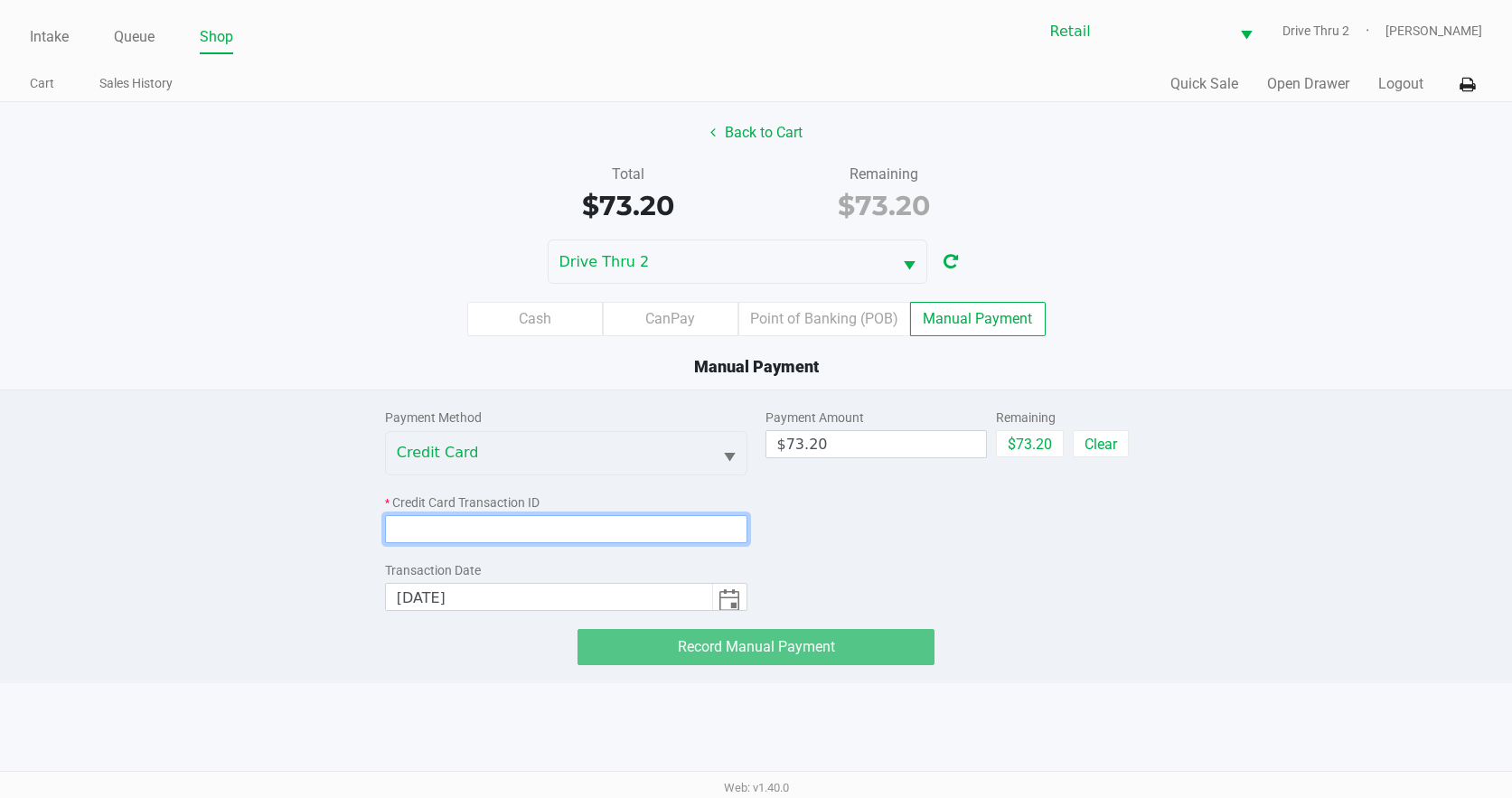
click at [659, 541] on input at bounding box center [566, 529] width 363 height 28
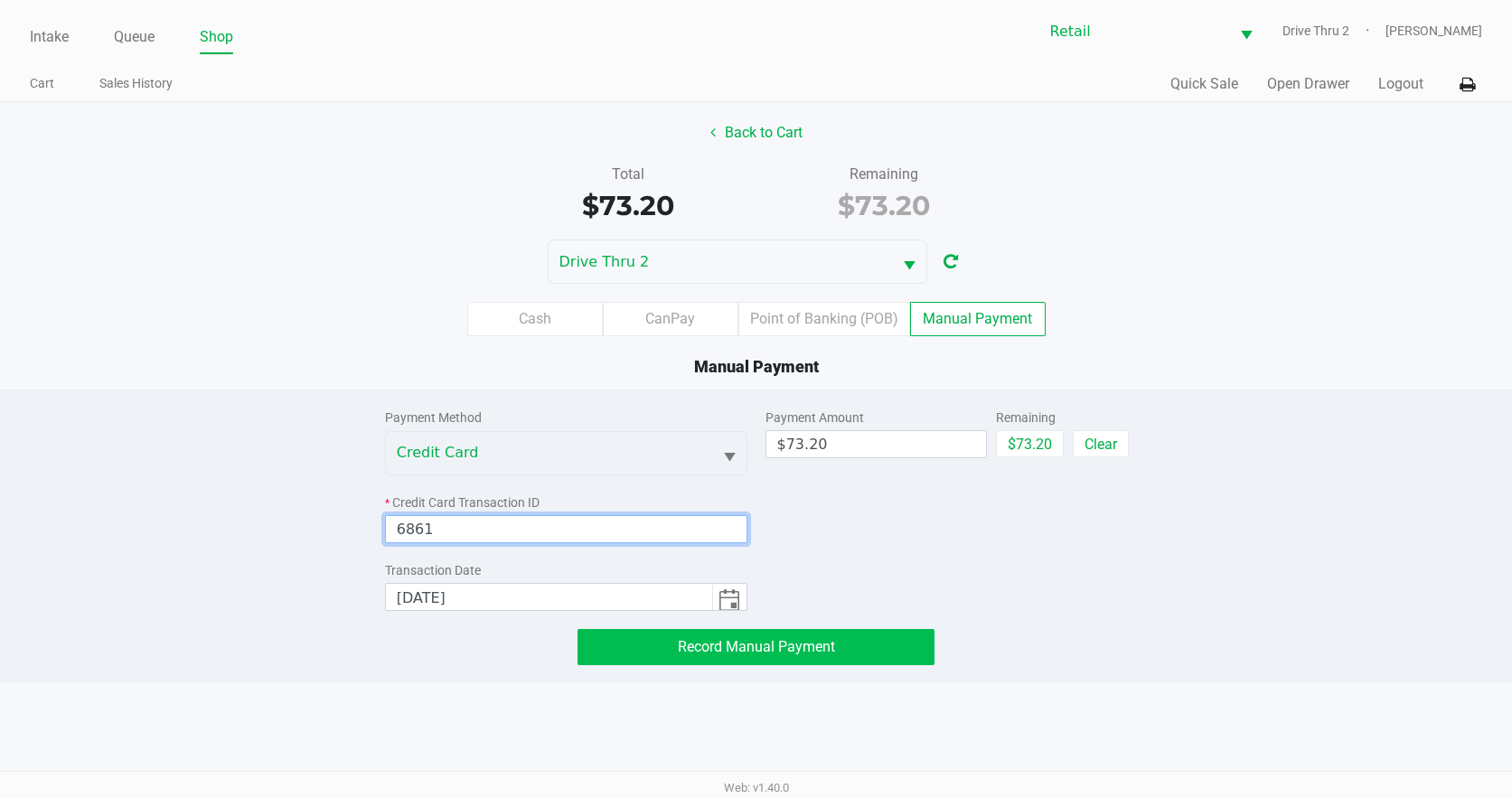
type input "6861"
click at [817, 629] on button "Record Manual Payment" at bounding box center [756, 647] width 358 height 36
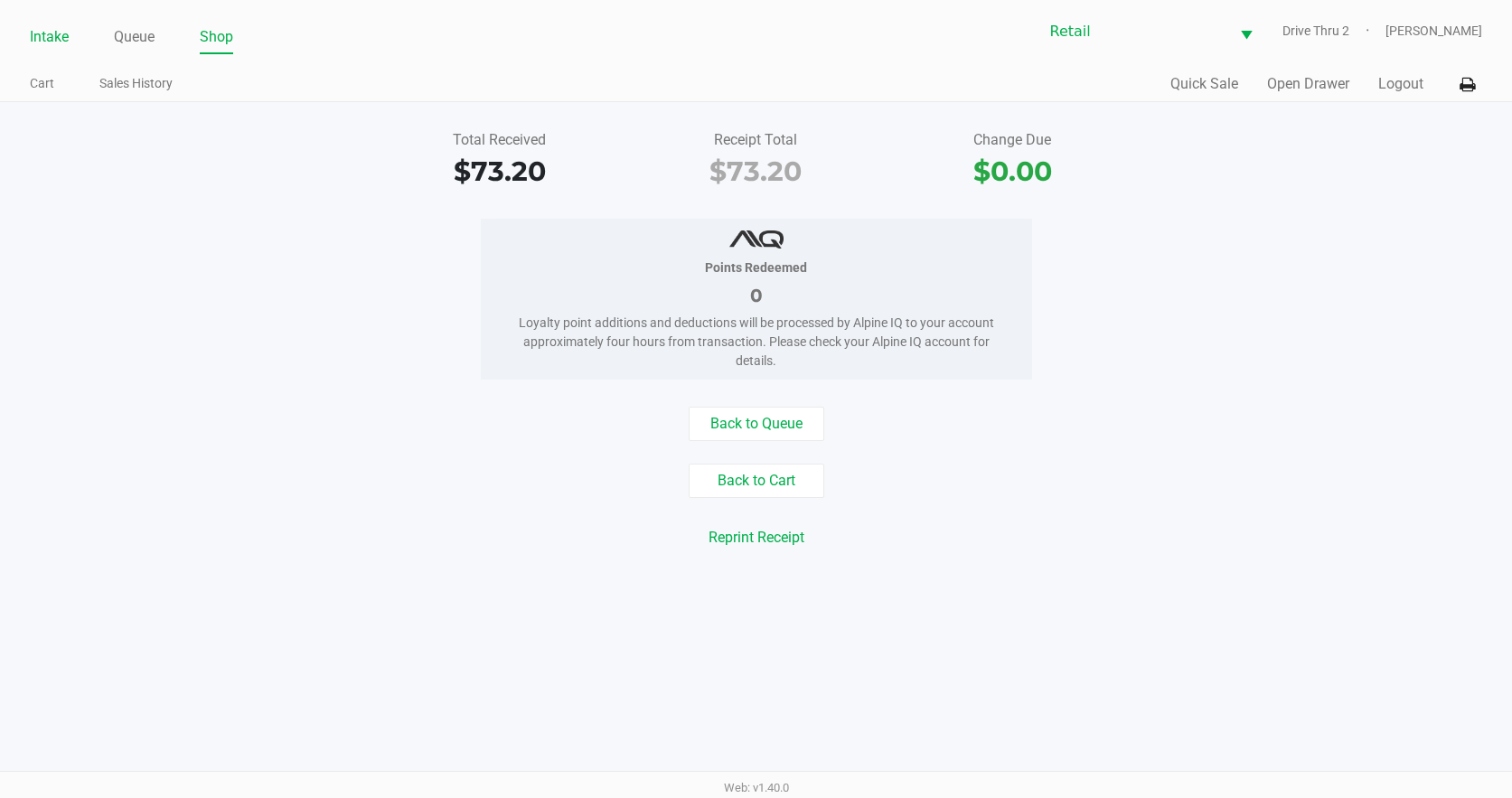
click at [45, 36] on link "Intake" at bounding box center [49, 37] width 39 height 25
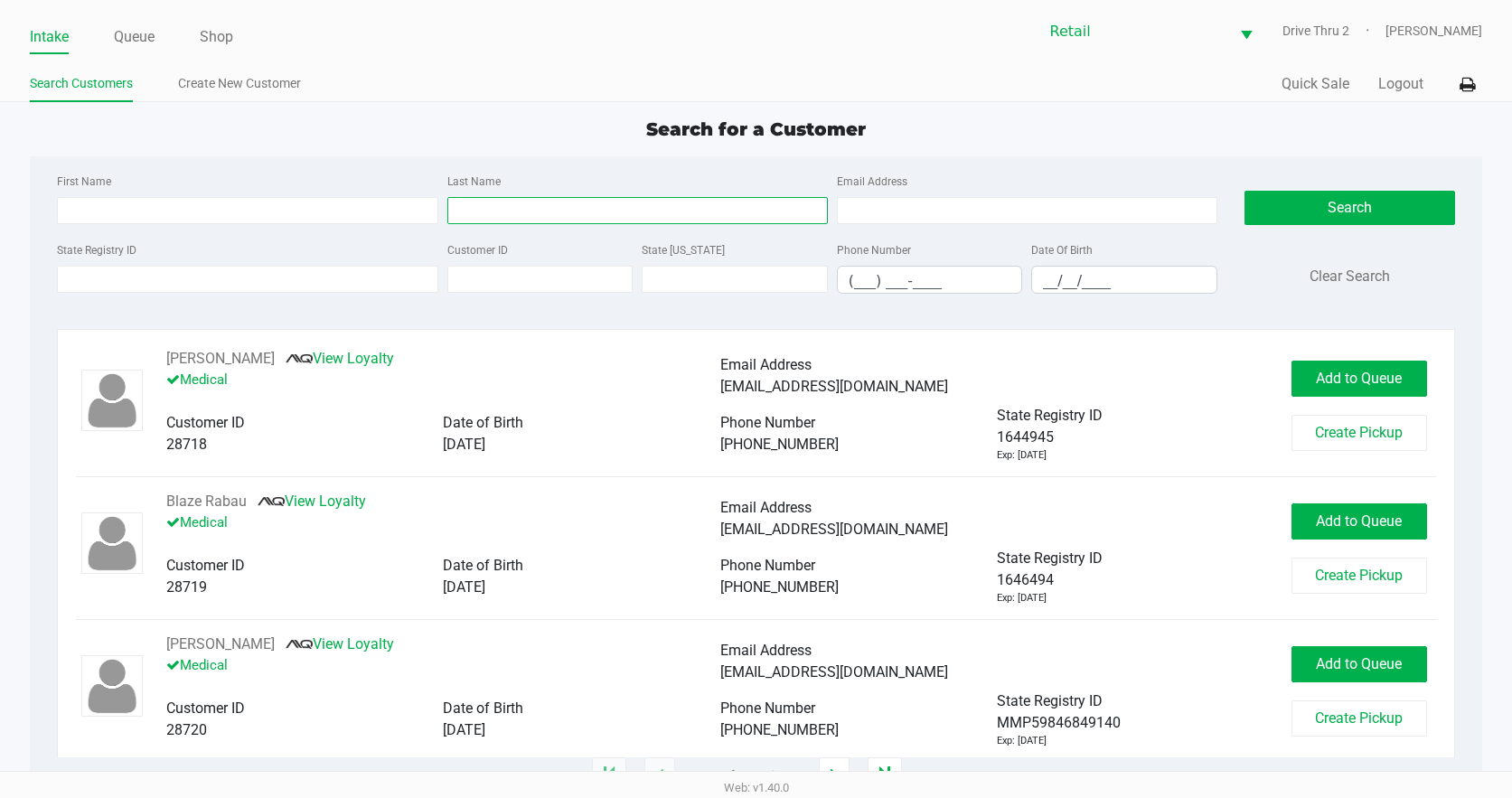
click at [535, 215] on input "Last Name" at bounding box center [638, 210] width 381 height 27
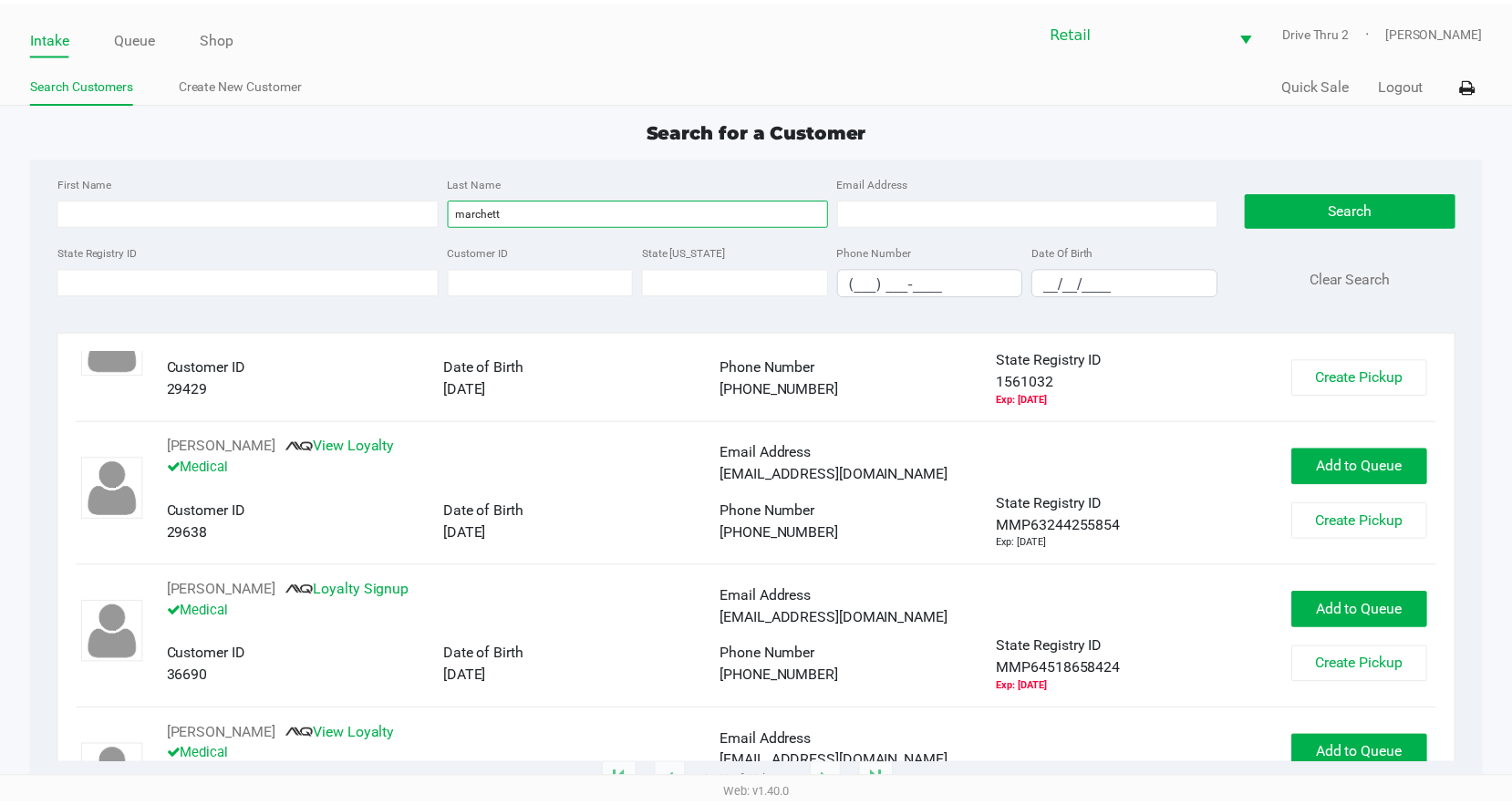
scroll to position [91, 0]
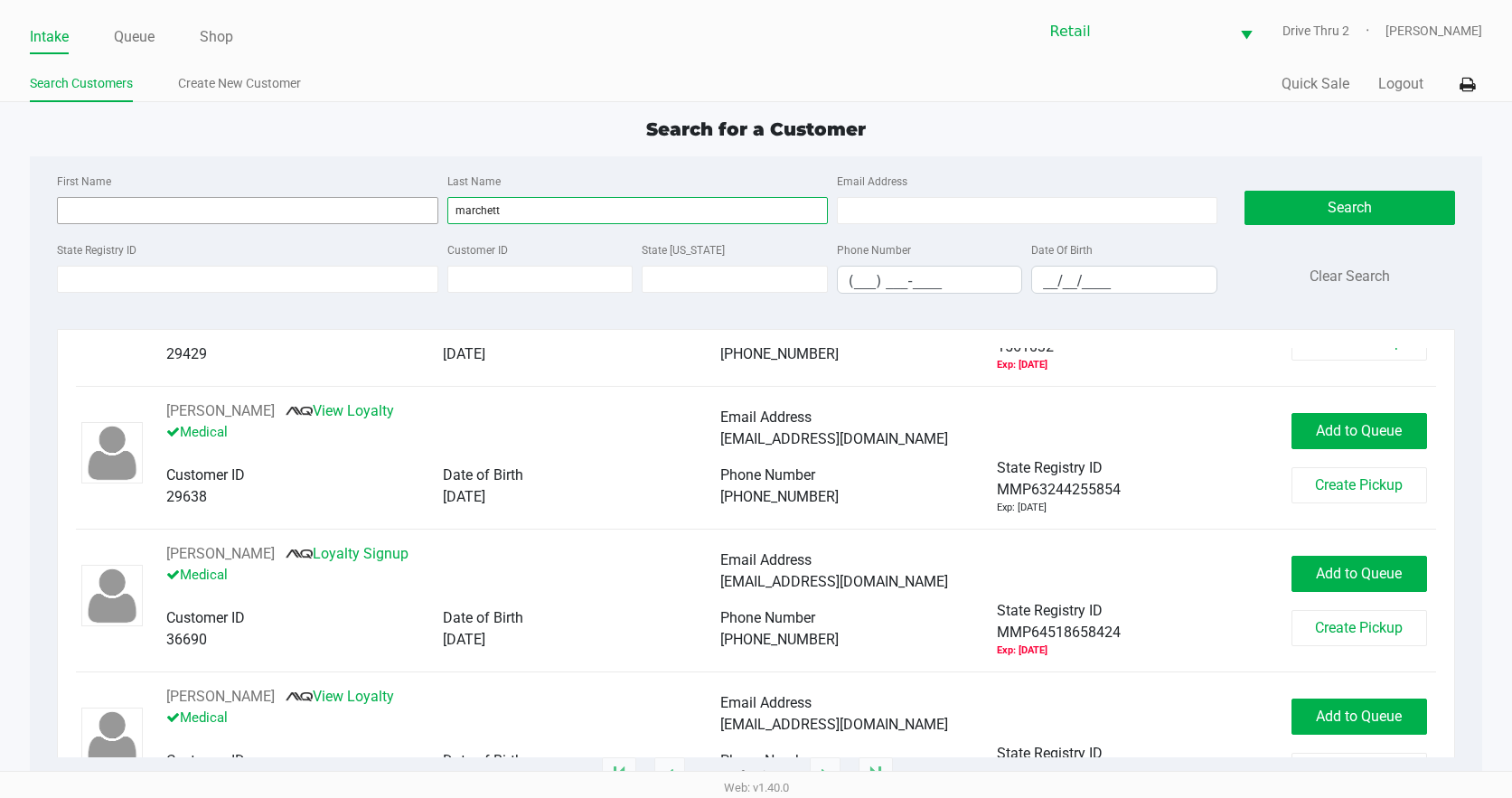
type input "marchett"
click at [406, 197] on input "First Name" at bounding box center [247, 210] width 381 height 27
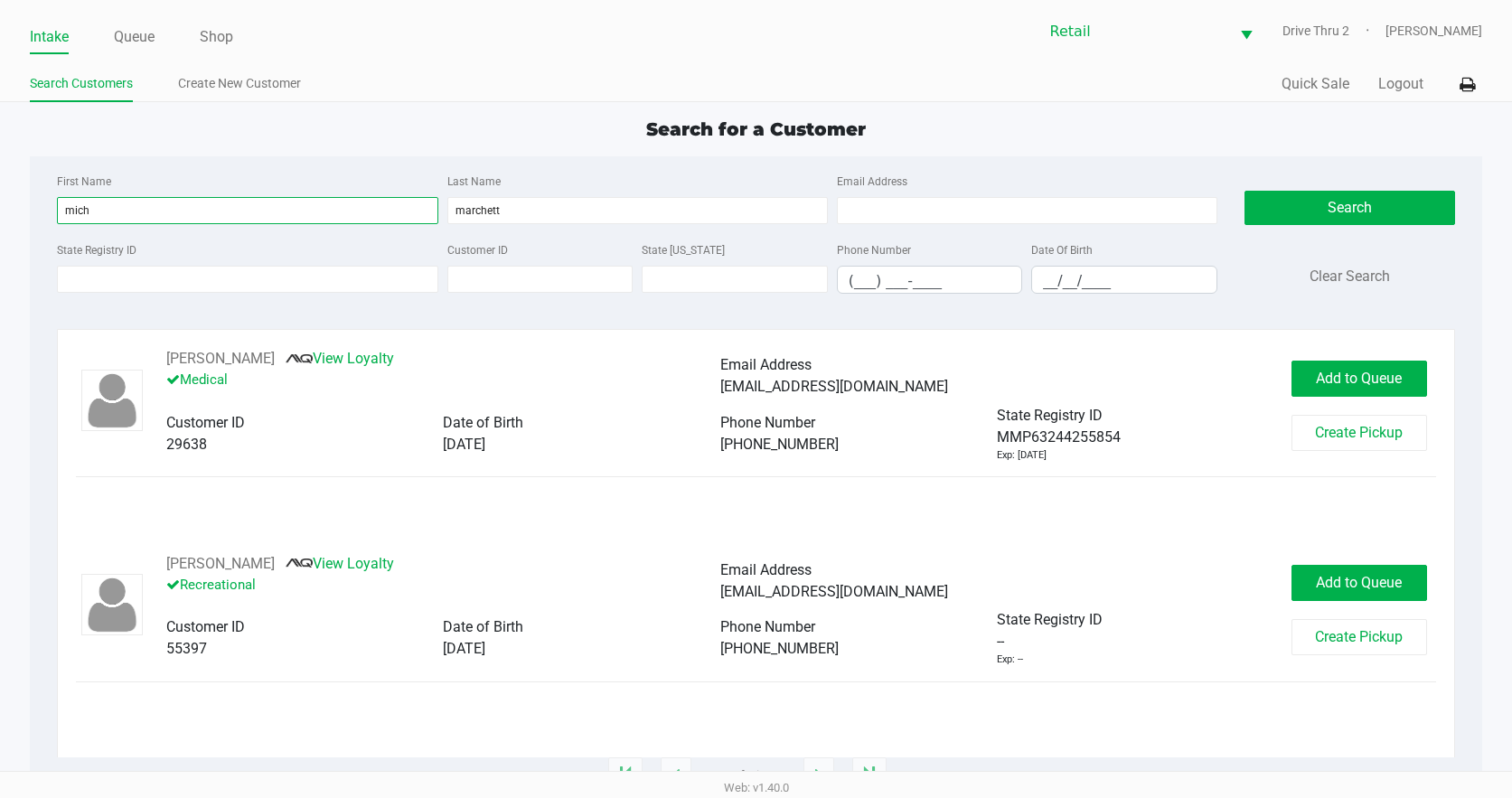
type input "mich"
click at [1101, 380] on div "michaelmarchetti911@gmail.com" at bounding box center [997, 386] width 553 height 22
click at [267, 354] on button "Michael Marchetti" at bounding box center [219, 358] width 108 height 22
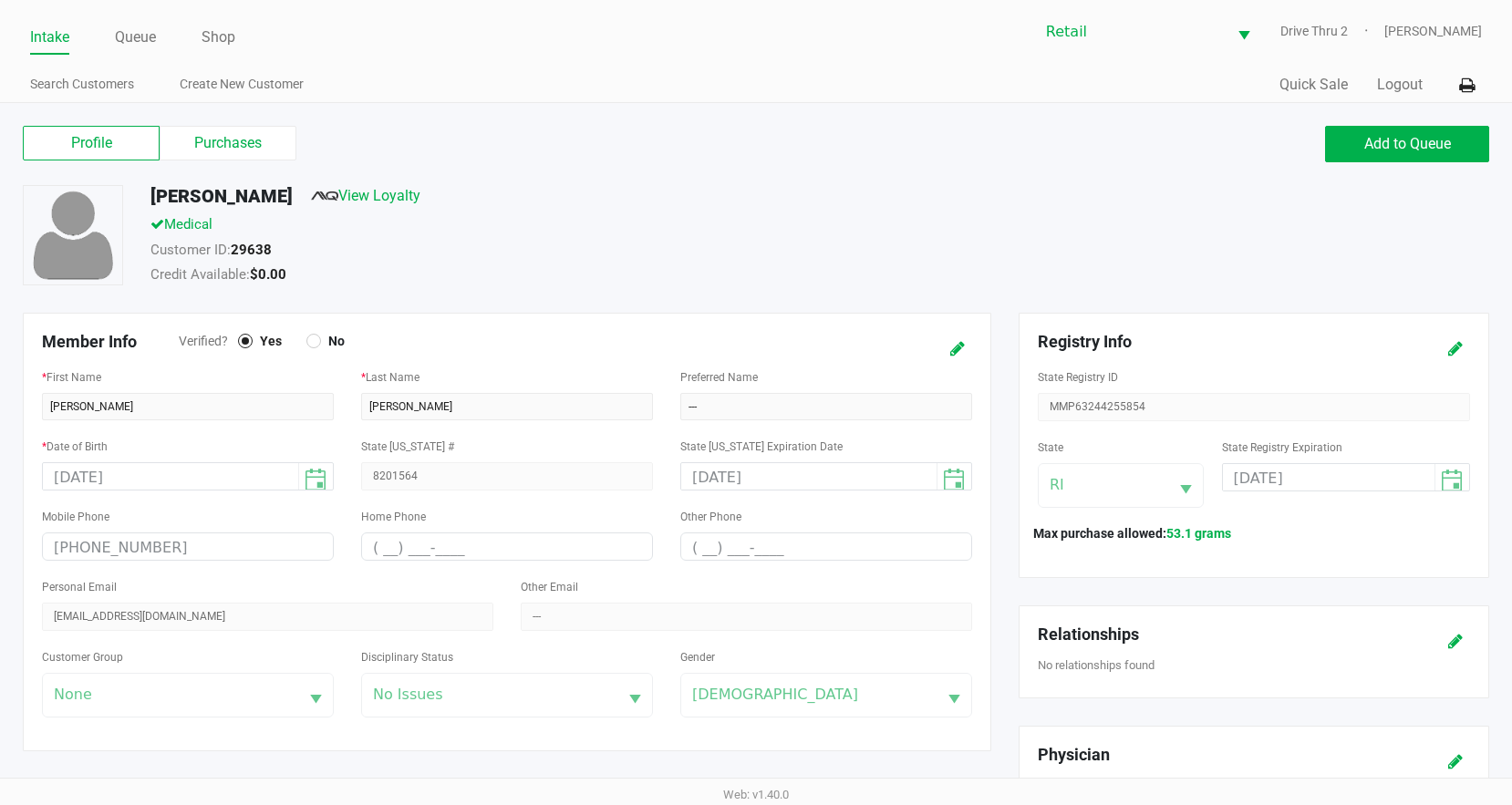
click at [264, 161] on div "Profile Purchases" at bounding box center [383, 144] width 747 height 36
click at [271, 142] on label "Purchases" at bounding box center [228, 143] width 137 height 34
click at [0, 0] on 1 "Purchases" at bounding box center [0, 0] width 0 height 0
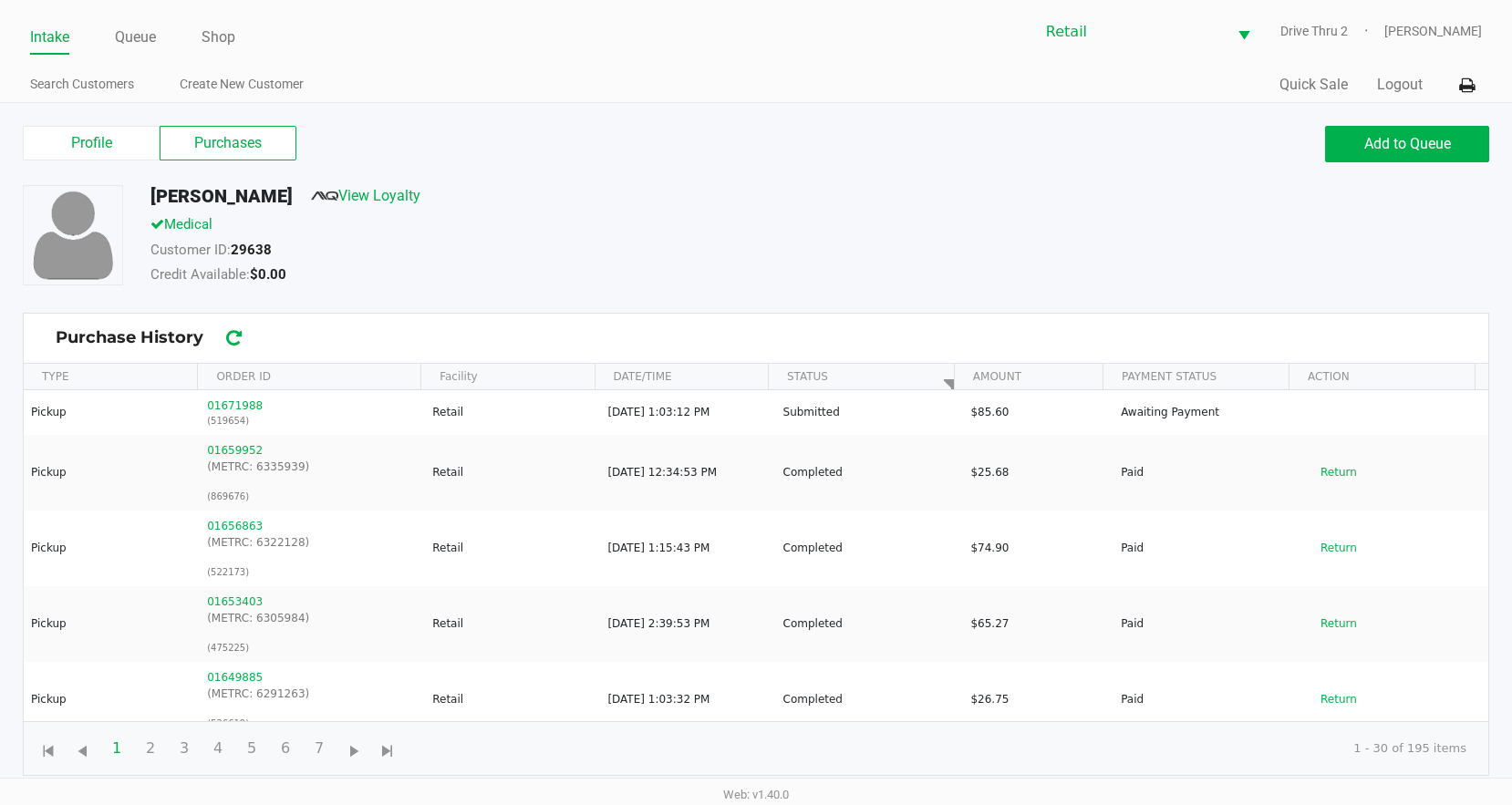
click at [800, 245] on div "Customer ID: 29638" at bounding box center [592, 252] width 911 height 26
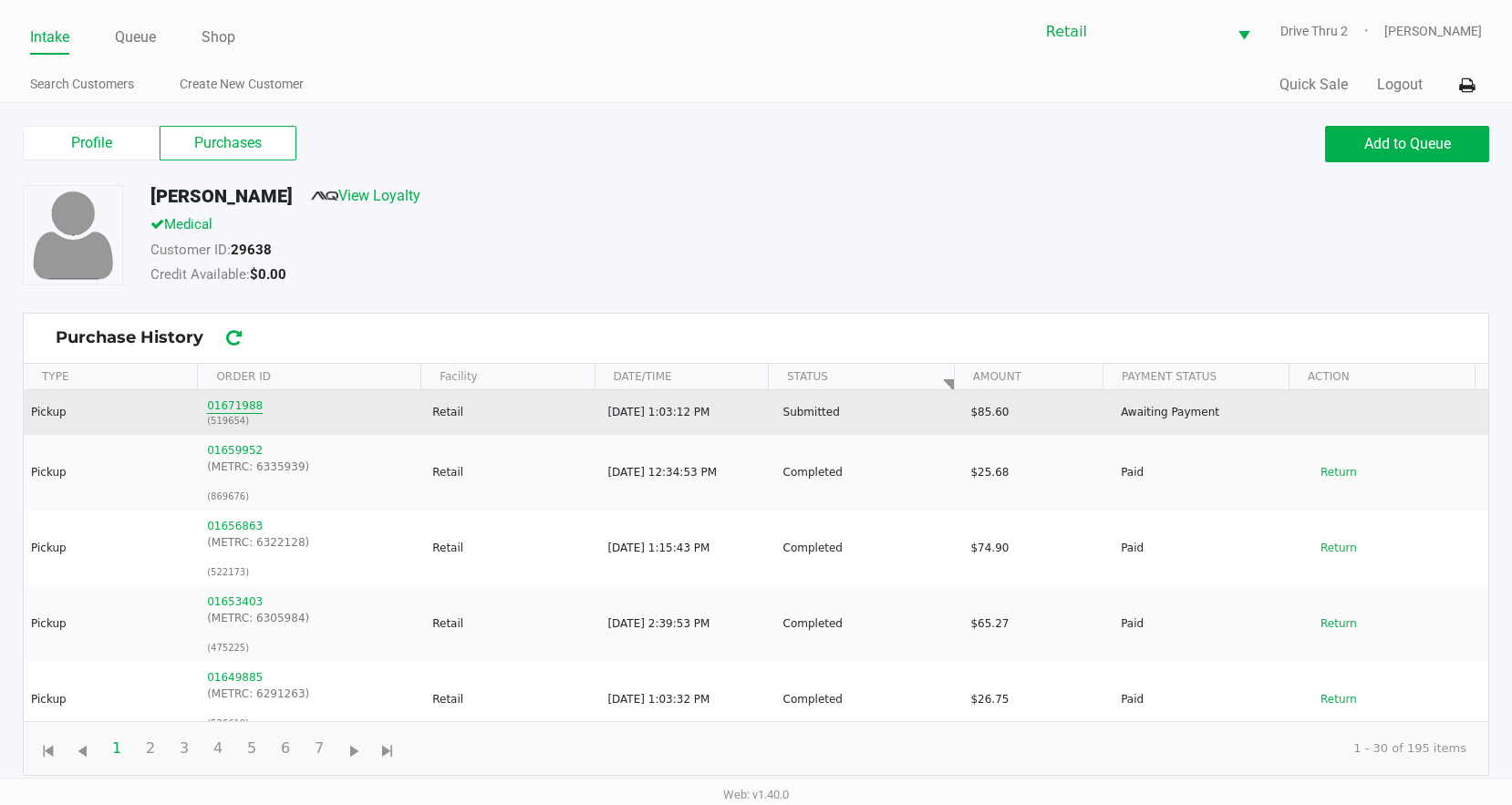
click at [242, 410] on button "01671988" at bounding box center [235, 405] width 56 height 16
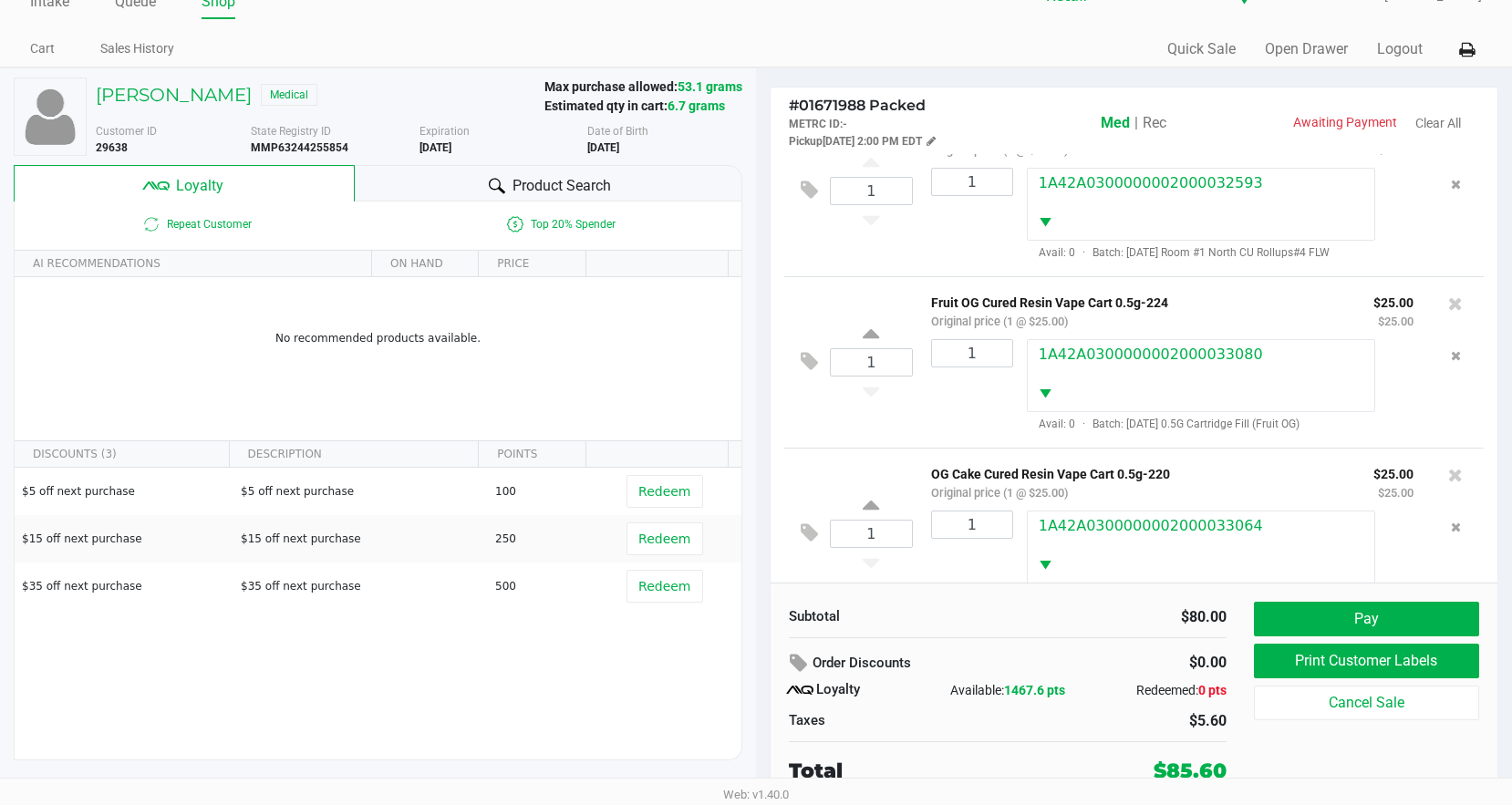
scroll to position [94, 0]
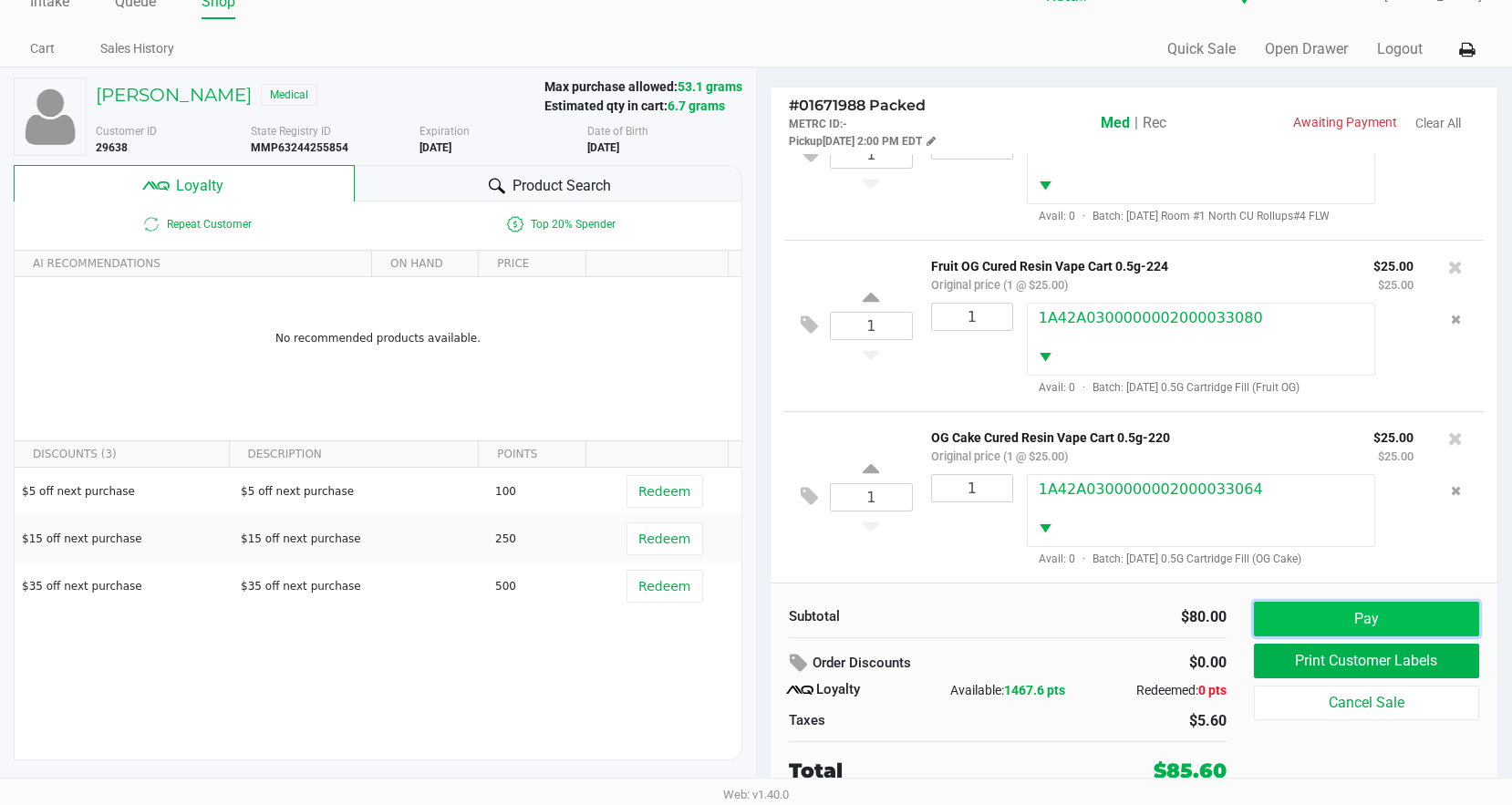
click at [1327, 605] on button "Pay" at bounding box center [1367, 619] width 225 height 34
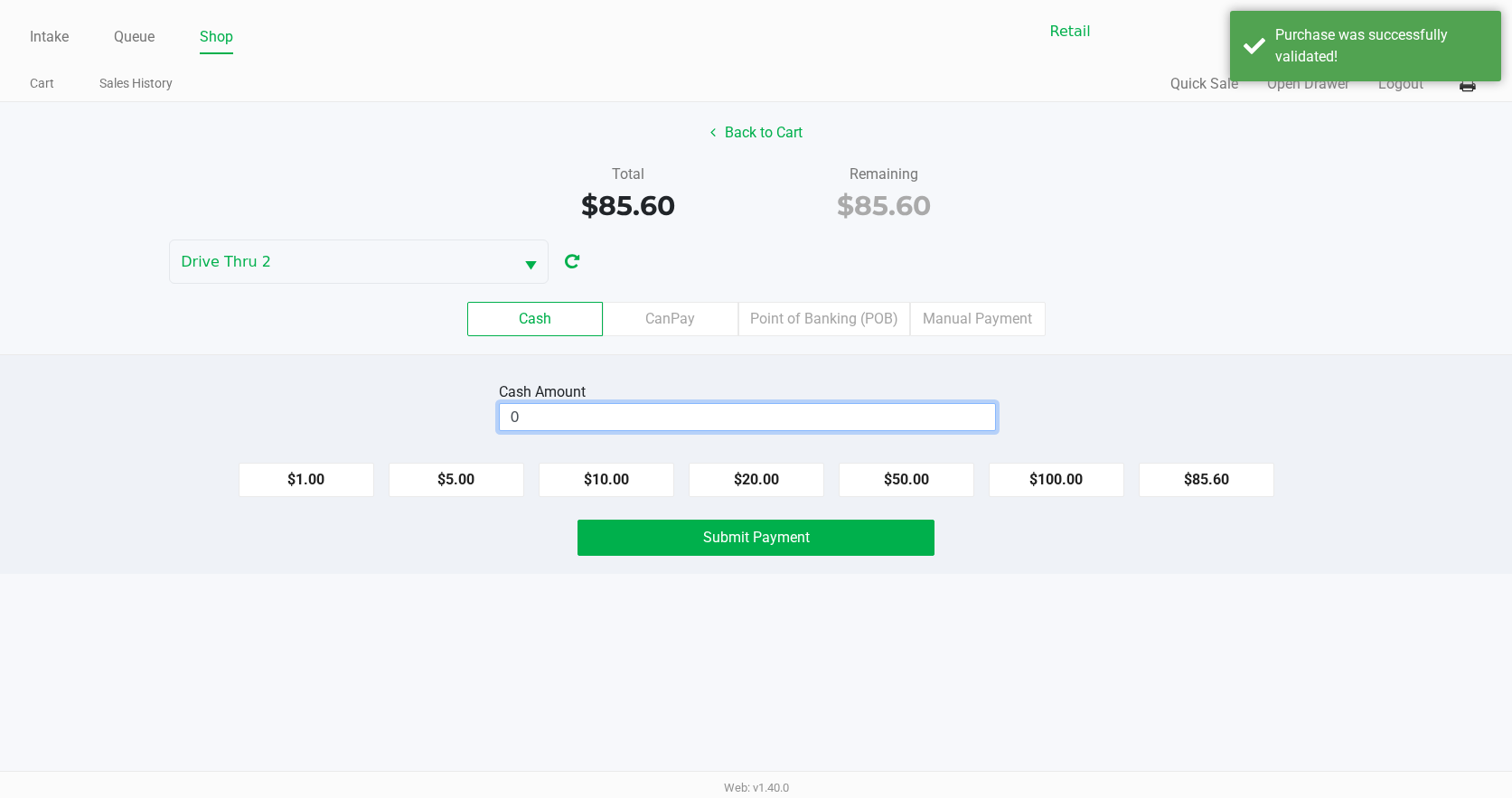
click at [920, 421] on input "0" at bounding box center [747, 417] width 496 height 26
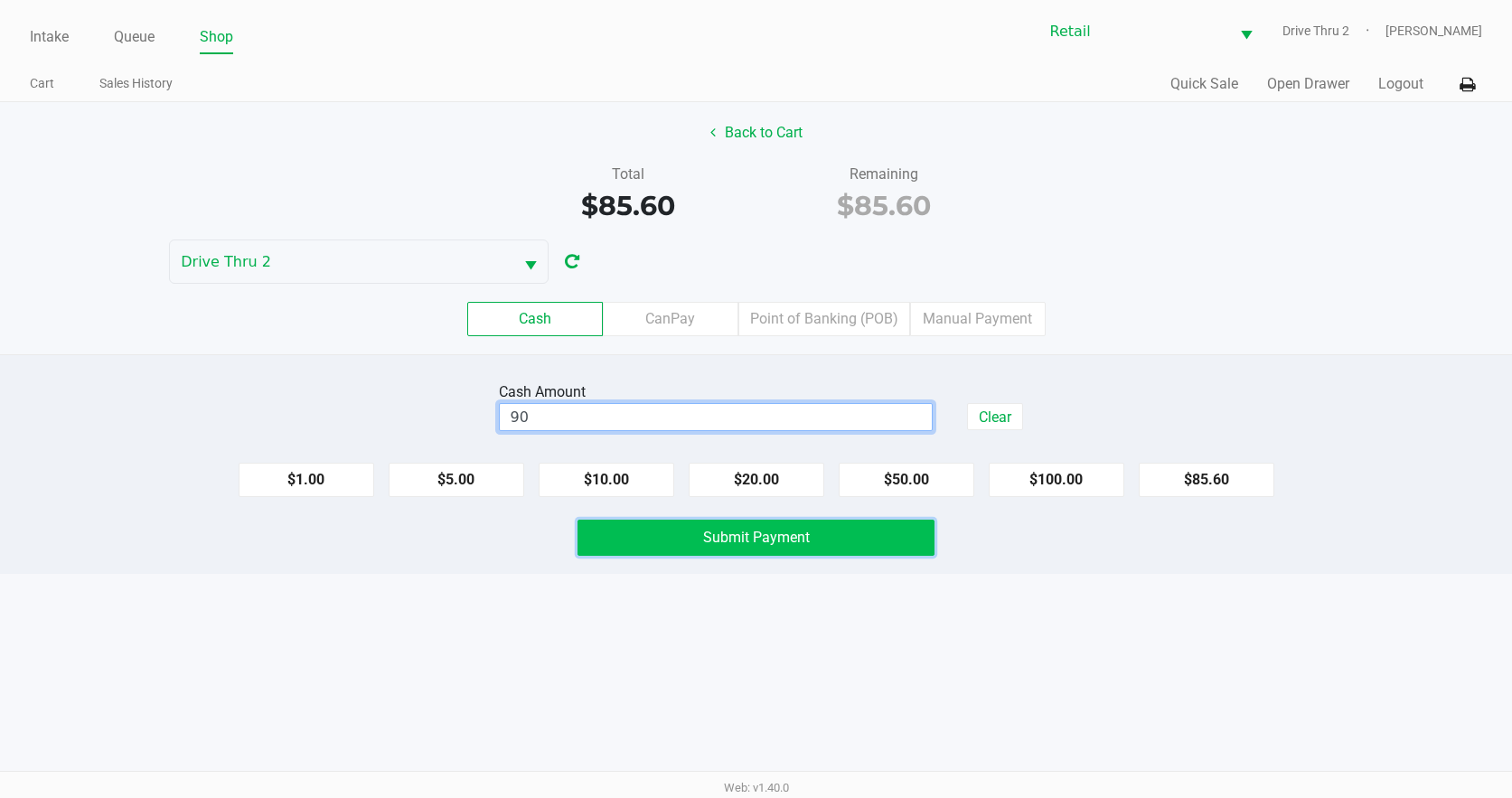
type input "$90.00"
click at [803, 526] on button "Submit Payment" at bounding box center [756, 538] width 358 height 36
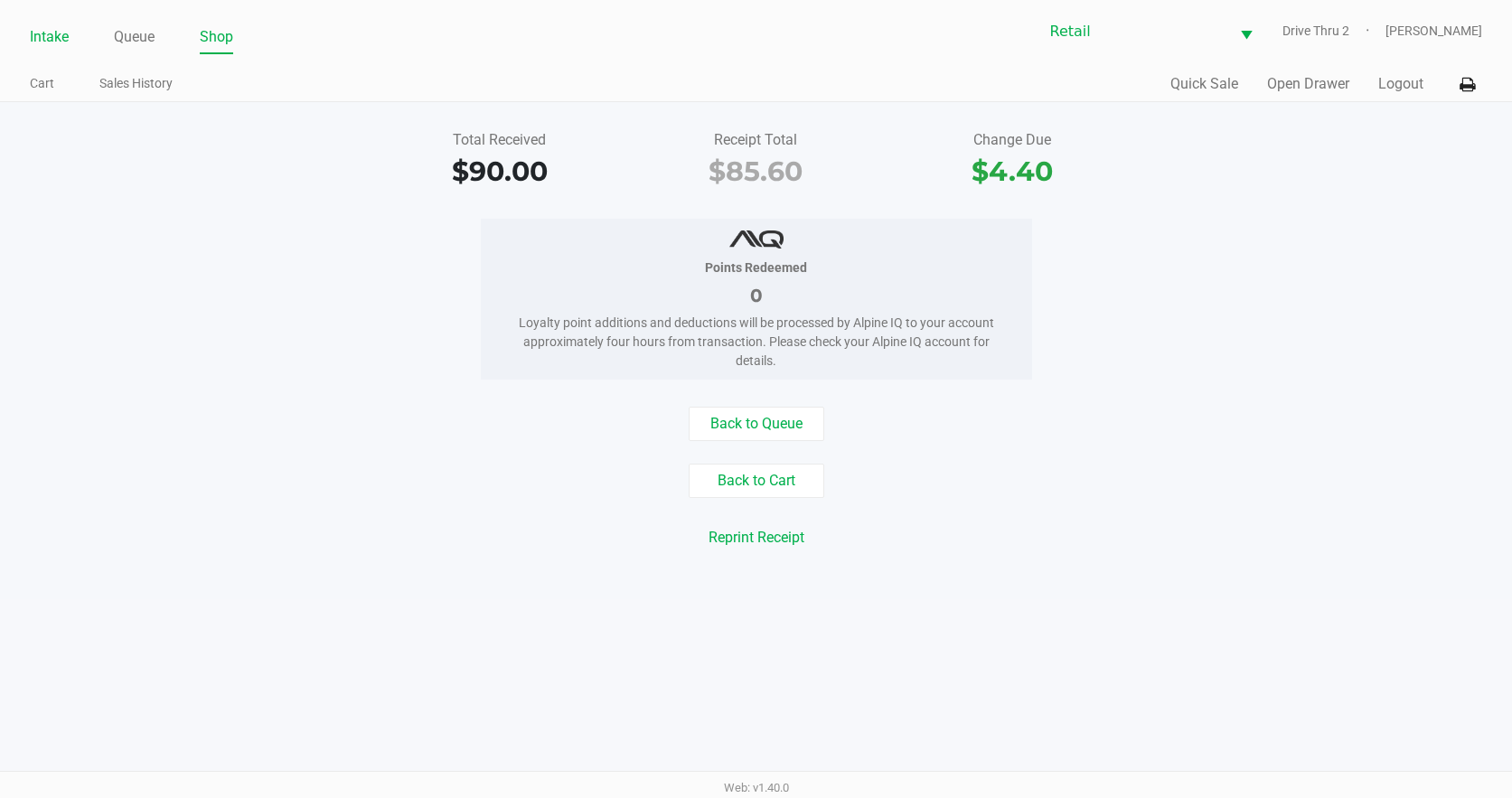
click at [54, 33] on link "Intake" at bounding box center [49, 37] width 39 height 25
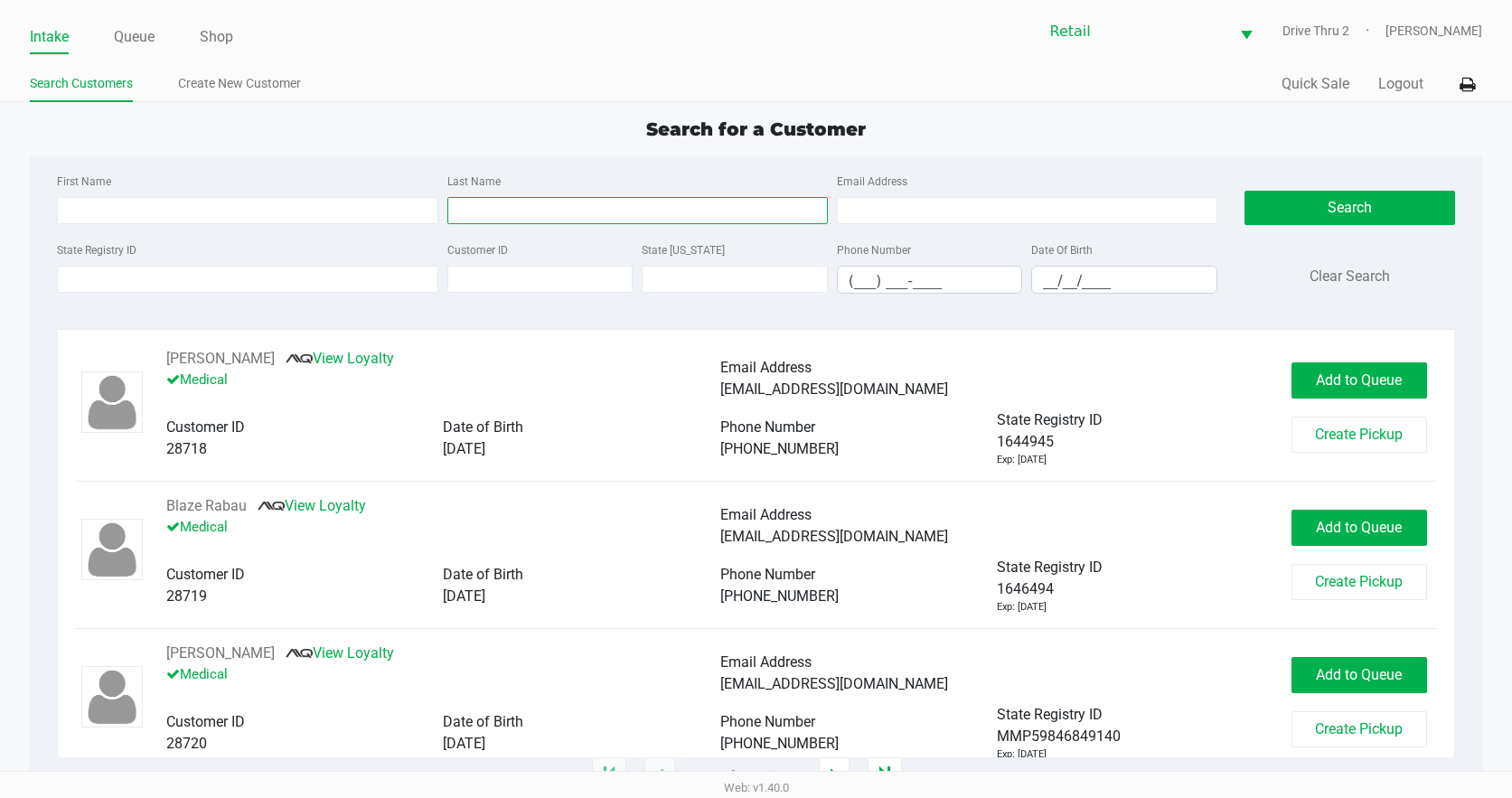
click at [750, 204] on input "Last Name" at bounding box center [638, 210] width 381 height 27
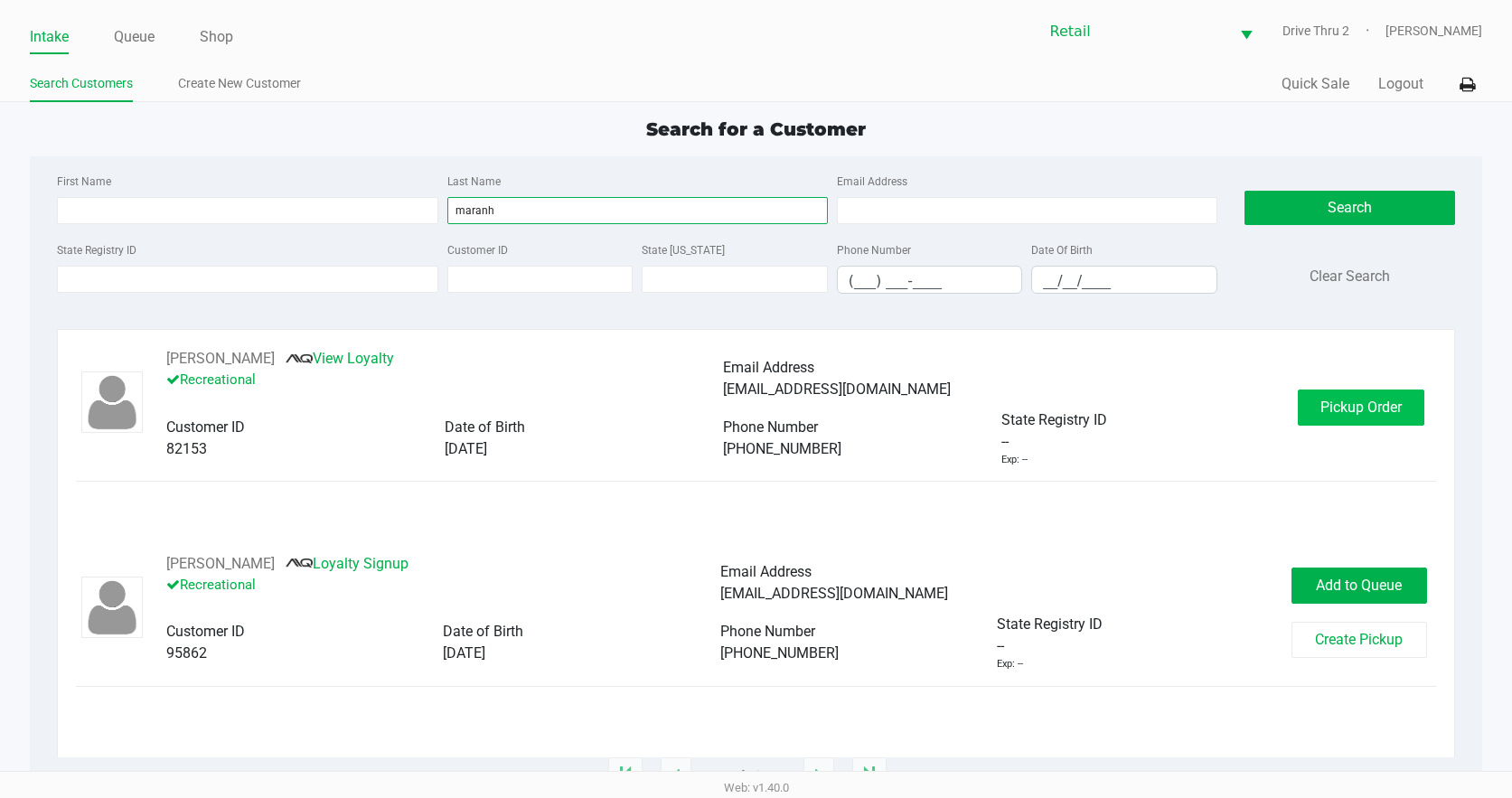
type input "maranh"
click at [1355, 397] on button "Pickup Order" at bounding box center [1360, 407] width 126 height 36
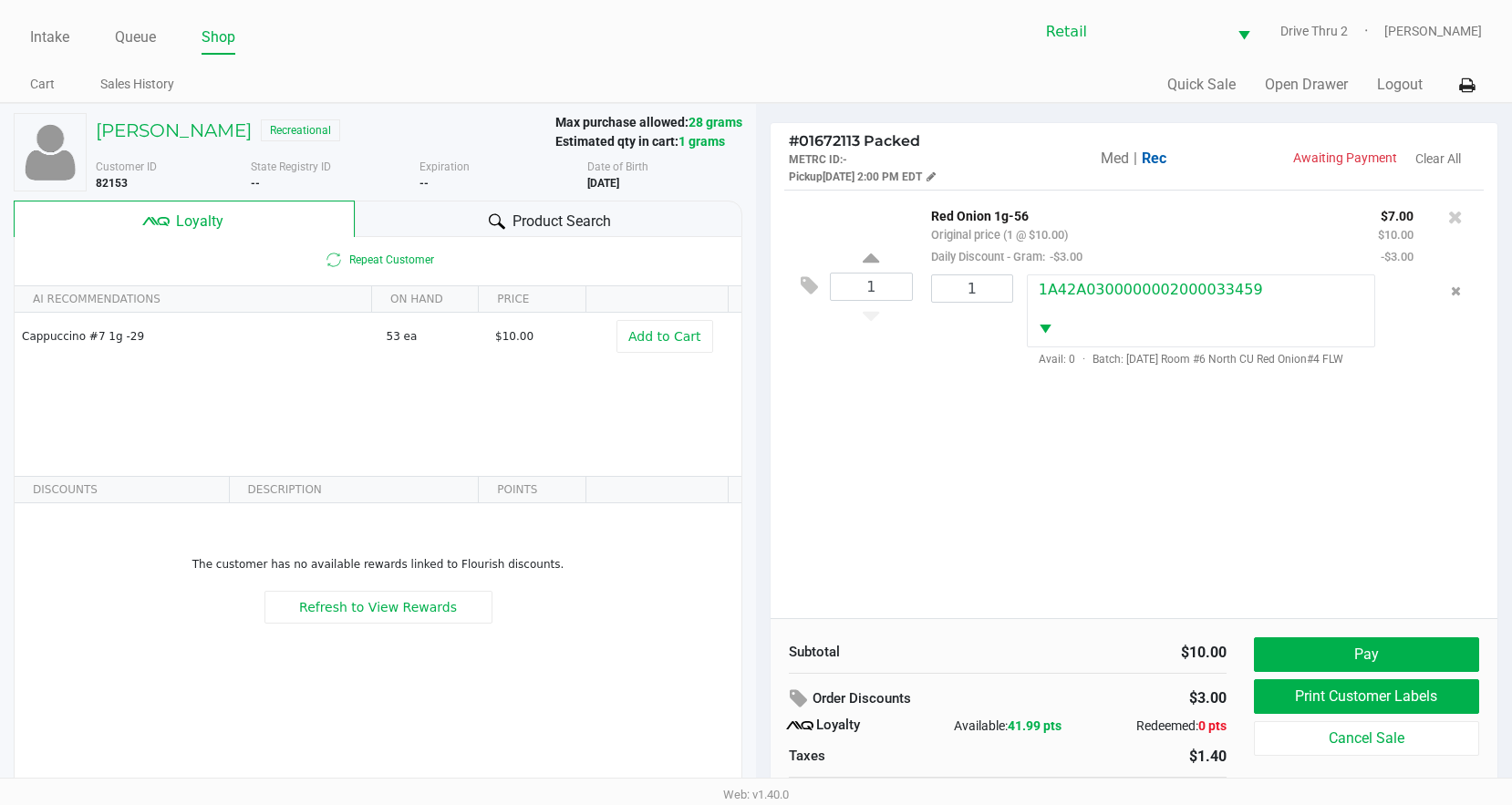
scroll to position [35, 0]
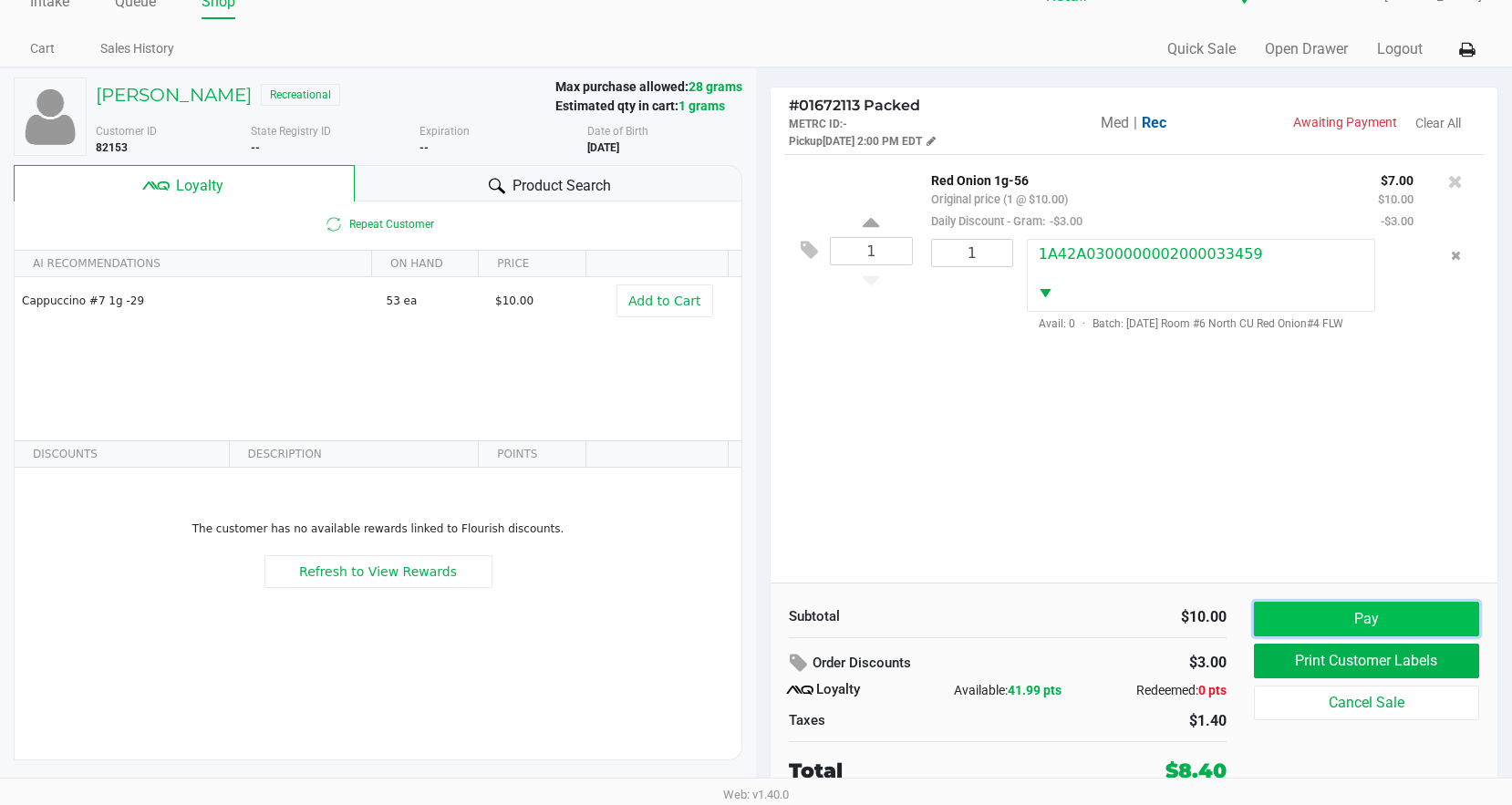
click at [1311, 615] on button "Pay" at bounding box center [1367, 619] width 225 height 34
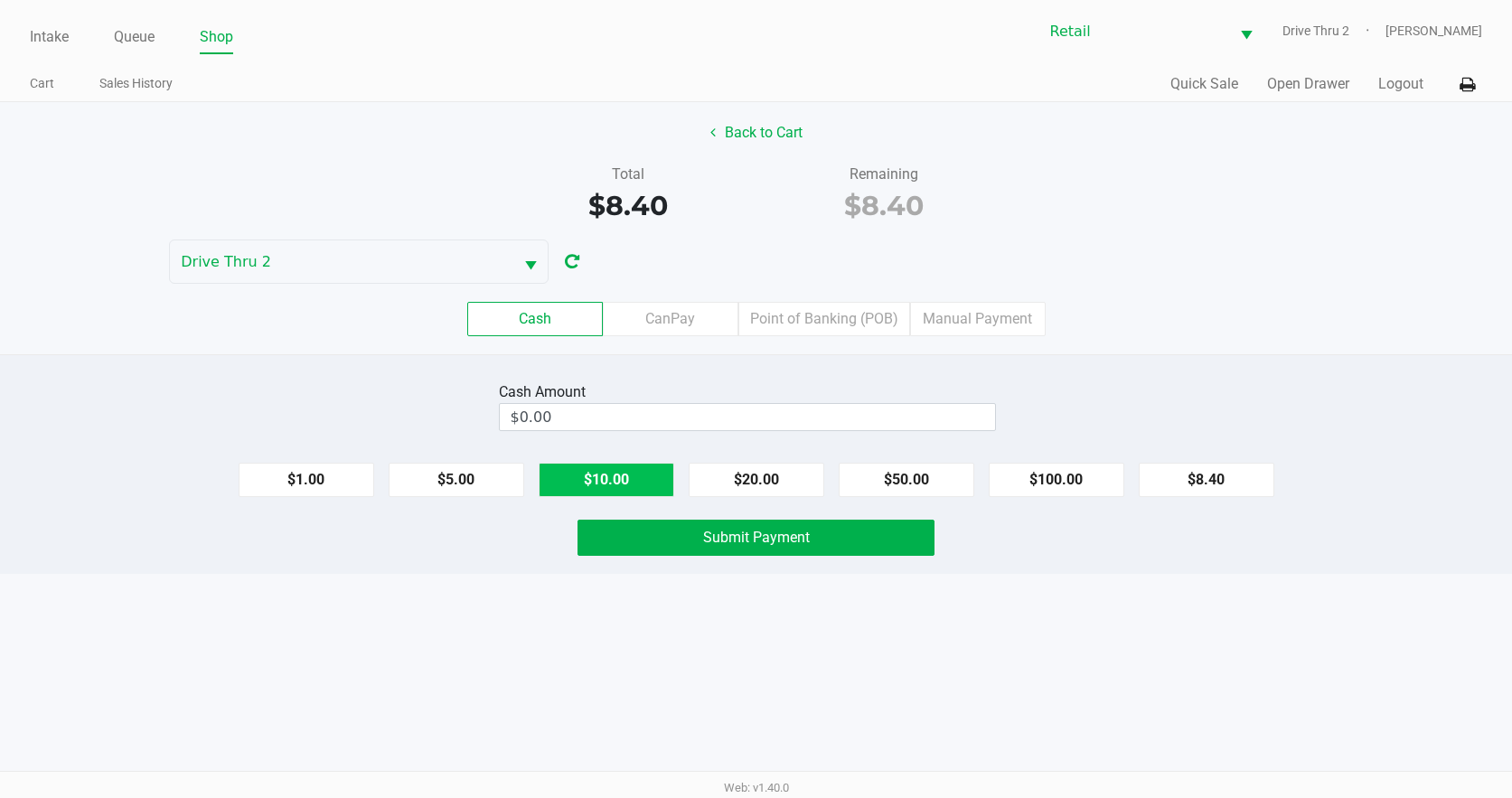
click at [615, 484] on button "$10.00" at bounding box center [607, 480] width 136 height 34
type input "$10.00"
click at [670, 560] on div "Cash Amount $10.00 Clear $1.00 $5.00 $10.00 $20.00 $50.00 $100.00 $8.40 Submit …" at bounding box center [756, 464] width 1512 height 220
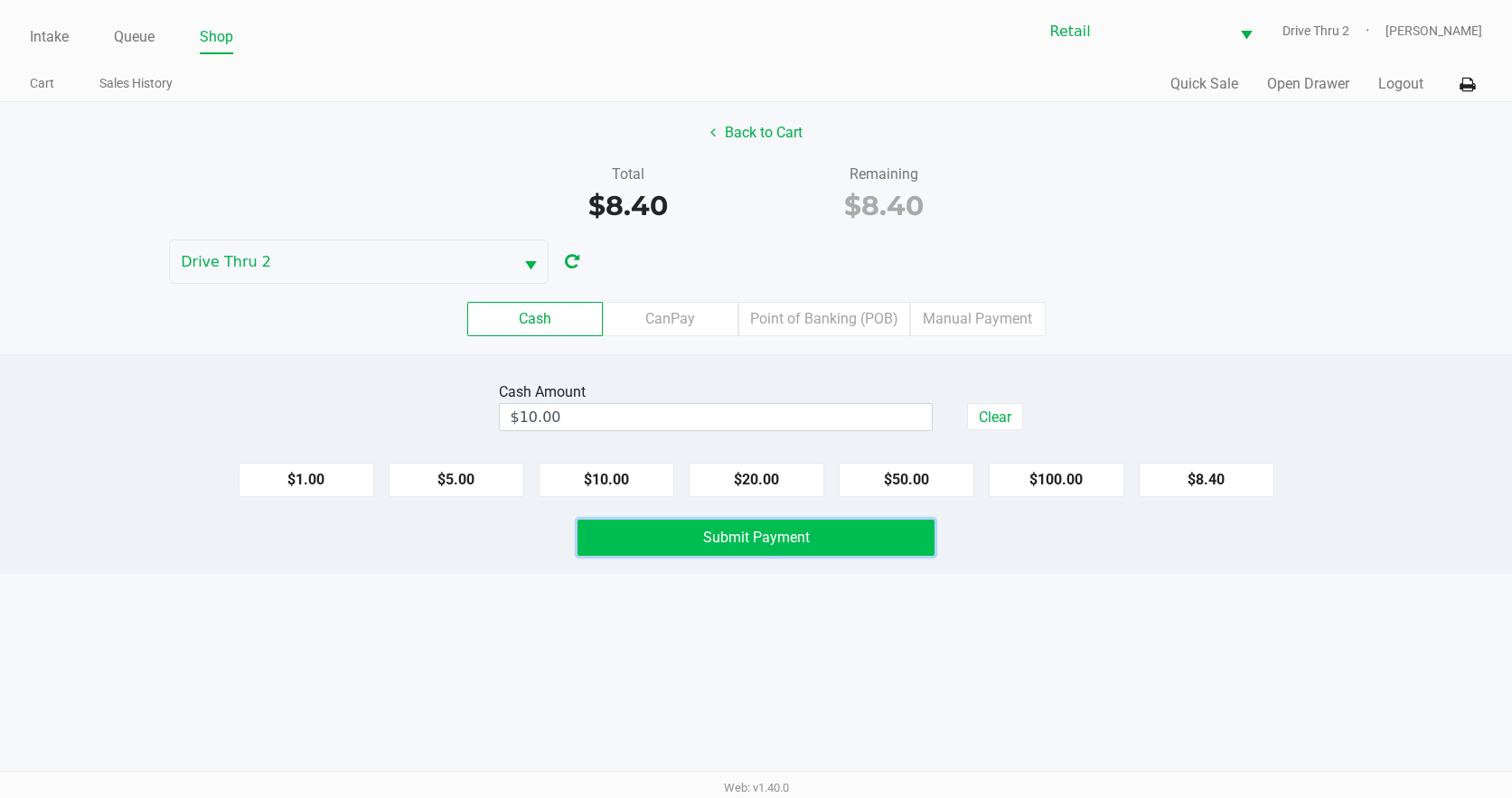
click at [672, 533] on button "Submit Payment" at bounding box center [756, 538] width 358 height 36
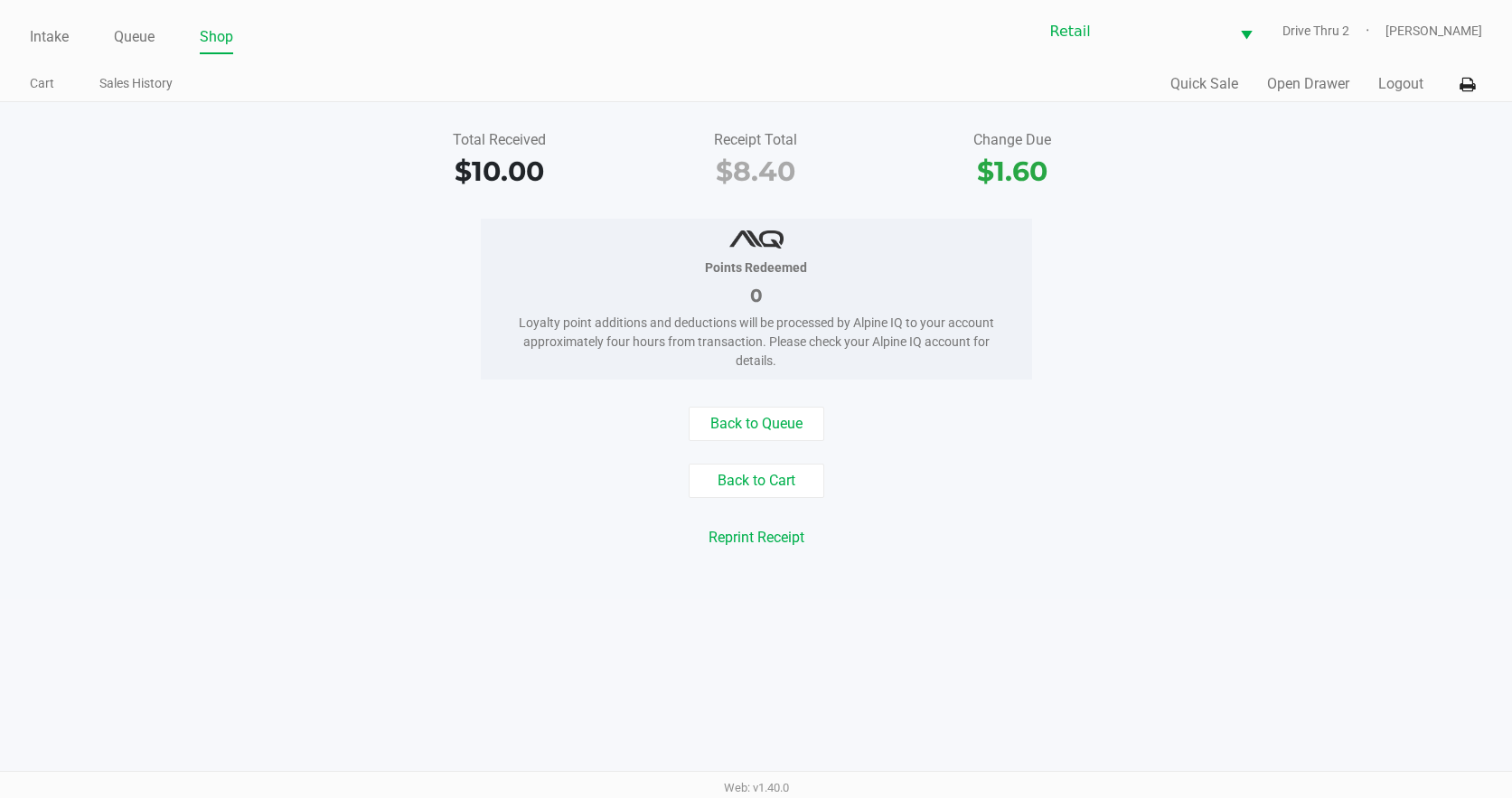
click at [51, 23] on li "Intake" at bounding box center [49, 39] width 39 height 32
click at [57, 28] on link "Intake" at bounding box center [49, 37] width 39 height 25
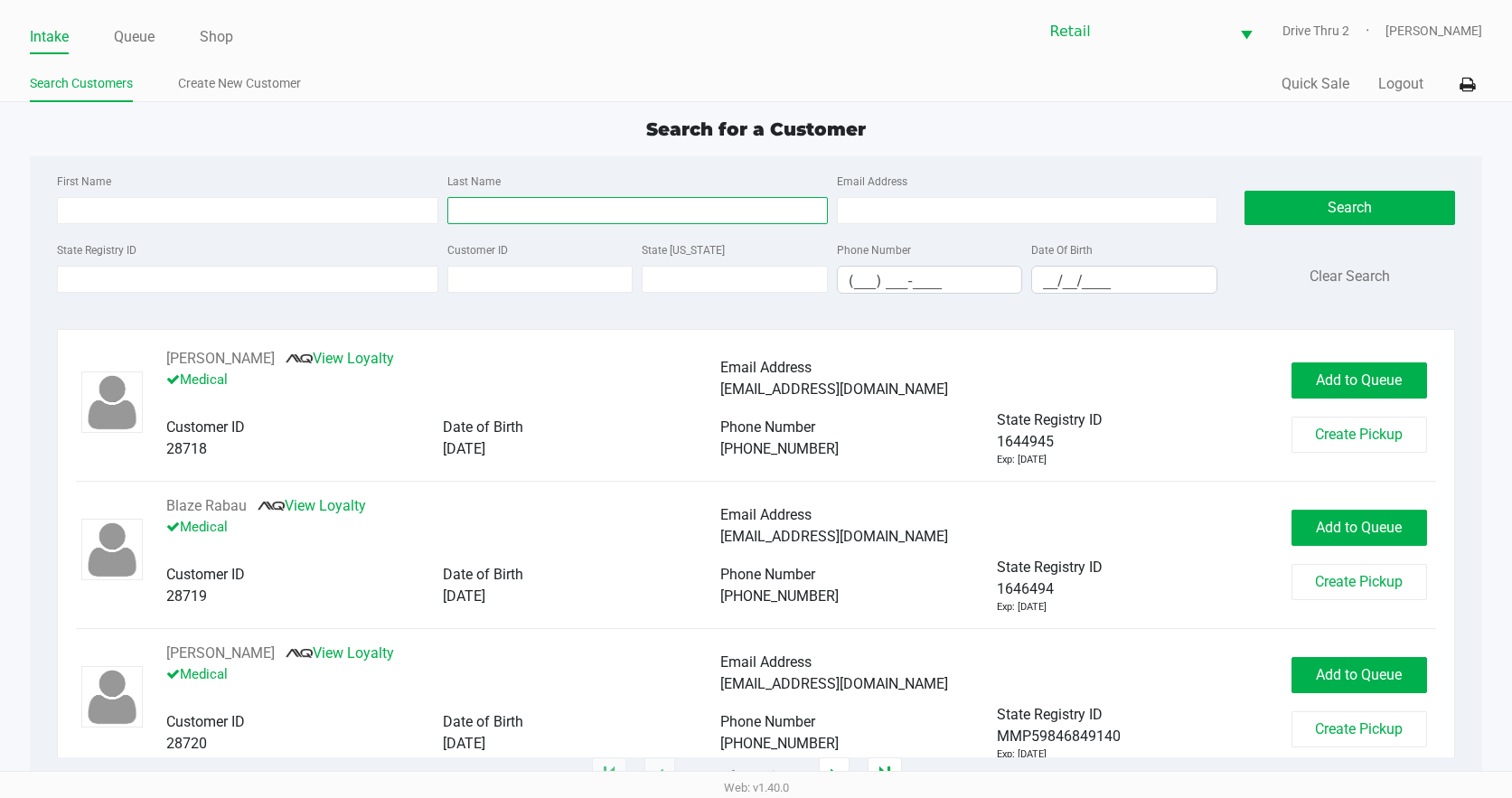
click at [542, 203] on input "Last Name" at bounding box center [638, 210] width 381 height 27
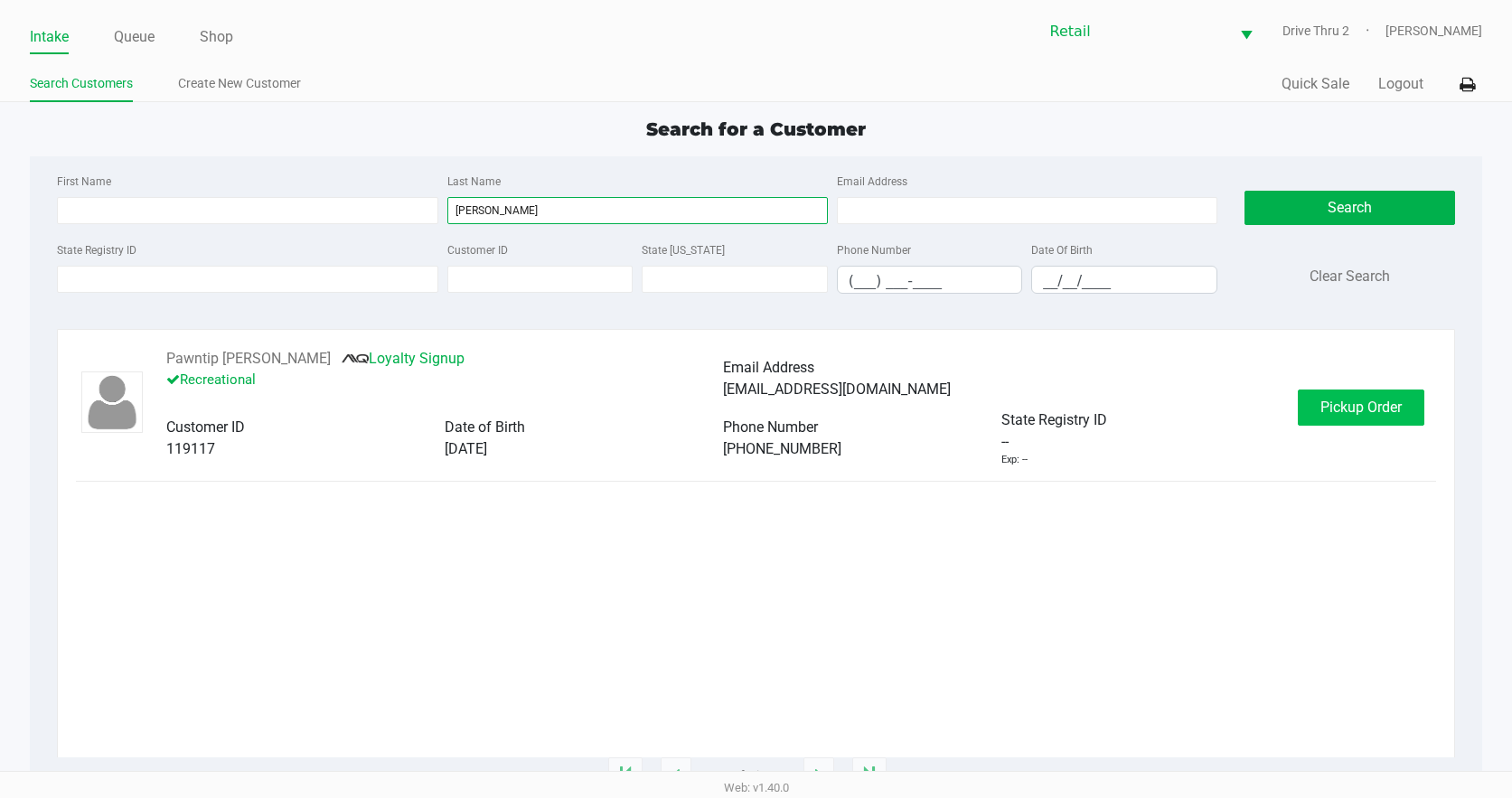
type input "prasith"
click at [1315, 393] on button "Pickup Order" at bounding box center [1360, 407] width 126 height 36
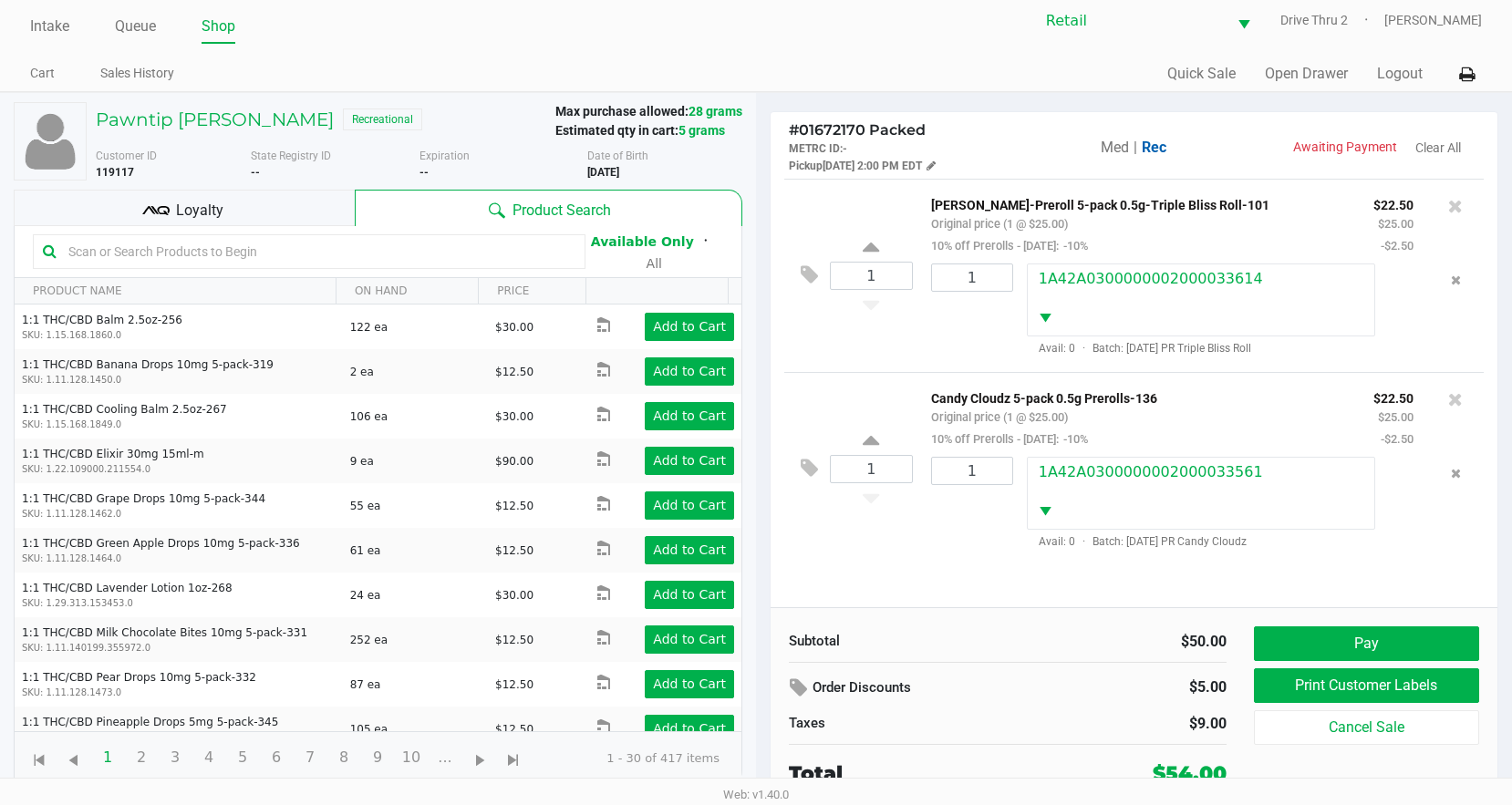
scroll to position [13, 0]
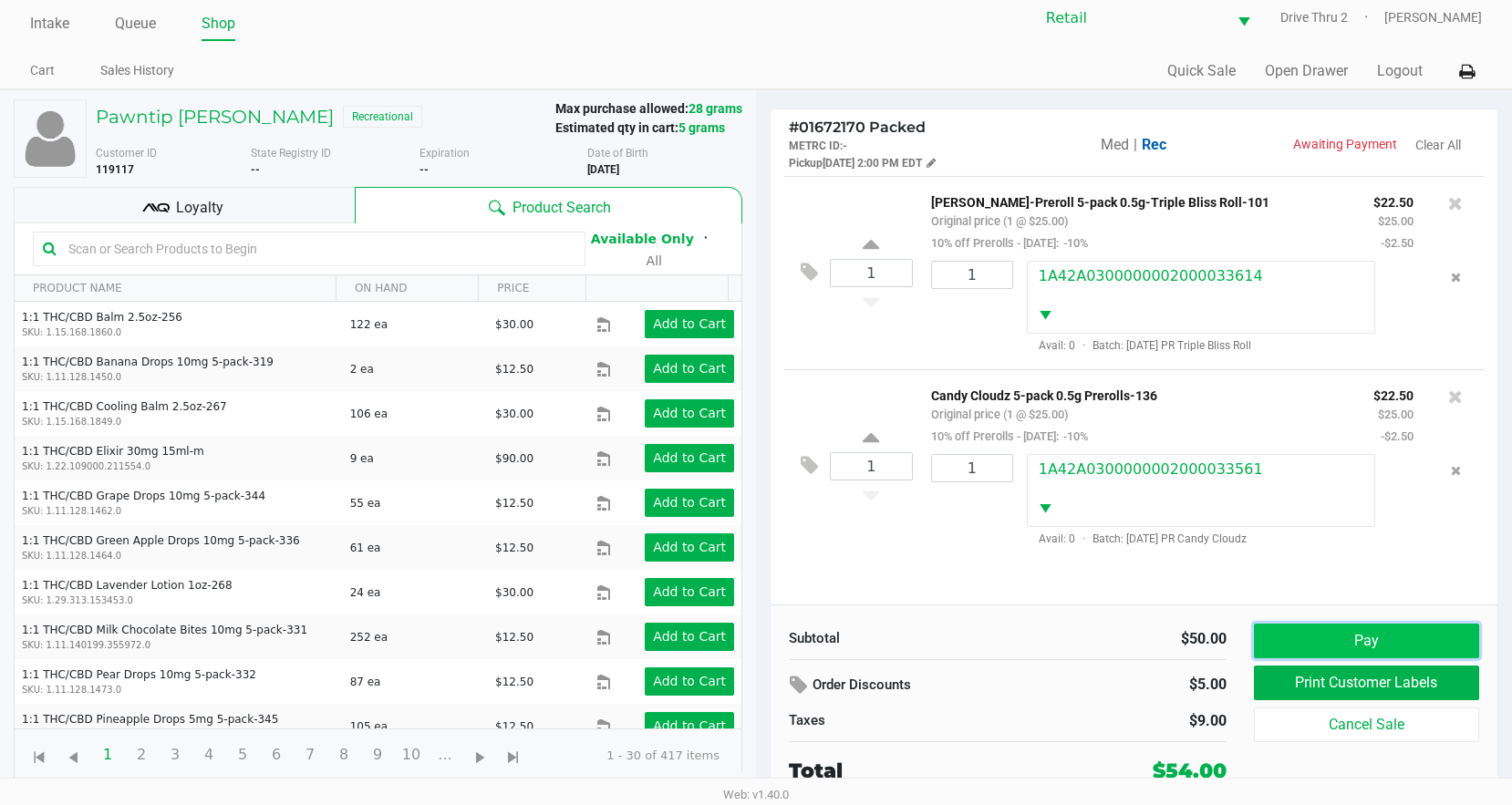
click at [1363, 631] on button "Pay" at bounding box center [1367, 641] width 225 height 34
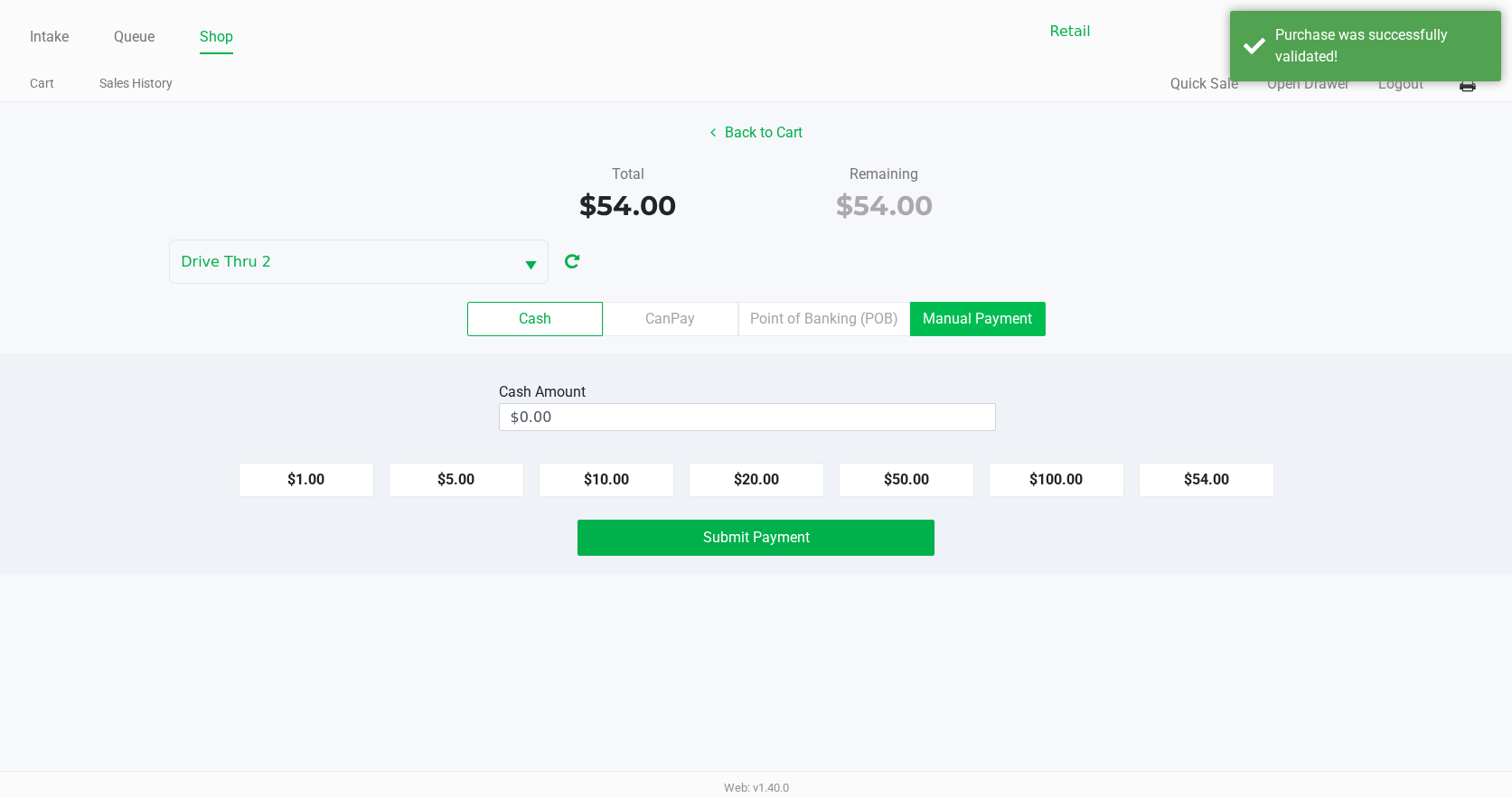
click at [937, 314] on label "Manual Payment" at bounding box center [978, 318] width 136 height 34
click at [0, 0] on 8 "Manual Payment" at bounding box center [0, 0] width 0 height 0
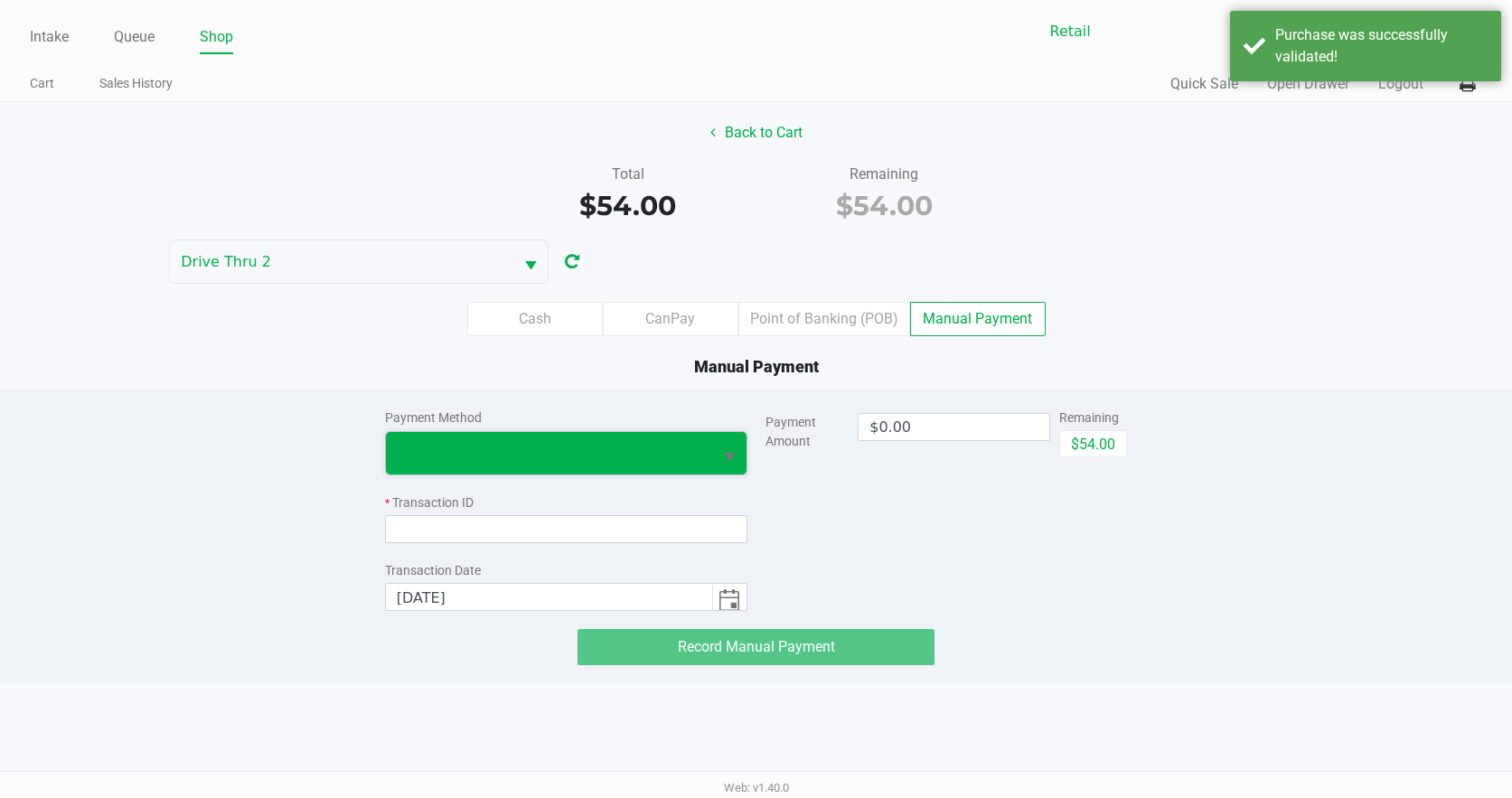
click at [688, 466] on span at bounding box center [549, 453] width 326 height 42
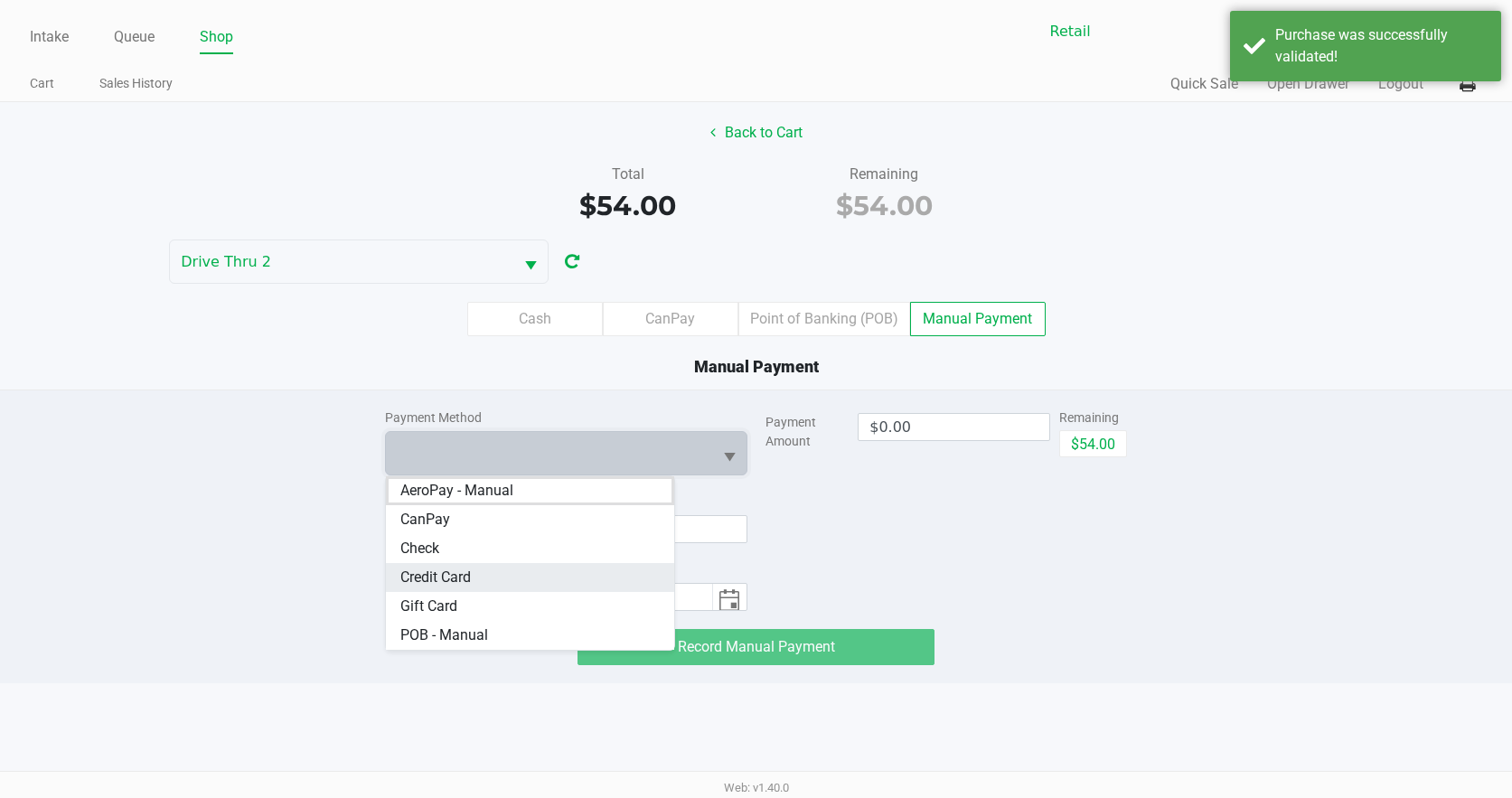
click at [529, 582] on Card "Credit Card" at bounding box center [530, 578] width 288 height 29
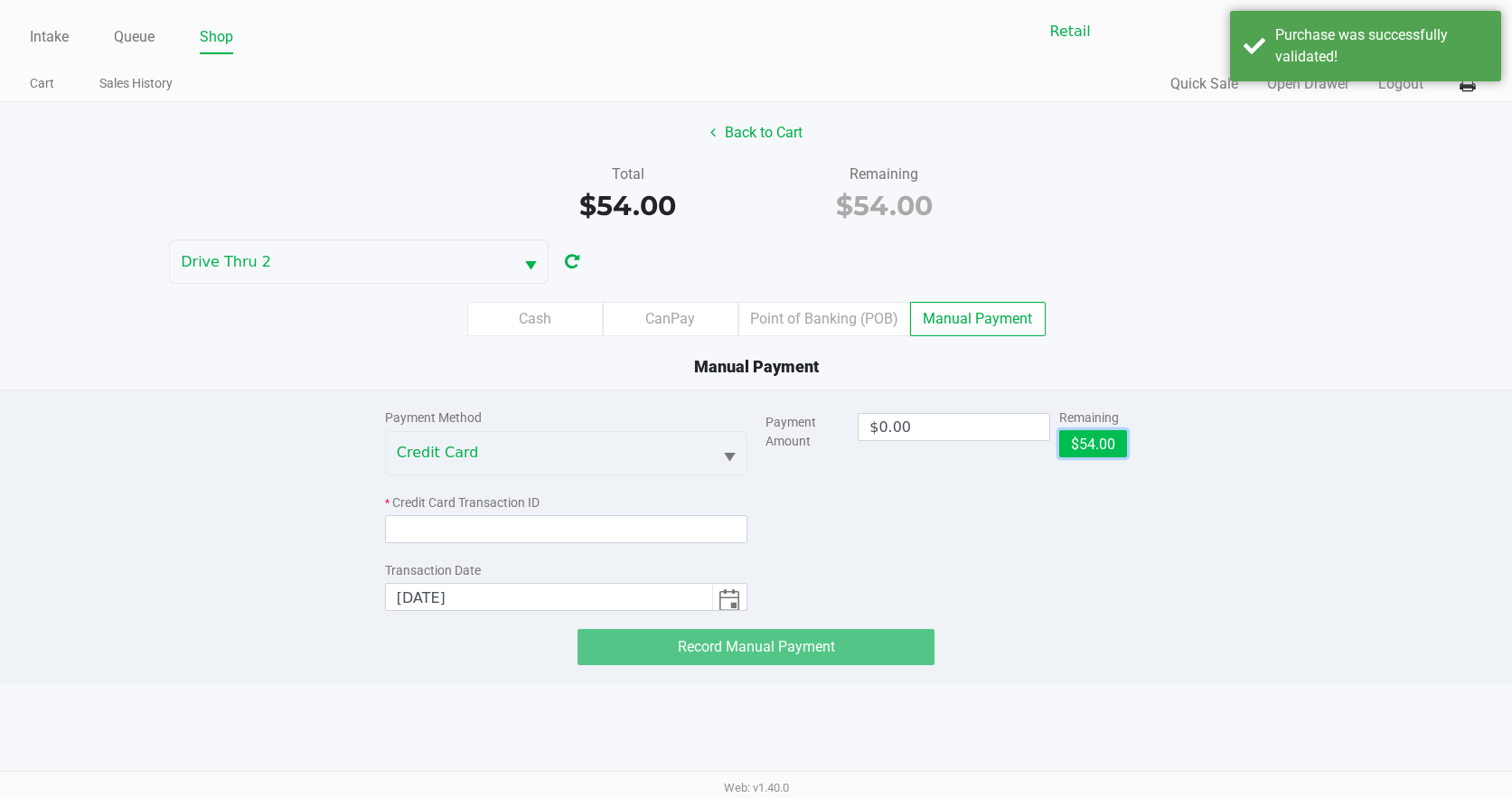
click at [1089, 448] on button "$54.00" at bounding box center [1093, 444] width 68 height 27
type input "$54.00"
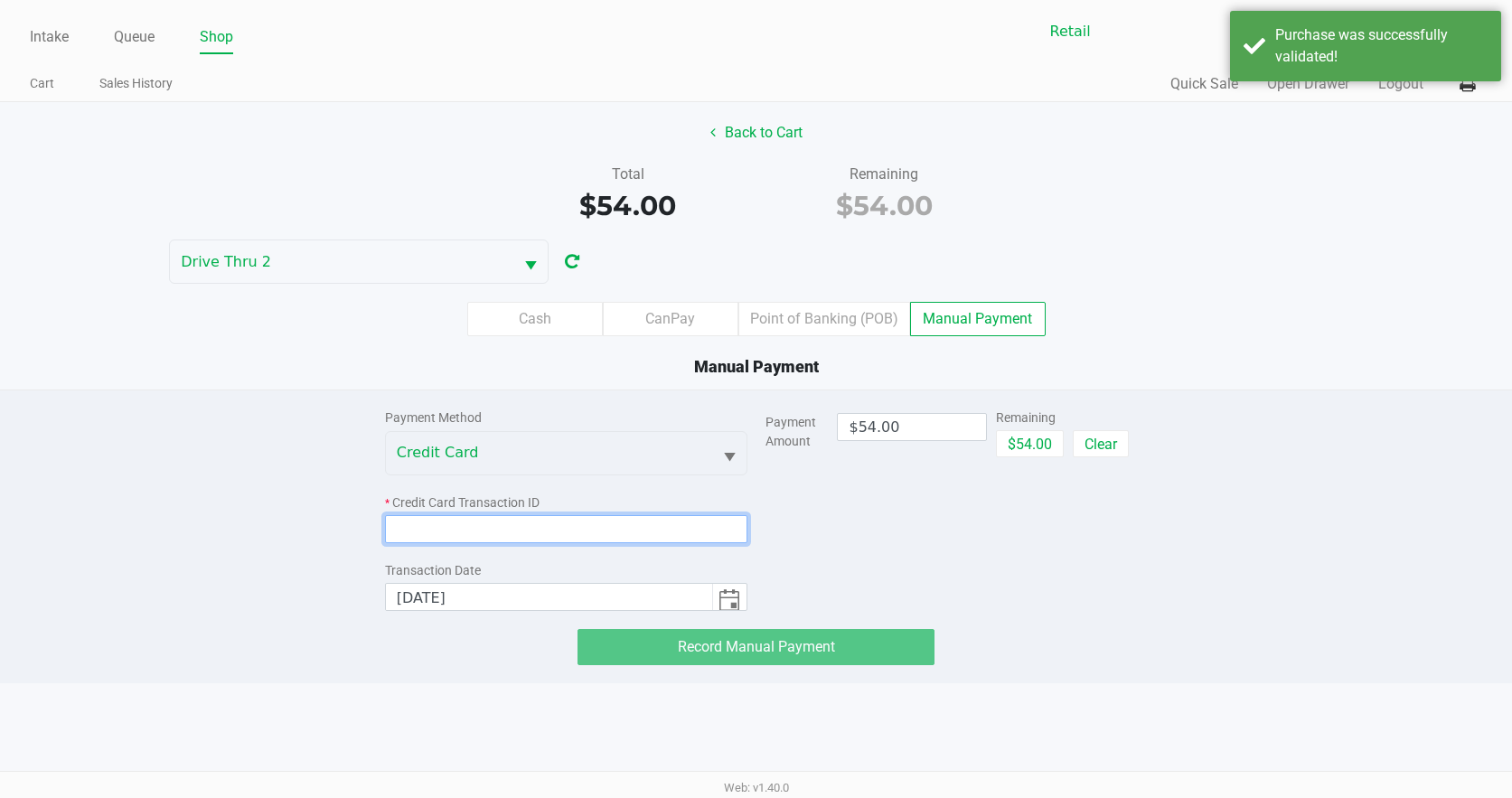
click at [693, 522] on input at bounding box center [566, 529] width 363 height 28
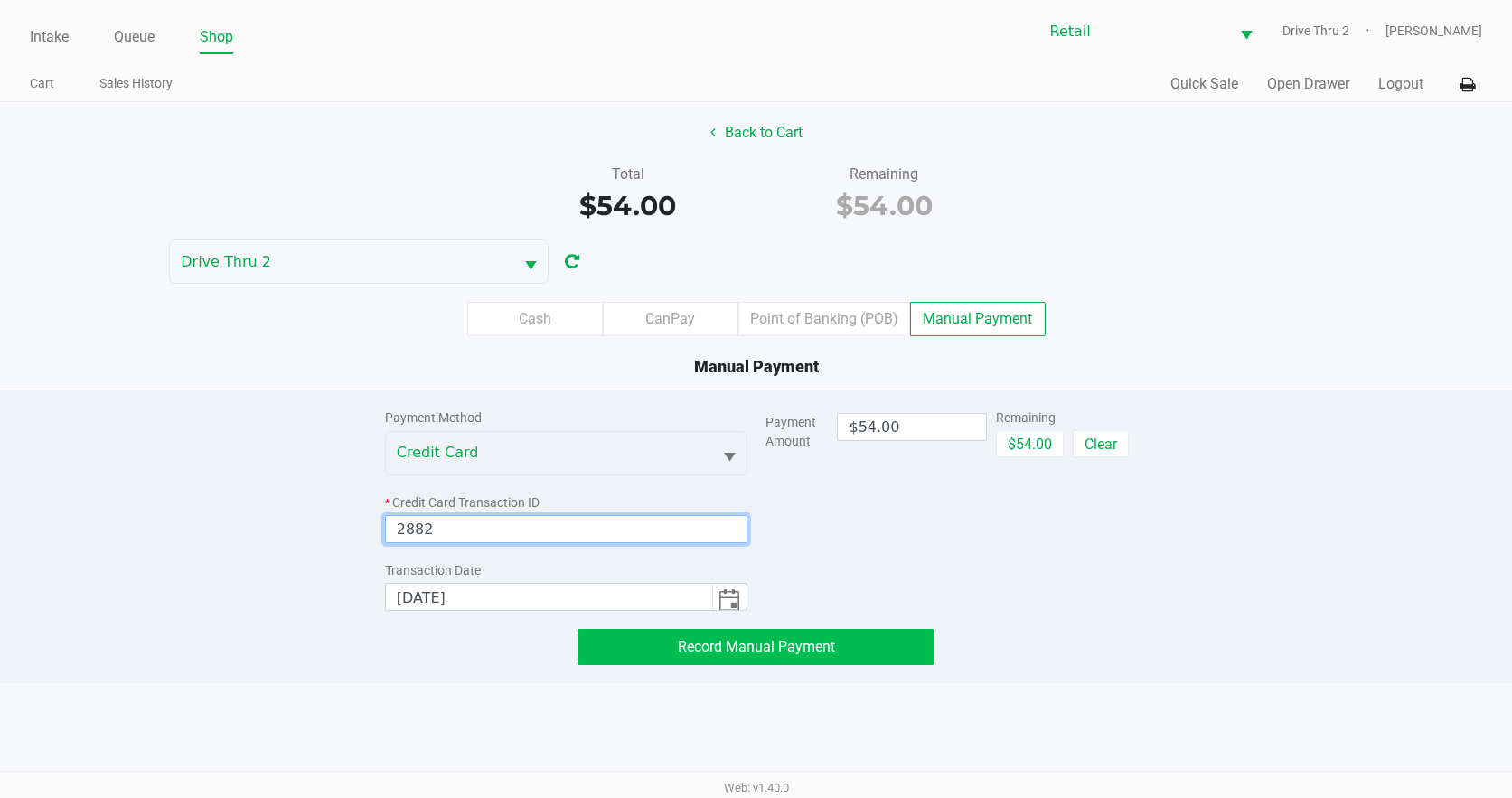
type input "2882"
click at [767, 654] on span "Record Manual Payment" at bounding box center [756, 646] width 157 height 17
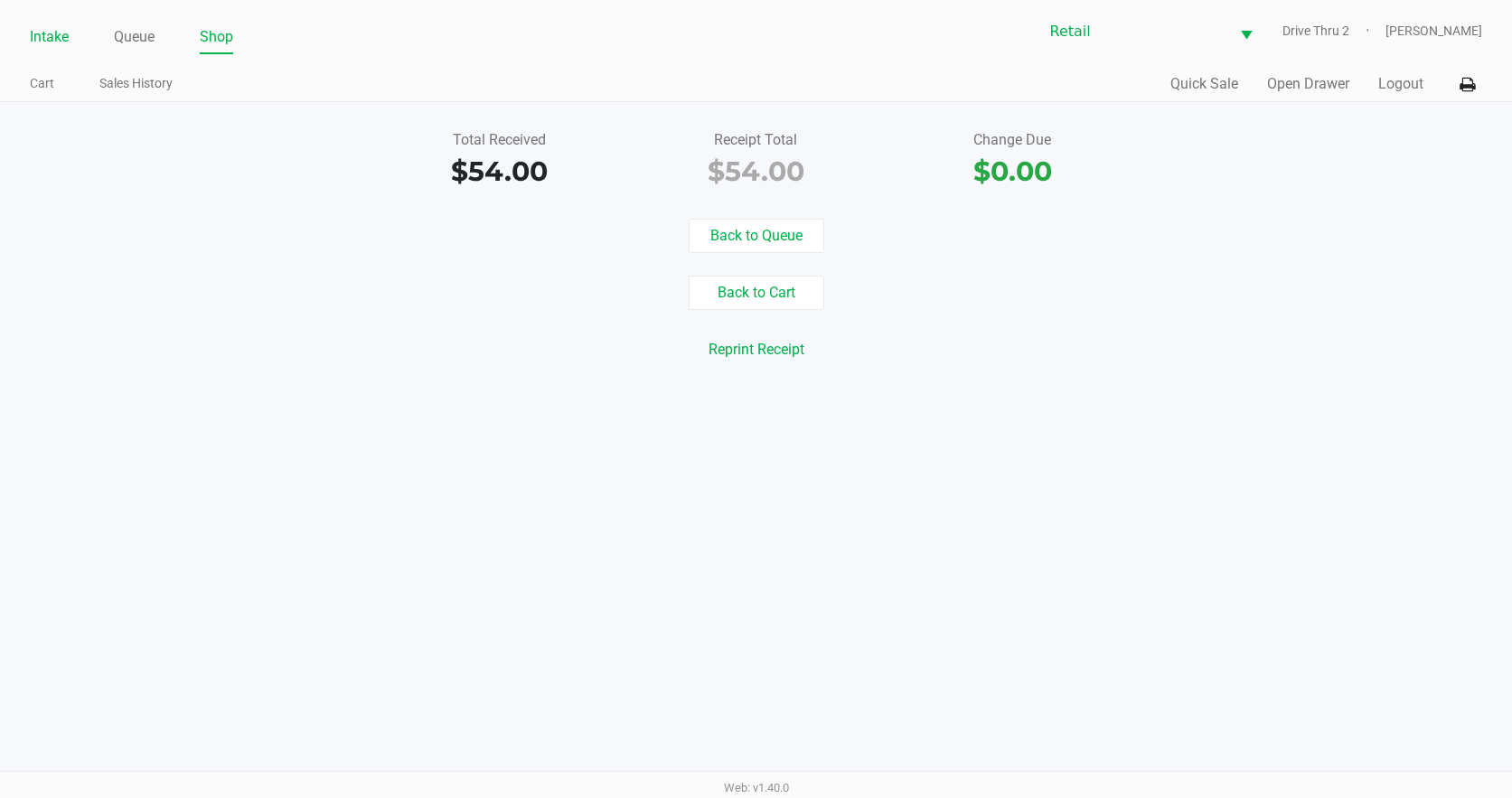
click at [44, 40] on link "Intake" at bounding box center [49, 37] width 39 height 25
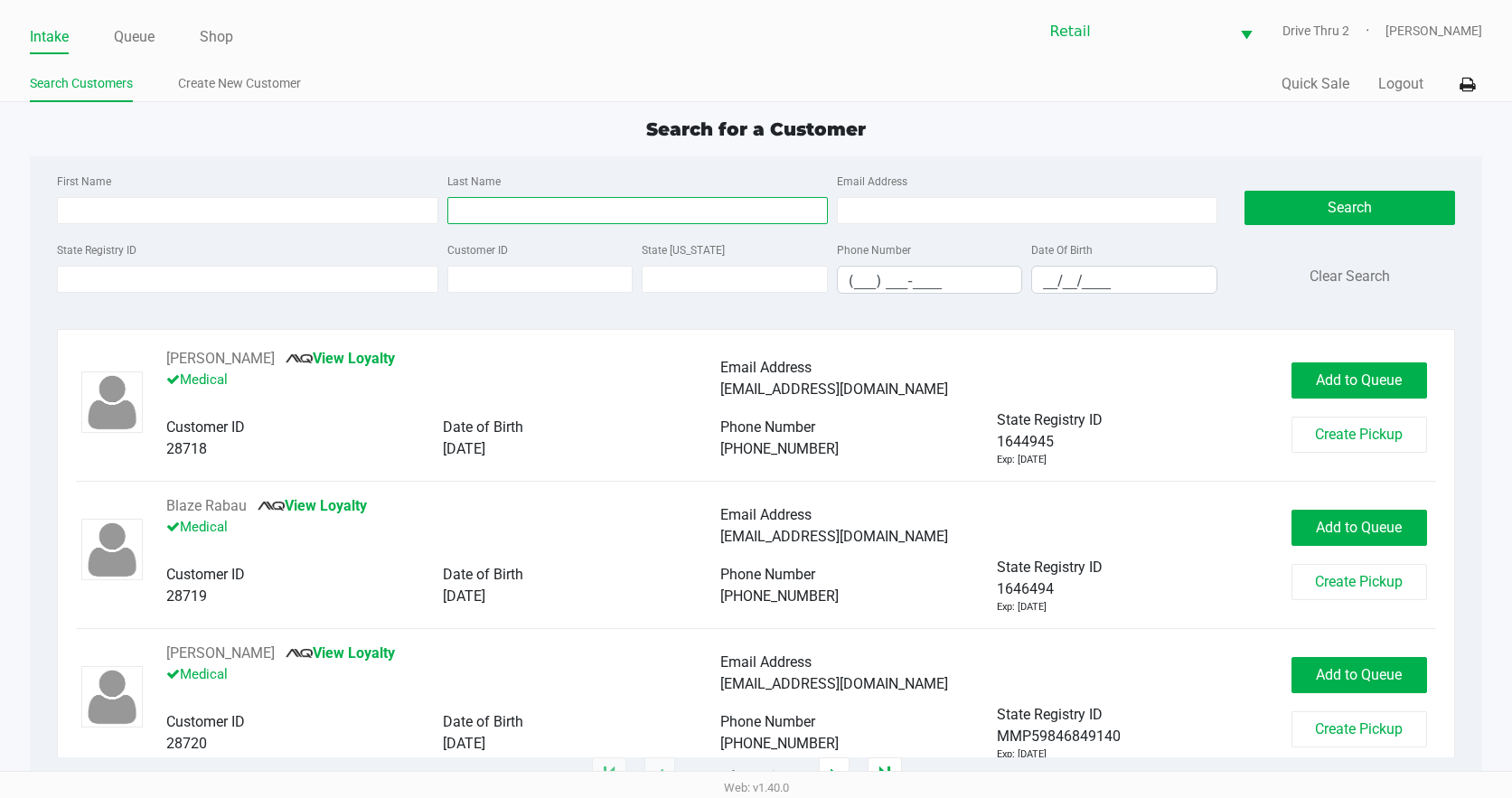
click at [483, 202] on input "Last Name" at bounding box center [638, 210] width 381 height 27
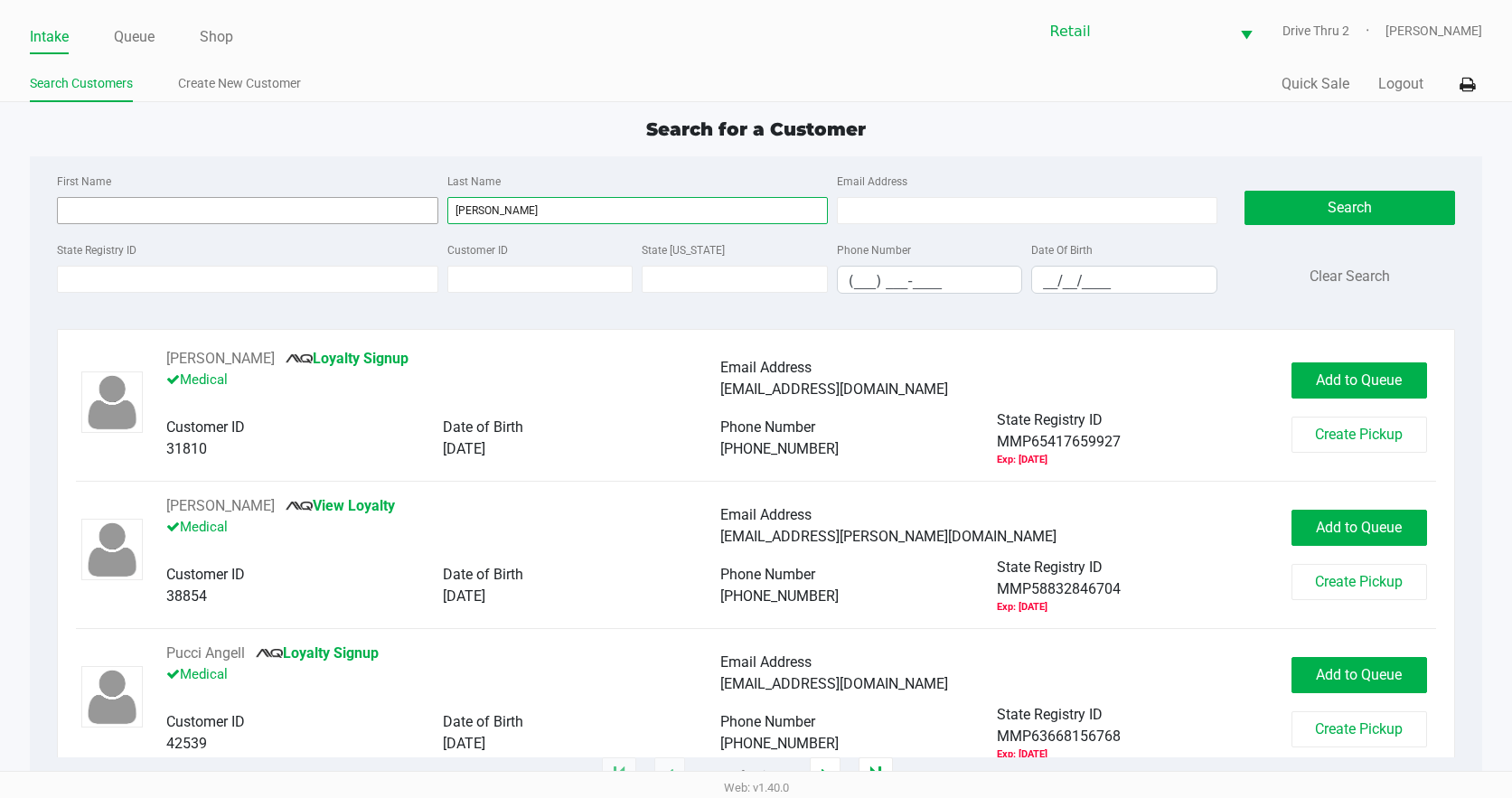
type input "angell"
click at [416, 216] on input "First Name" at bounding box center [247, 210] width 381 height 27
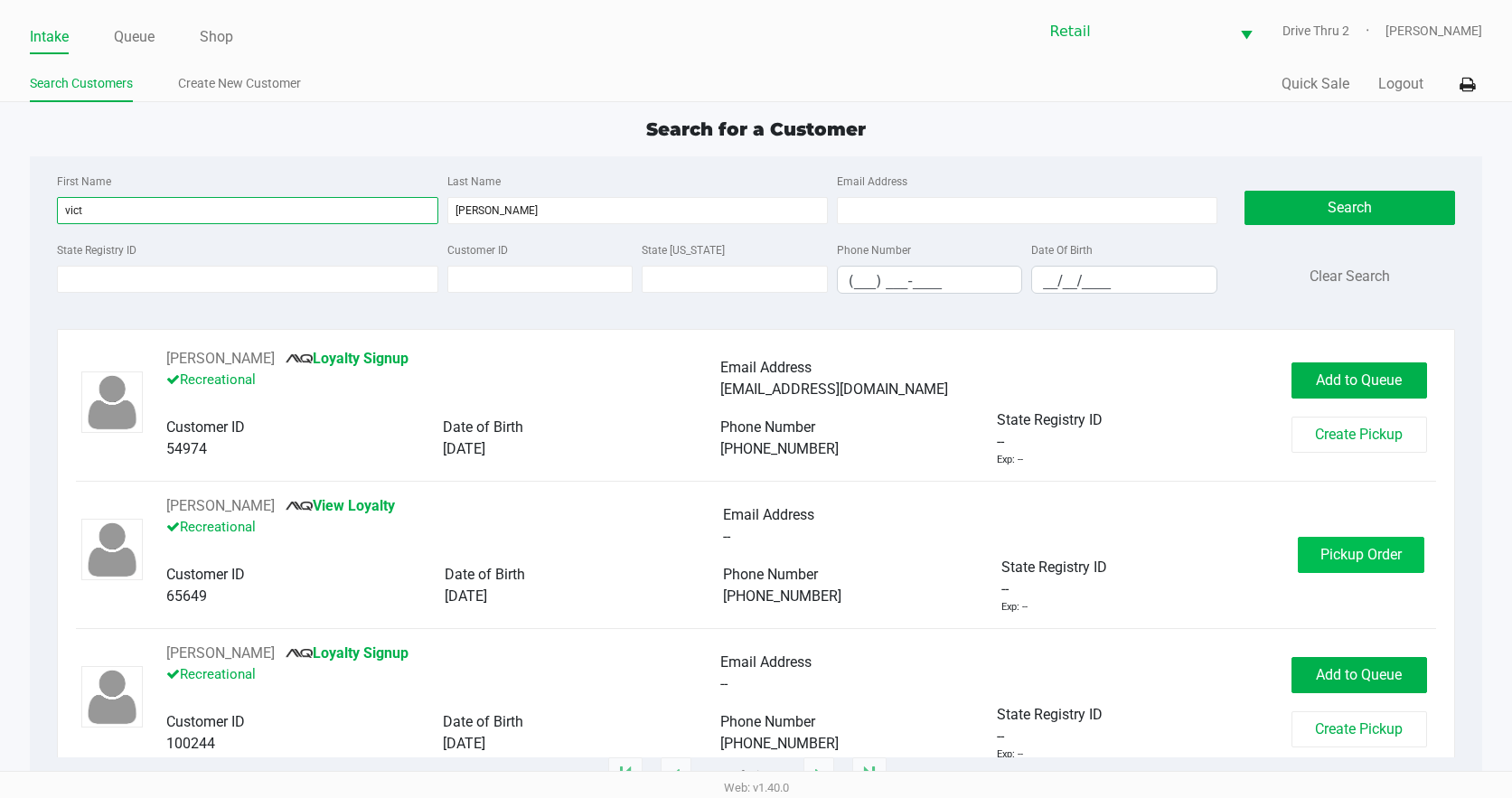
type input "vict"
click at [1297, 550] on button "Pickup Order" at bounding box center [1360, 555] width 126 height 36
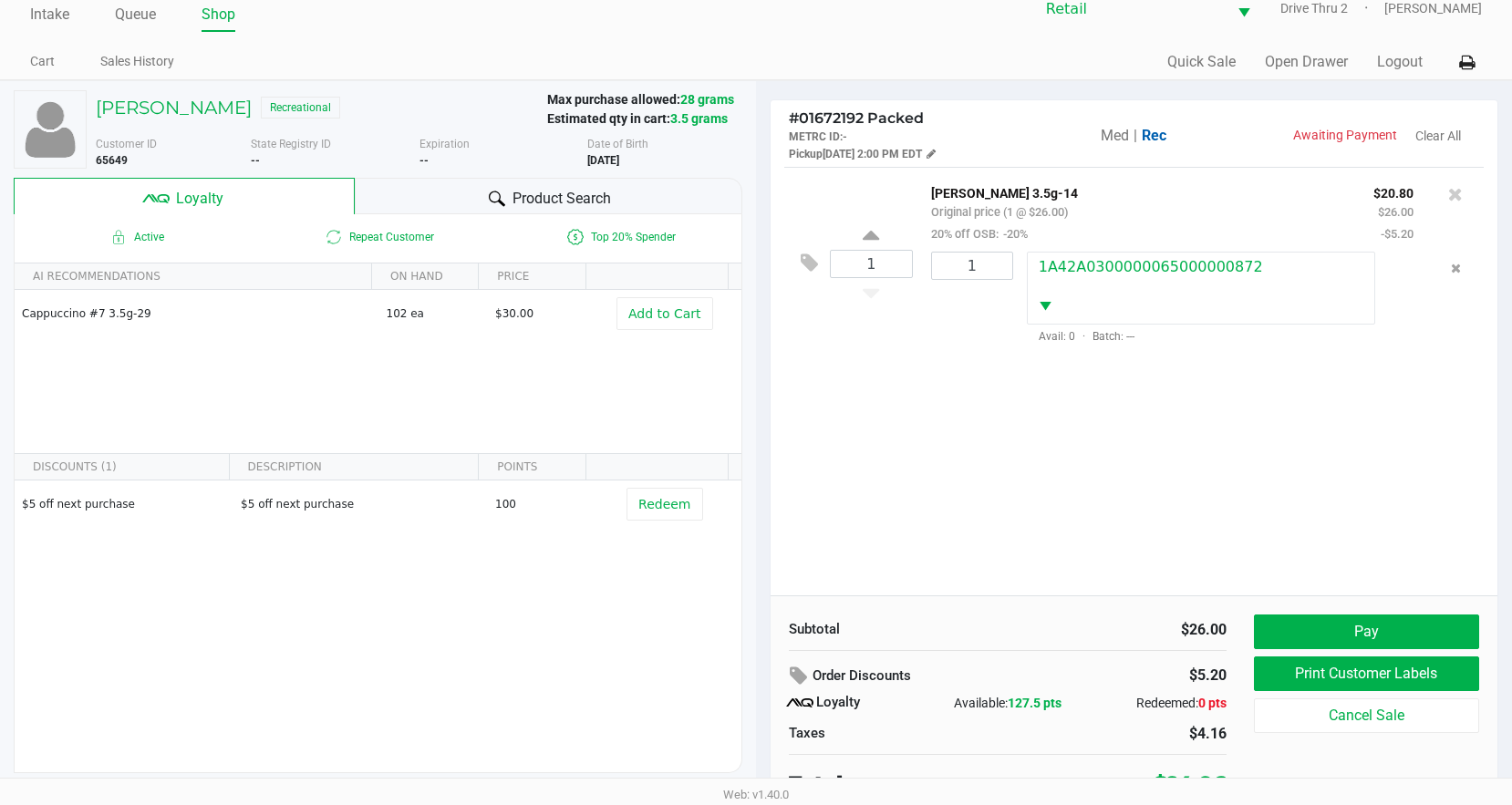
scroll to position [35, 0]
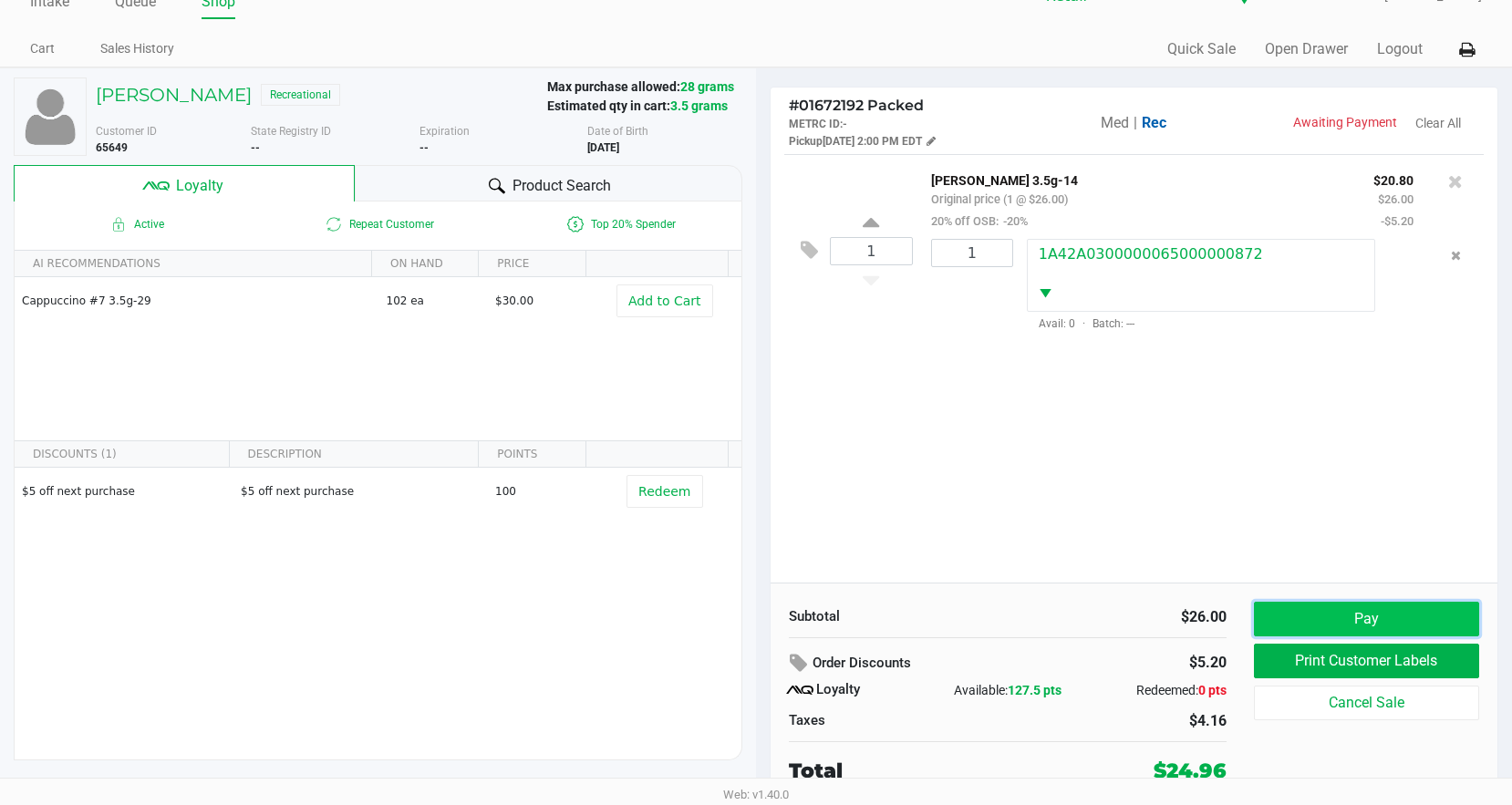
click at [1345, 608] on button "Pay" at bounding box center [1367, 619] width 225 height 34
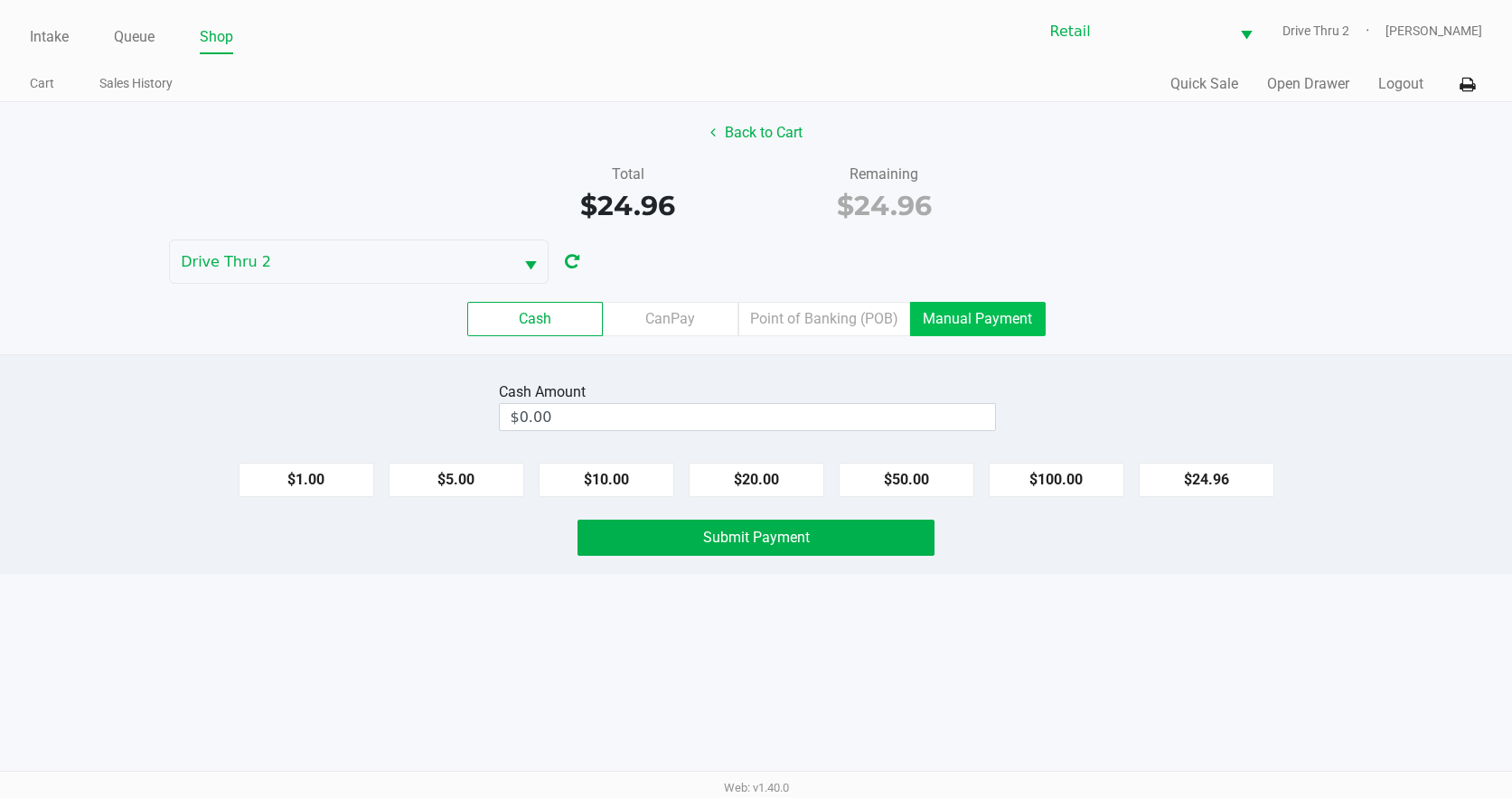
click at [975, 316] on label "Manual Payment" at bounding box center [978, 318] width 136 height 34
click at [0, 0] on 8 "Manual Payment" at bounding box center [0, 0] width 0 height 0
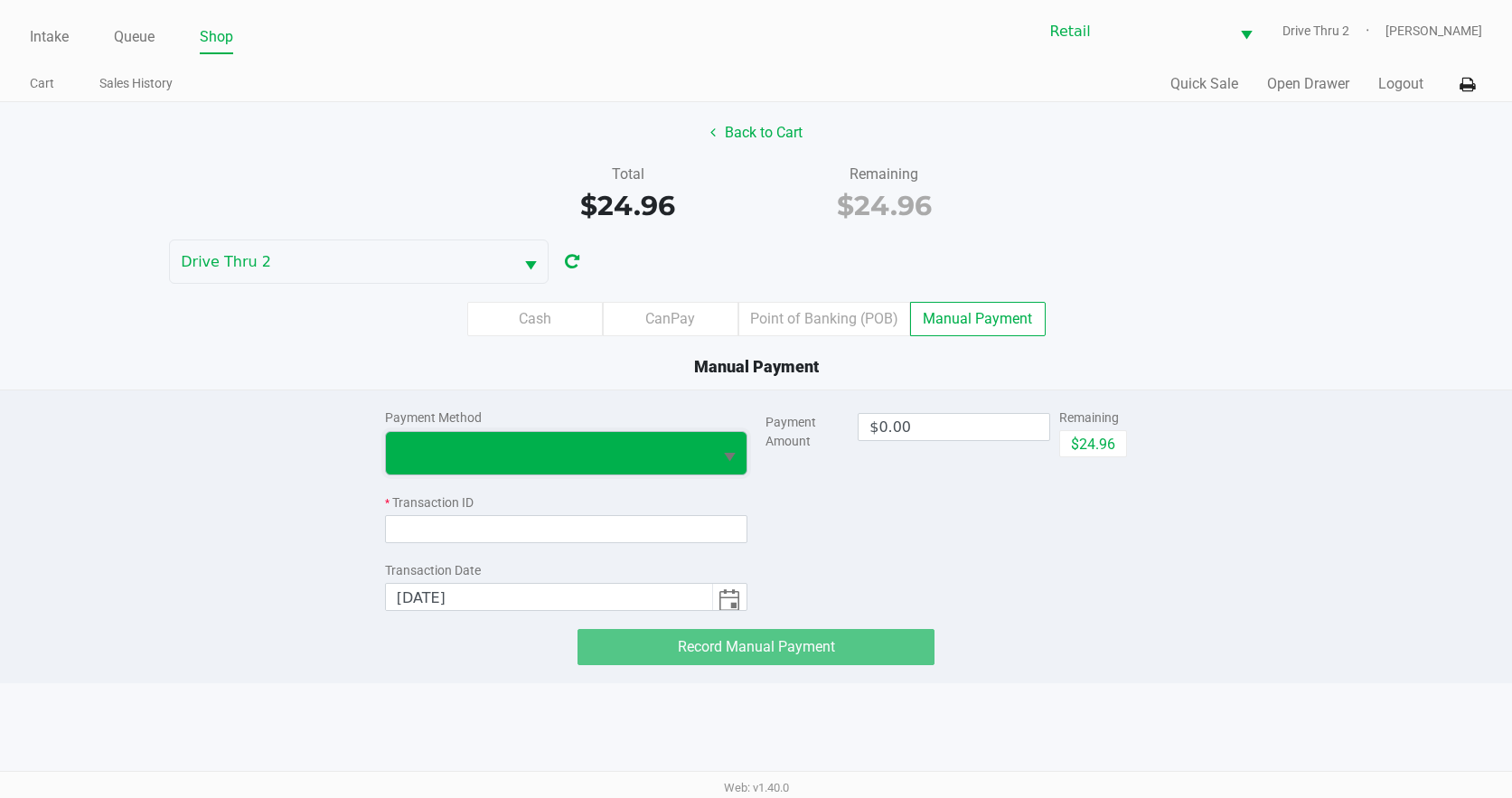
click at [693, 472] on span at bounding box center [549, 453] width 326 height 42
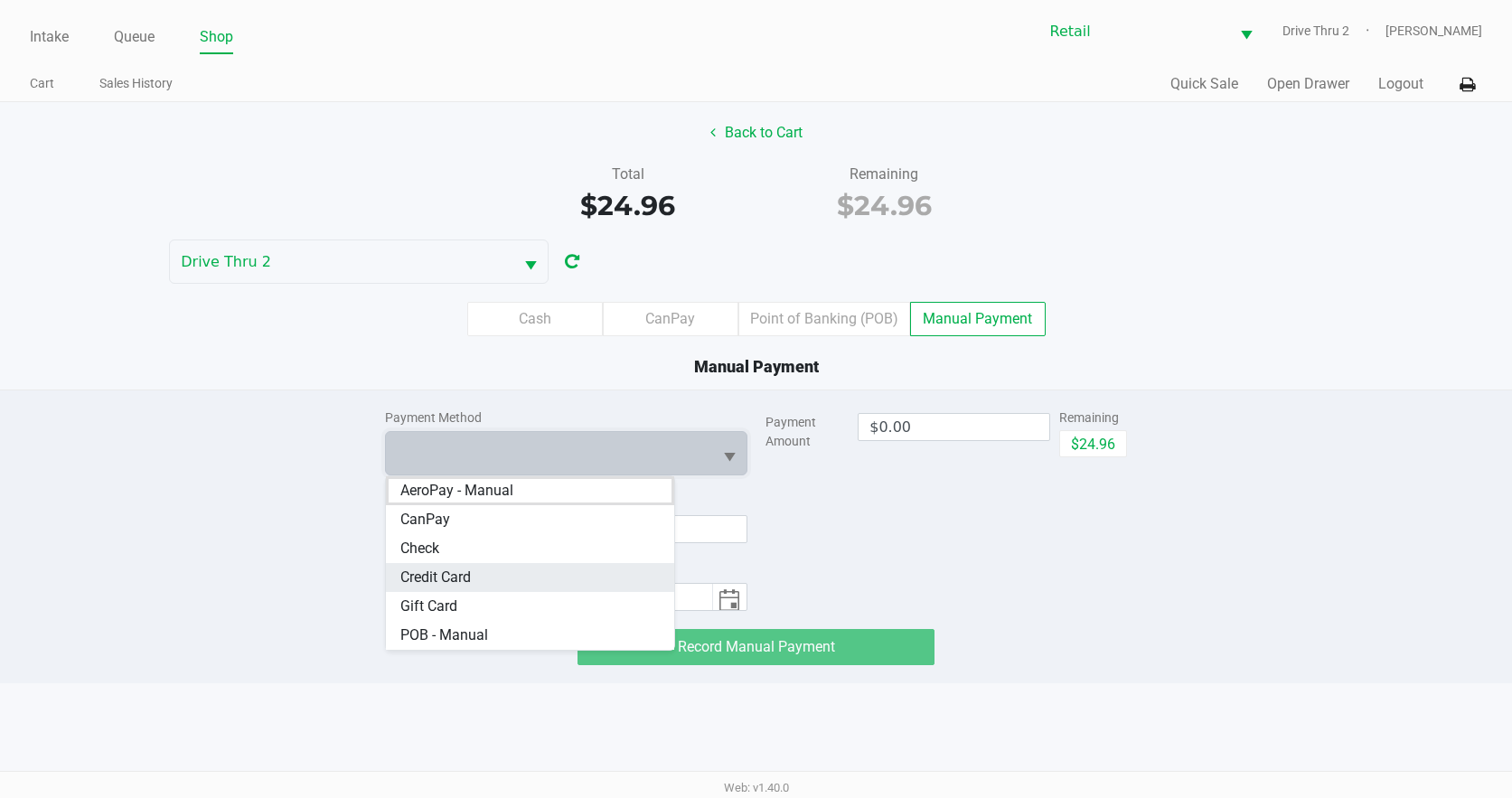
click at [505, 580] on Card "Credit Card" at bounding box center [530, 578] width 288 height 29
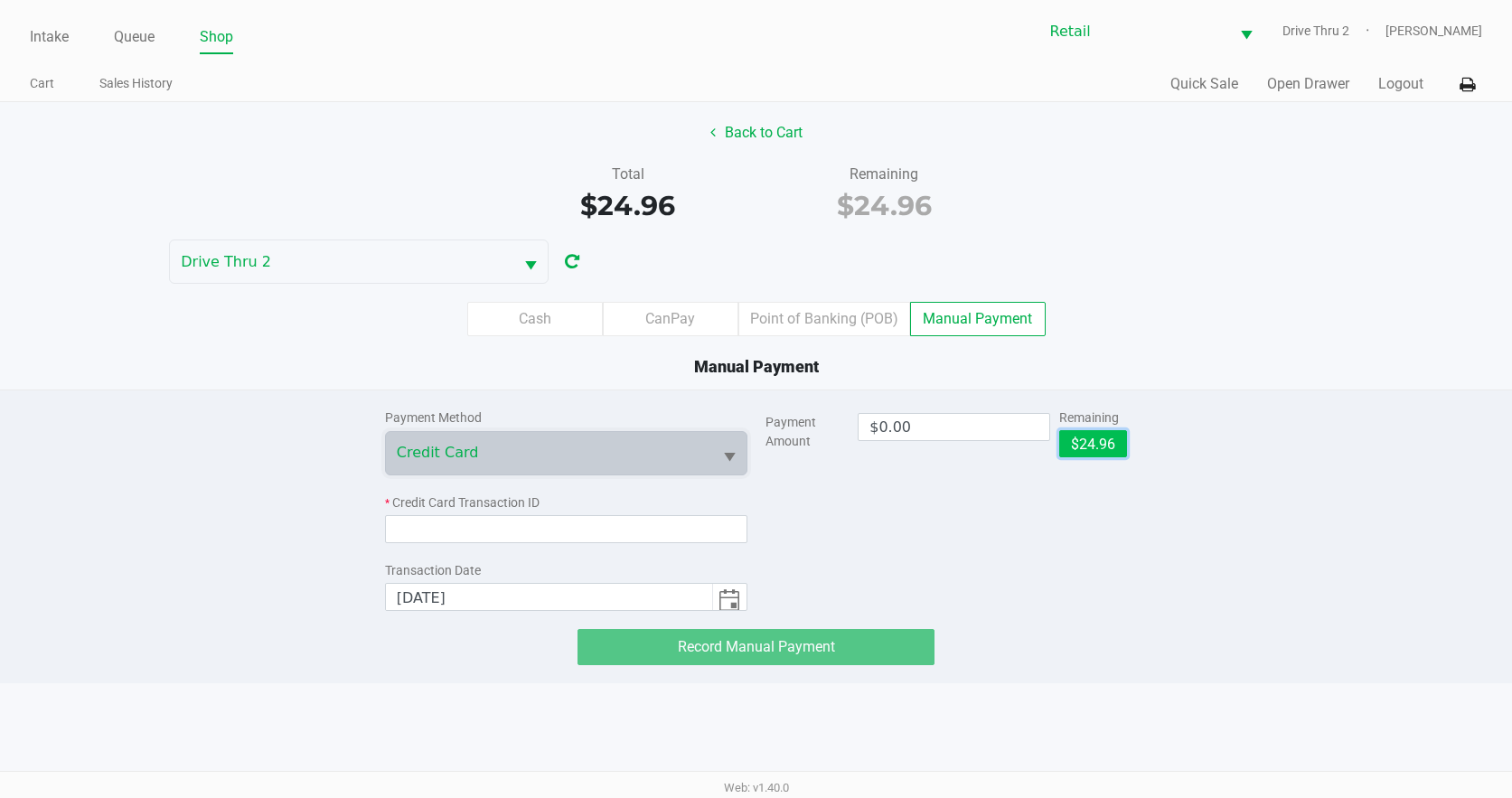
click at [1092, 441] on button "$24.96" at bounding box center [1093, 444] width 68 height 27
type input "$24.96"
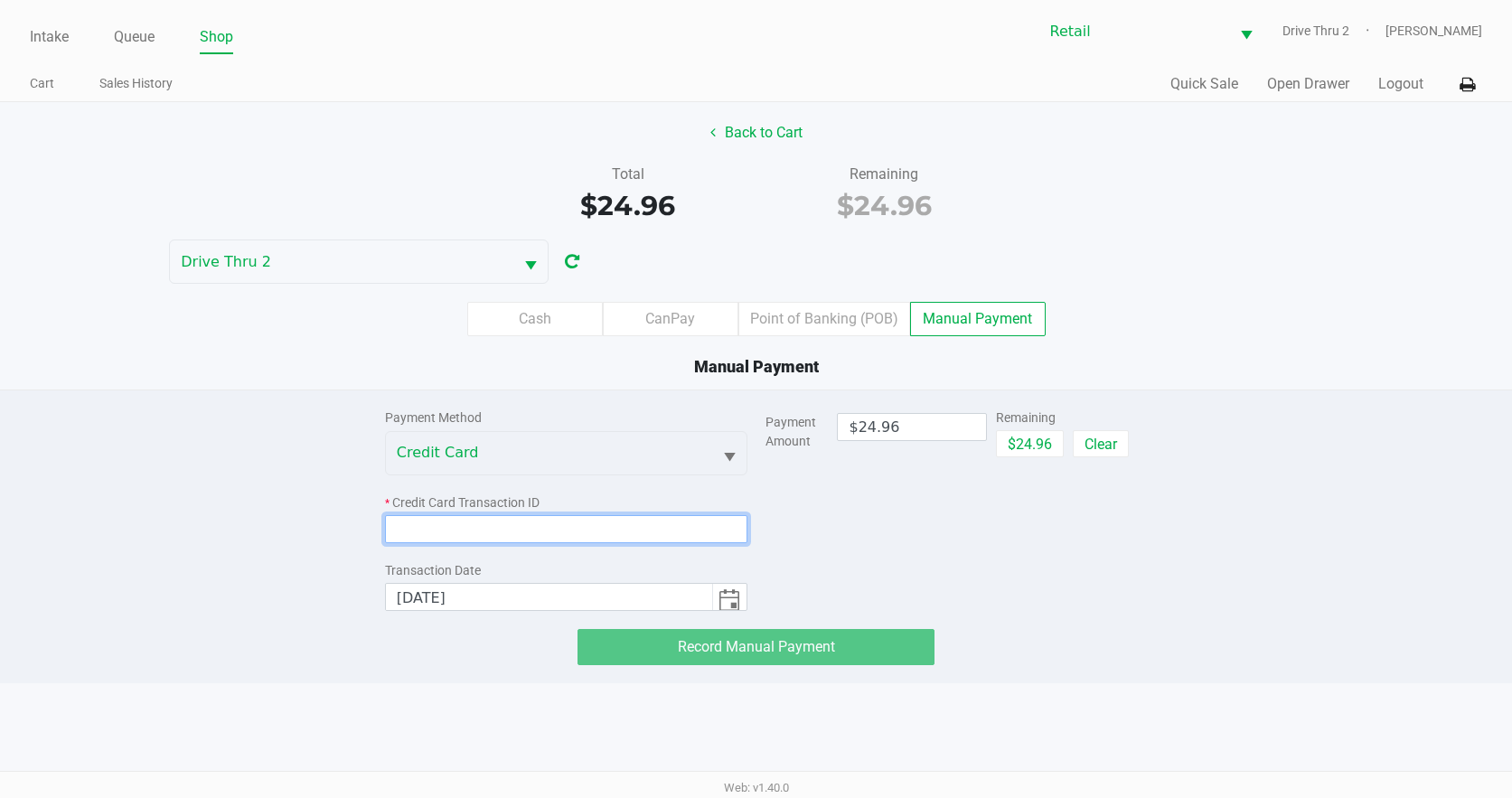
click at [598, 536] on input at bounding box center [566, 529] width 363 height 28
click at [500, 520] on input at bounding box center [566, 529] width 363 height 28
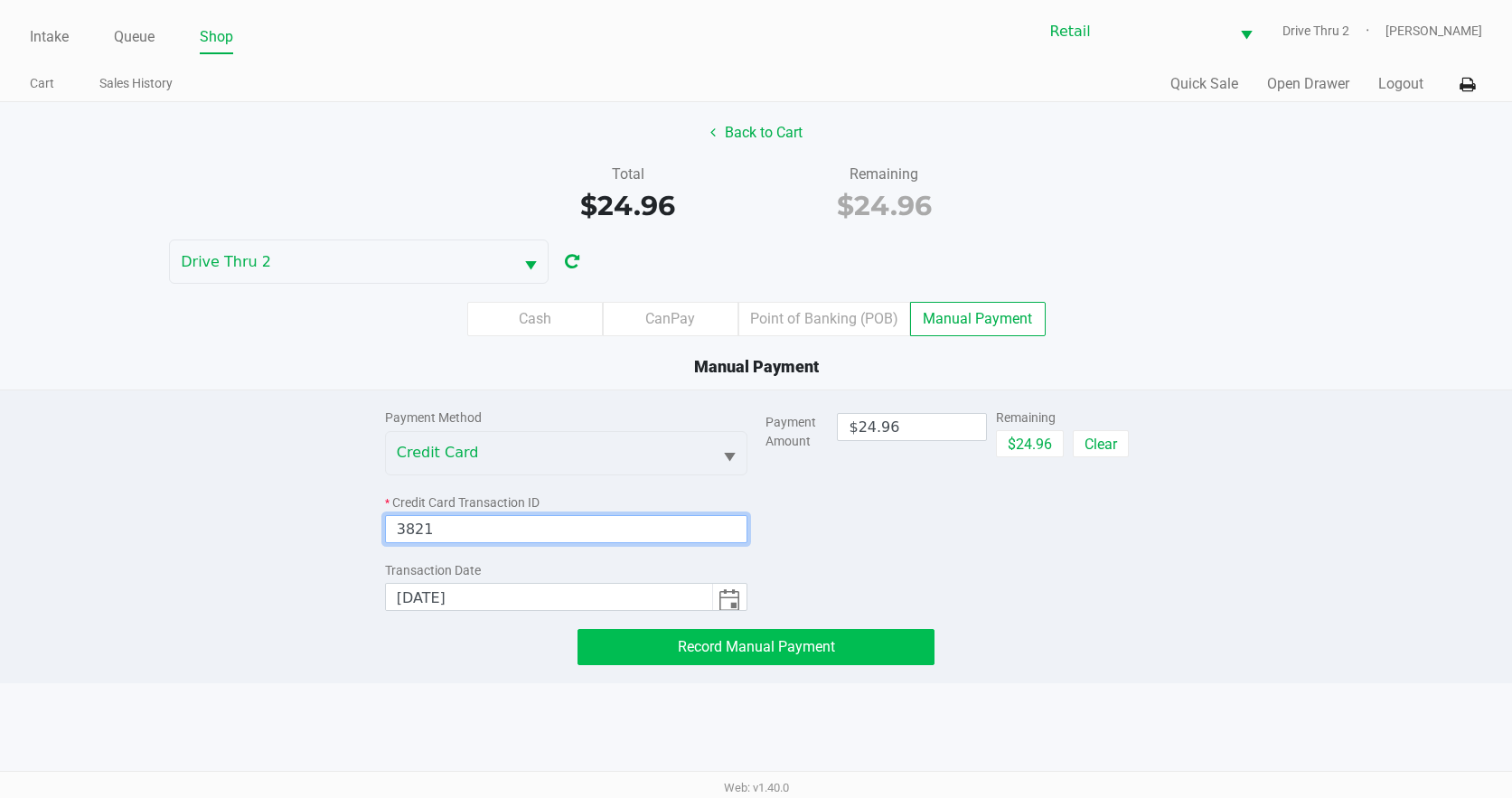
type input "3821"
click at [754, 649] on span "Record Manual Payment" at bounding box center [756, 646] width 157 height 17
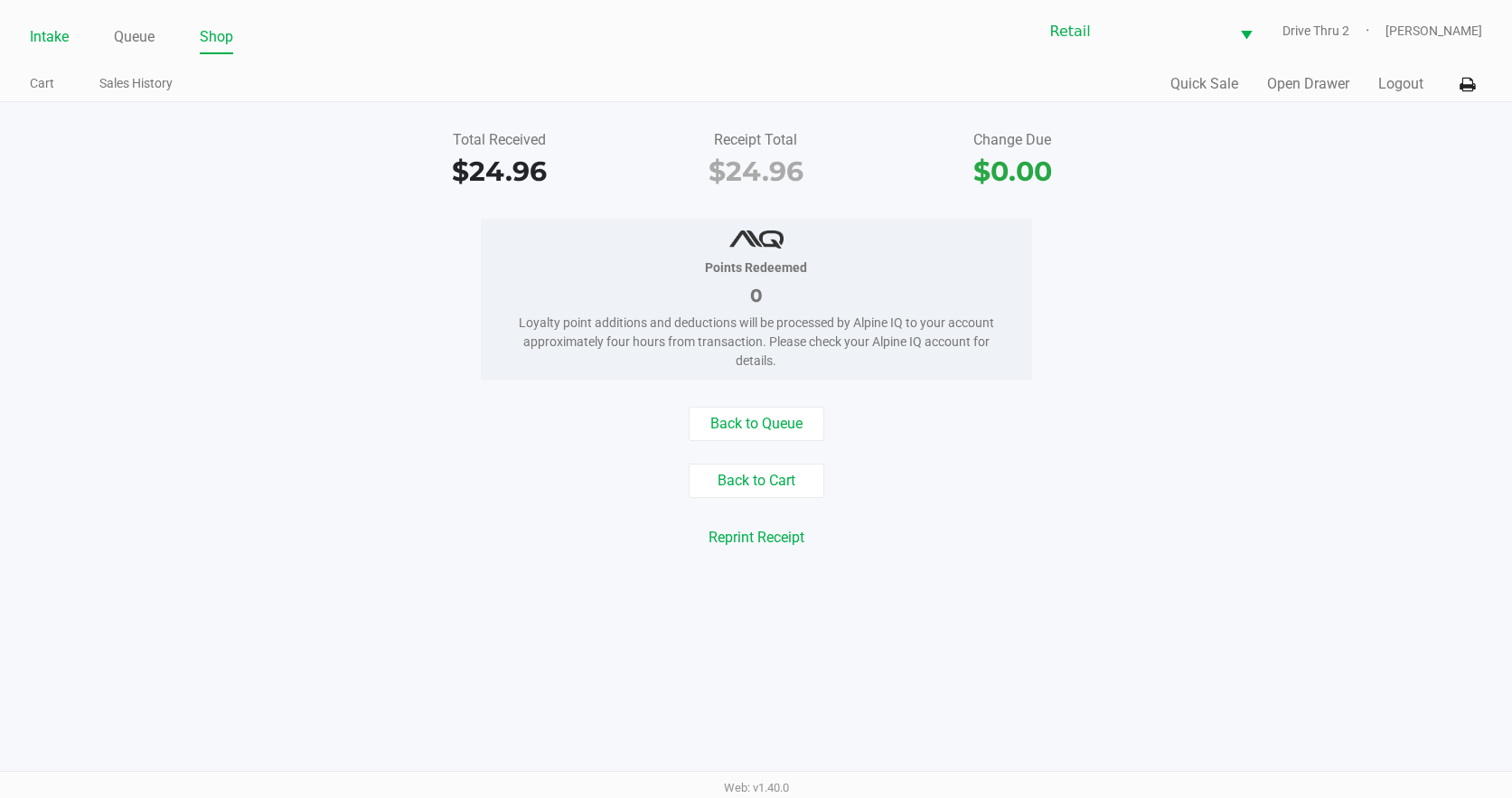
click at [42, 26] on link "Intake" at bounding box center [49, 37] width 39 height 25
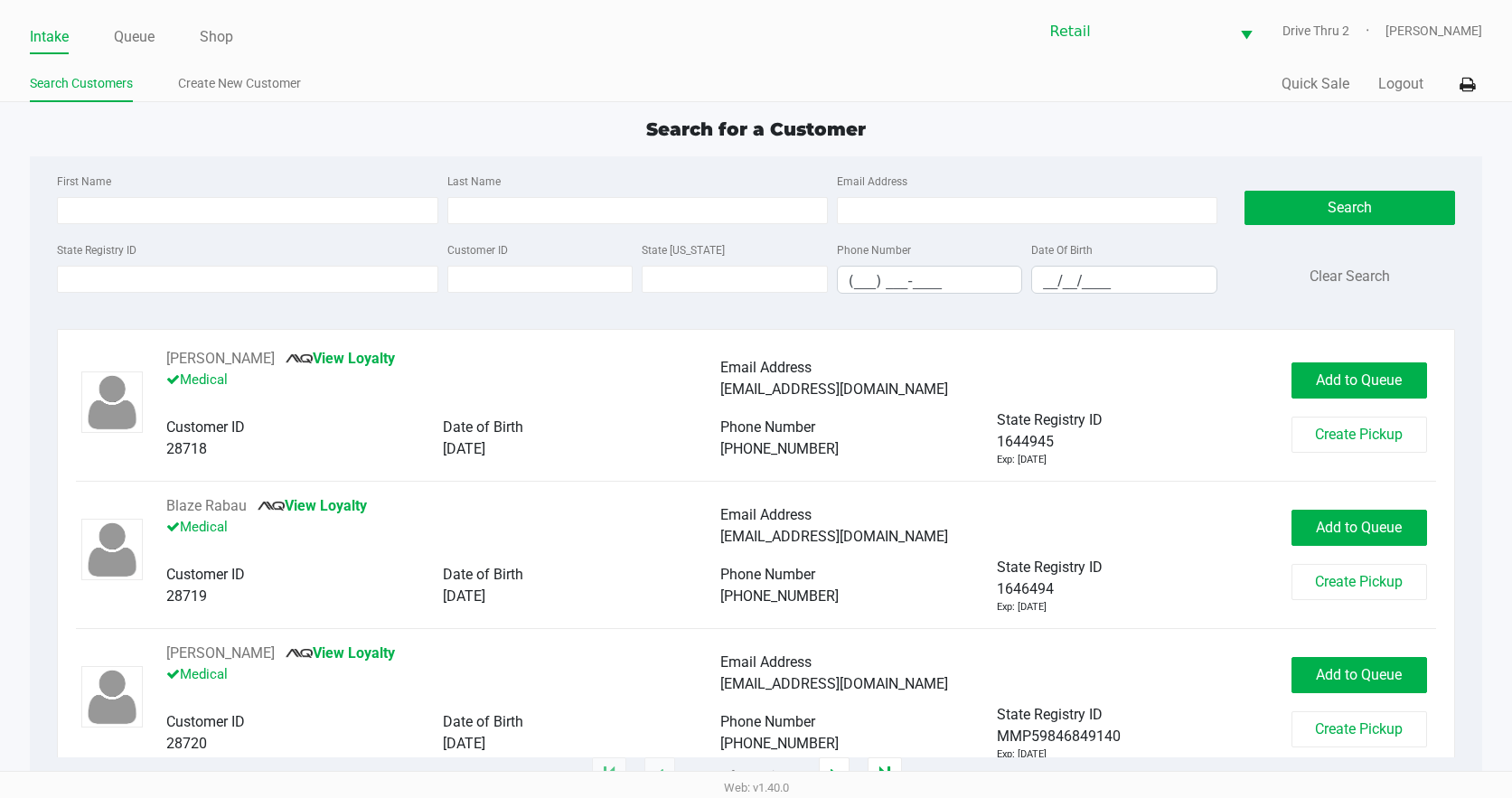
click at [460, 229] on div "First Name Last Name Email Address" at bounding box center [637, 204] width 1168 height 69
click at [468, 218] on input "Last Name" at bounding box center [638, 210] width 381 height 27
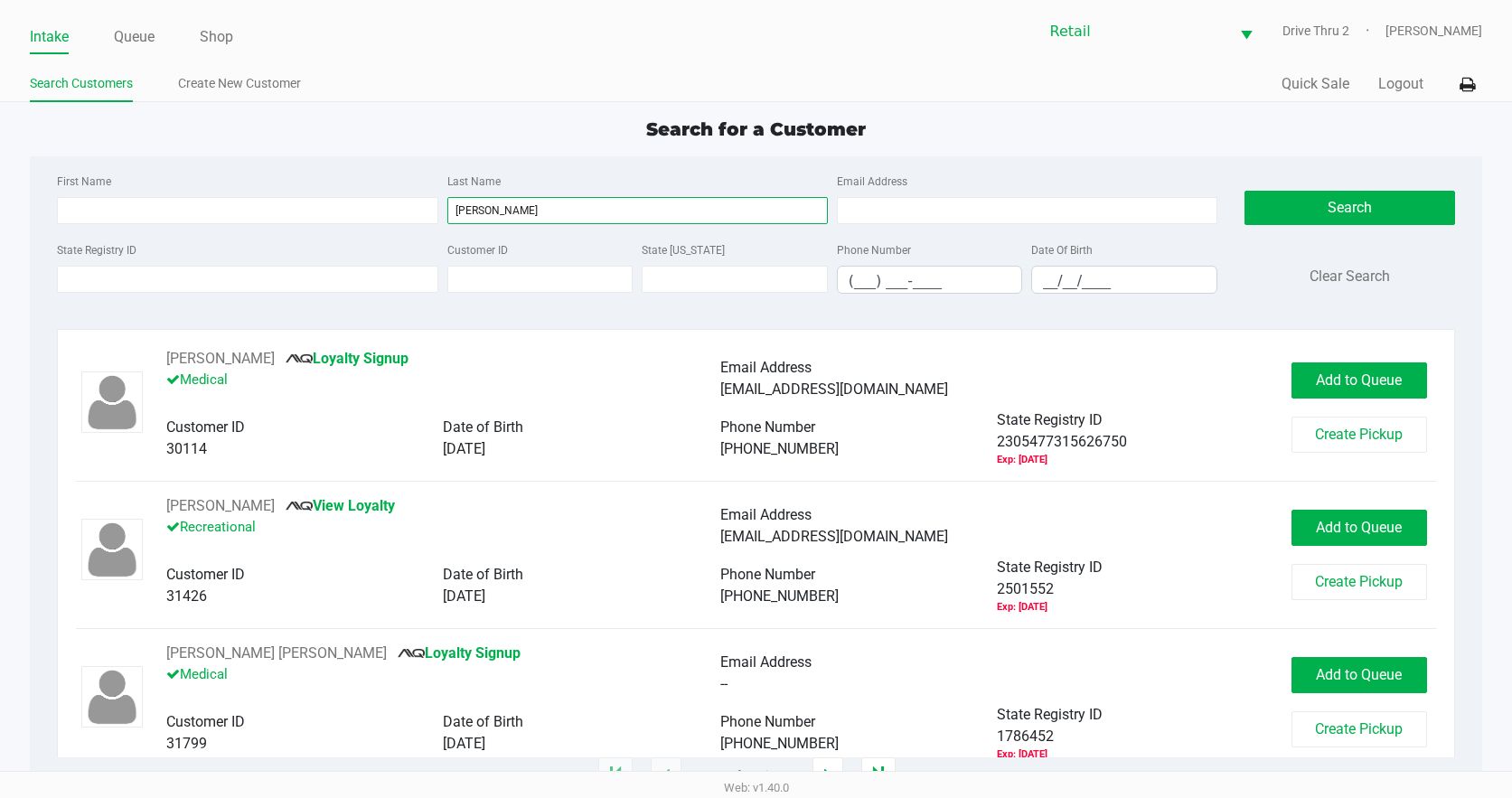
type input "santiago"
click at [382, 176] on div "First Name" at bounding box center [247, 197] width 389 height 55
click at [378, 196] on div "First Name" at bounding box center [247, 197] width 389 height 55
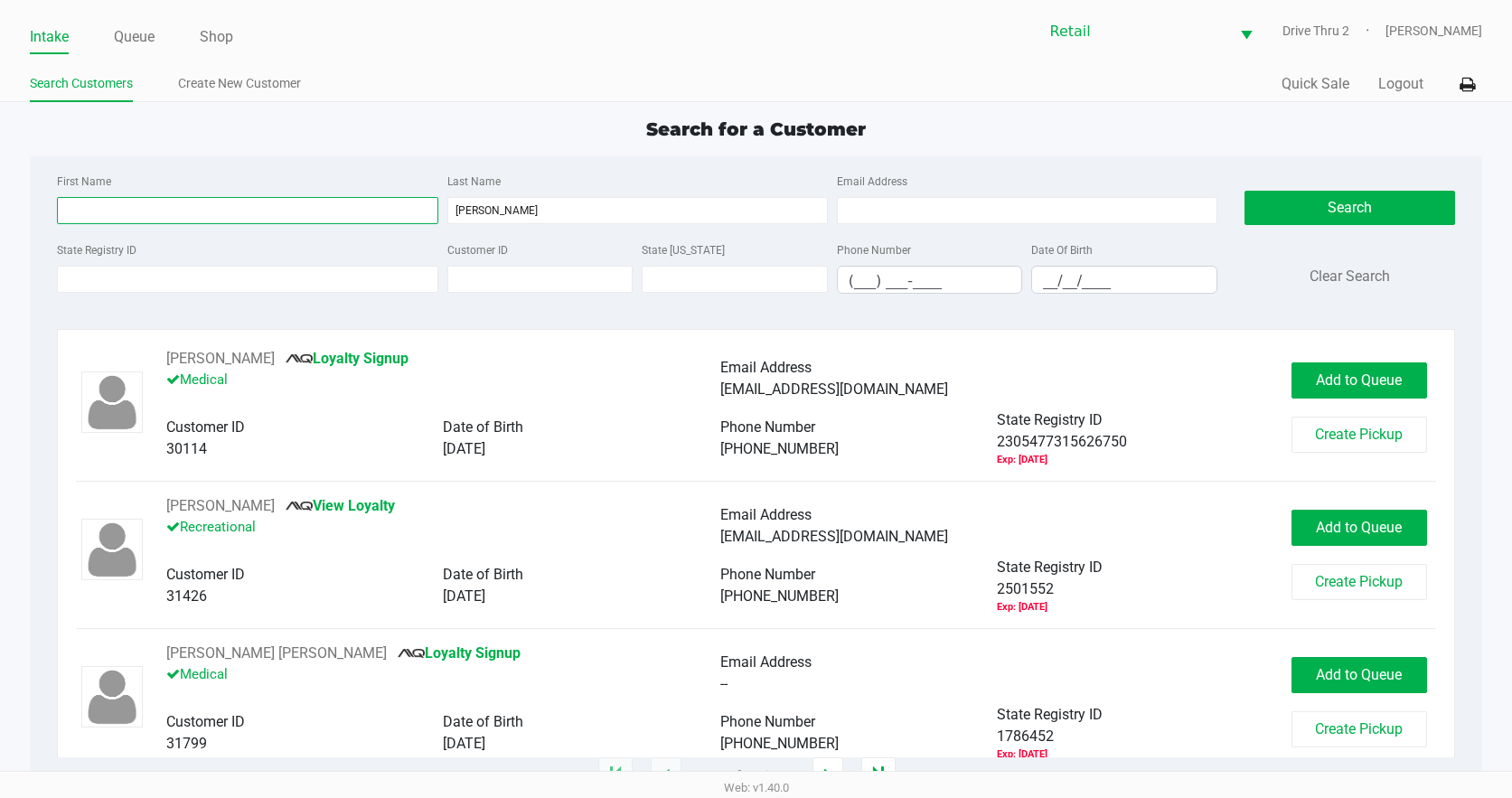
click at [383, 209] on input "First Name" at bounding box center [247, 210] width 381 height 27
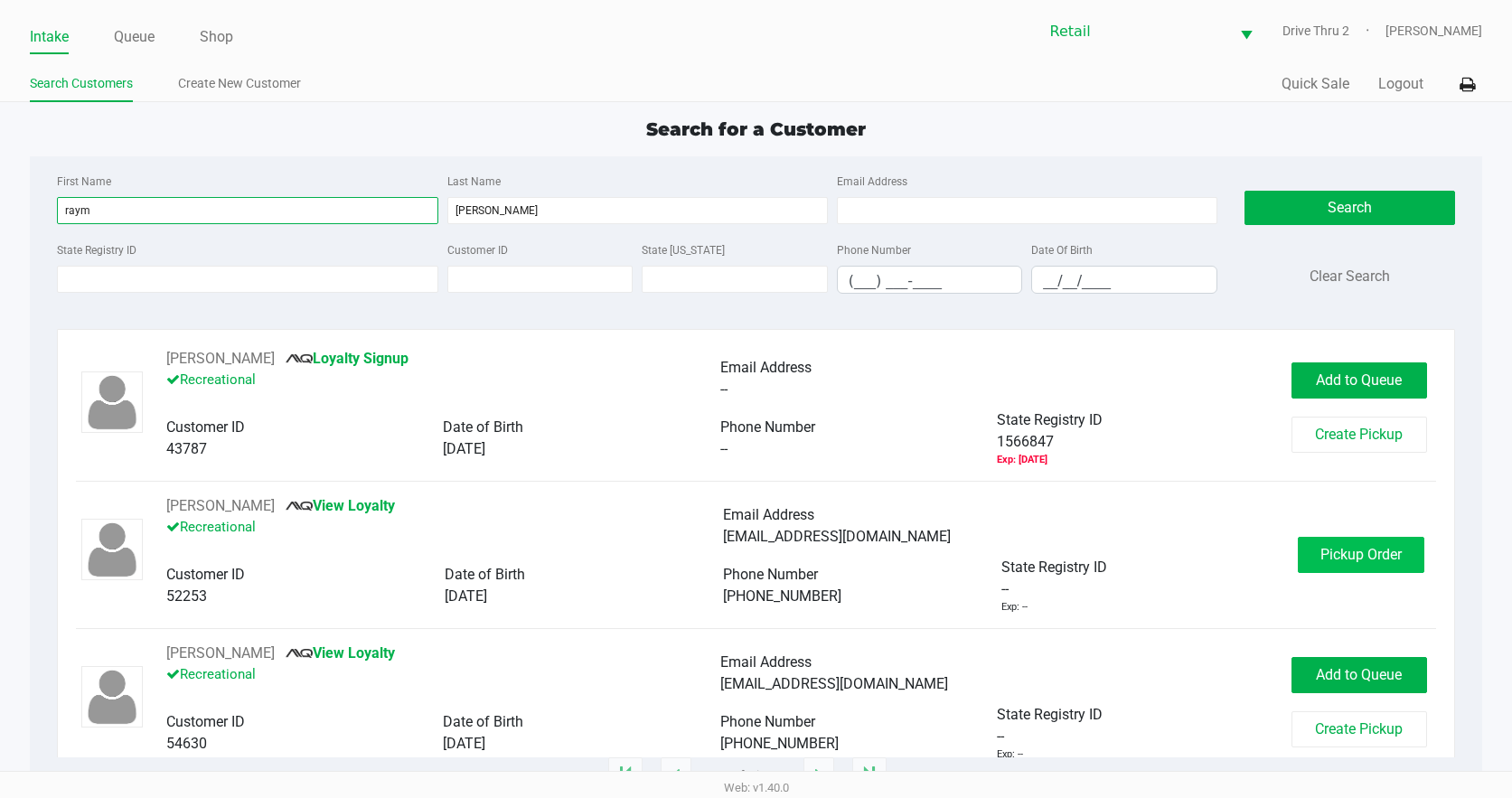
type input "raym"
click at [1346, 565] on button "Pickup Order" at bounding box center [1360, 555] width 126 height 36
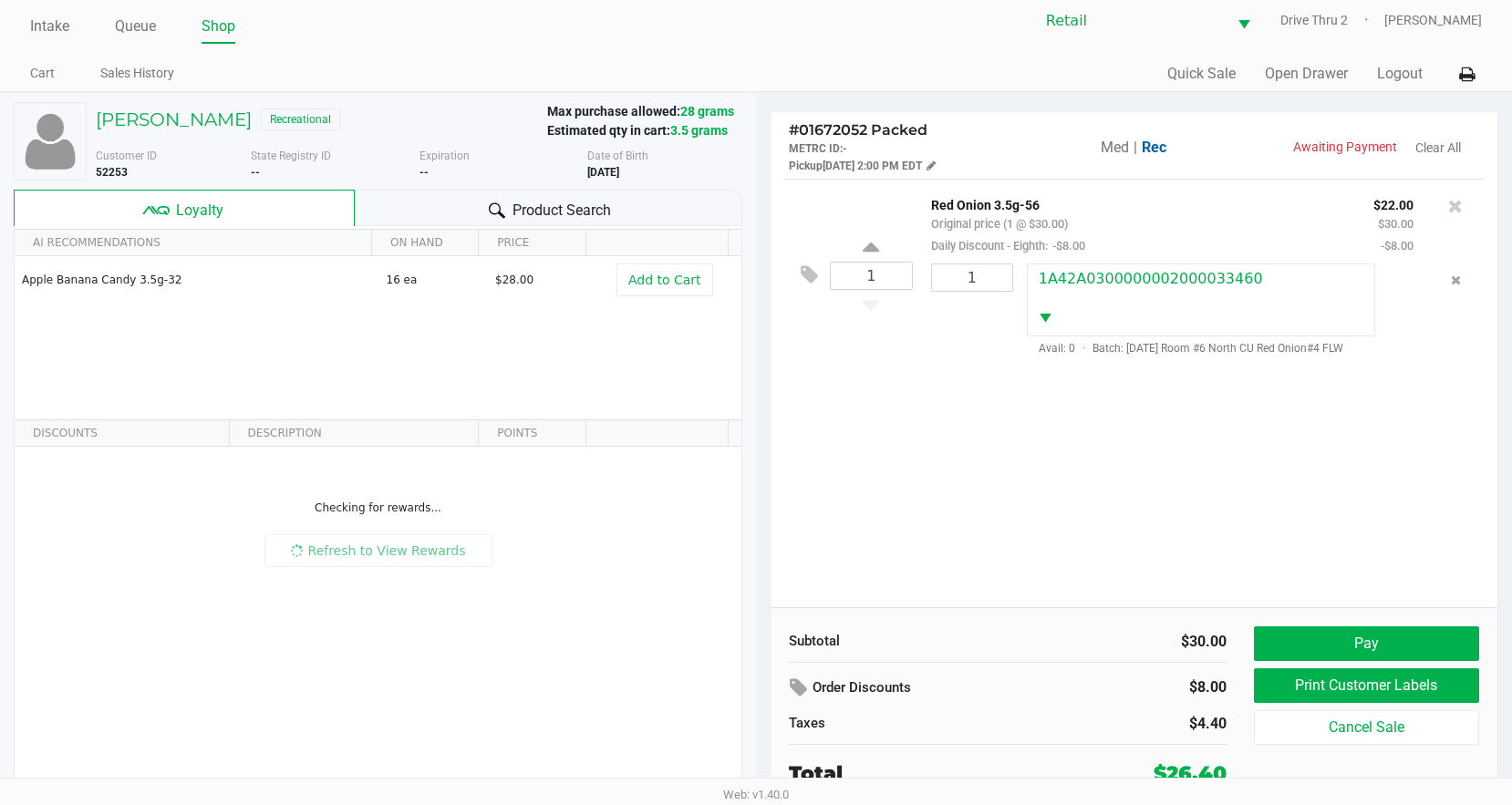
scroll to position [13, 0]
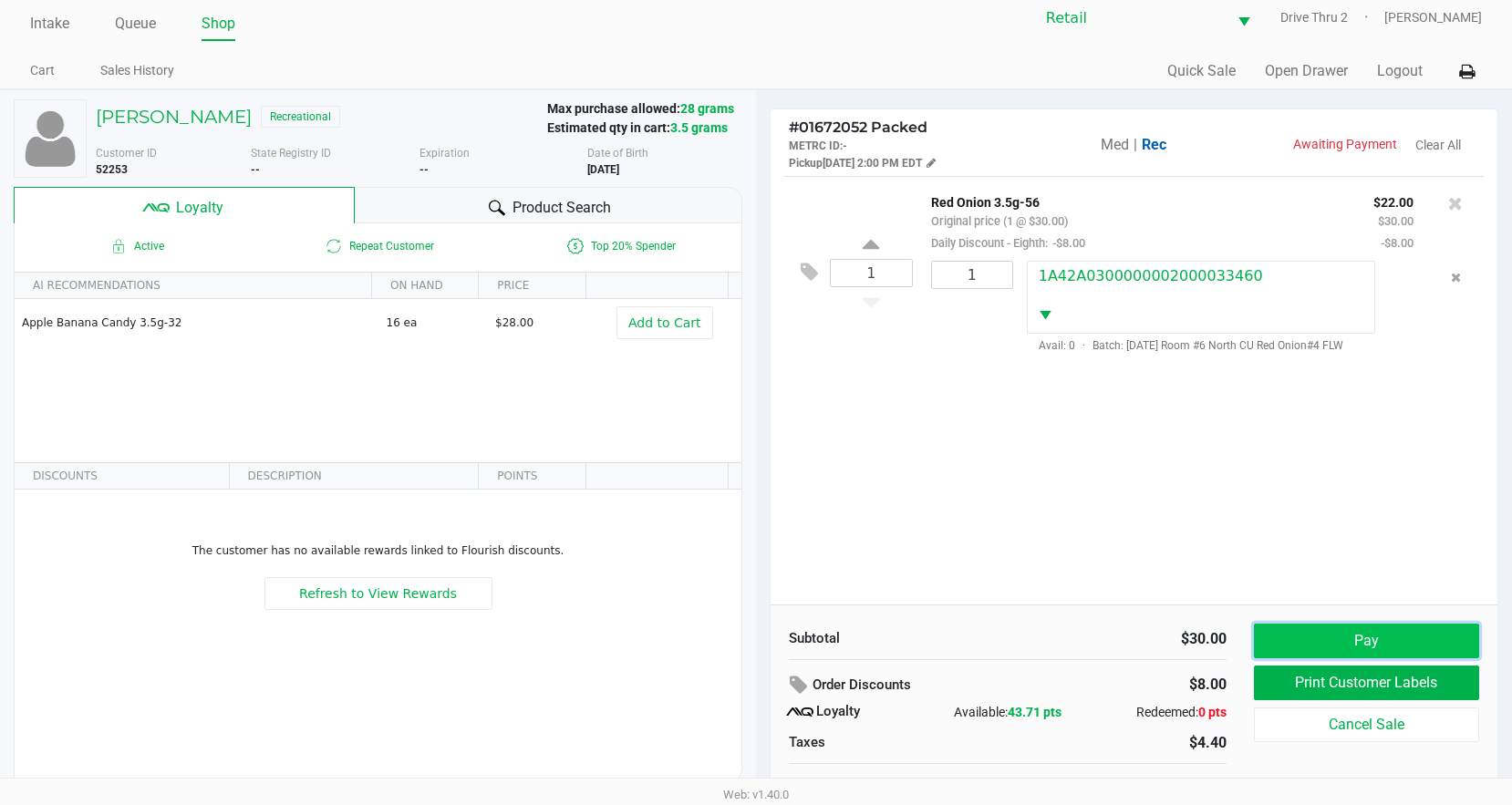
click at [1314, 627] on button "Pay" at bounding box center [1367, 641] width 225 height 34
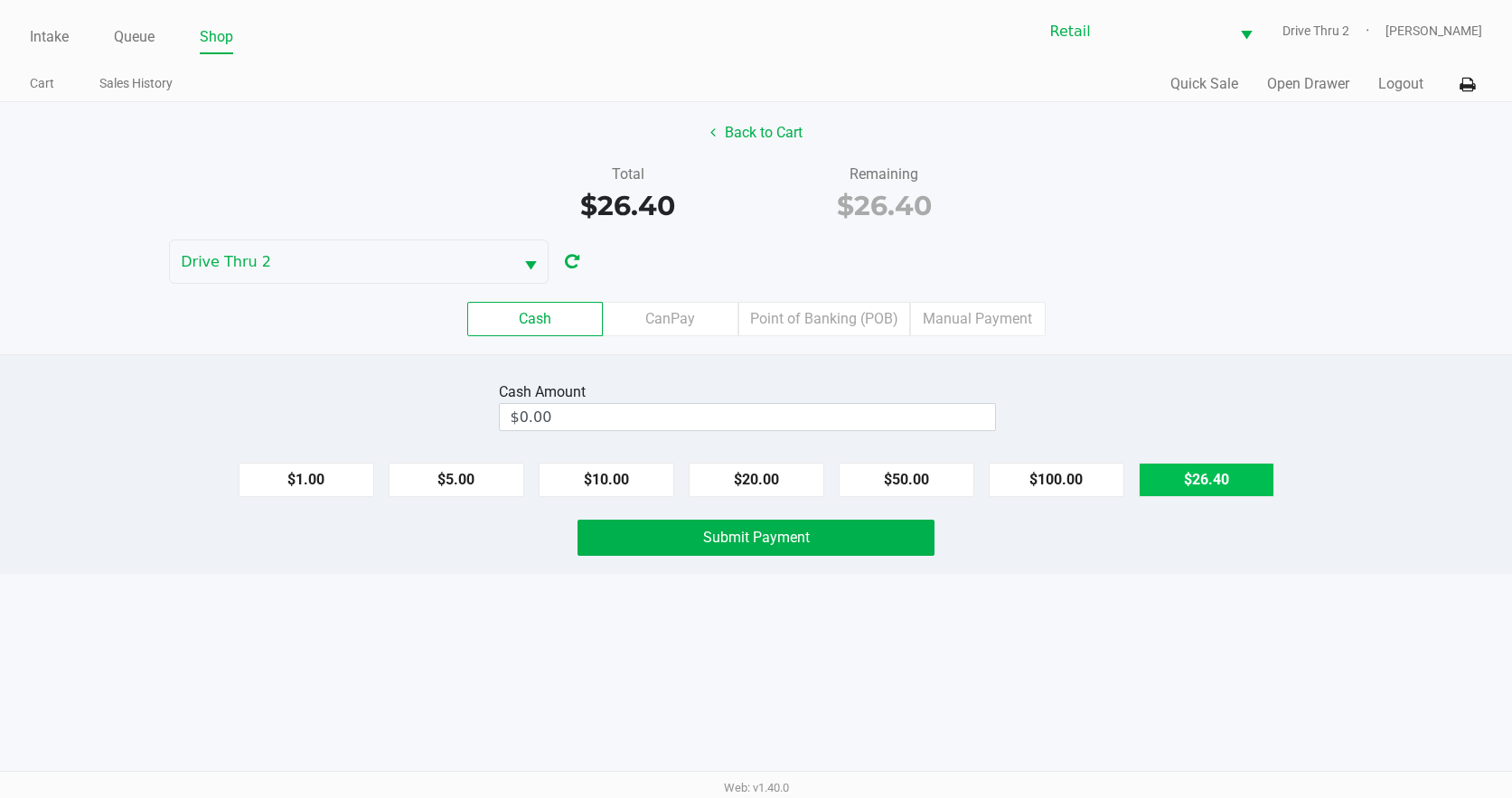
click at [1171, 486] on button "$26.40" at bounding box center [1207, 480] width 136 height 34
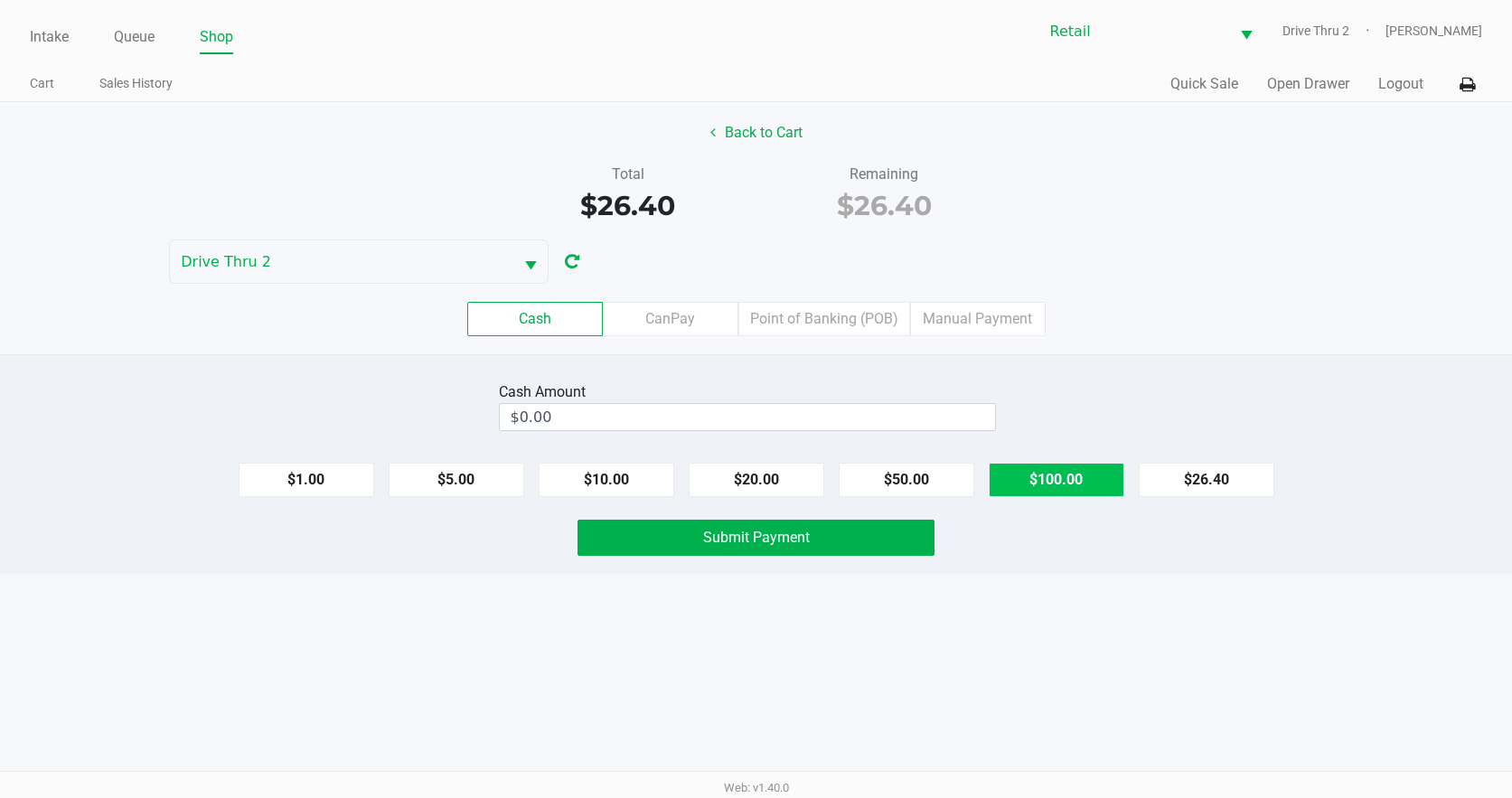
type input "$26.40"
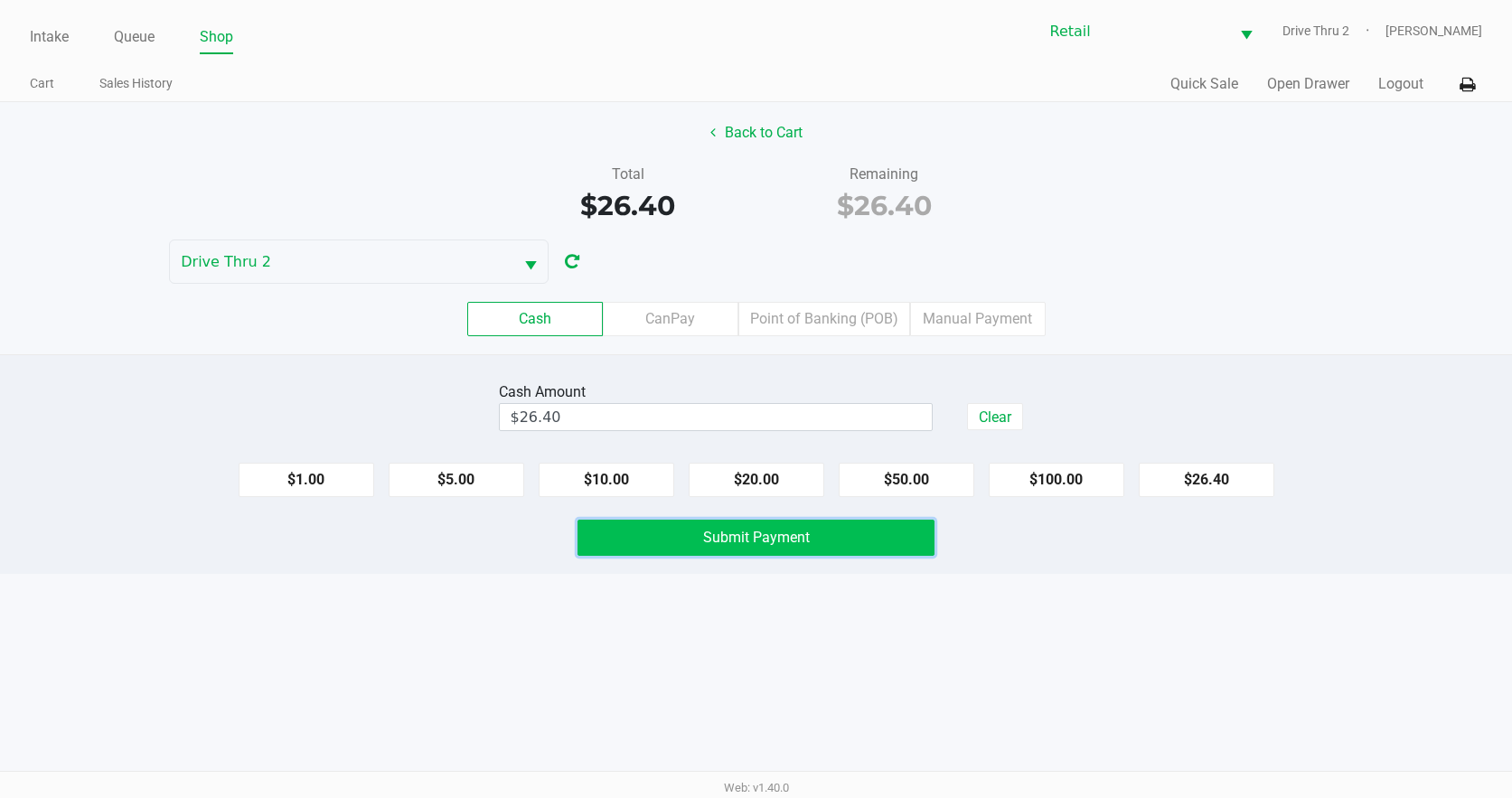
click at [827, 539] on button "Submit Payment" at bounding box center [756, 538] width 358 height 36
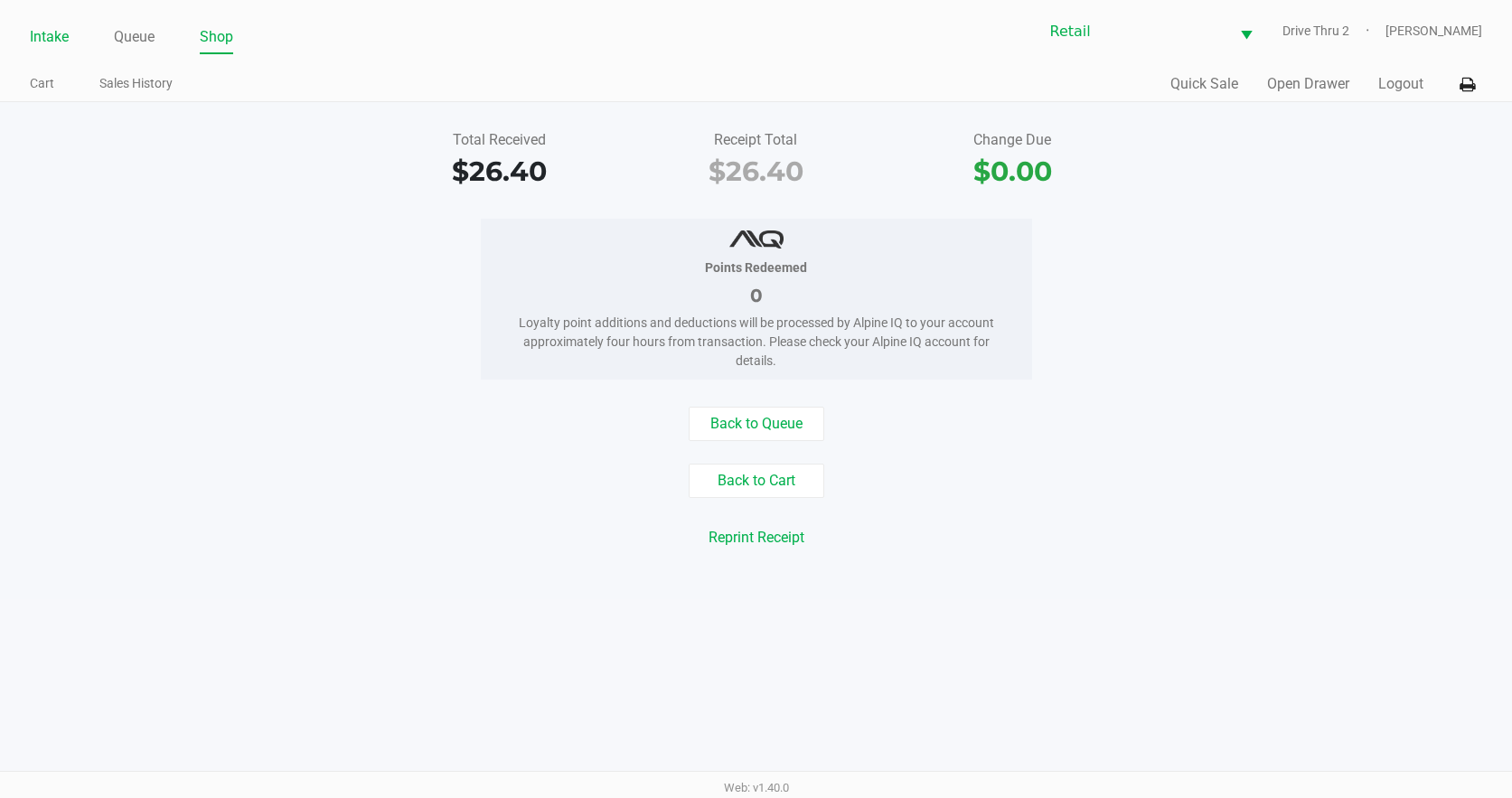
click at [57, 40] on link "Intake" at bounding box center [49, 37] width 39 height 25
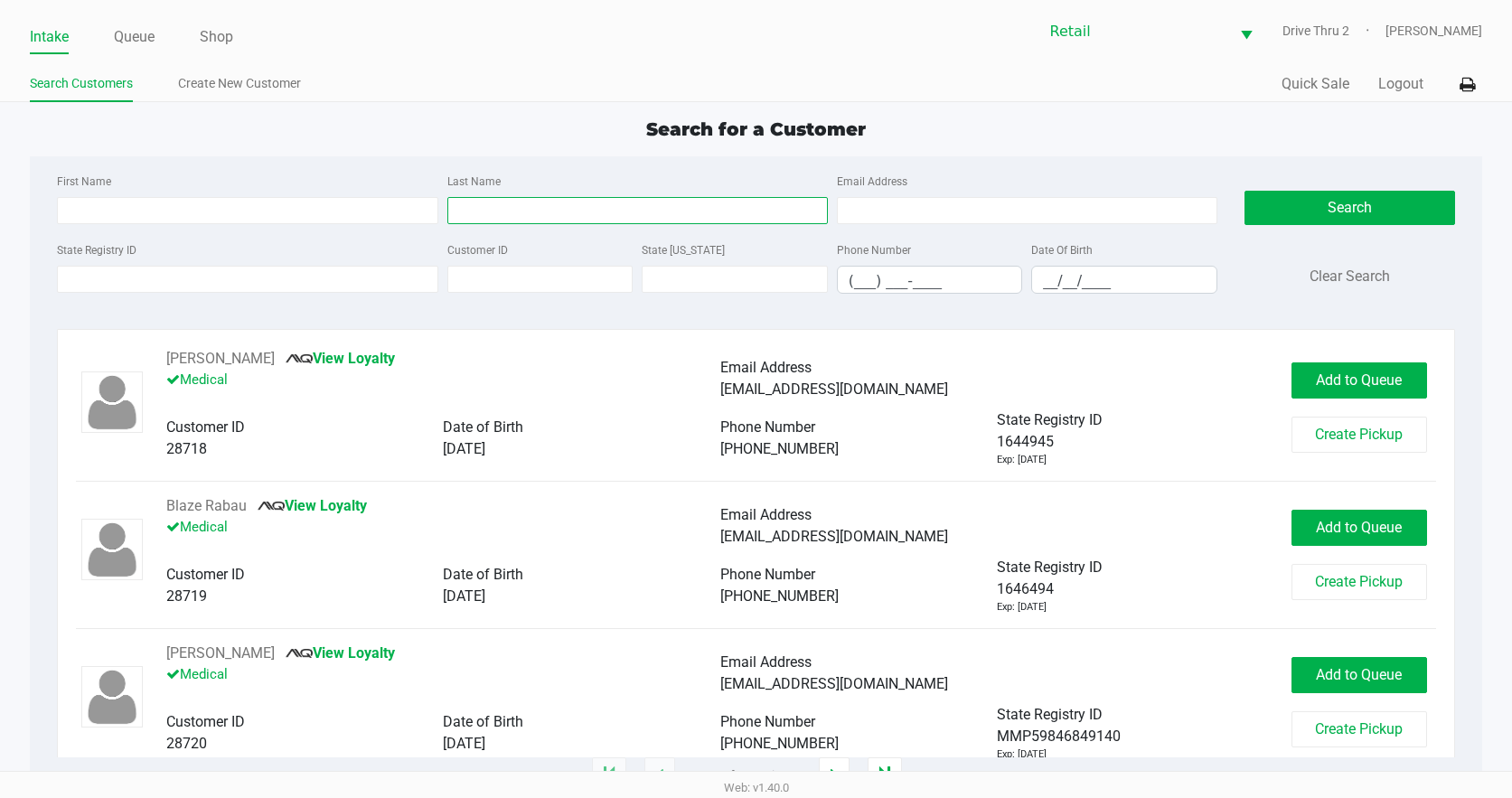
click at [533, 216] on input "Last Name" at bounding box center [638, 210] width 381 height 27
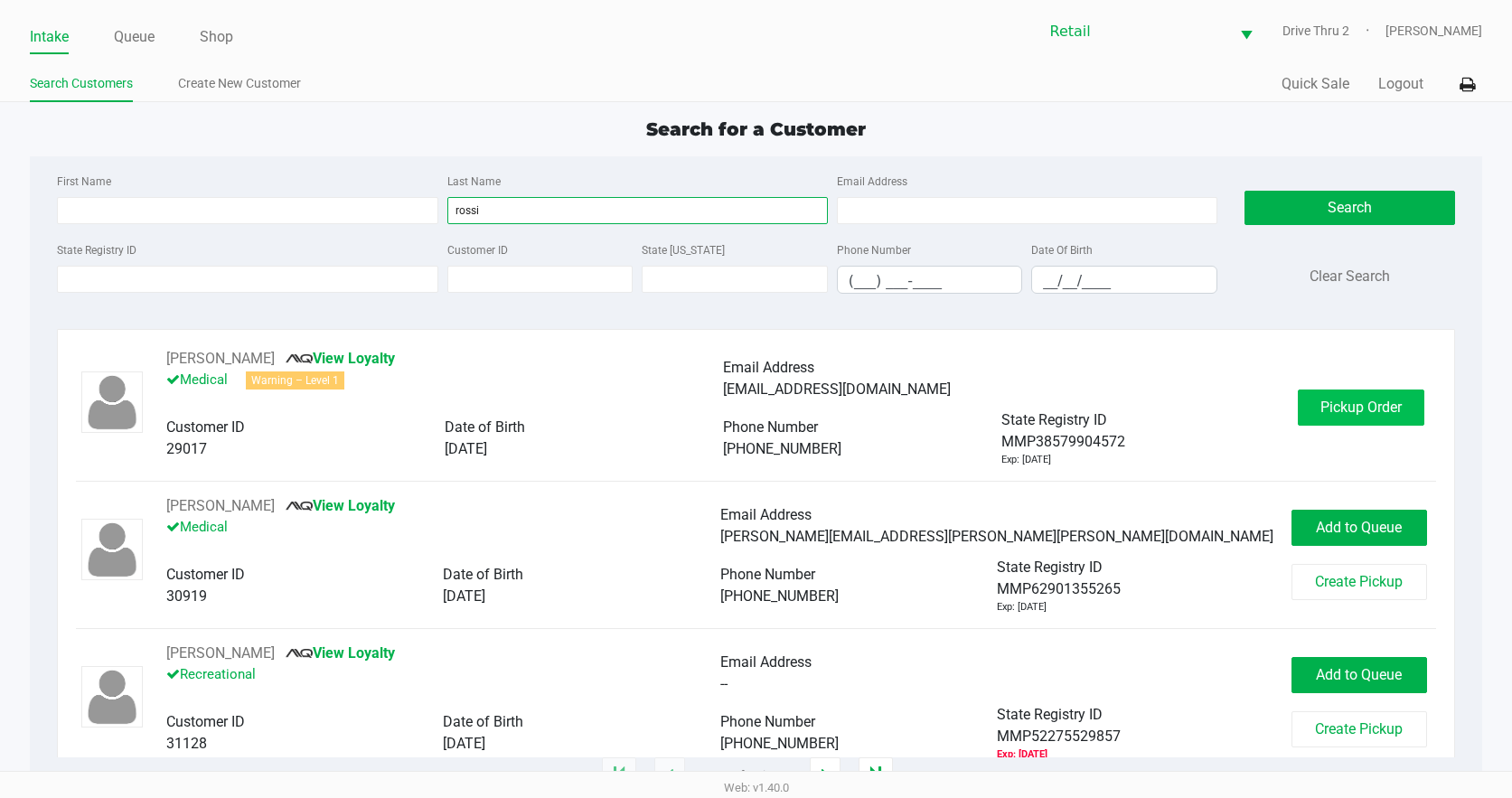
type input "rossi"
click at [1302, 403] on button "Pickup Order" at bounding box center [1360, 407] width 126 height 36
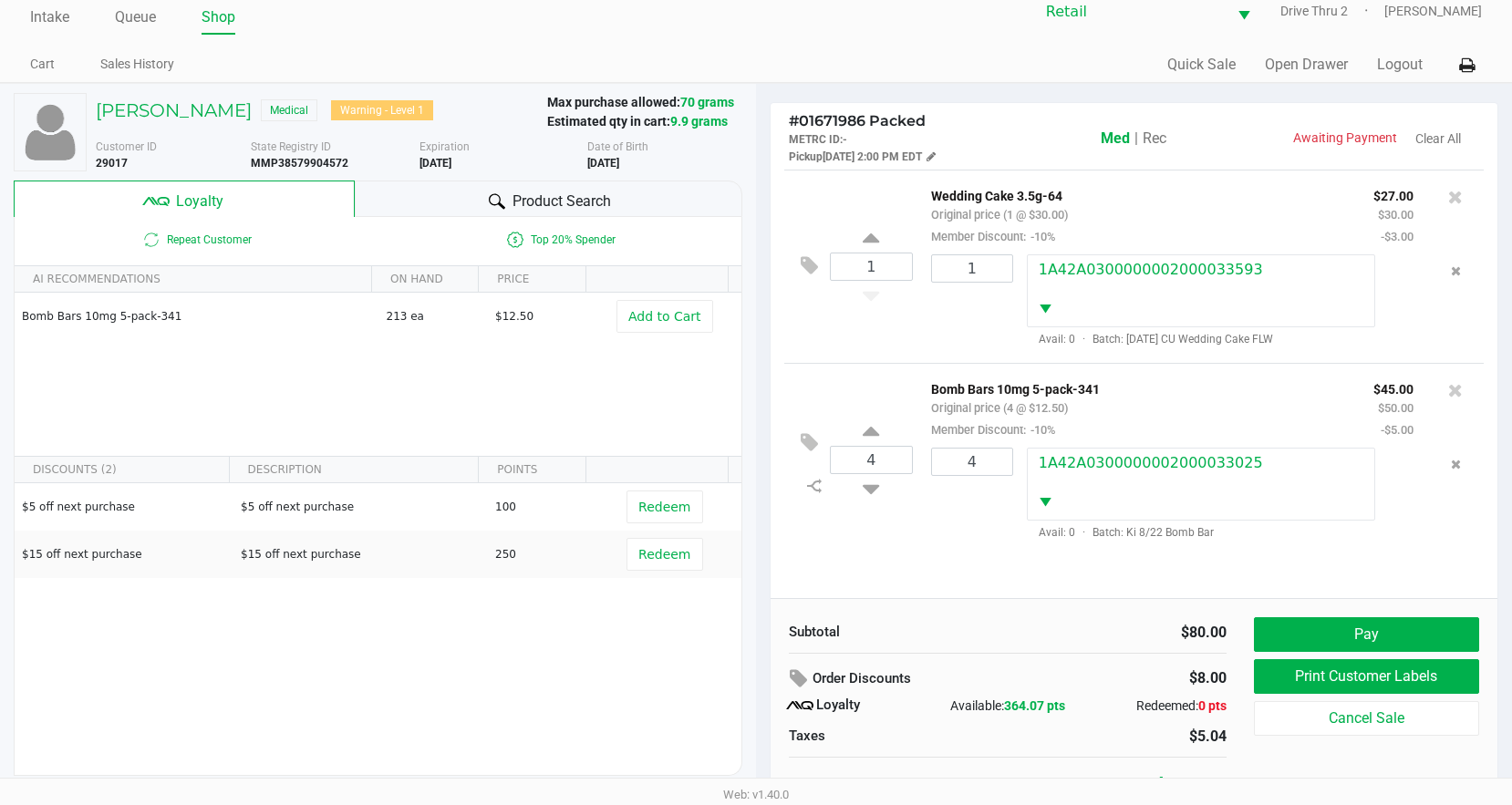
scroll to position [35, 0]
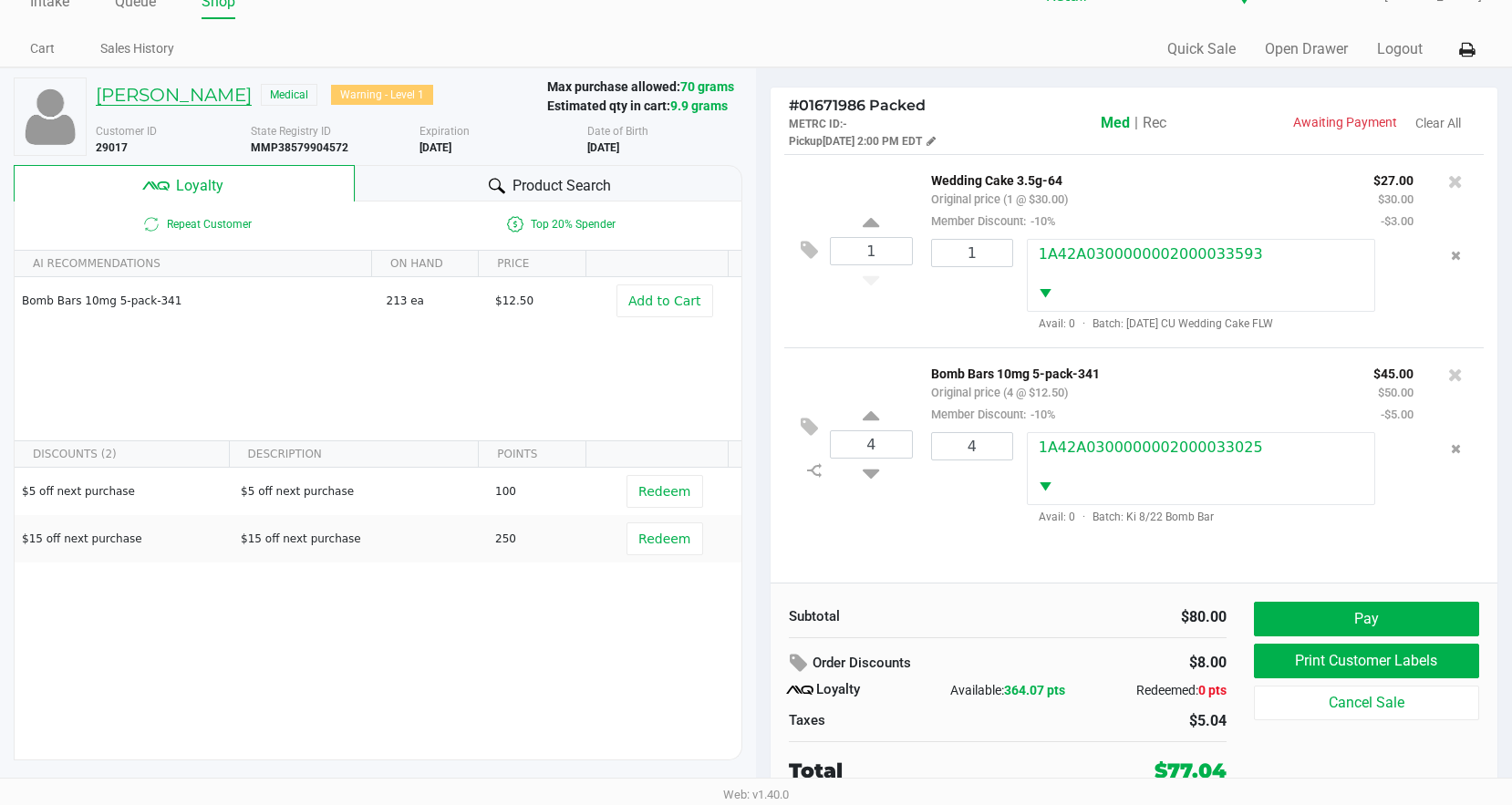
click at [184, 101] on h5 "Angelo Rossi" at bounding box center [174, 94] width 156 height 22
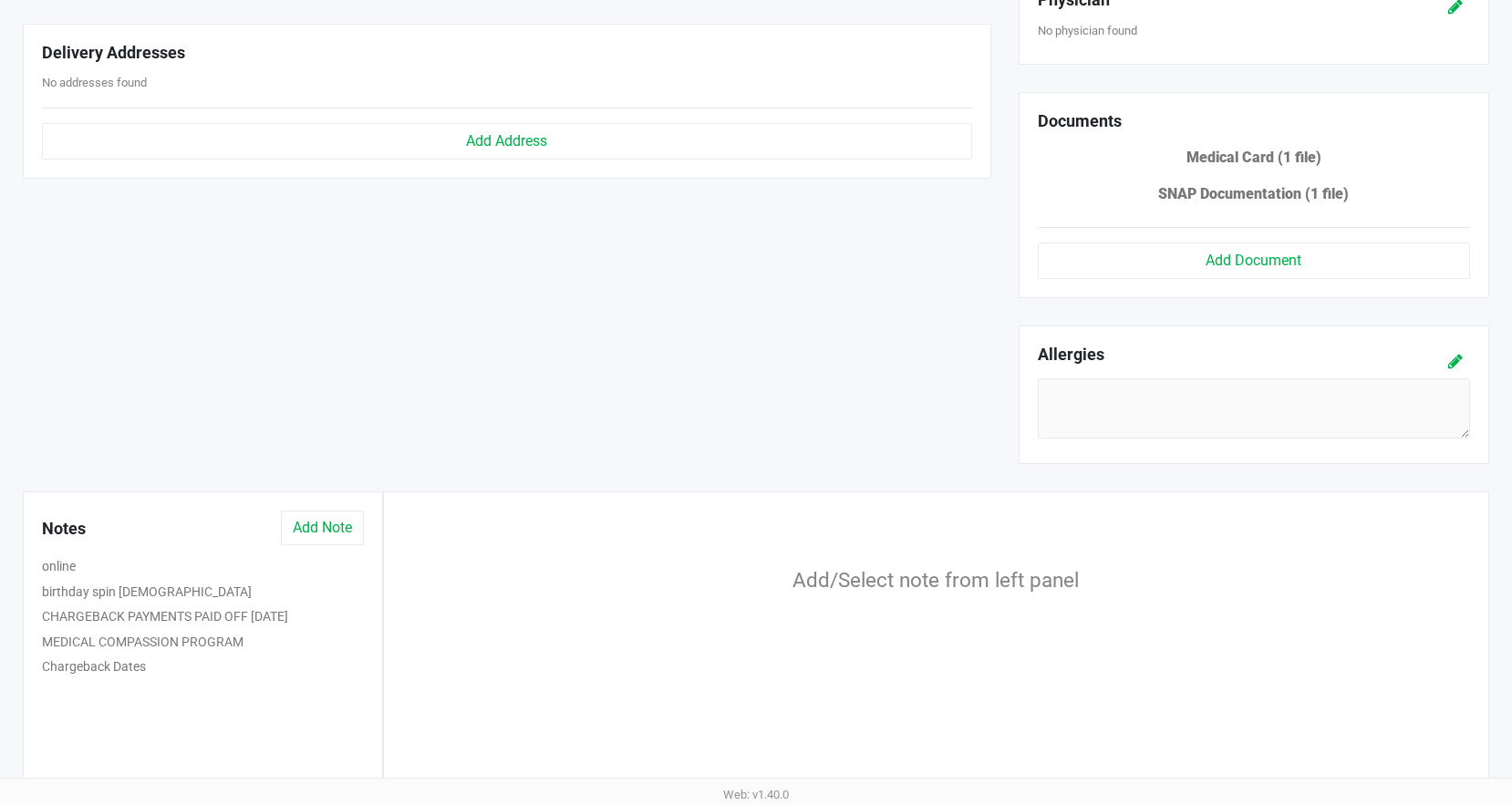
scroll to position [765, 0]
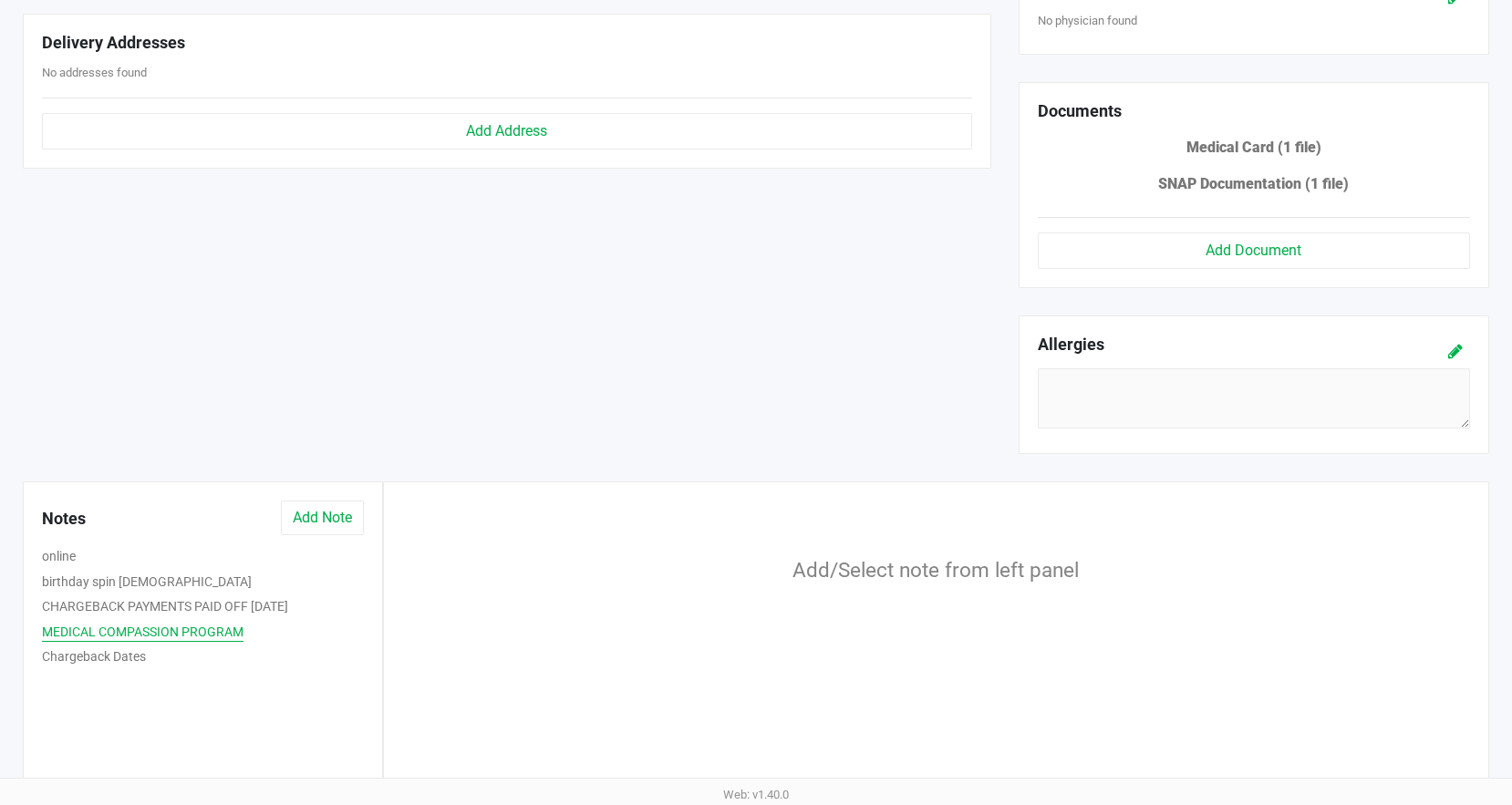
click at [190, 631] on button "MEDICAL COMPASSION PROGRAM" at bounding box center [143, 632] width 202 height 19
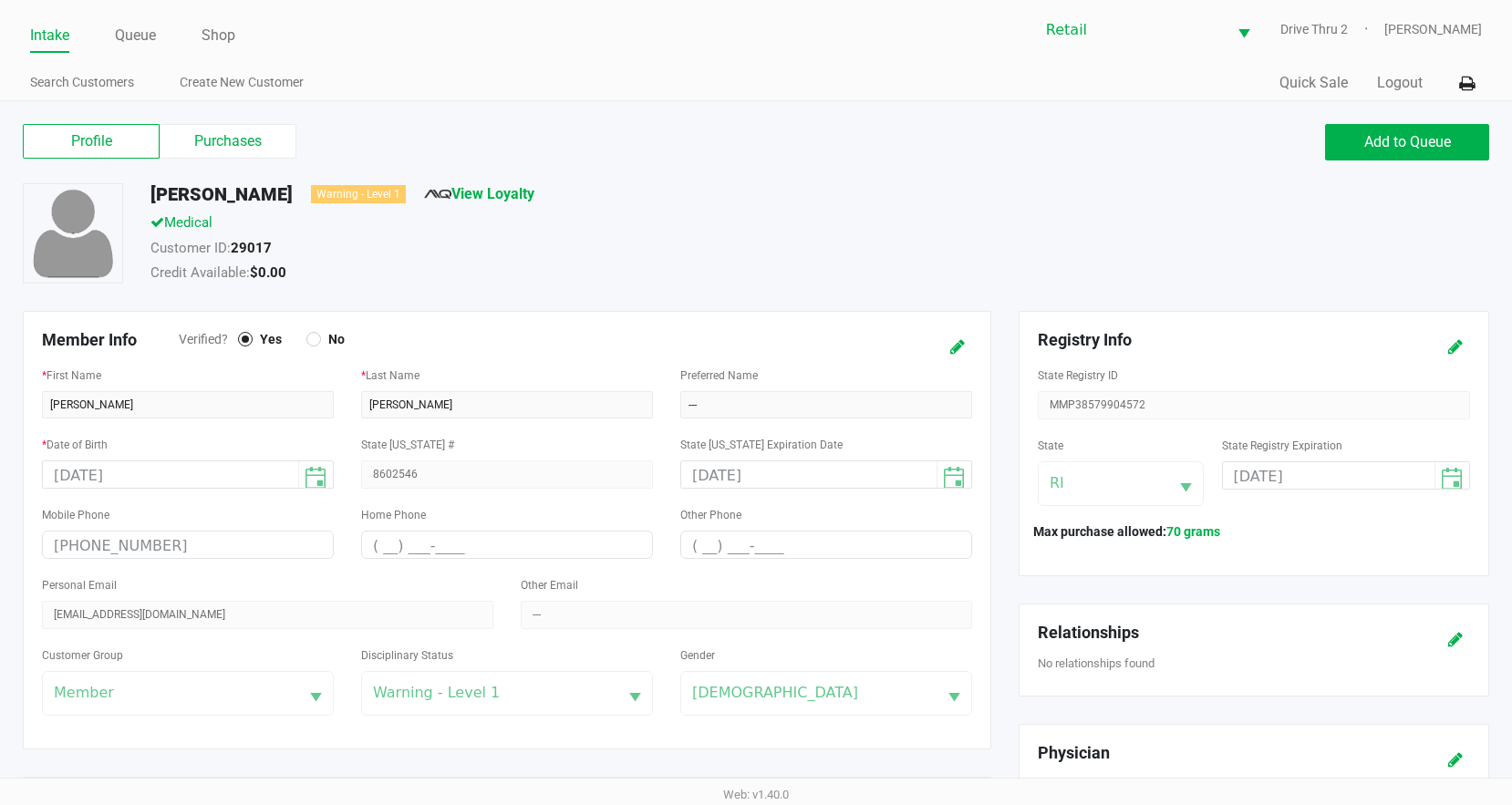
scroll to position [0, 0]
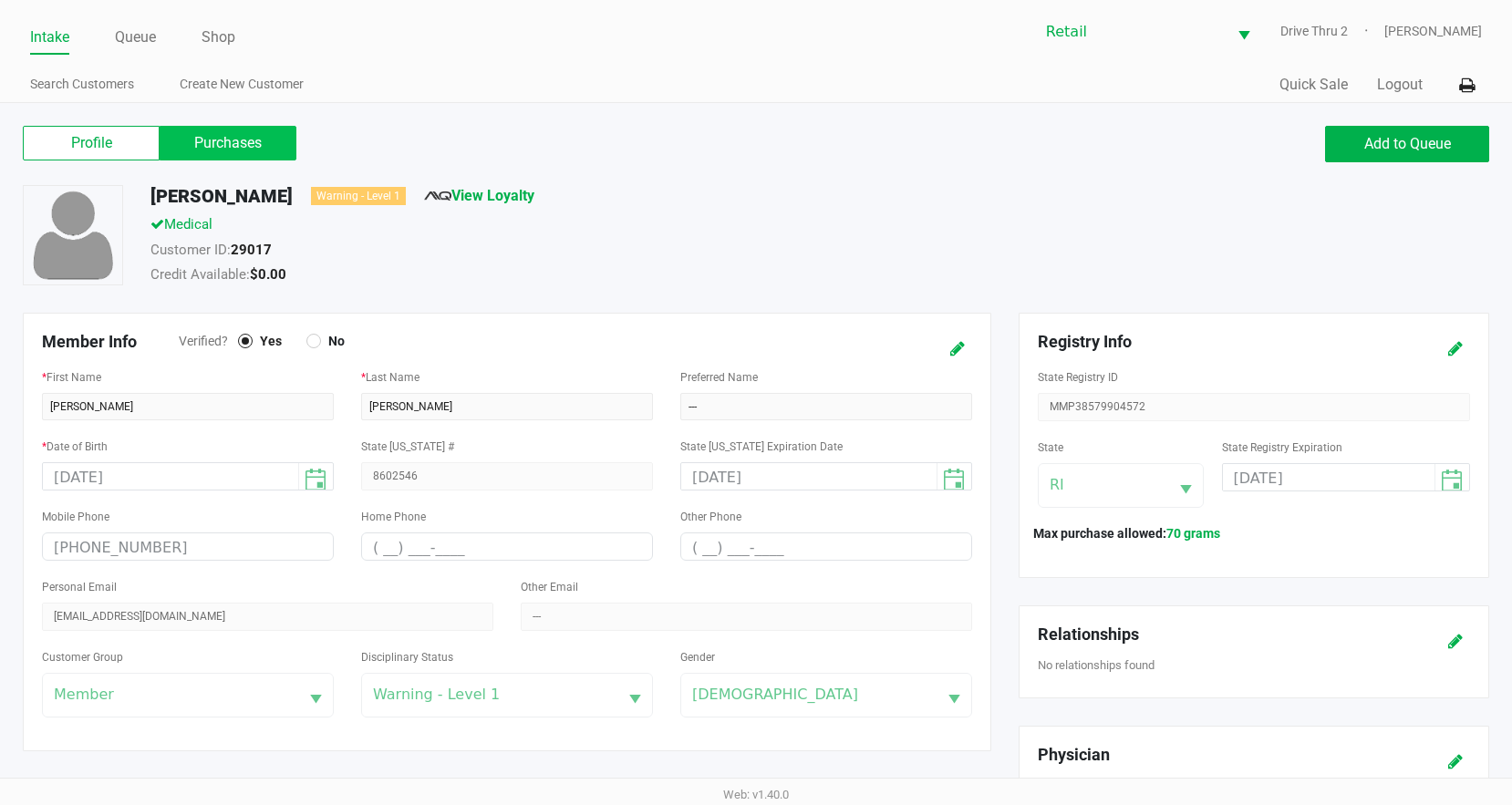
click at [270, 142] on label "Purchases" at bounding box center [228, 143] width 137 height 34
click at [0, 0] on 1 "Purchases" at bounding box center [0, 0] width 0 height 0
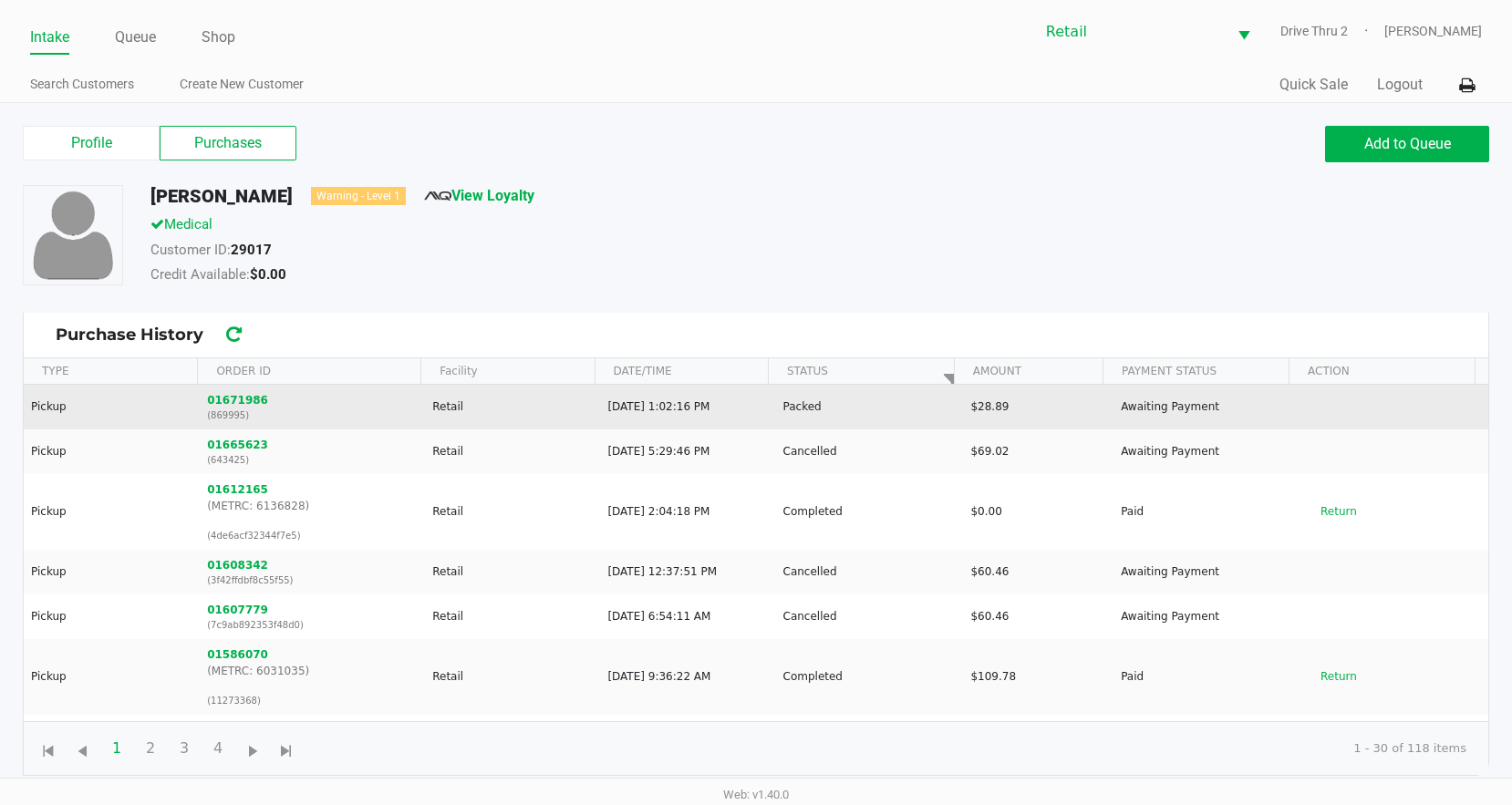
click at [216, 411] on p "(869995)" at bounding box center [312, 415] width 210 height 13
click at [216, 404] on button "01671986" at bounding box center [238, 399] width 61 height 16
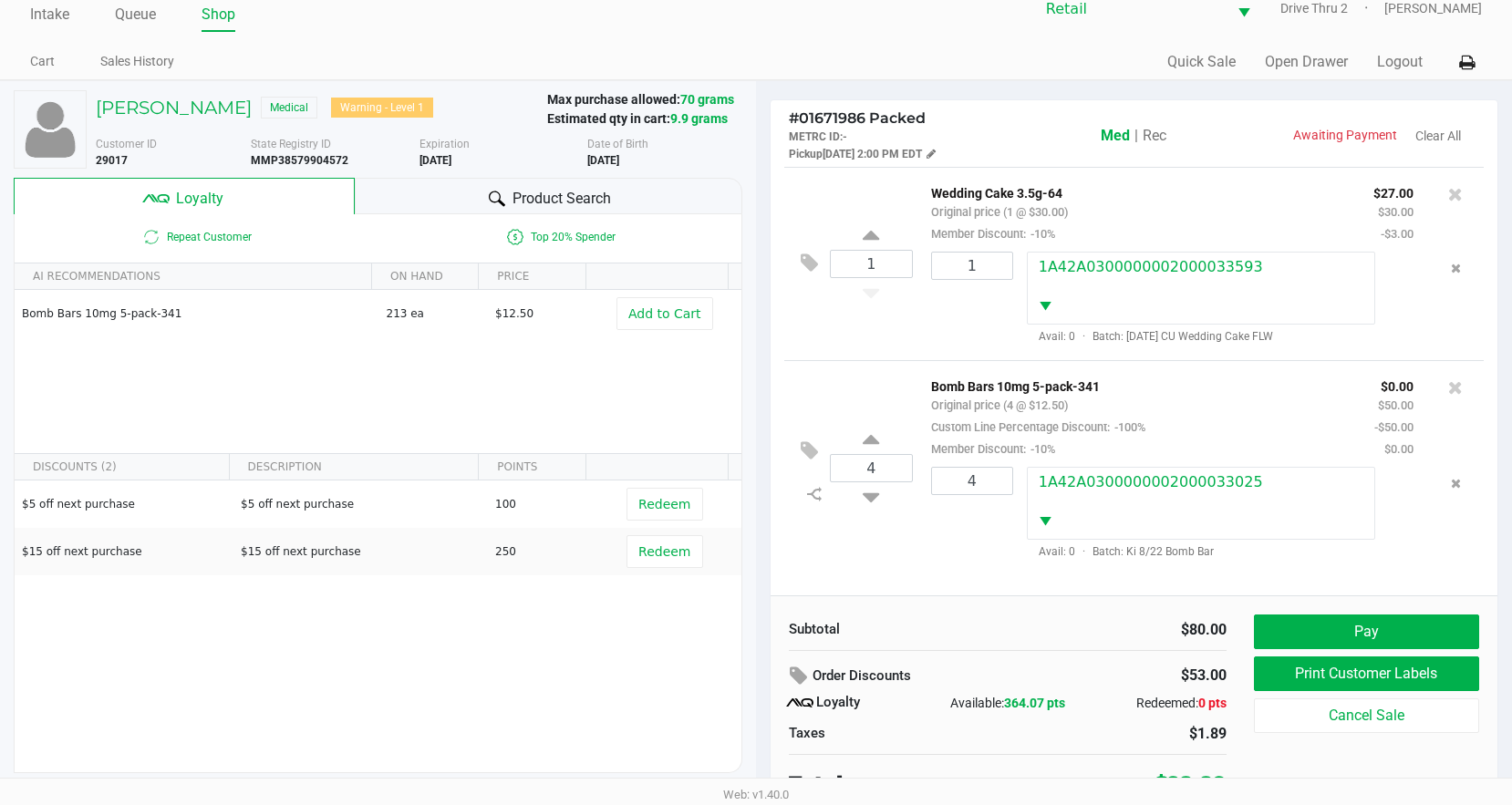
scroll to position [35, 0]
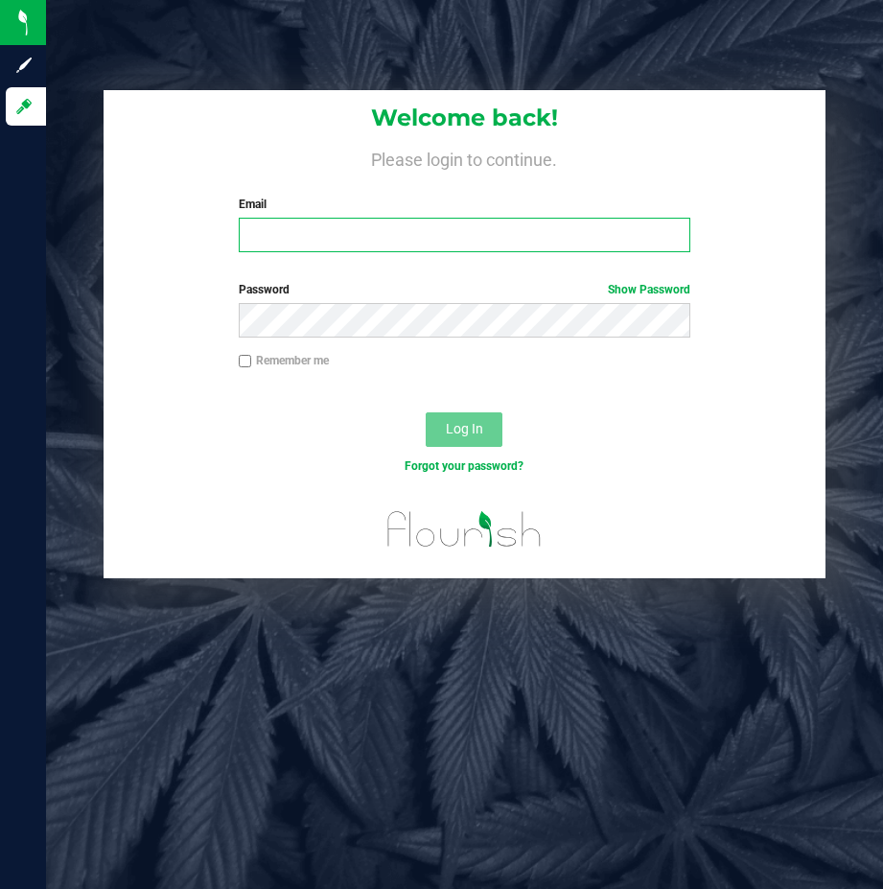
click at [538, 231] on input "Email" at bounding box center [465, 235] width 453 height 35
type input "[EMAIL_ADDRESS][DOMAIN_NAME]"
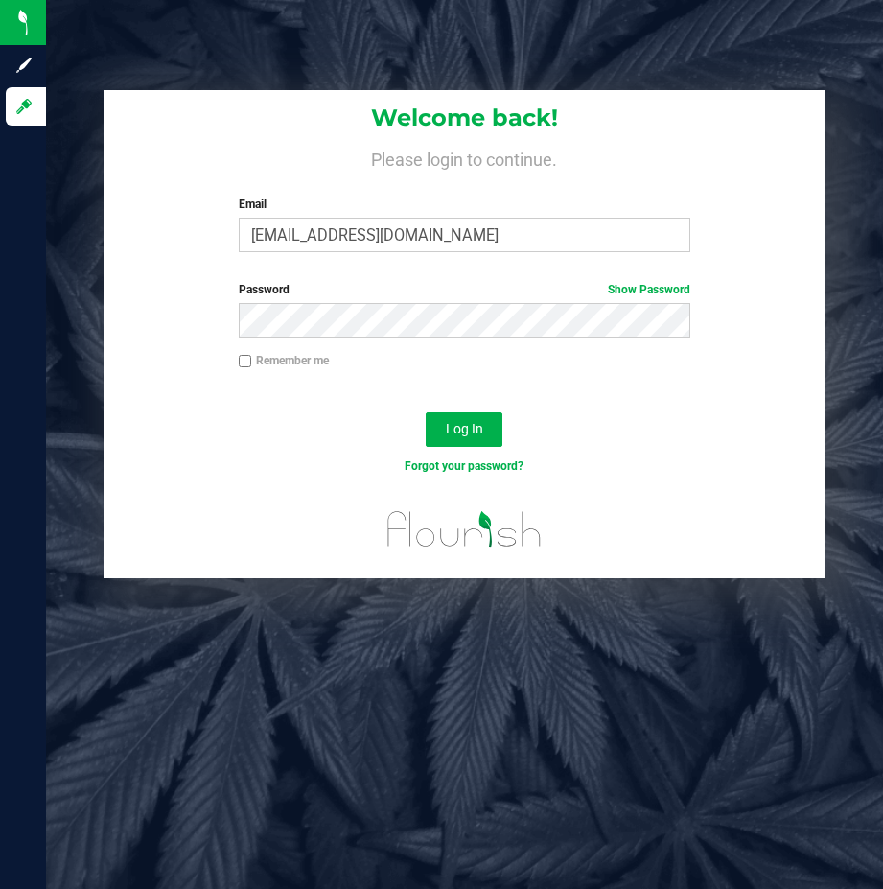
click at [263, 362] on label "Remember me" at bounding box center [284, 360] width 90 height 17
click at [252, 362] on input "Remember me" at bounding box center [245, 361] width 13 height 13
checkbox input "true"
click at [458, 422] on span "Log In" at bounding box center [464, 428] width 37 height 15
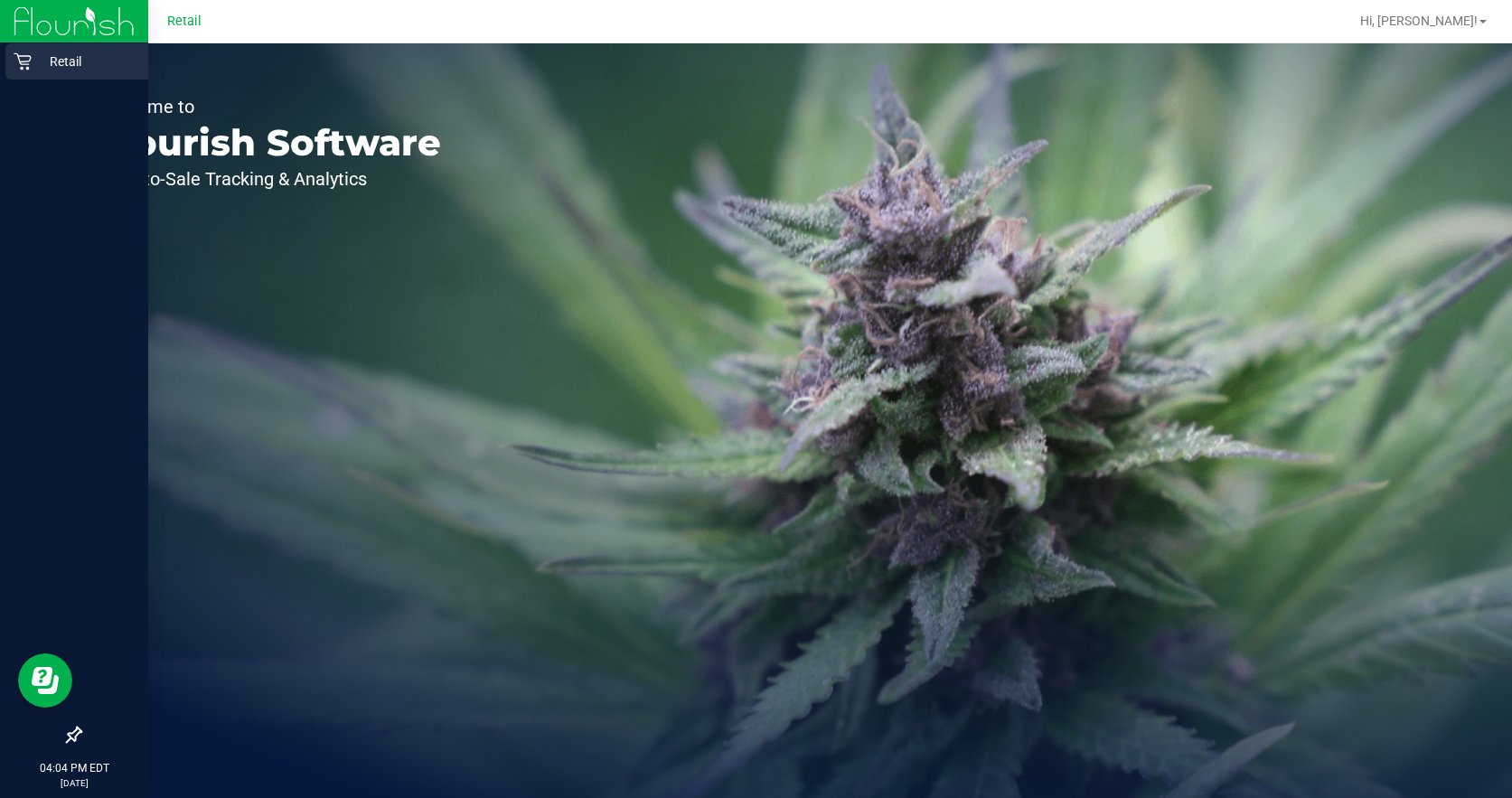
click at [20, 67] on icon at bounding box center [22, 61] width 18 height 18
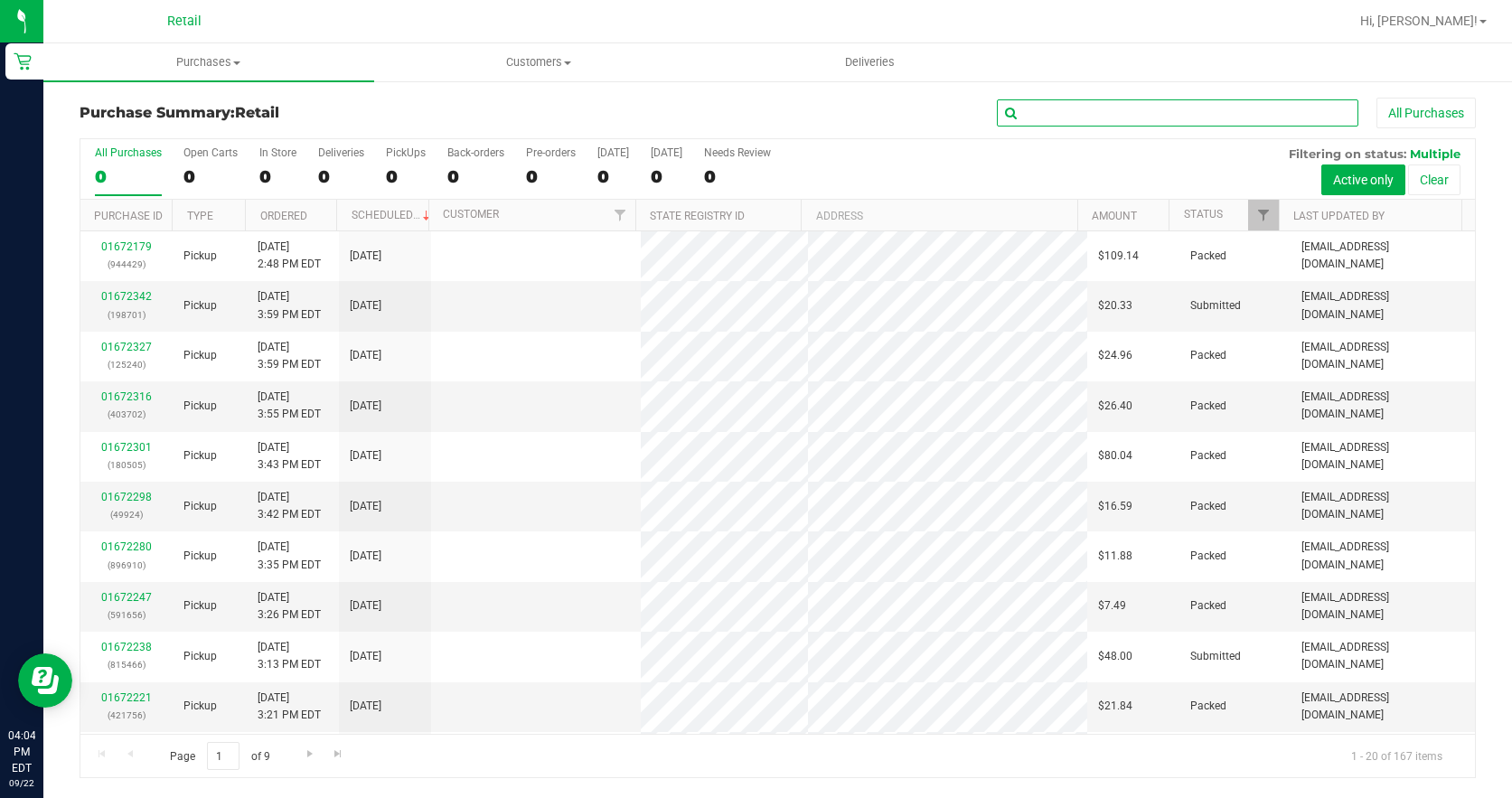
click at [1063, 108] on input "text" at bounding box center [1178, 113] width 362 height 27
drag, startPoint x: 1063, startPoint y: 108, endPoint x: 182, endPoint y: 62, distance: 882.2
click at [182, 62] on span "Purchases" at bounding box center [208, 62] width 331 height 16
click at [157, 108] on span "Summary of purchases" at bounding box center [136, 108] width 186 height 15
click at [1061, 103] on input "text" at bounding box center [1178, 113] width 362 height 27
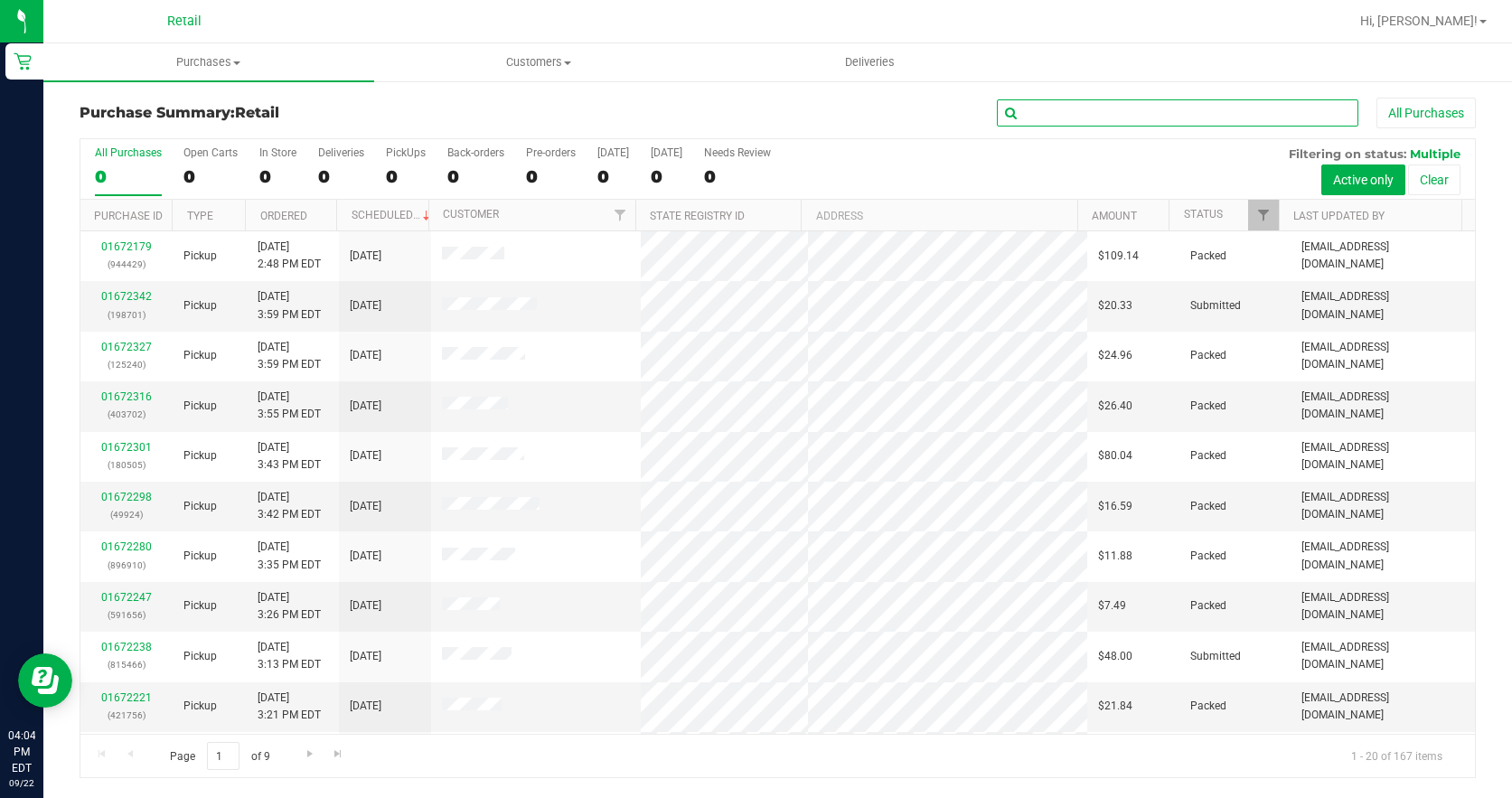
paste input "916463"
type input "916463"
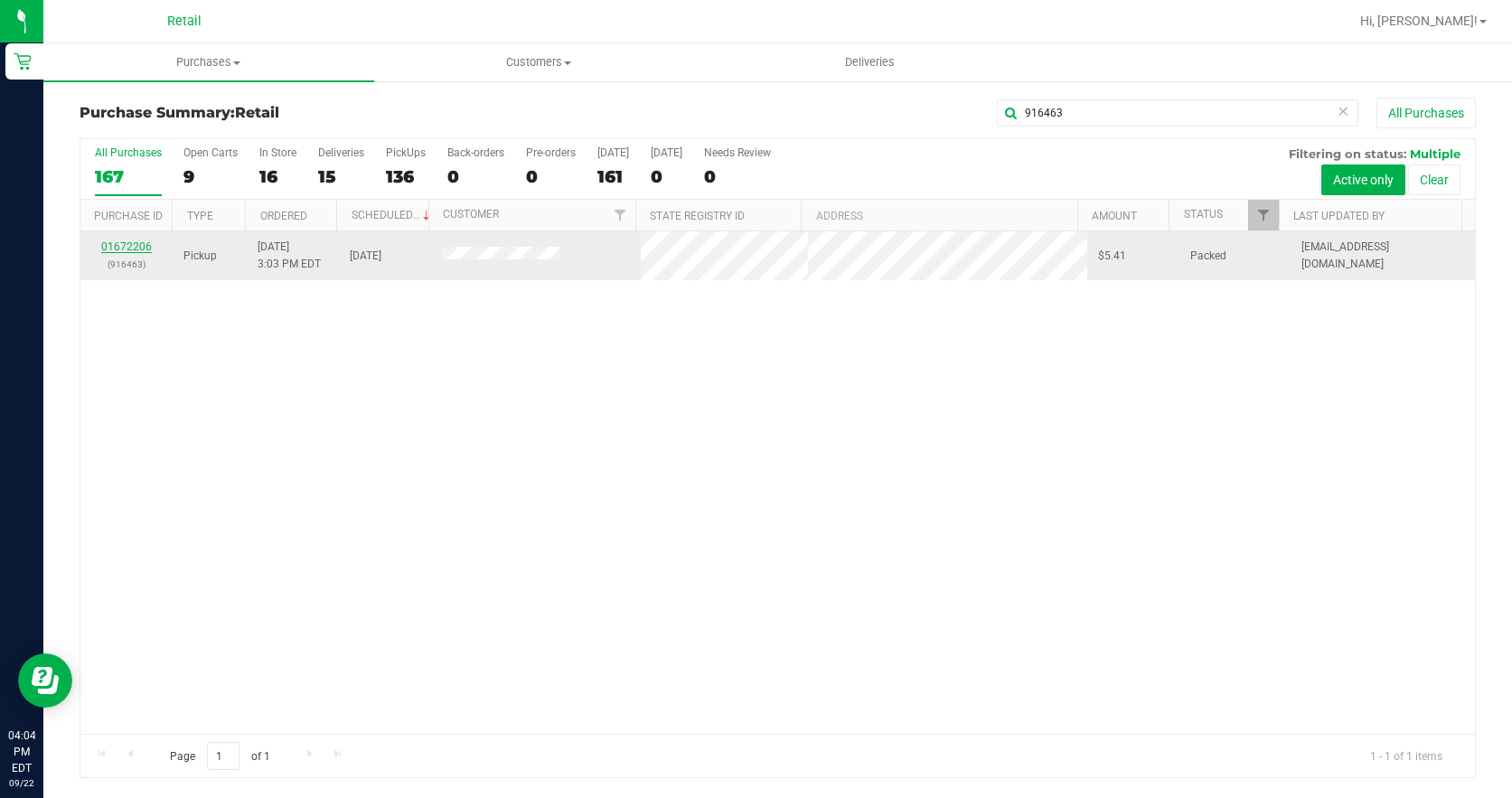
click at [122, 243] on link "01672206" at bounding box center [126, 246] width 51 height 12
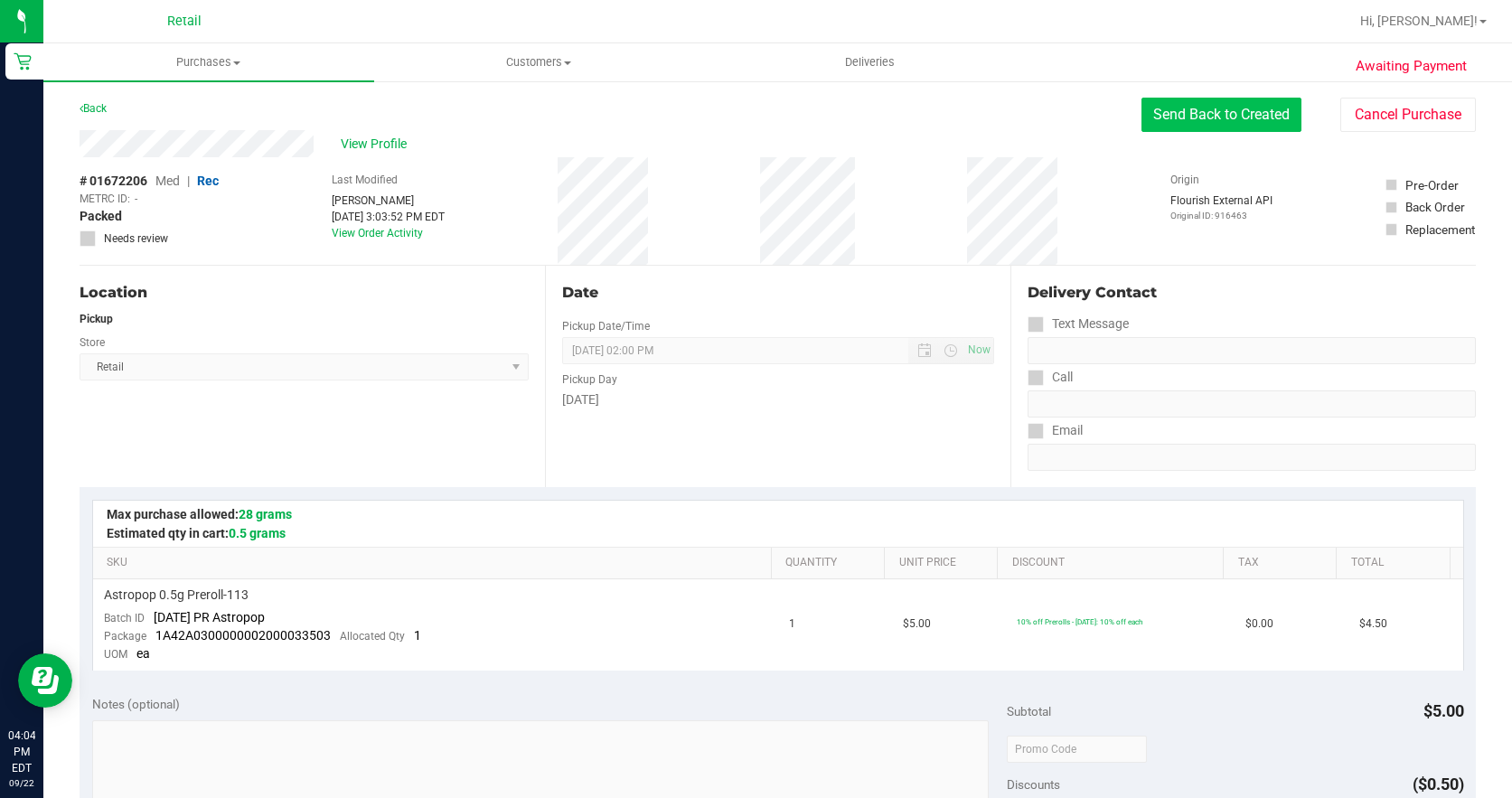
click at [1166, 121] on button "Send Back to Created" at bounding box center [1222, 115] width 160 height 34
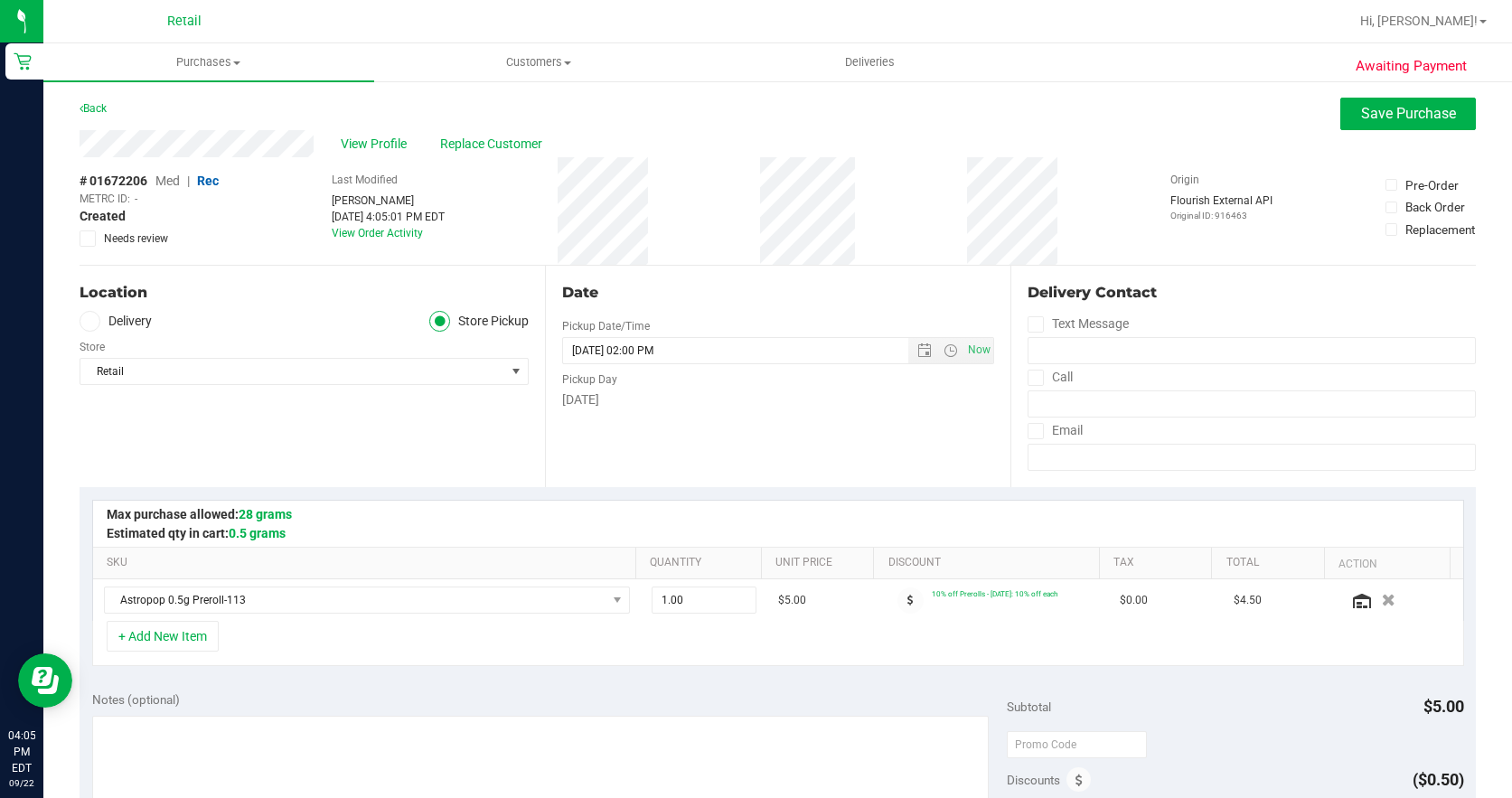
click at [463, 130] on div "View Profile Replace Customer" at bounding box center [777, 143] width 1396 height 27
click at [466, 138] on span "Replace Customer" at bounding box center [494, 144] width 108 height 19
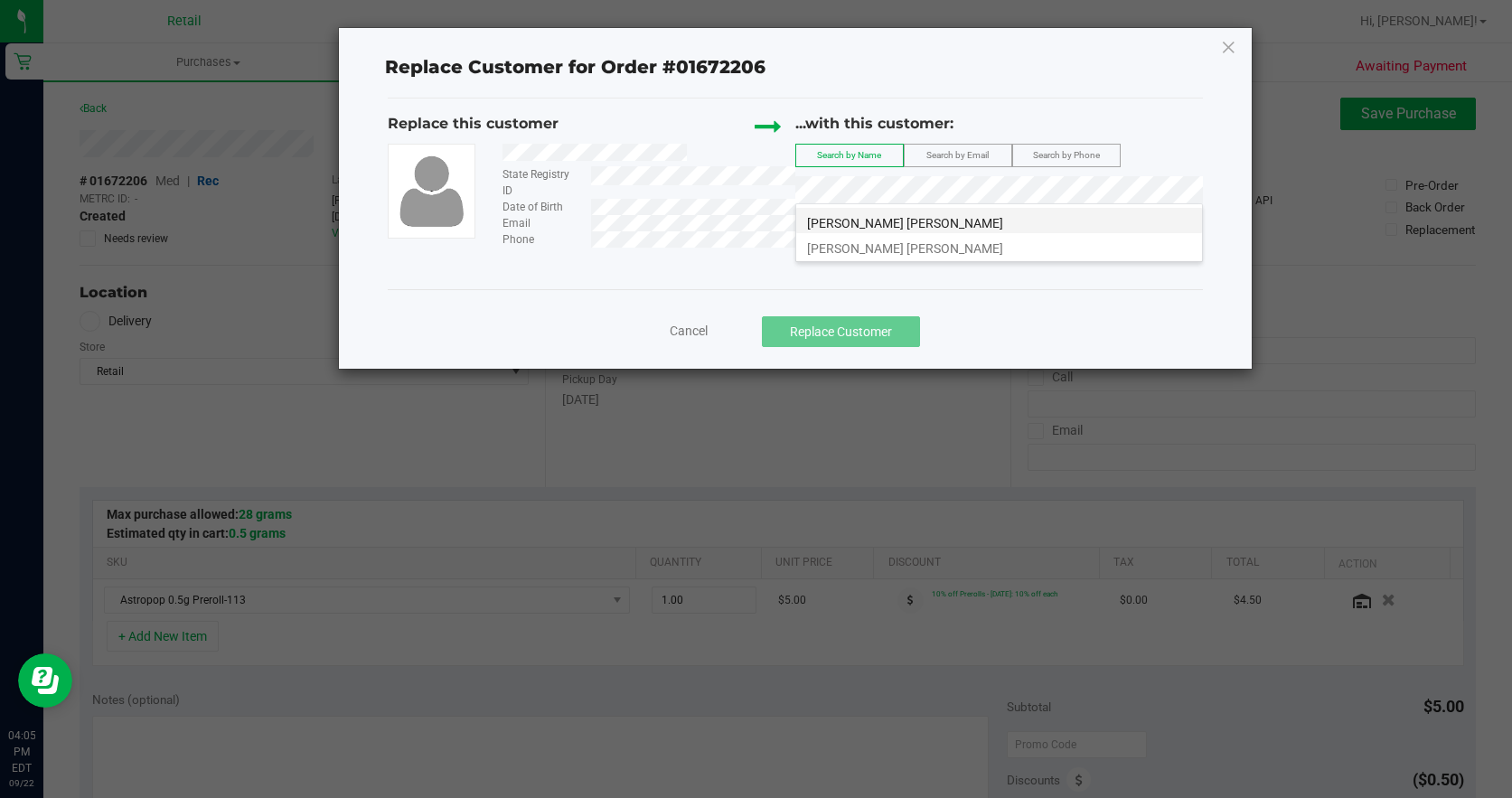
click at [866, 220] on li "[PERSON_NAME] [PERSON_NAME]" at bounding box center [999, 220] width 406 height 25
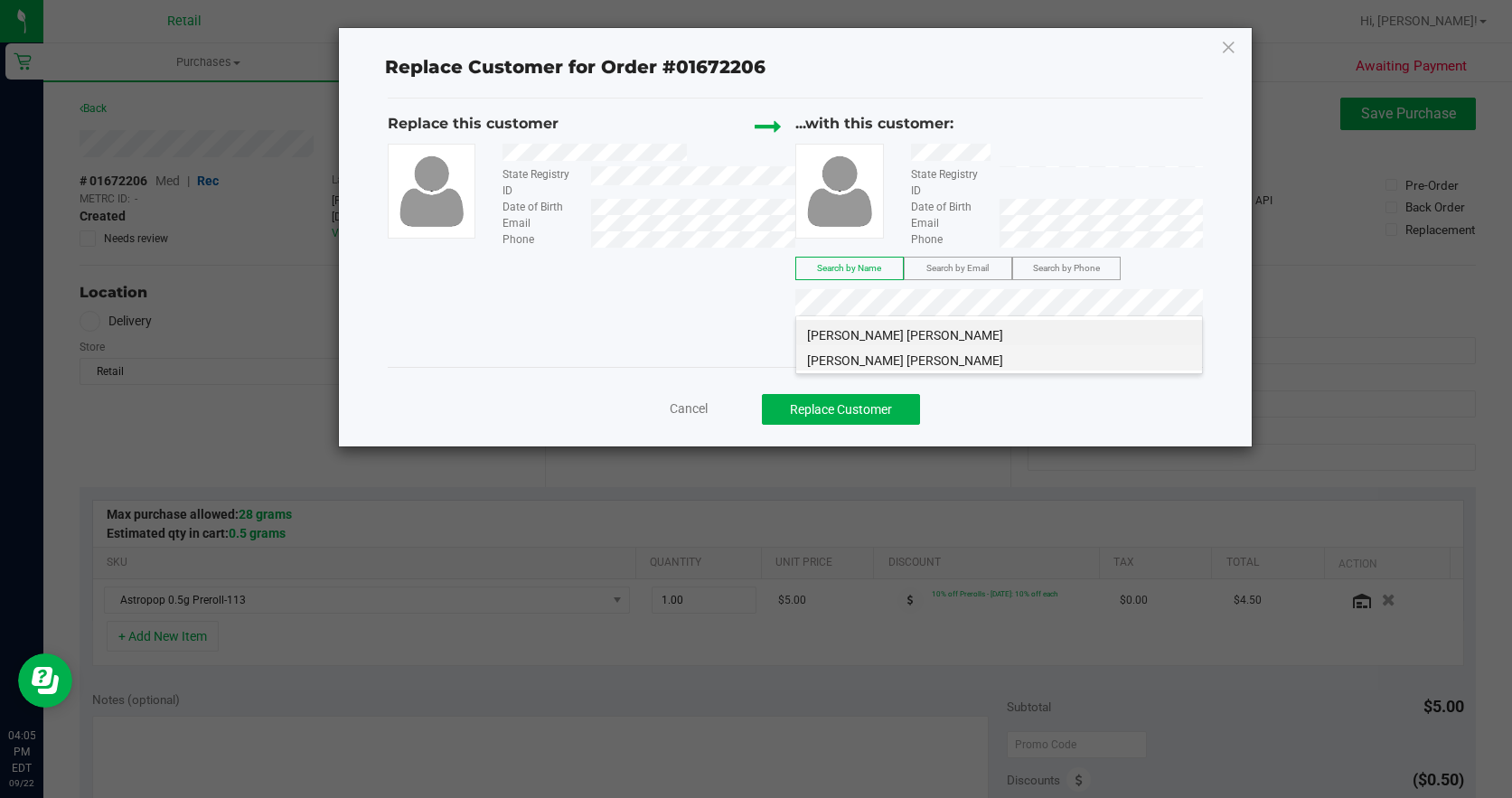
click at [959, 365] on li "[PERSON_NAME] [PERSON_NAME]" at bounding box center [999, 357] width 406 height 25
click at [1063, 336] on li "[PERSON_NAME] [PERSON_NAME]" at bounding box center [999, 333] width 406 height 25
click at [1114, 365] on li "[PERSON_NAME] [PERSON_NAME]" at bounding box center [999, 357] width 406 height 25
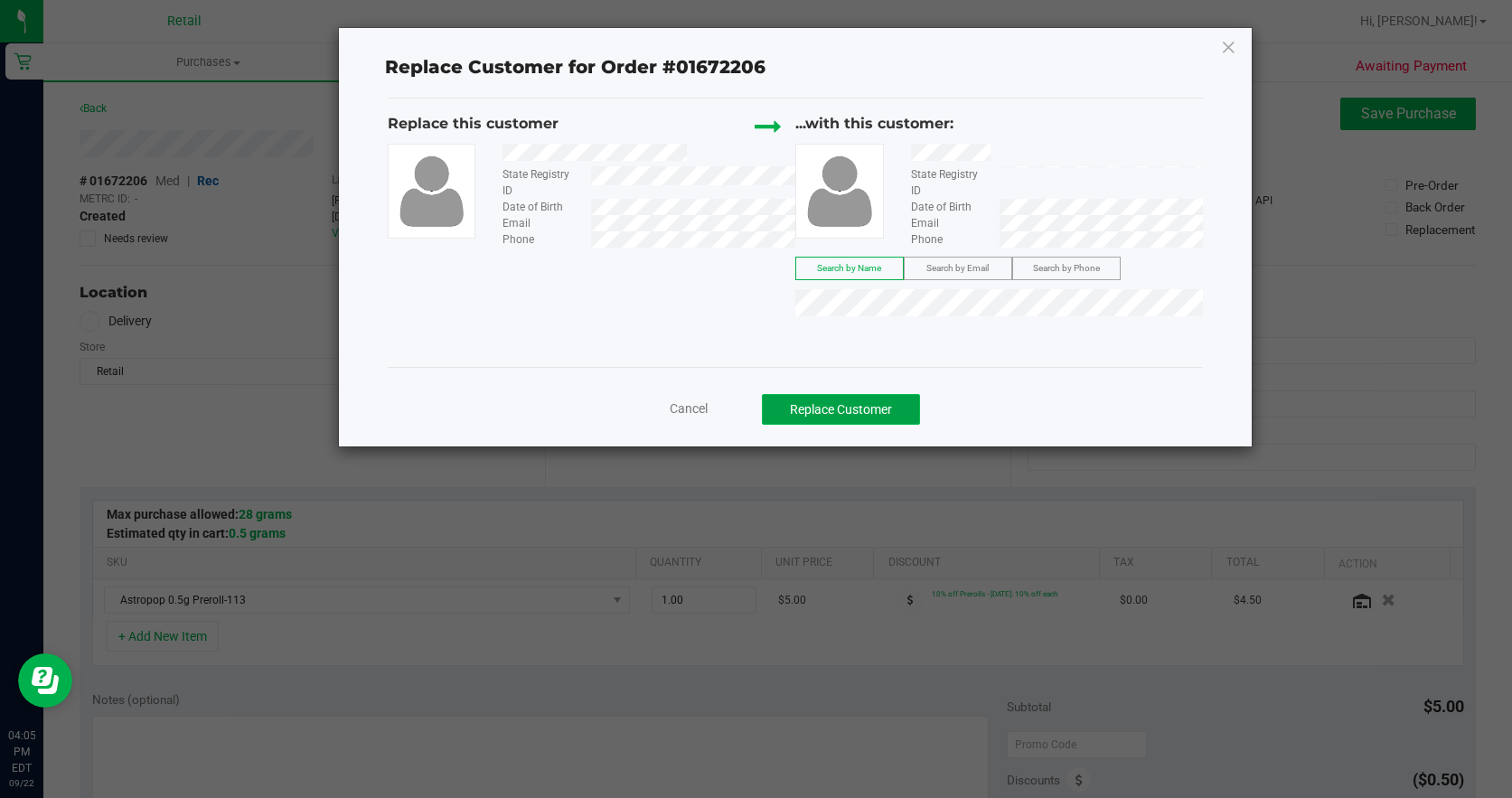
click at [804, 409] on button "Replace Customer" at bounding box center [841, 409] width 158 height 31
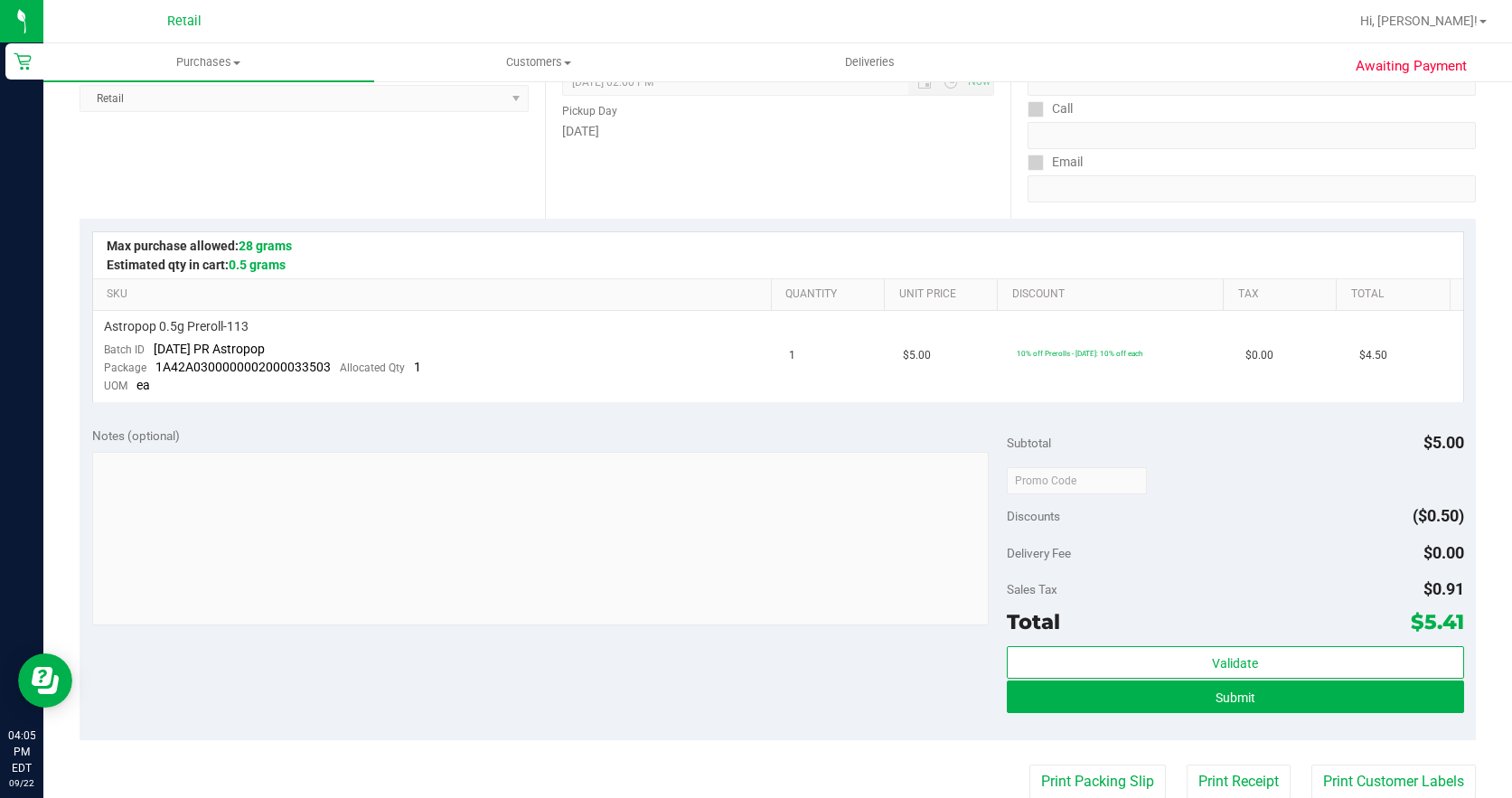
scroll to position [271, 0]
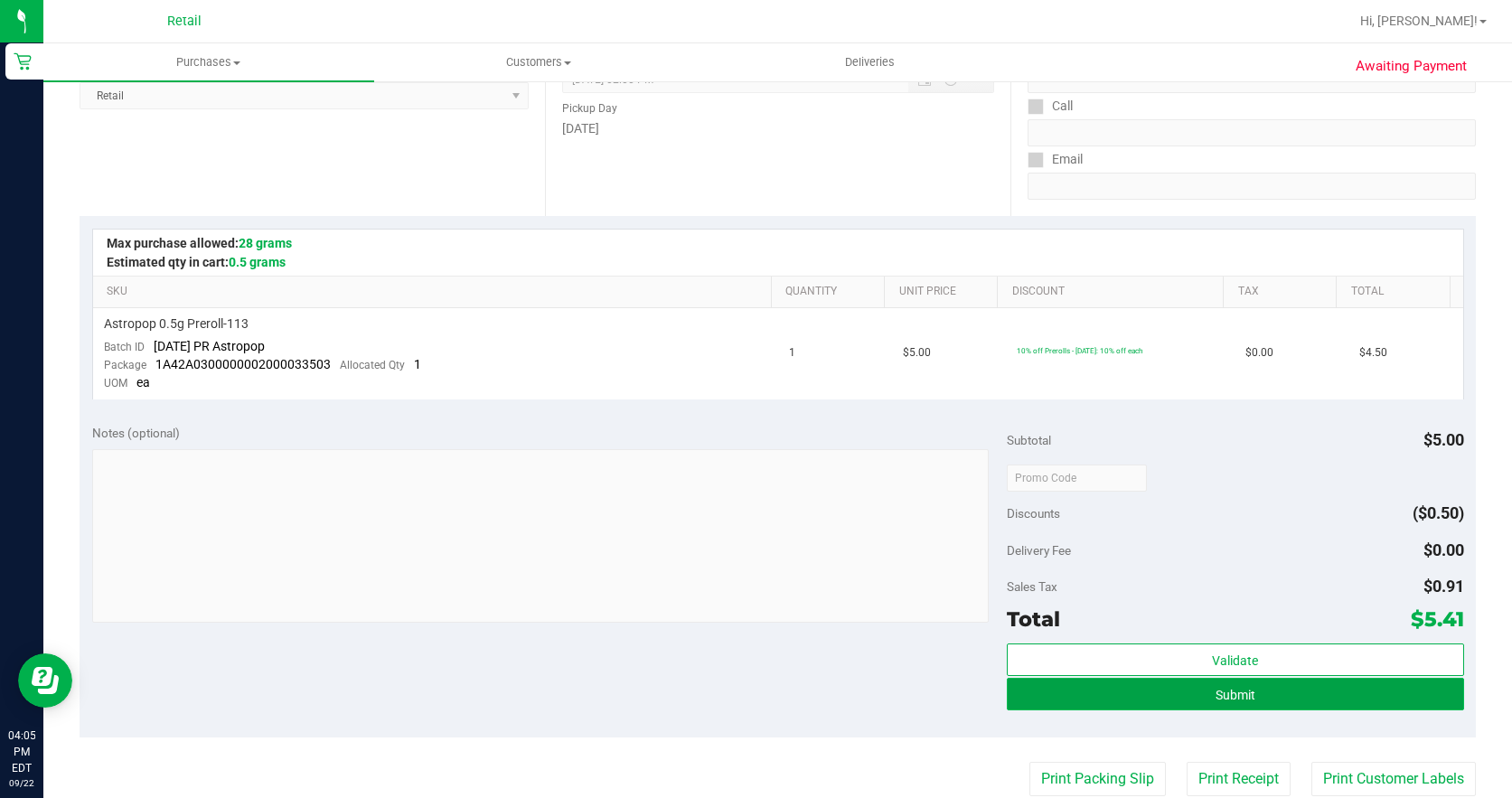
click at [1039, 705] on button "Submit" at bounding box center [1235, 693] width 457 height 33
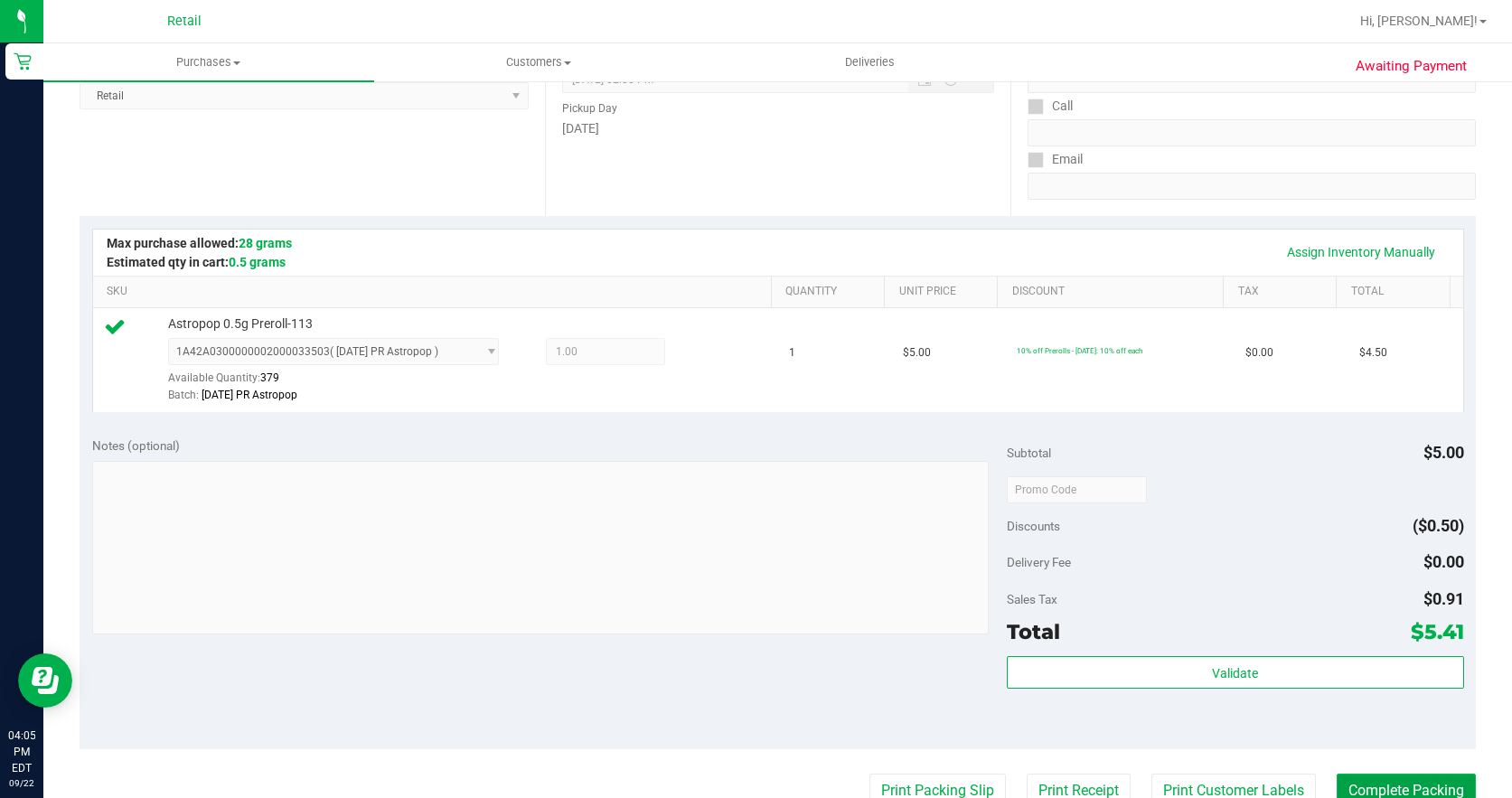
click at [1356, 778] on button "Complete Packing" at bounding box center [1406, 790] width 139 height 34
